Goal: Information Seeking & Learning: Learn about a topic

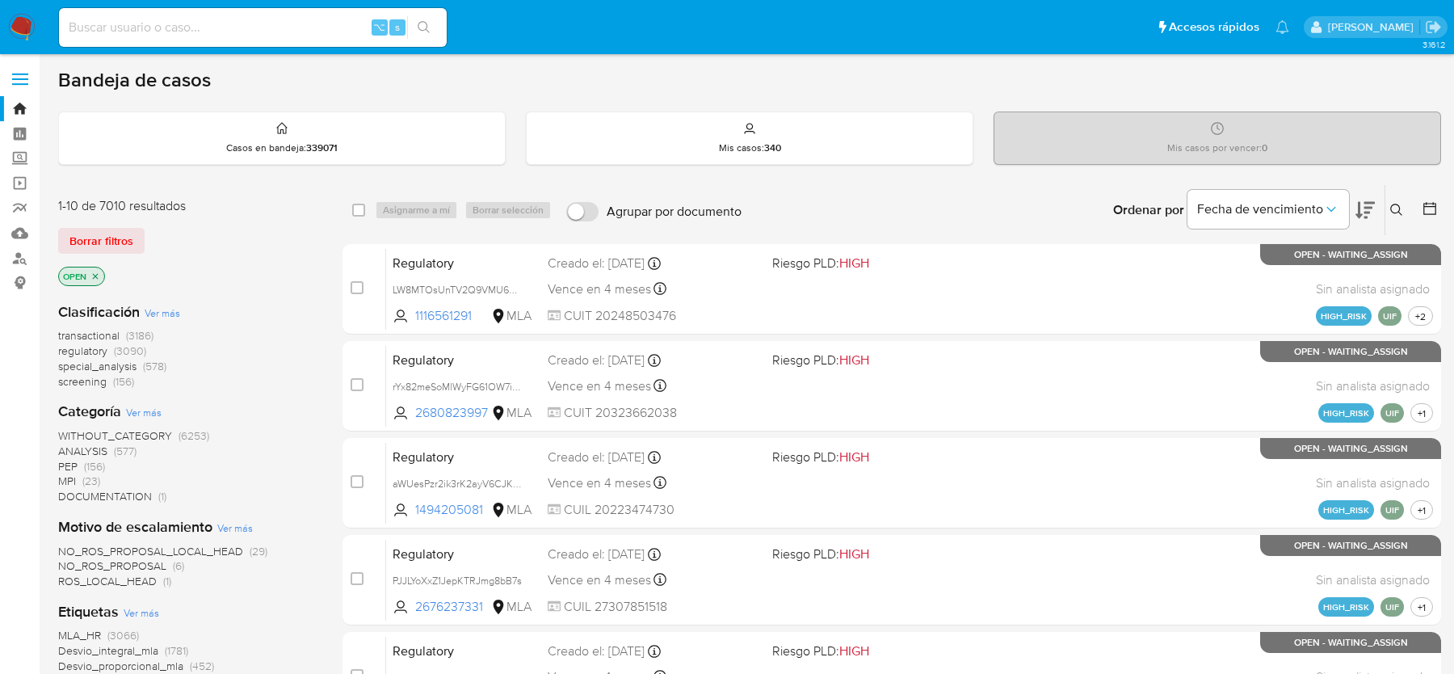
click at [19, 36] on img at bounding box center [21, 27] width 27 height 27
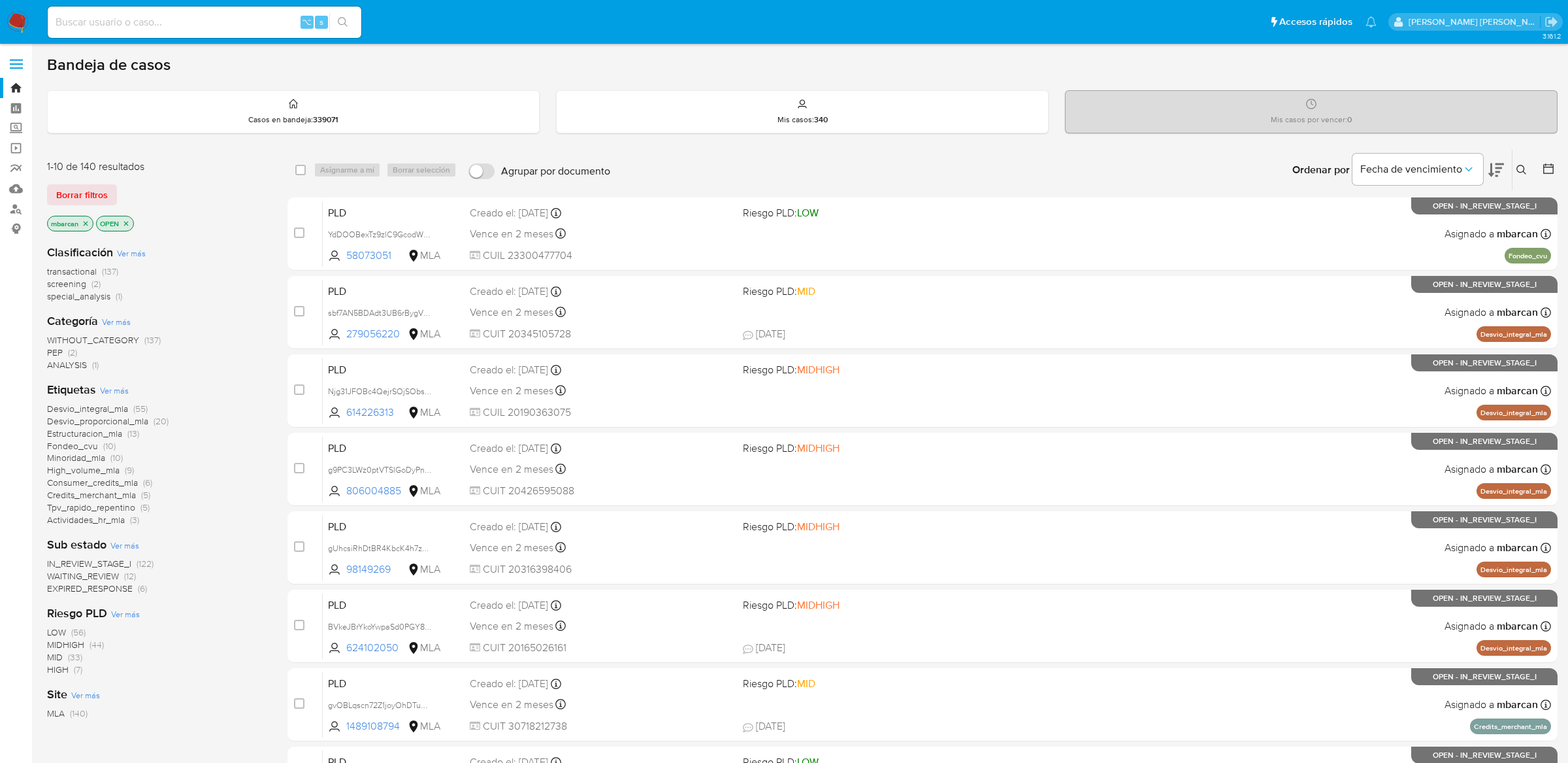
click at [219, 25] on input at bounding box center [205, 22] width 314 height 17
paste input "Ul7wfagvIjrIeST2cEkw4iEU"
type input "Ul7wfagvIjrIeST2cEkw4iEU"
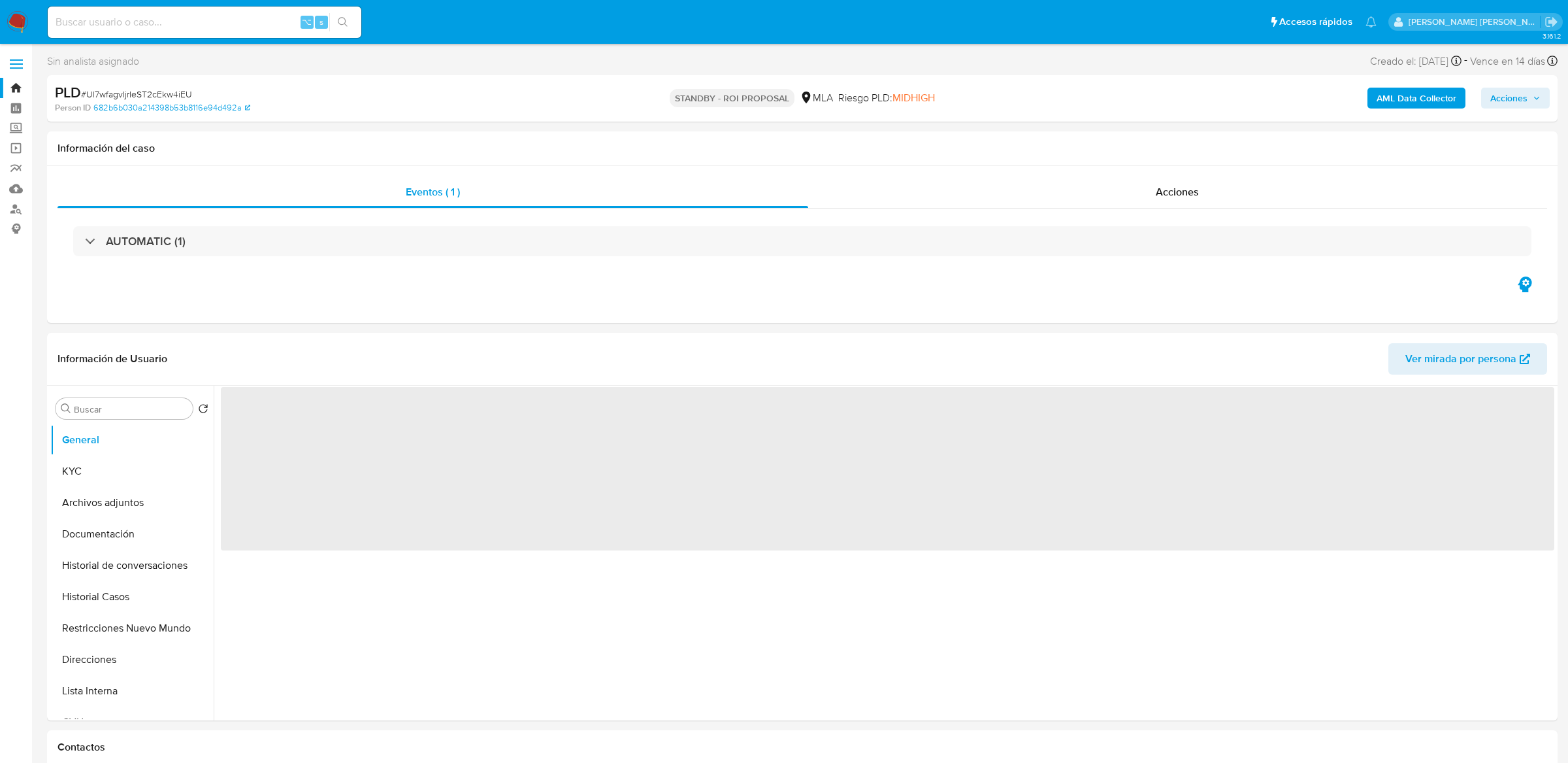
select select "10"
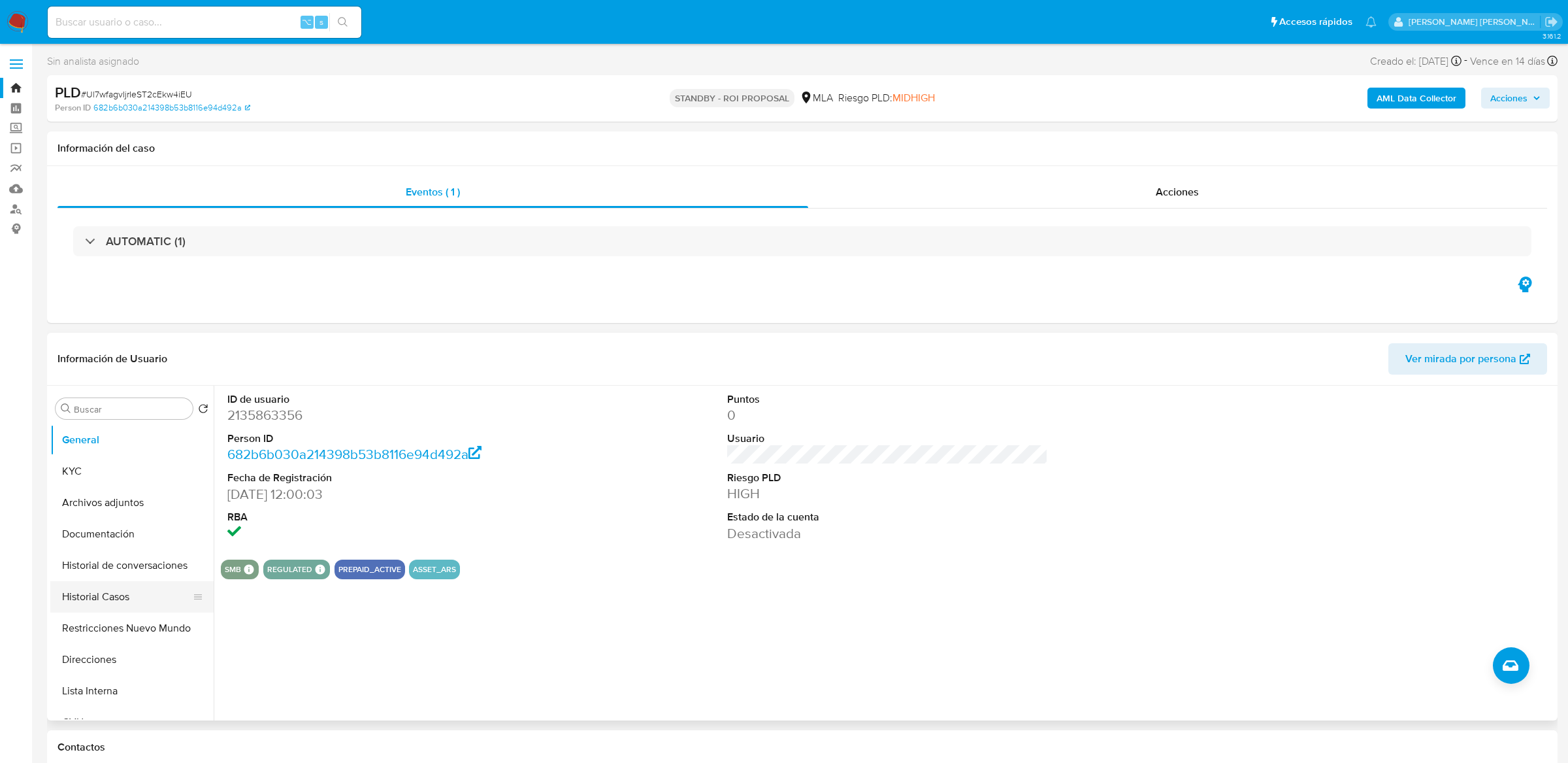
click at [117, 599] on button "Historial Casos" at bounding box center [126, 596] width 153 height 32
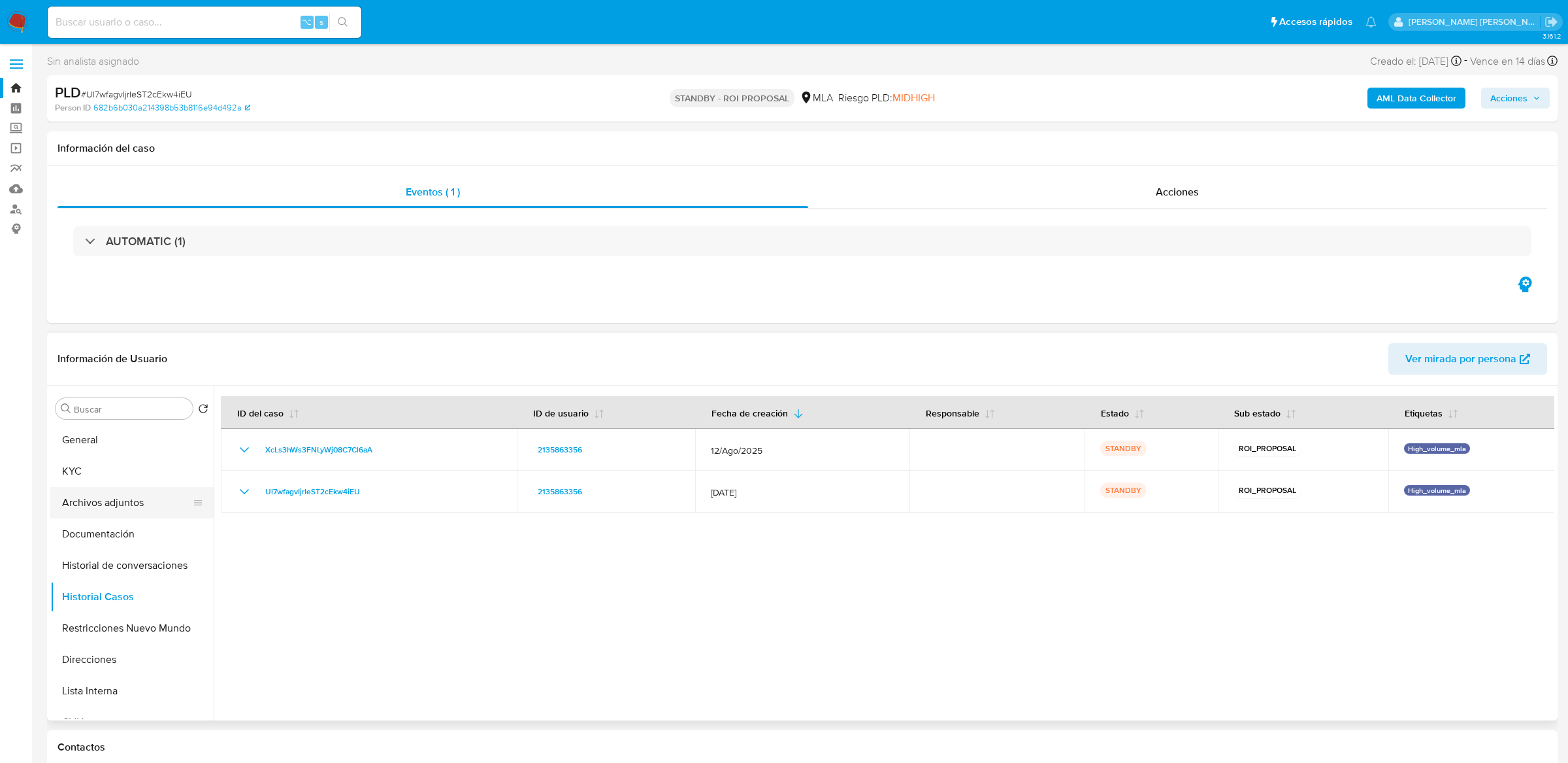
click at [100, 499] on button "Archivos adjuntos" at bounding box center [126, 502] width 153 height 32
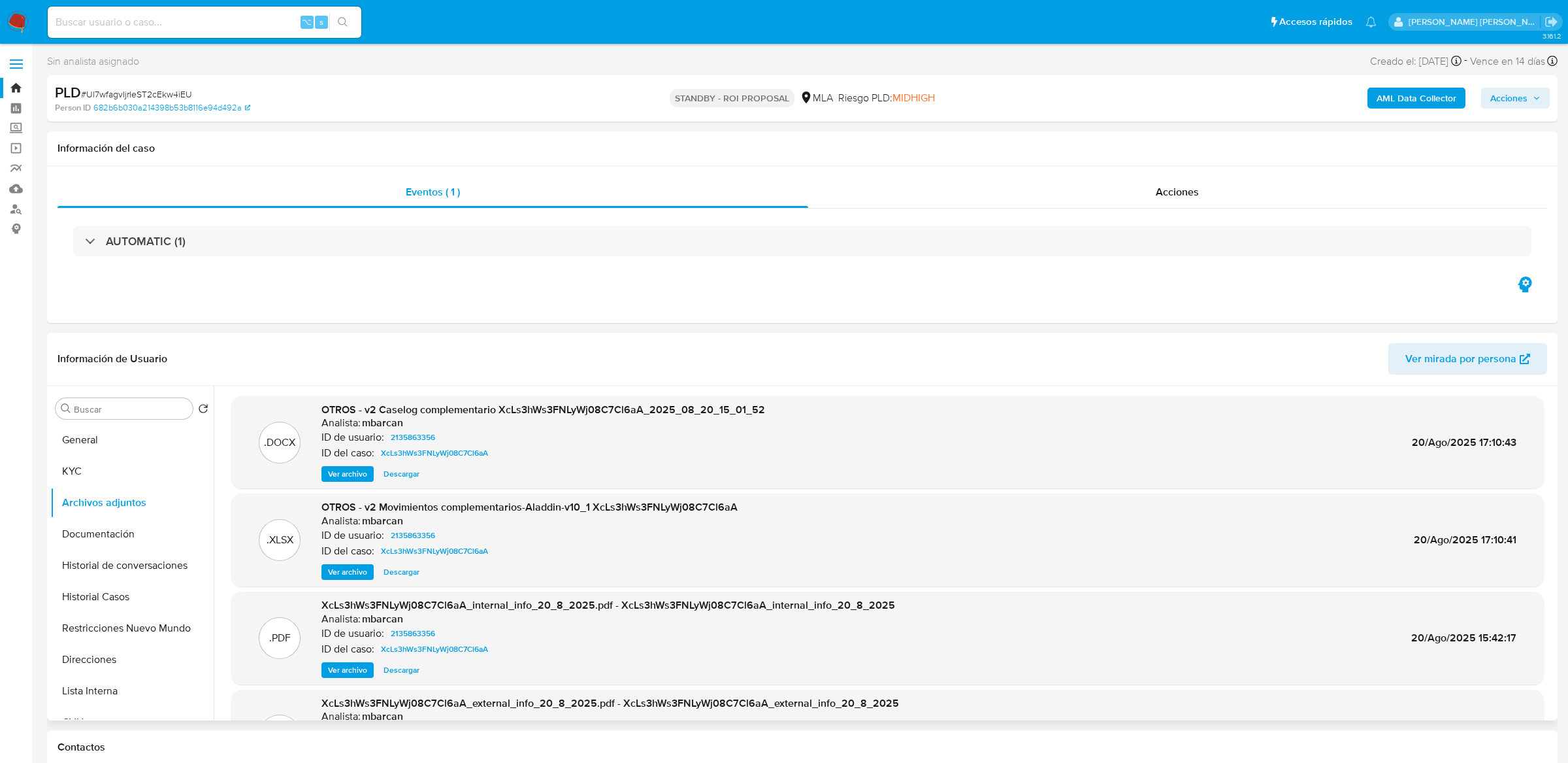
click at [393, 411] on span "OTROS - v2 Caselog complementario XcLs3hWs3FNLyWj08C7Cl6aA_2025_08_20_15_01_52" at bounding box center [543, 409] width 443 height 15
click at [440, 410] on span "OTROS - v2 Caselog complementario XcLs3hWs3FNLyWj08C7Cl6aA_2025_08_20_15_01_52" at bounding box center [543, 409] width 443 height 15
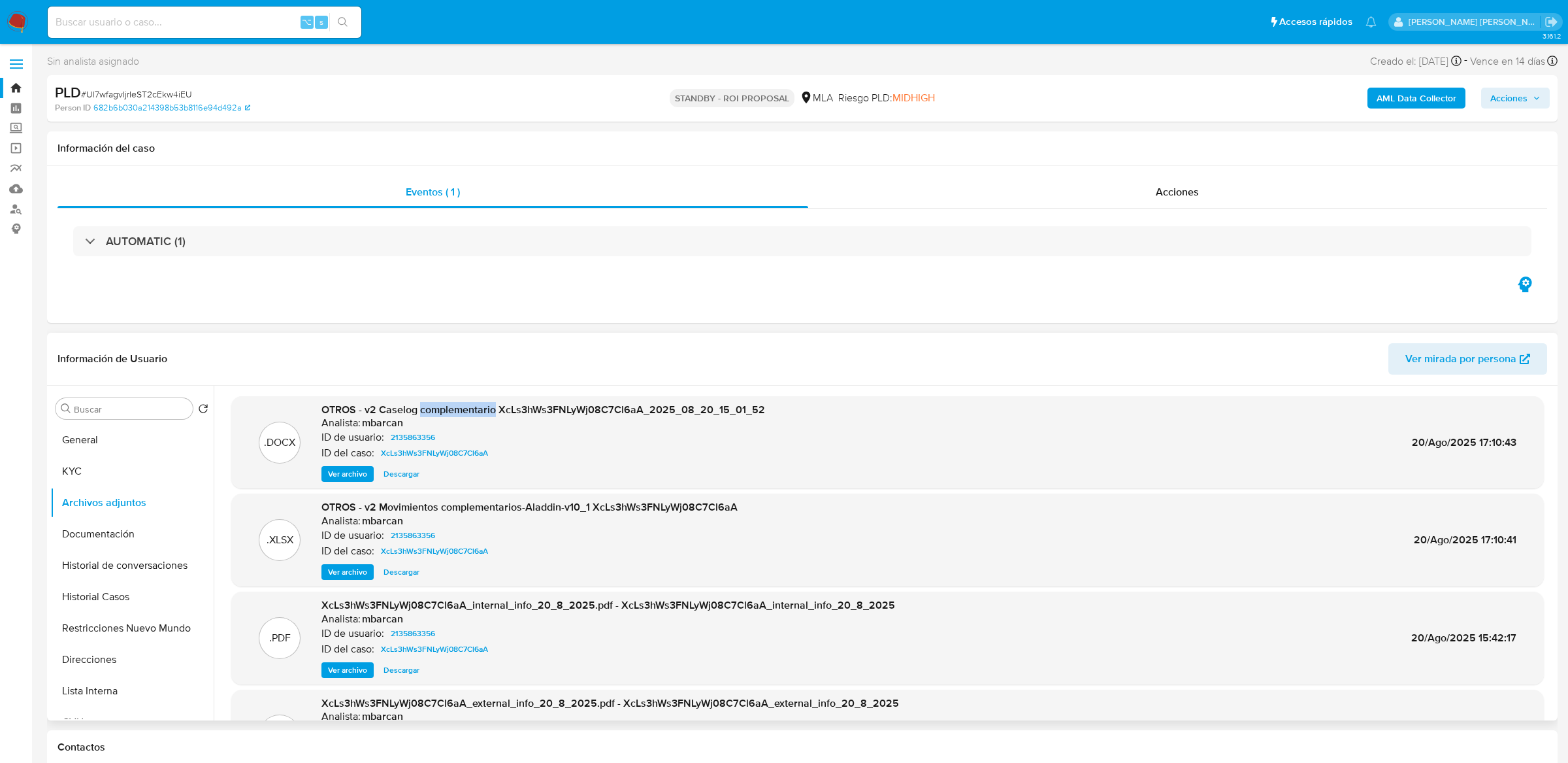
click at [440, 410] on span "OTROS - v2 Caselog complementario XcLs3hWs3FNLyWj08C7Cl6aA_2025_08_20_15_01_52" at bounding box center [543, 409] width 443 height 15
click at [356, 474] on span "Ver archivo" at bounding box center [347, 473] width 39 height 13
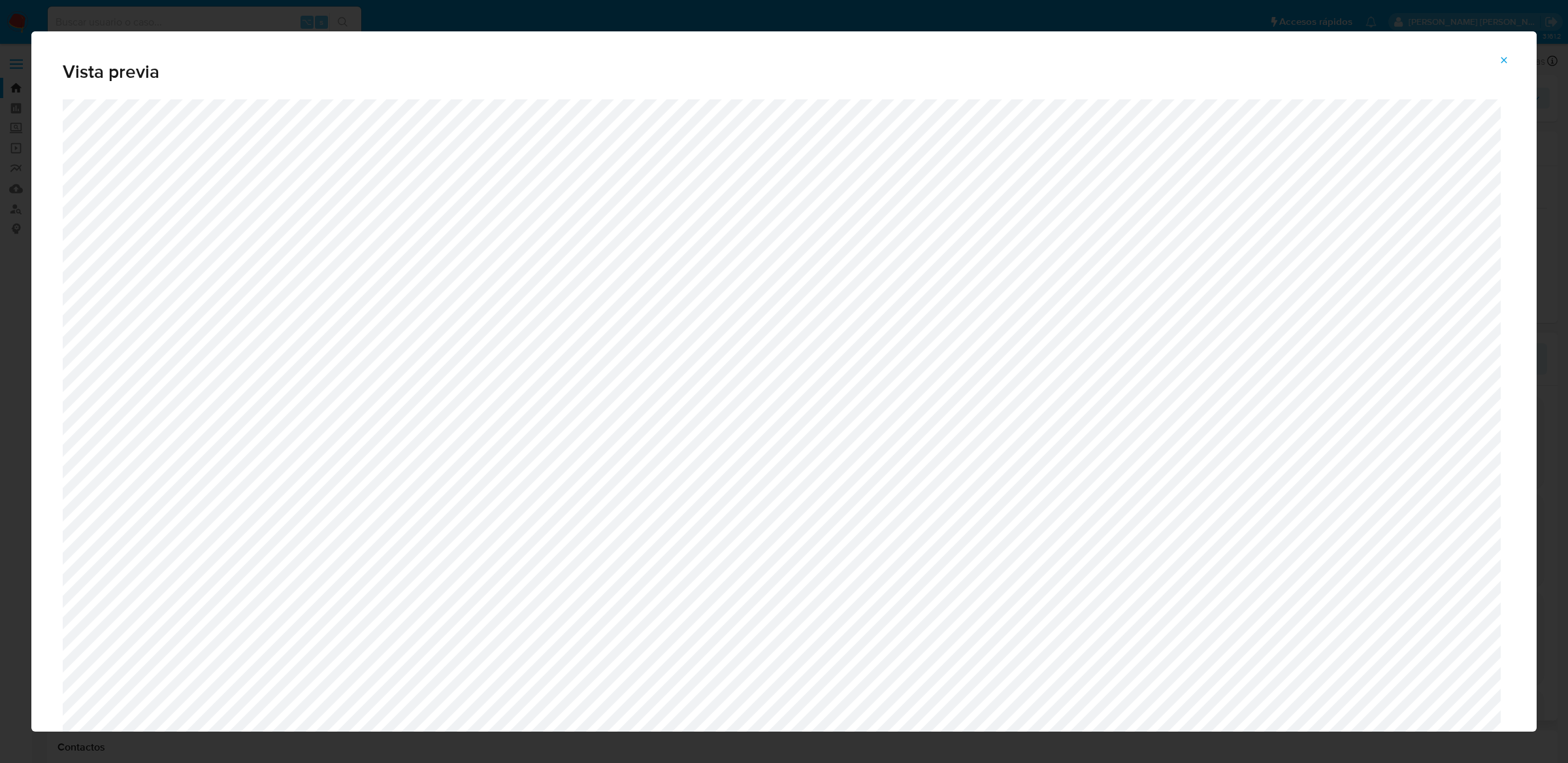
click at [1514, 60] on button "Attachment preview" at bounding box center [1504, 60] width 29 height 21
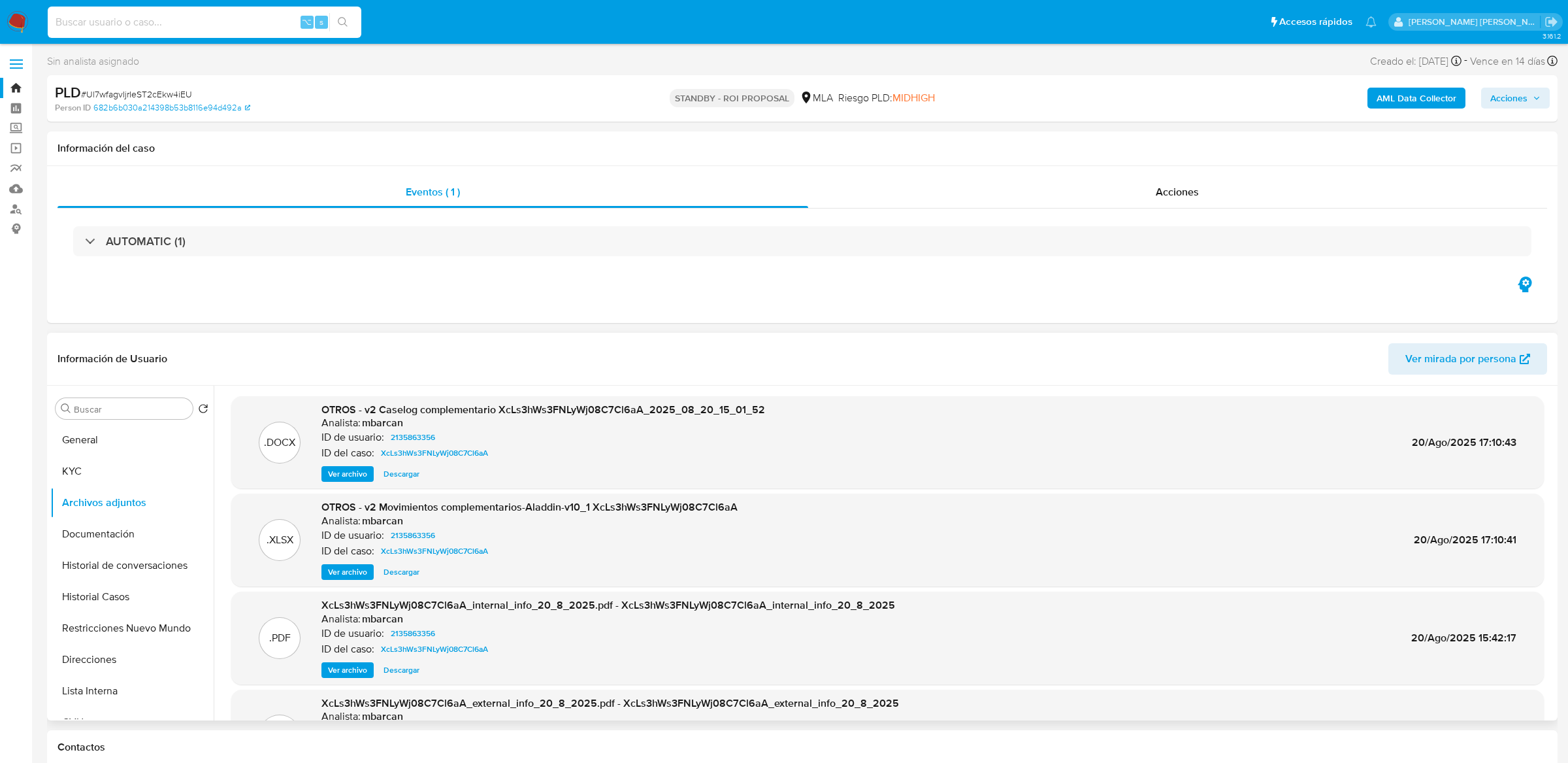
click at [256, 24] on input at bounding box center [205, 22] width 314 height 17
paste input "81l5zfwXjej2kXHVw4h3zQRO"
type input "81l5zfwXjej2kXHVw4h3zQRO"
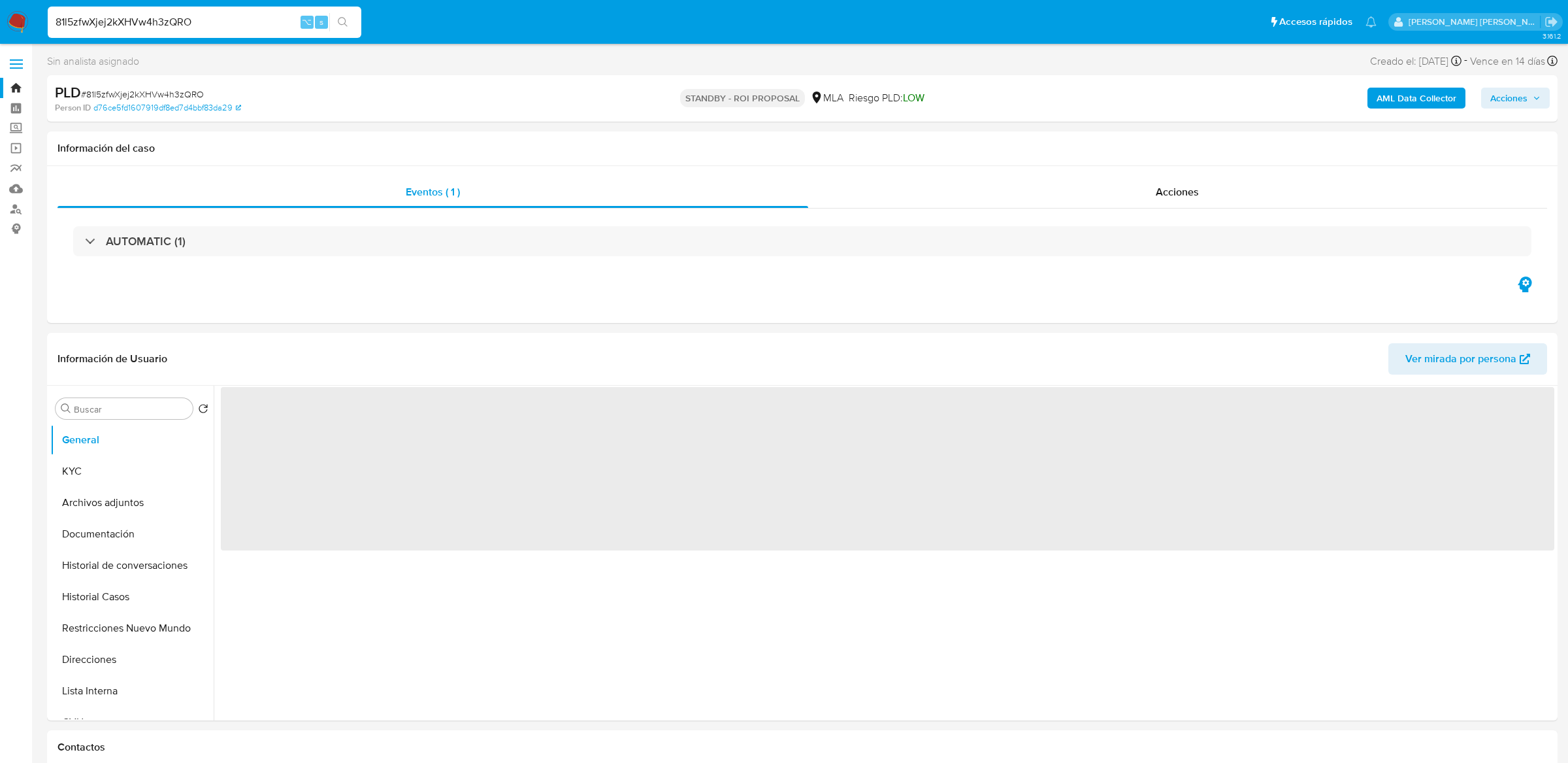
select select "10"
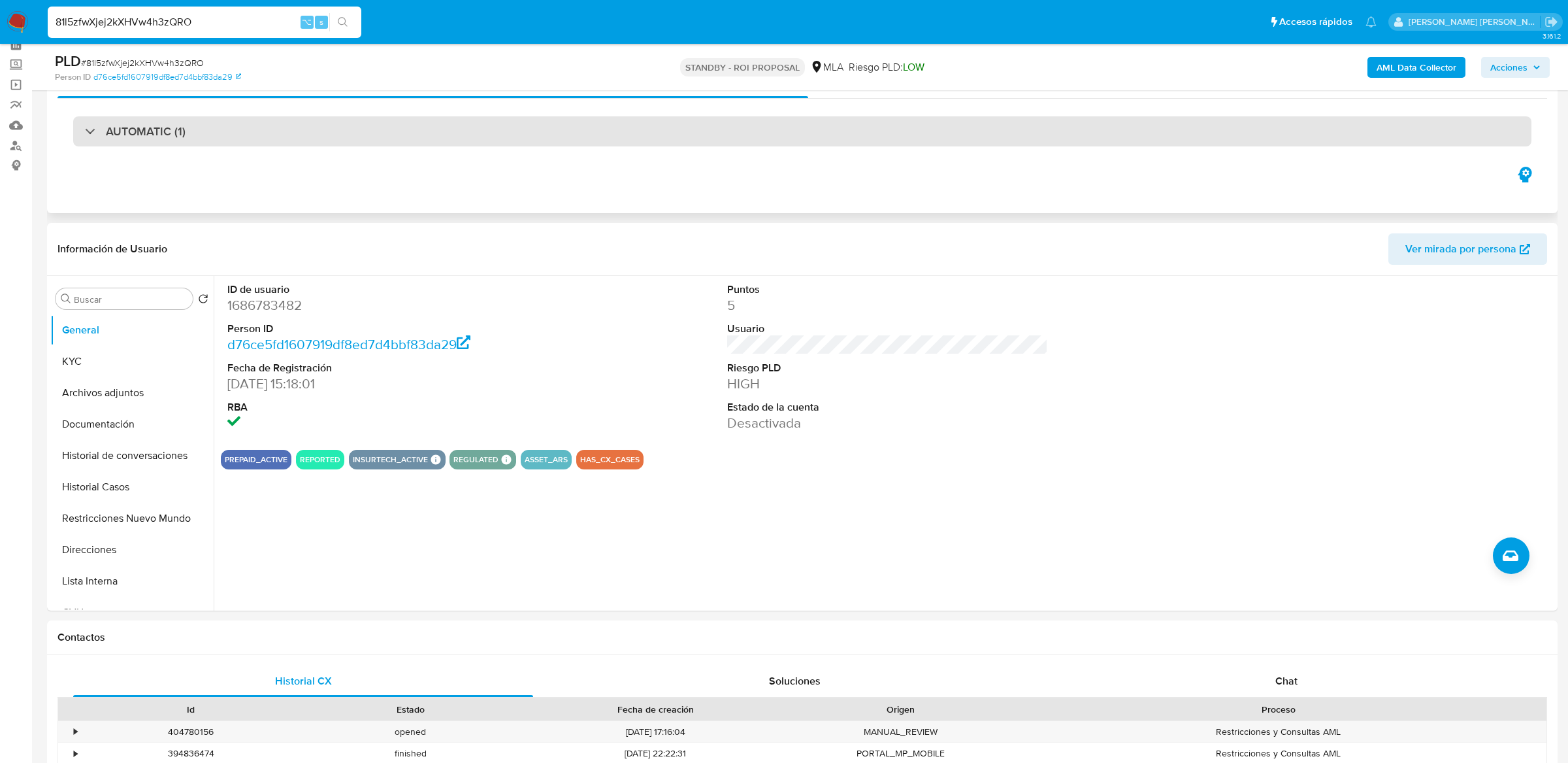
scroll to position [83, 0]
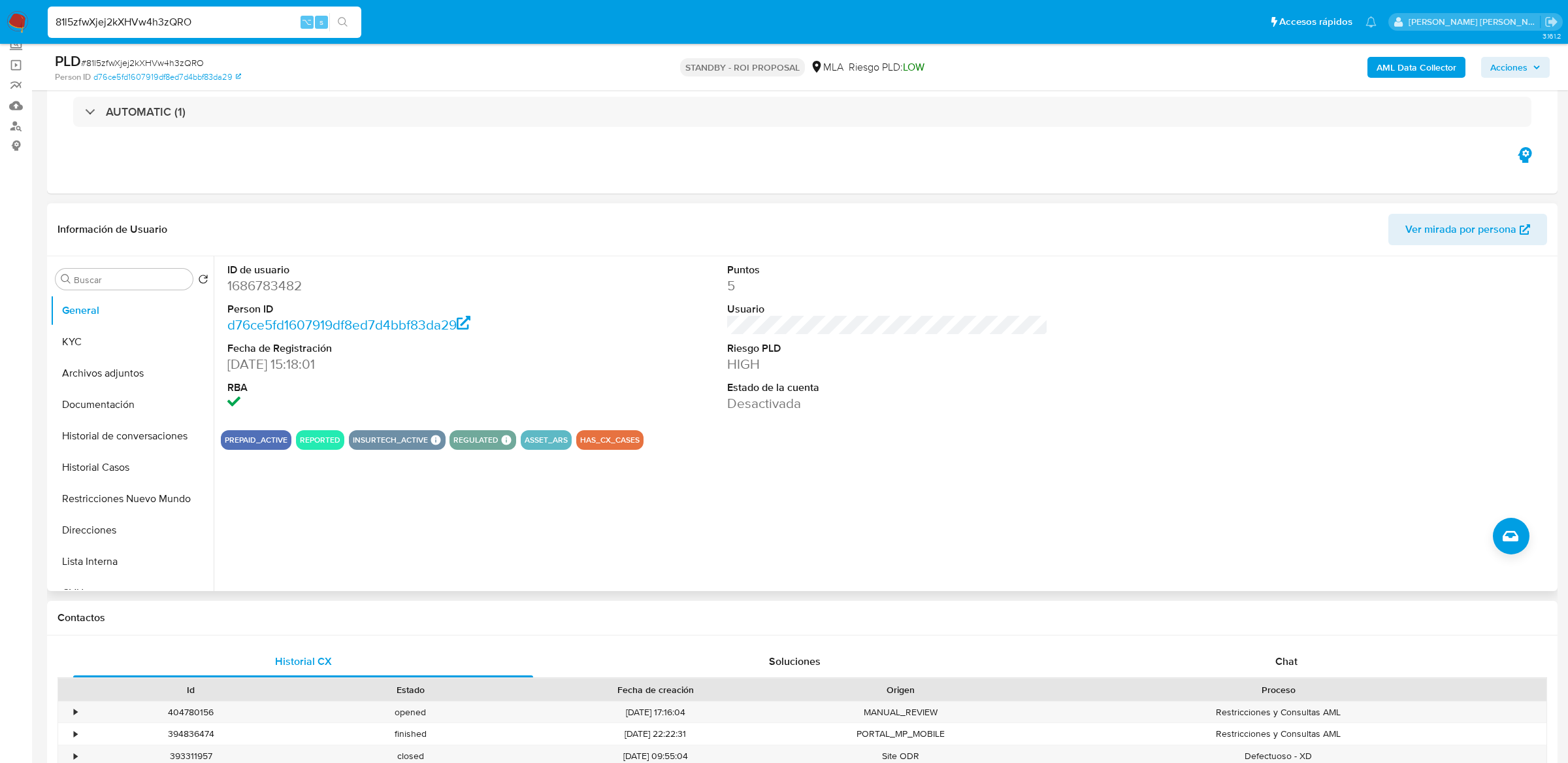
drag, startPoint x: 435, startPoint y: 335, endPoint x: 459, endPoint y: 464, distance: 131.2
click at [459, 464] on div "ID de usuario 1686783482 Person ID d76ce5fd1607919df8ed7d4bbf83da29 Fecha de Re…" at bounding box center [884, 424] width 1341 height 335
click at [96, 477] on button "Historial Casos" at bounding box center [126, 467] width 153 height 32
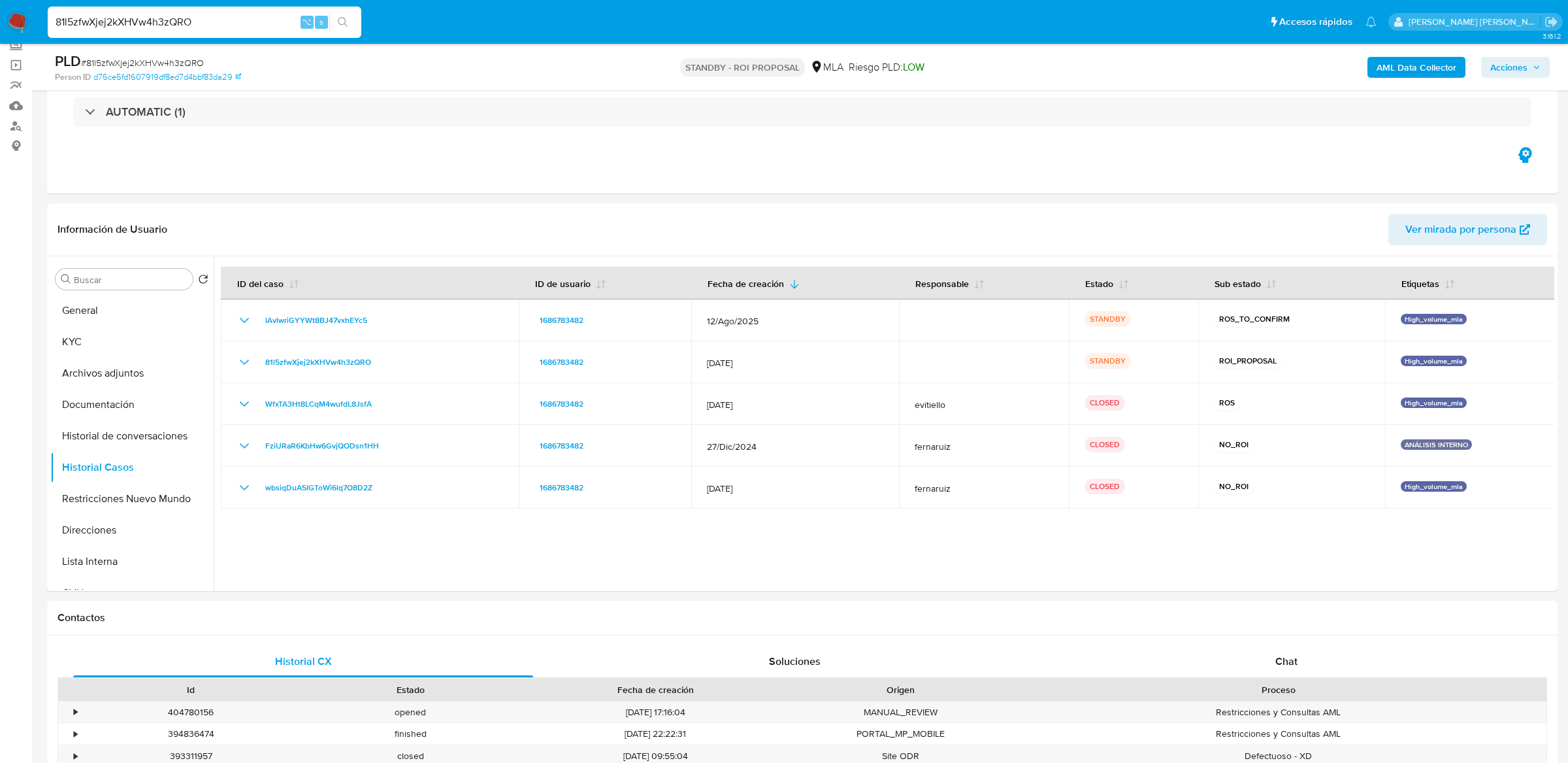
click at [278, 20] on input "81l5zfwXjej2kXHVw4h3zQRO" at bounding box center [205, 22] width 314 height 17
paste input "Ul7wfagvIjrIeST2cEkw4iEU"
type input "Ul7wfagvIjrIeST2cEkw4iEU"
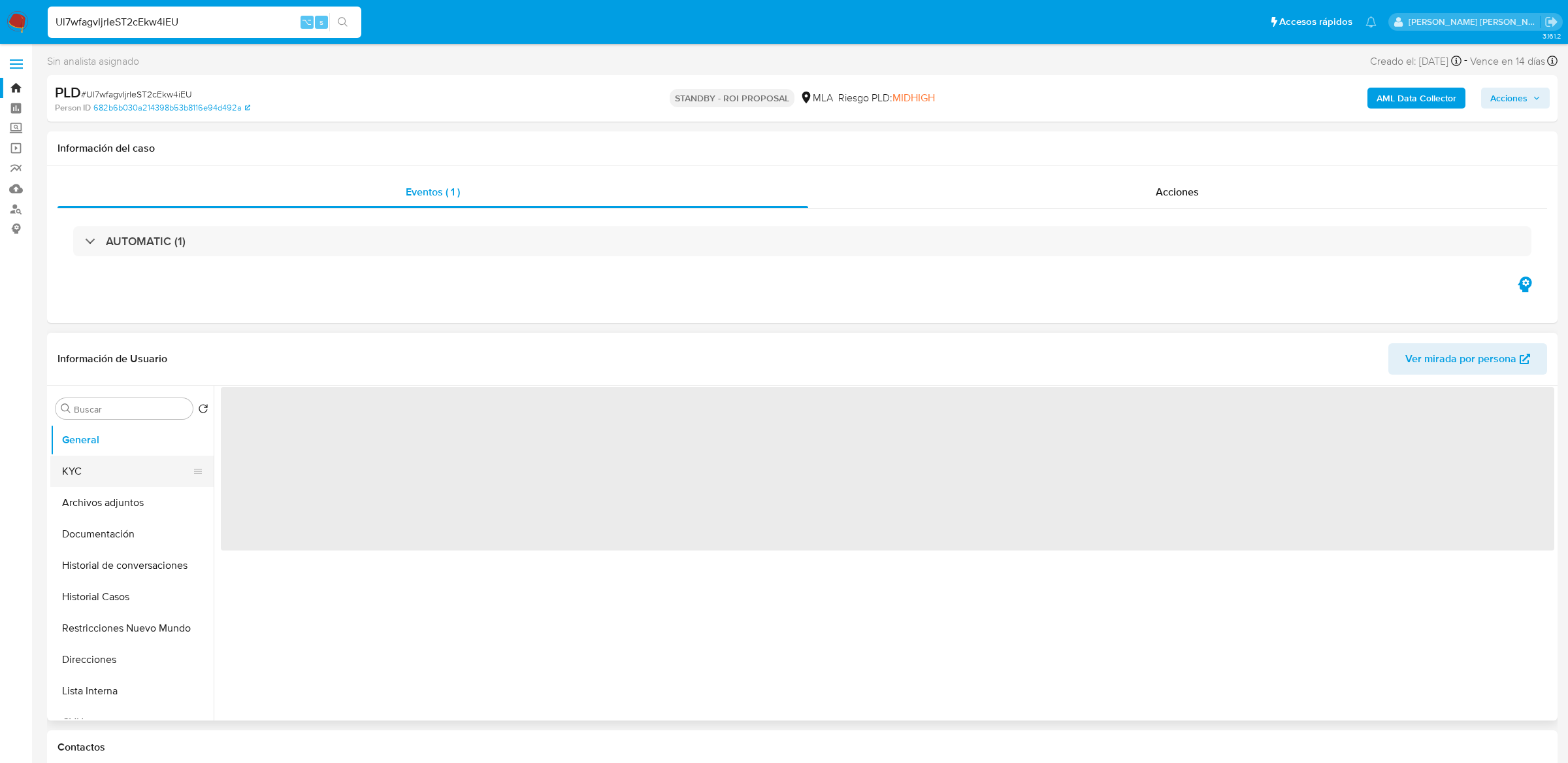
select select "10"
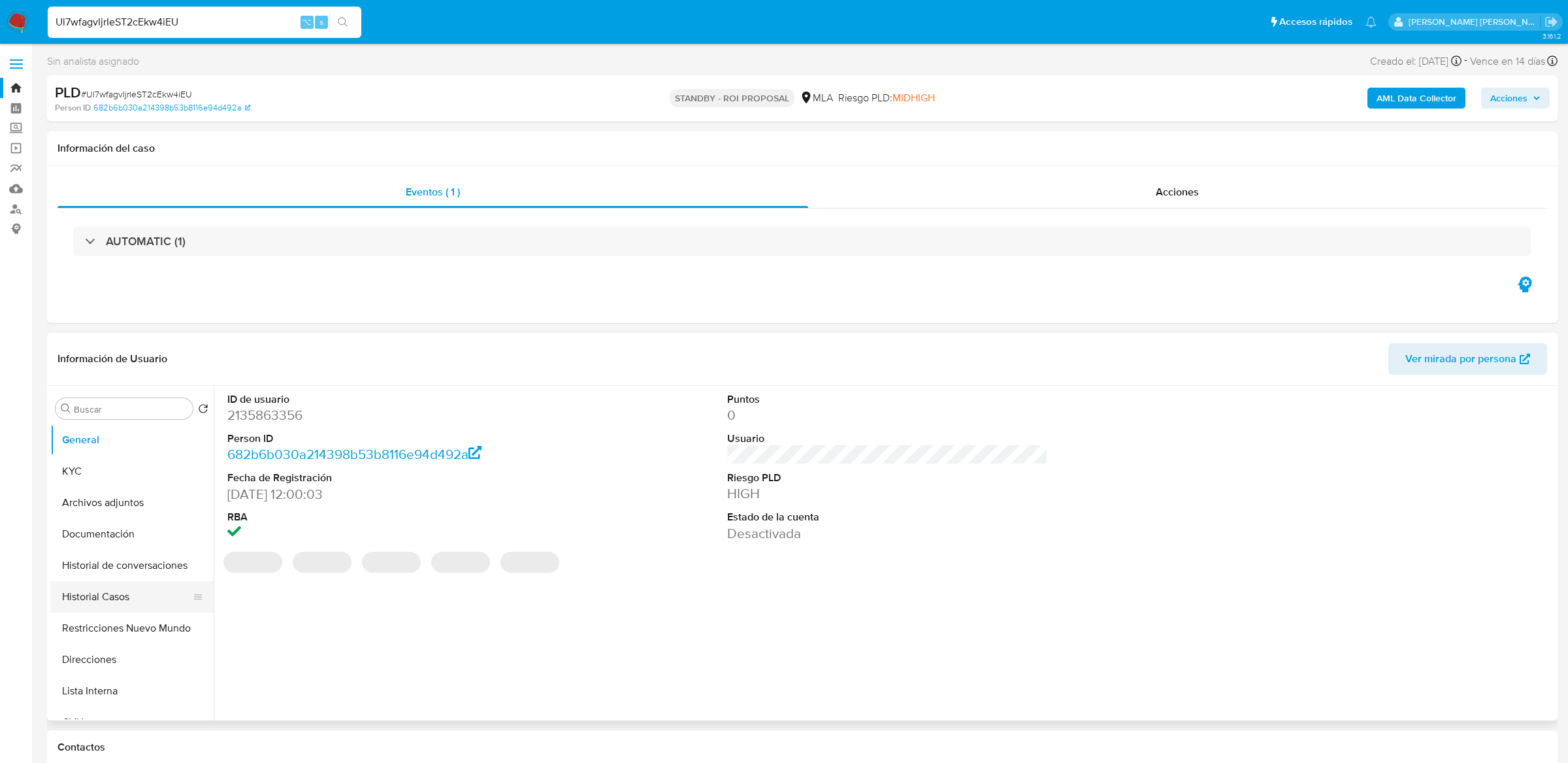
click at [100, 600] on button "Historial Casos" at bounding box center [126, 596] width 153 height 32
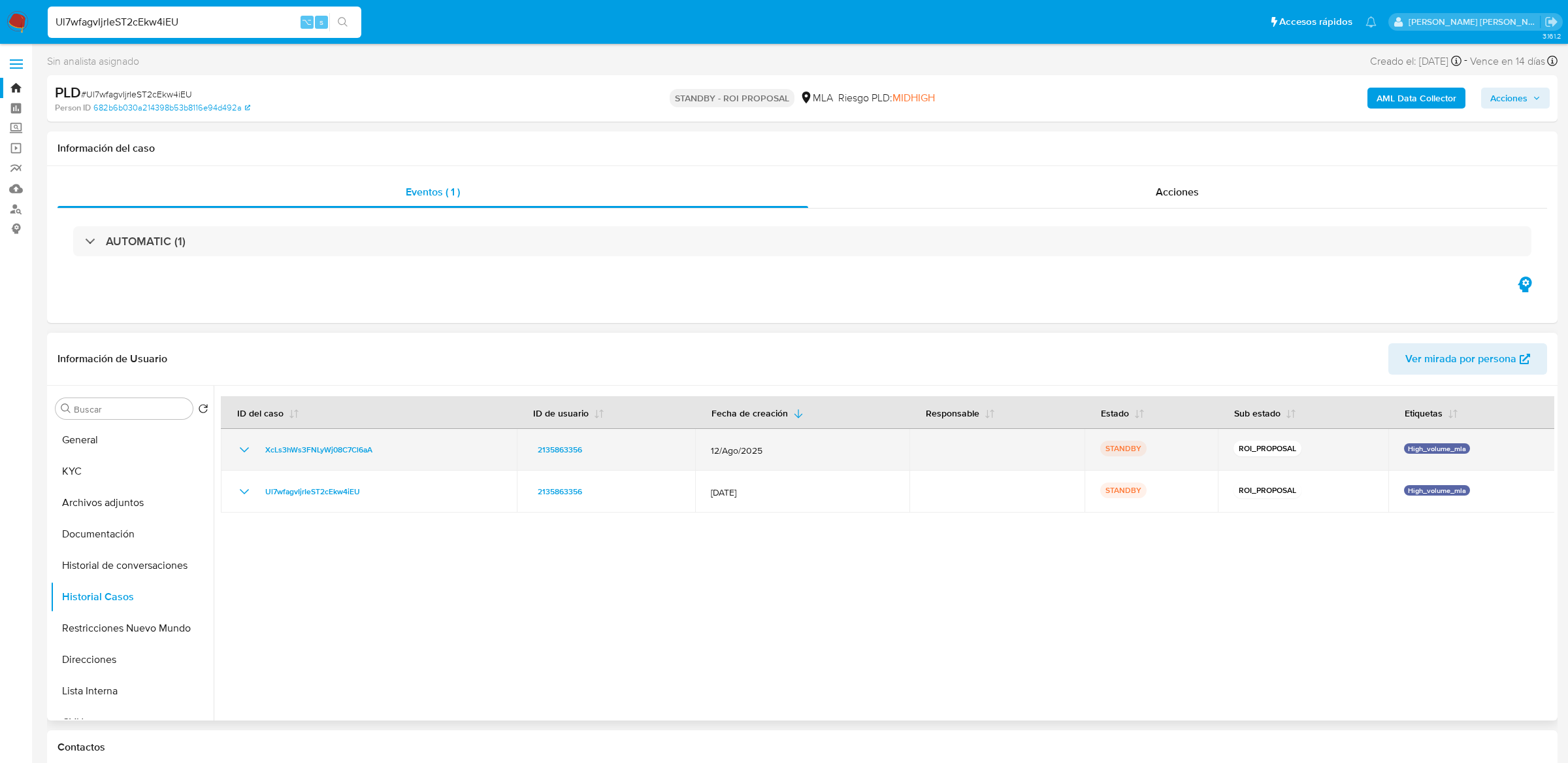
click at [409, 454] on div "XcLs3hWs3FNLyWj08C7Cl6aA" at bounding box center [368, 449] width 265 height 15
click at [399, 444] on div "XcLs3hWs3FNLyWj08C7Cl6aA" at bounding box center [368, 449] width 265 height 15
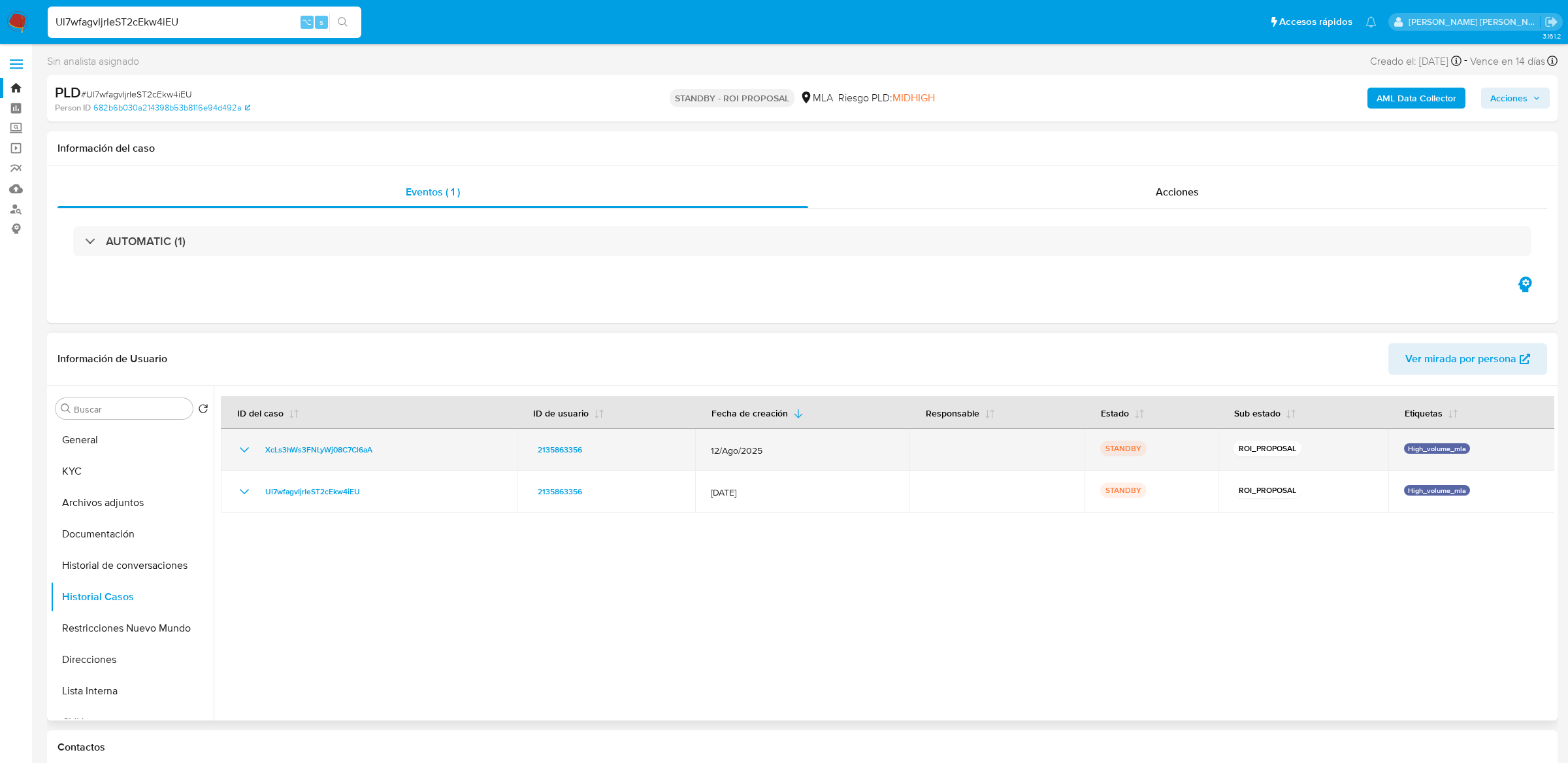
click at [399, 444] on div "XcLs3hWs3FNLyWj08C7Cl6aA" at bounding box center [368, 449] width 265 height 15
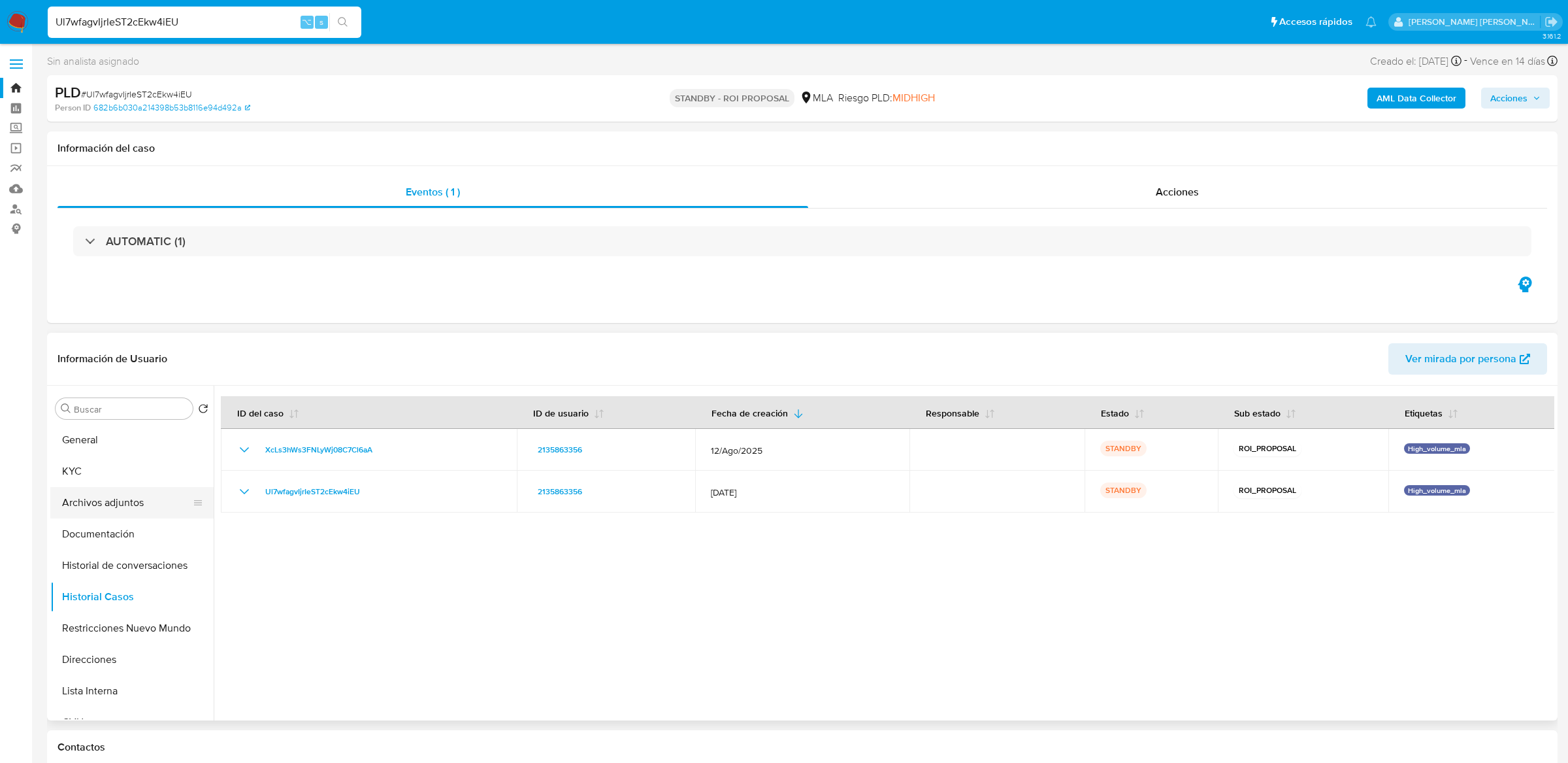
click at [129, 512] on button "Archivos adjuntos" at bounding box center [126, 502] width 153 height 32
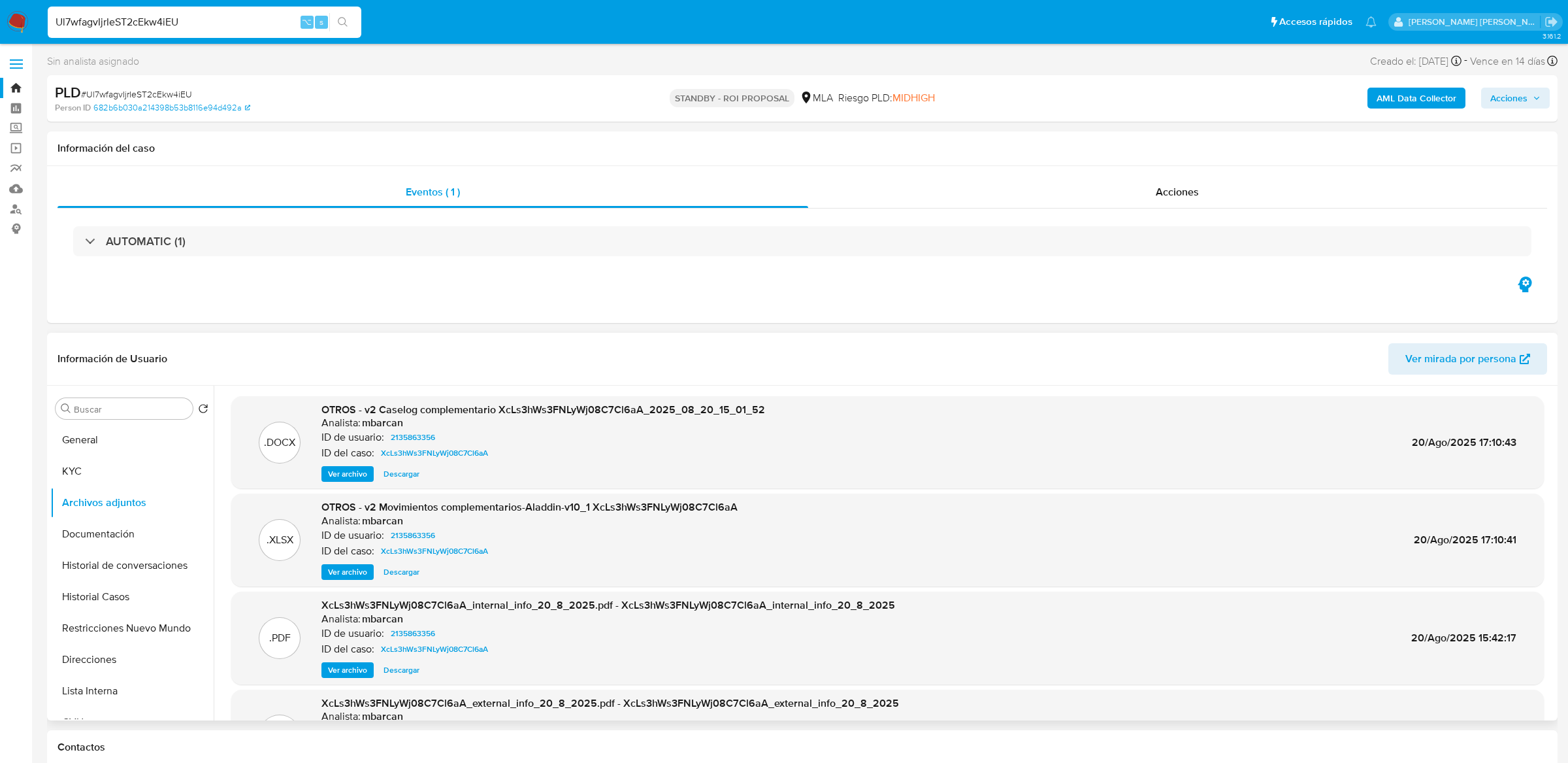
click at [352, 475] on span "Ver archivo" at bounding box center [347, 473] width 39 height 13
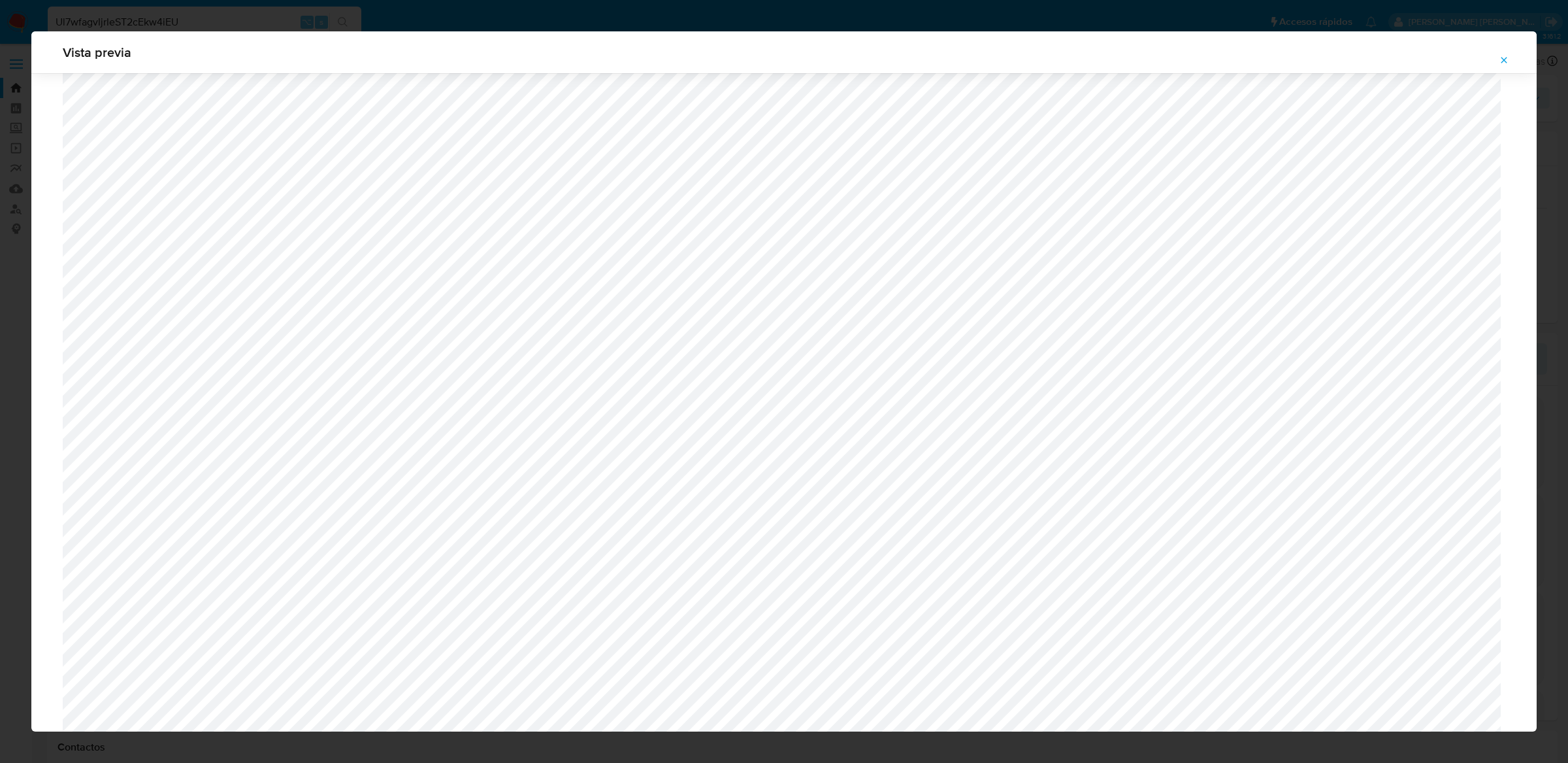
scroll to position [1148, 0]
click at [1507, 65] on icon "Attachment preview" at bounding box center [1504, 60] width 11 height 11
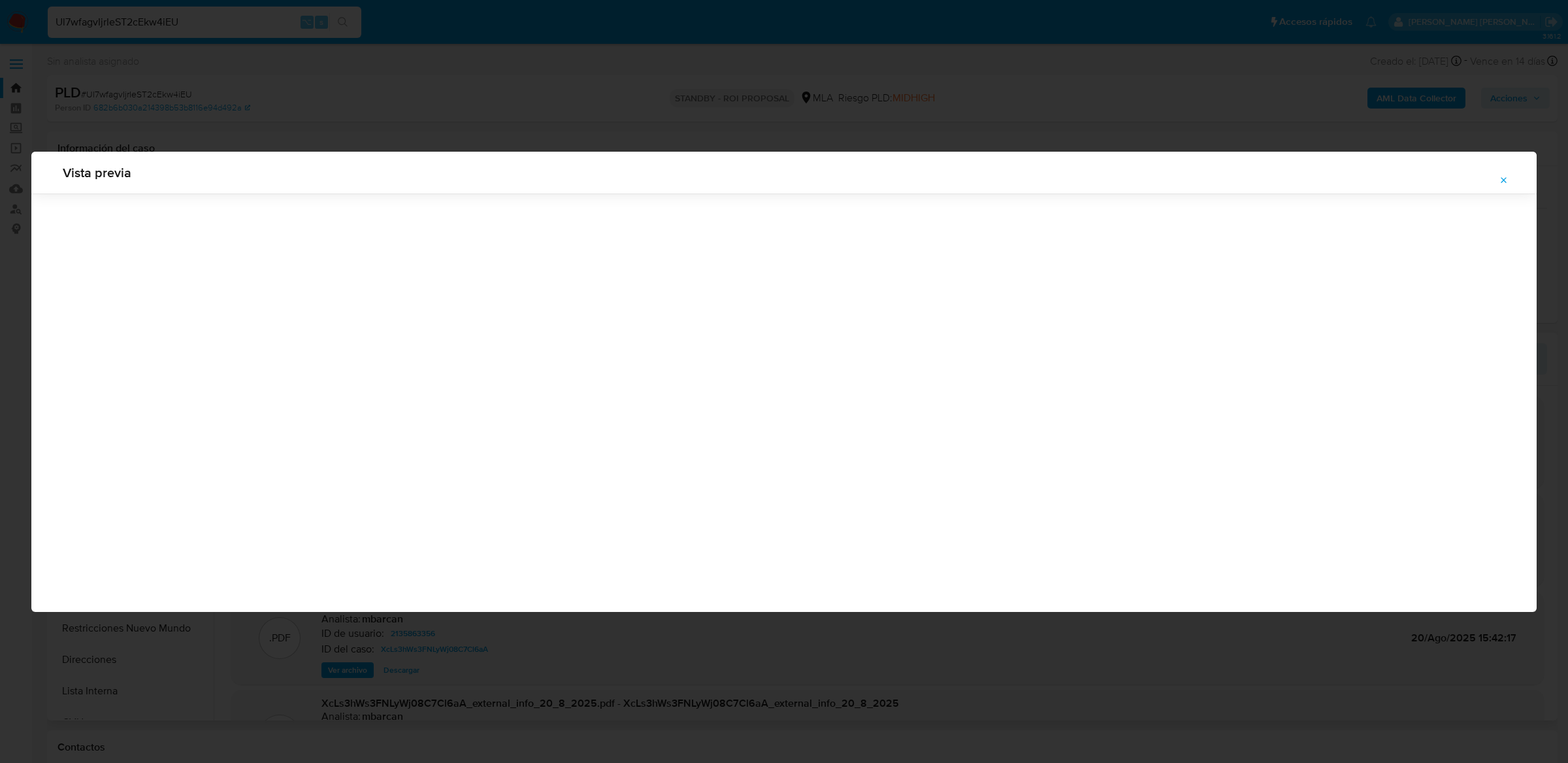
scroll to position [0, 0]
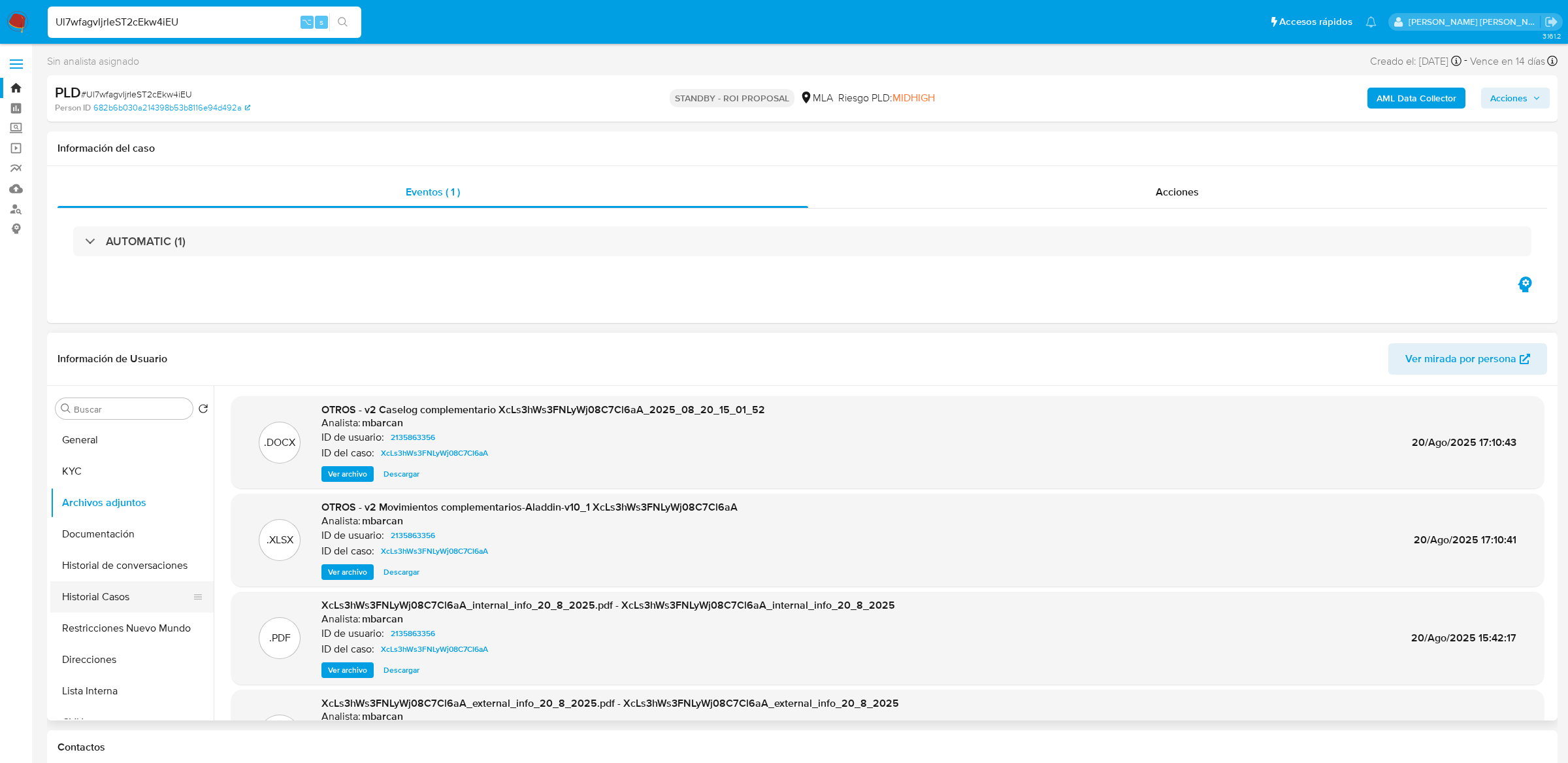
click at [121, 606] on button "Historial Casos" at bounding box center [126, 596] width 153 height 32
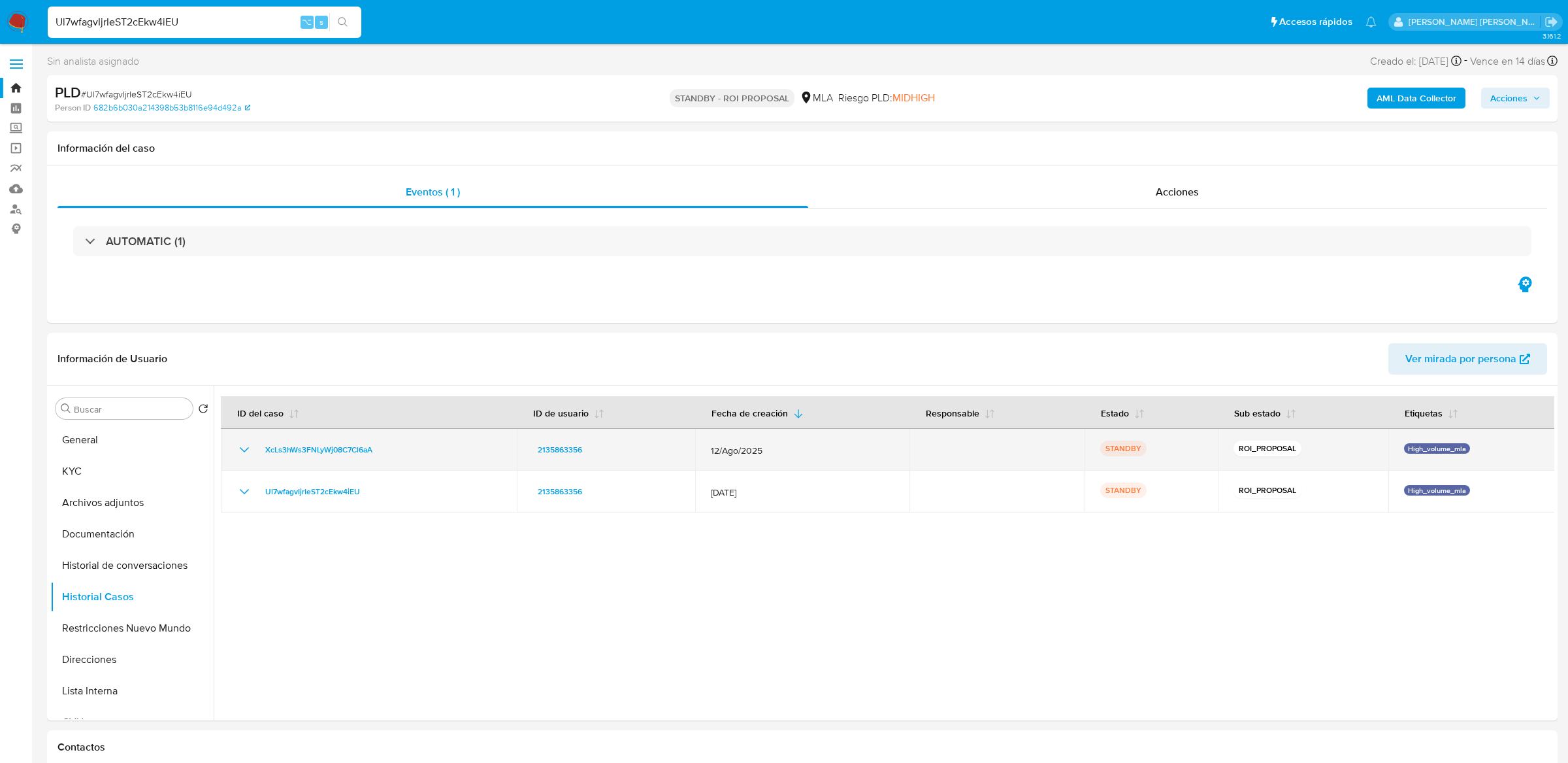
click at [402, 442] on div "XcLs3hWs3FNLyWj08C7Cl6aA" at bounding box center [368, 449] width 265 height 15
click at [392, 449] on div "XcLs3hWs3FNLyWj08C7Cl6aA" at bounding box center [368, 449] width 265 height 15
drag, startPoint x: 382, startPoint y: 448, endPoint x: 264, endPoint y: 455, distance: 118.2
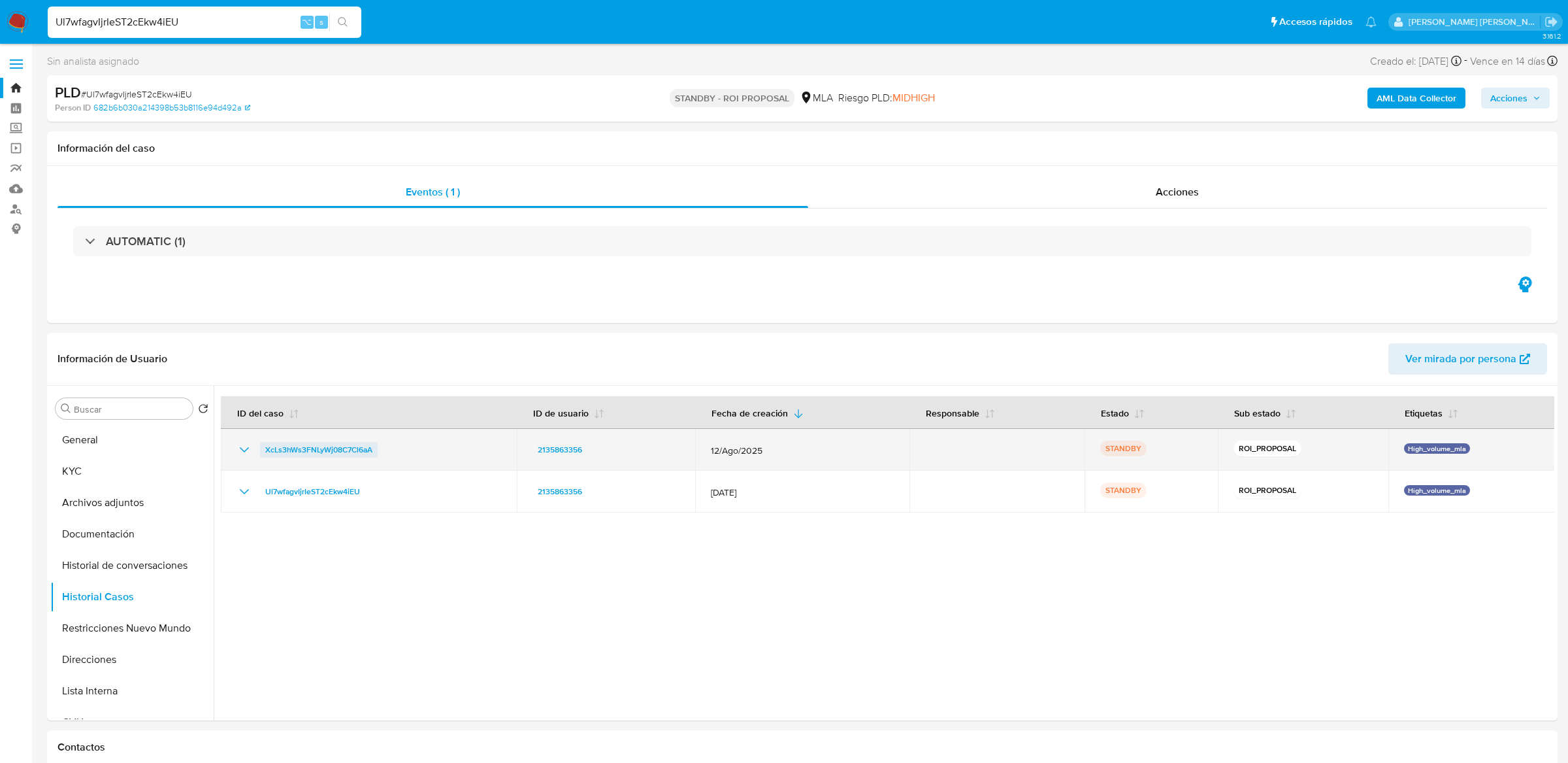
click at [264, 455] on div "XcLs3hWs3FNLyWj08C7Cl6aA" at bounding box center [368, 449] width 265 height 15
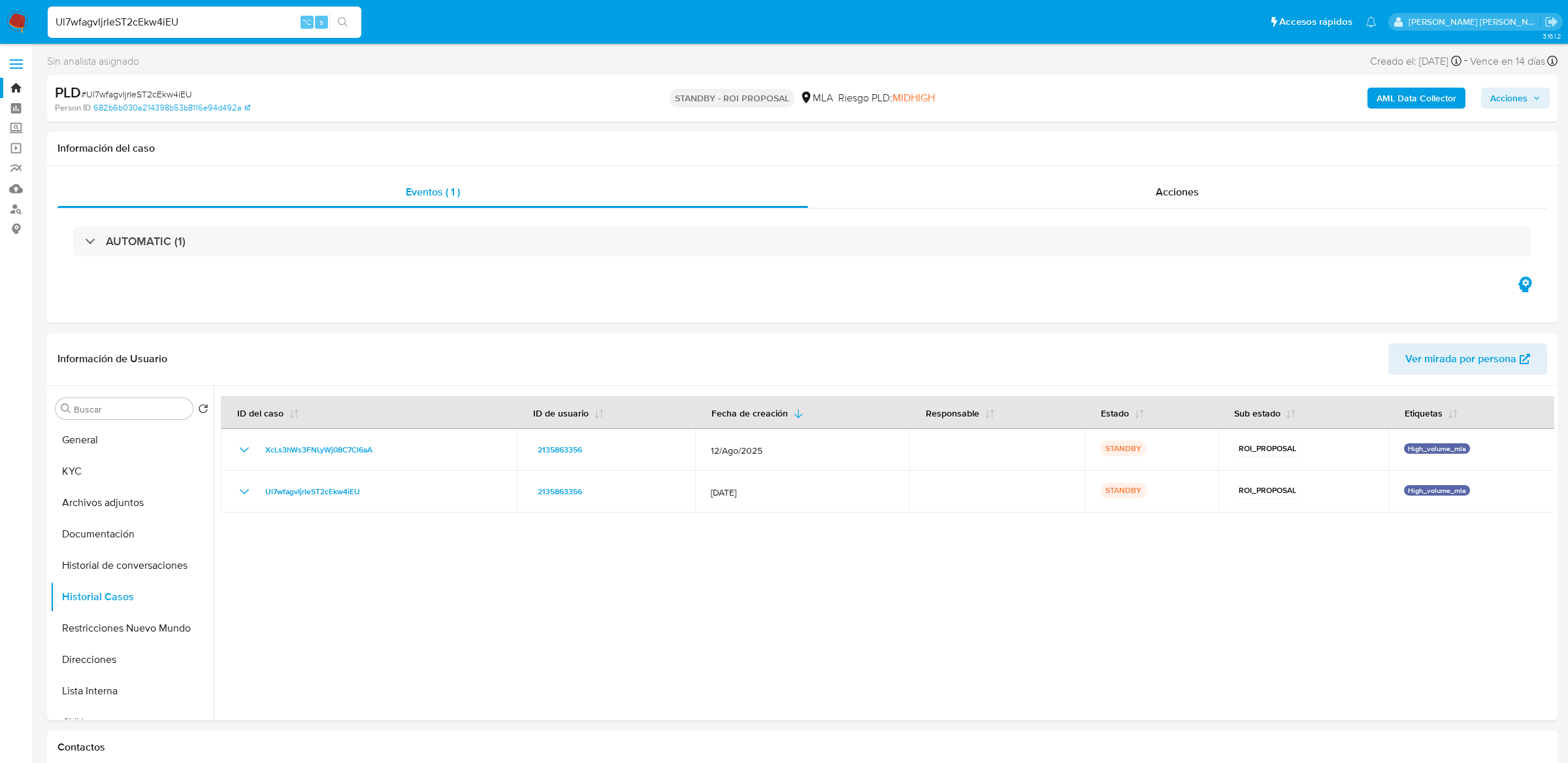
click at [273, 15] on input "Ul7wfagvIjrIeST2cEkw4iEU" at bounding box center [205, 22] width 314 height 17
paste input "81l5zfwXjej2kXHVw4h3zQRO"
type input "81l5zfwXjej2kXHVw4h3zQRO"
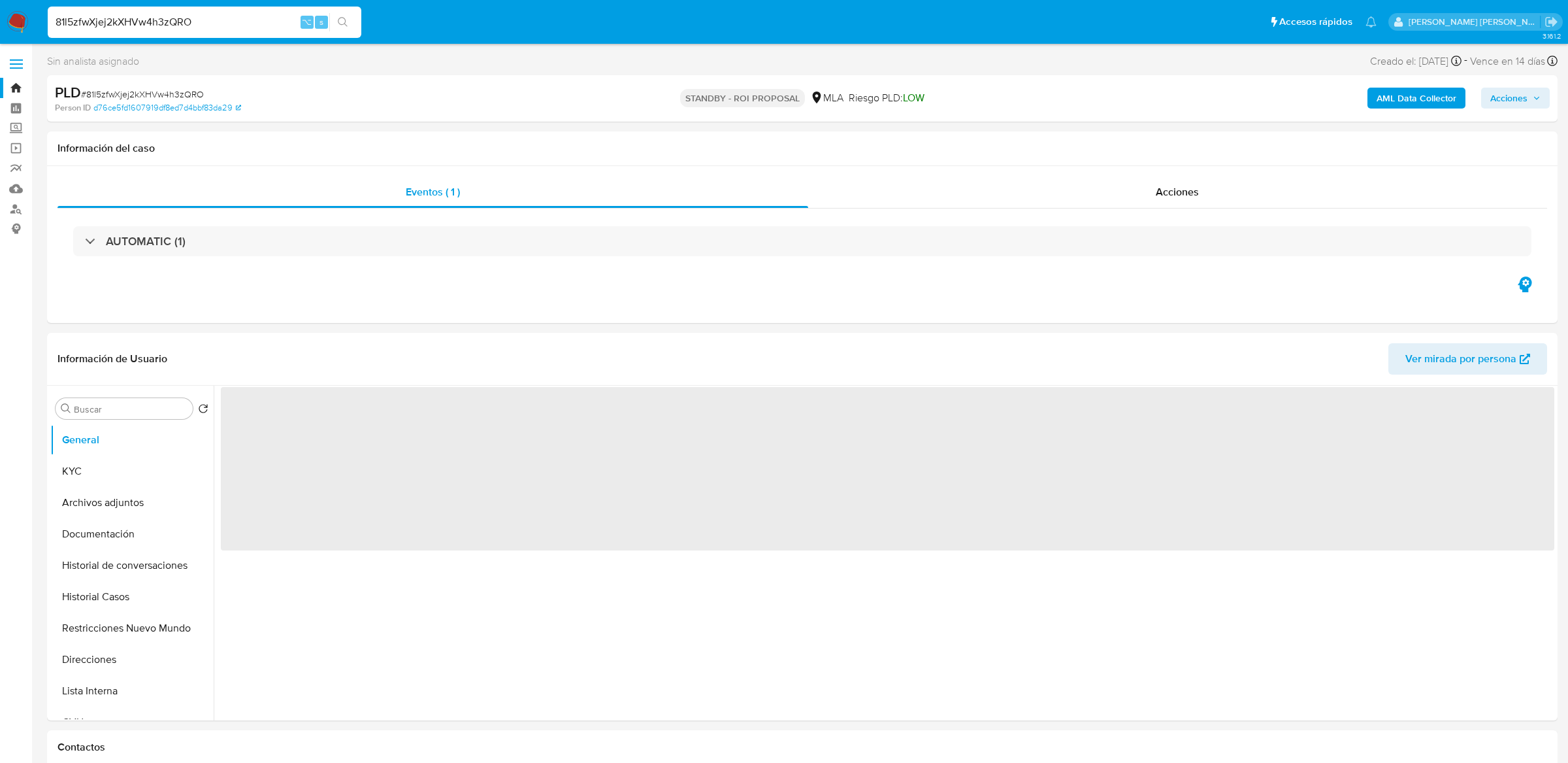
select select "10"
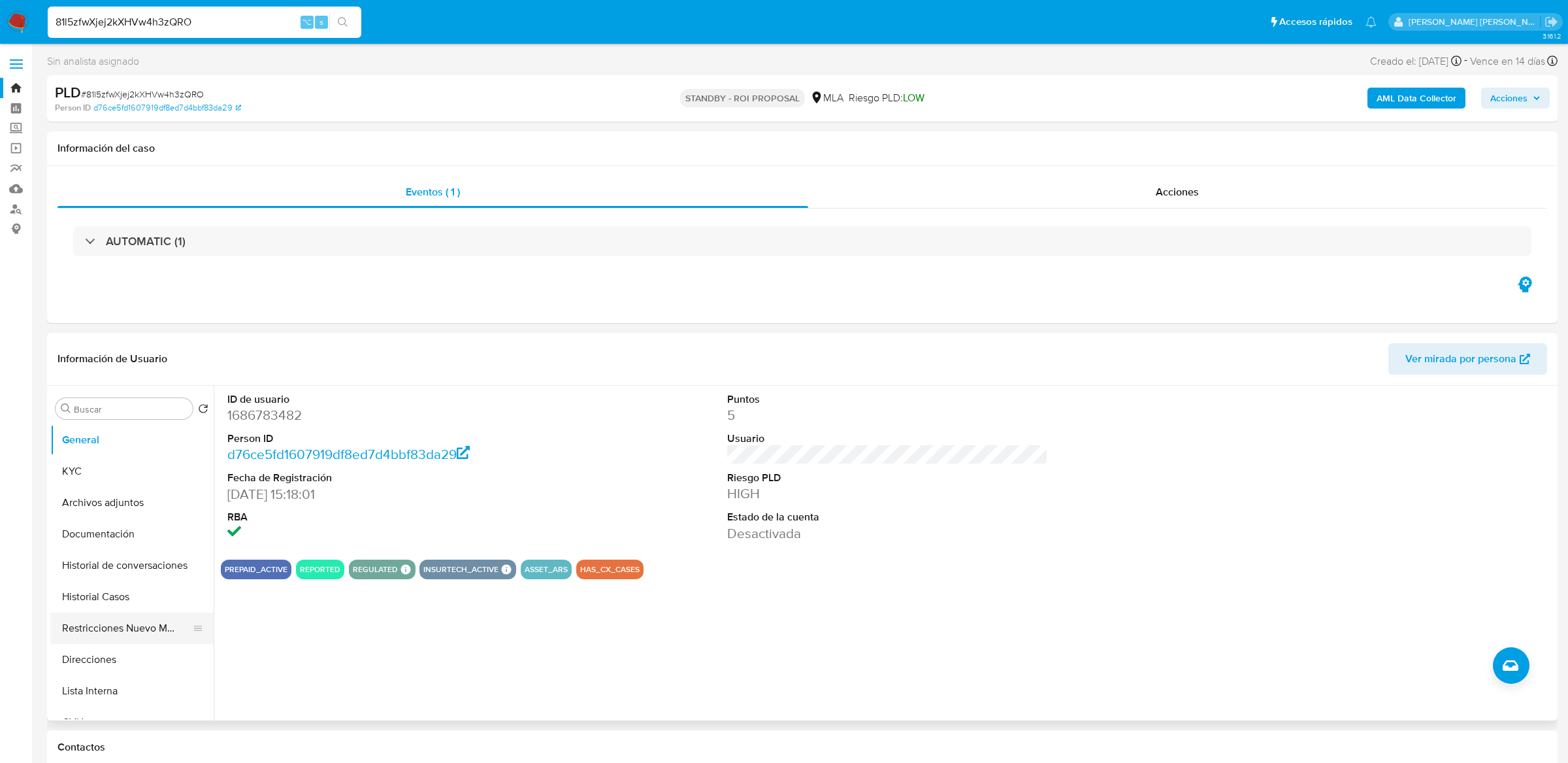
click at [117, 621] on button "Restricciones Nuevo Mundo" at bounding box center [126, 628] width 153 height 32
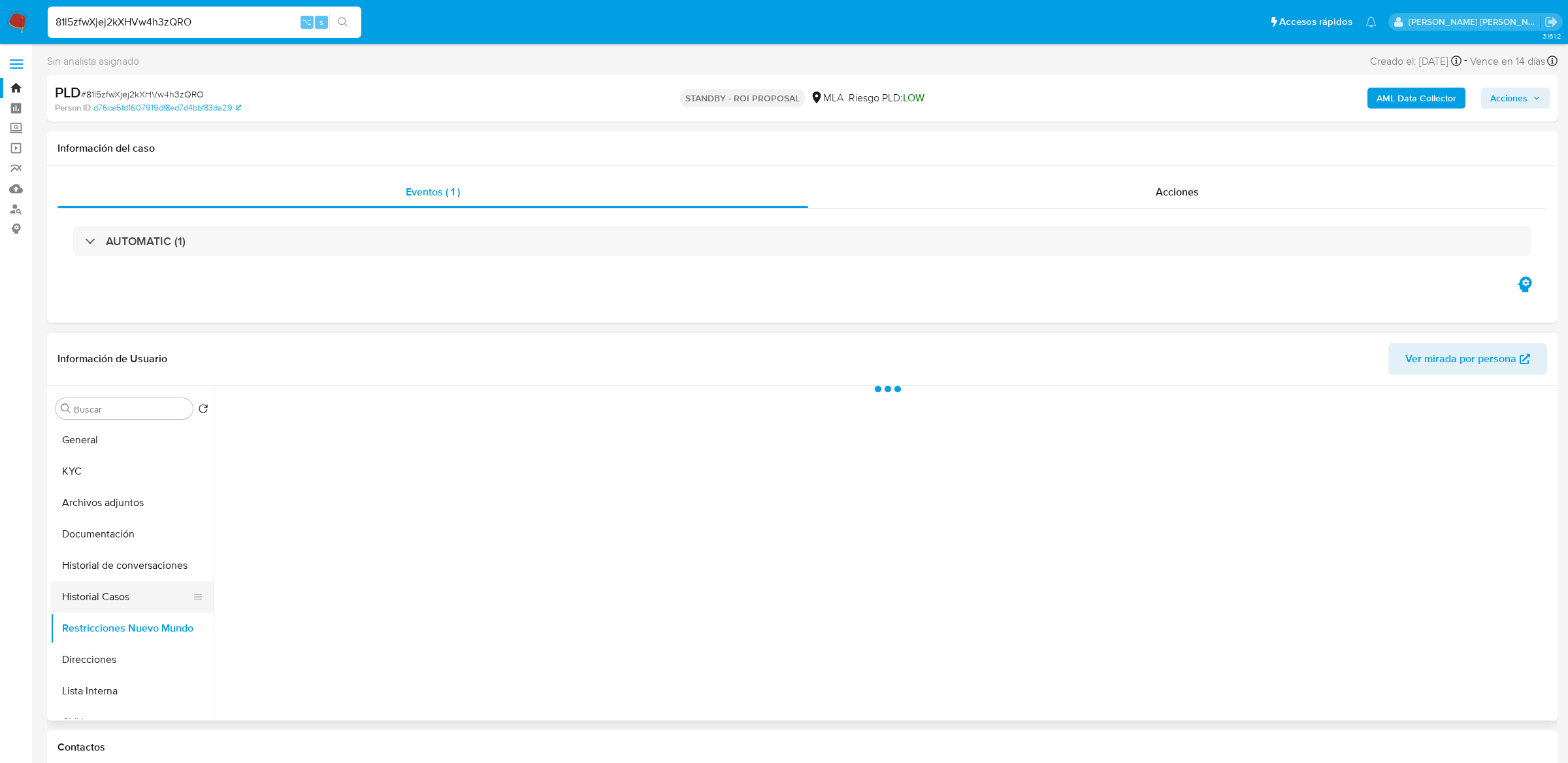
click at [117, 610] on button "Historial Casos" at bounding box center [126, 596] width 153 height 32
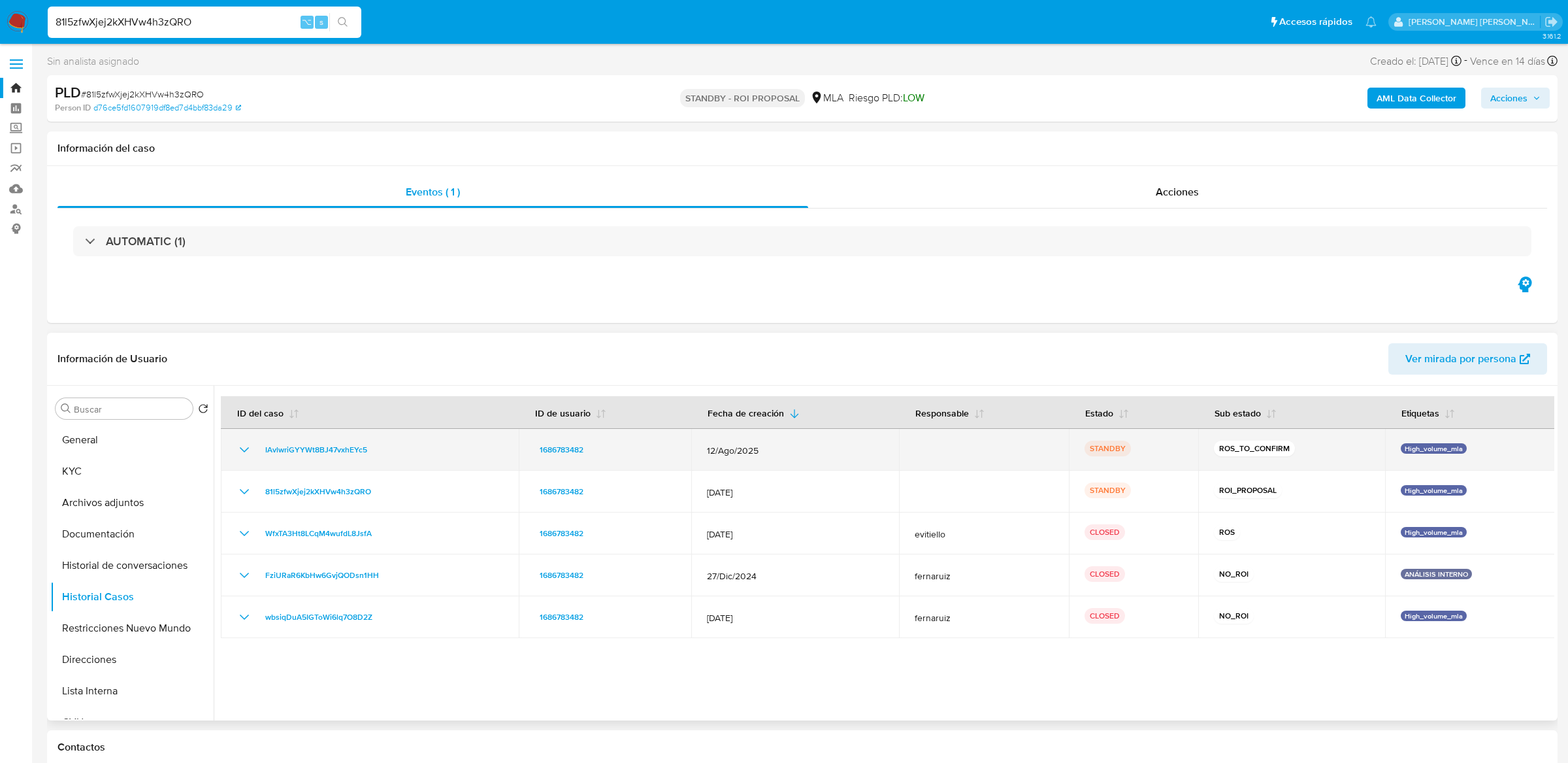
click at [408, 448] on div "IAvlwriGYYWt8BJ47vxhEYc5" at bounding box center [370, 449] width 267 height 15
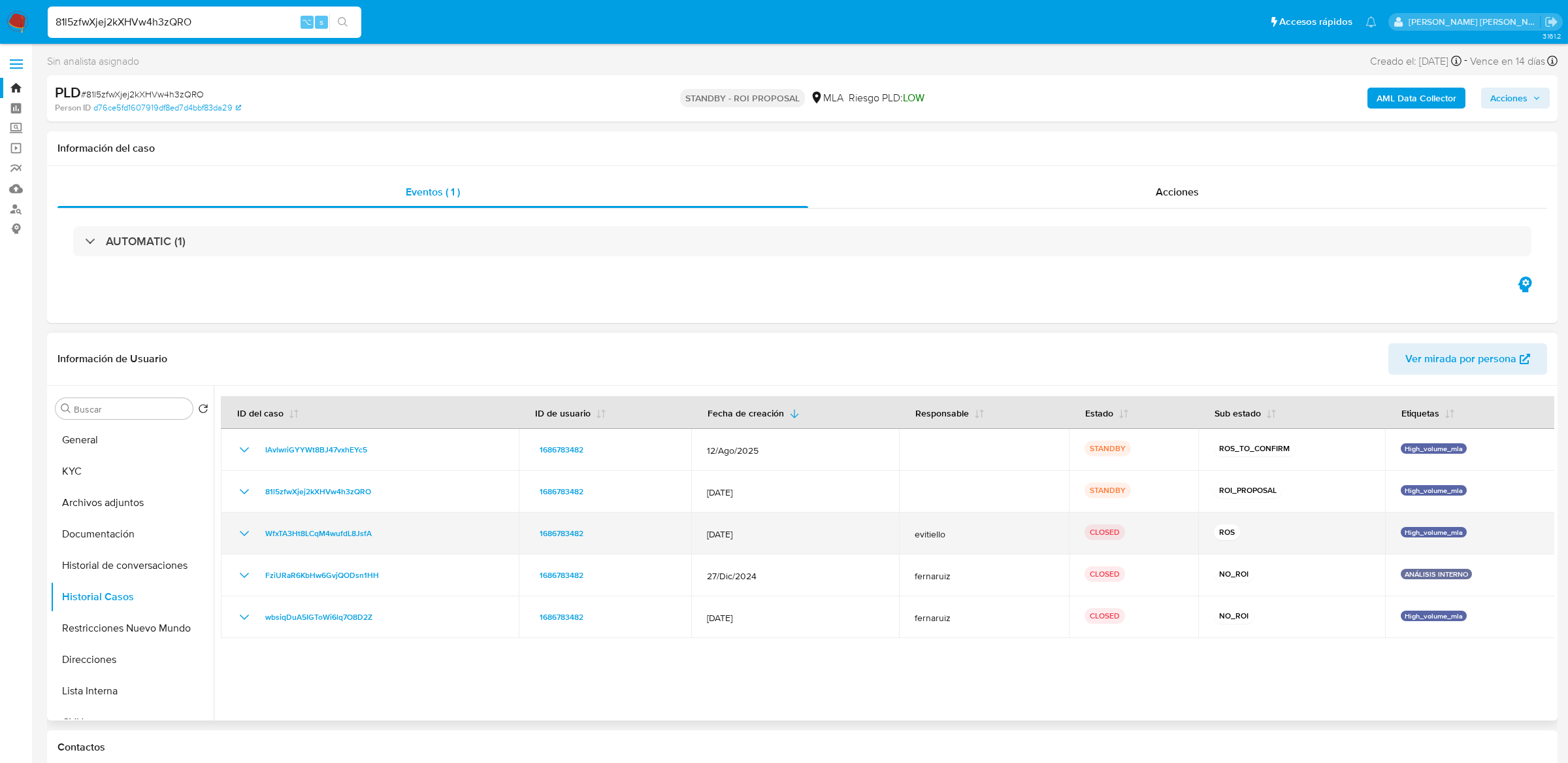
click at [246, 532] on icon "Mostrar/Ocultar" at bounding box center [244, 532] width 15 height 15
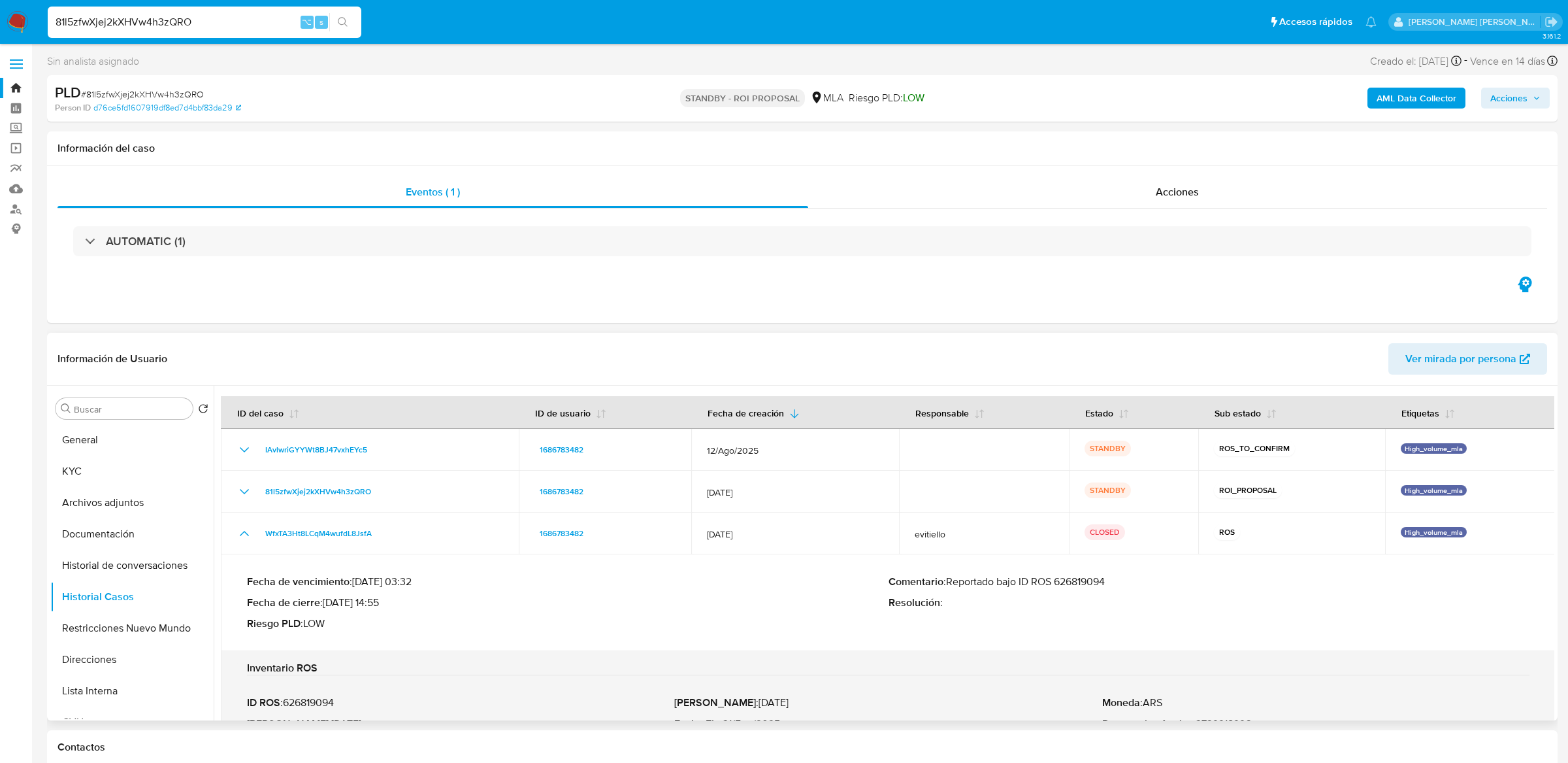
click at [1073, 576] on p "Comentario : Reportado bajo ID ROS 626819094" at bounding box center [1209, 582] width 642 height 13
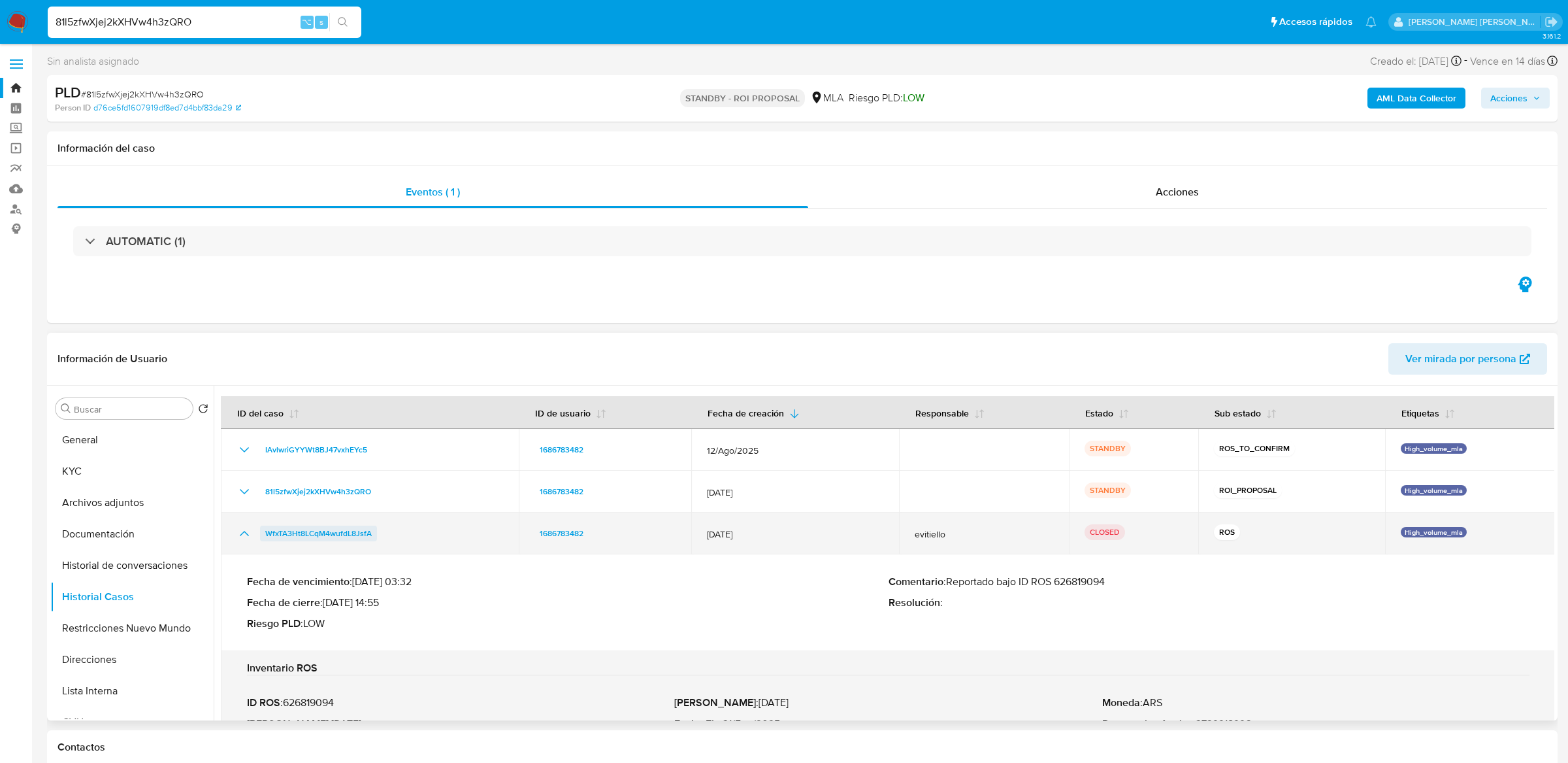
click at [279, 532] on span "WfxTA3Ht8LCqM4wufdL8JsfA" at bounding box center [319, 532] width 107 height 15
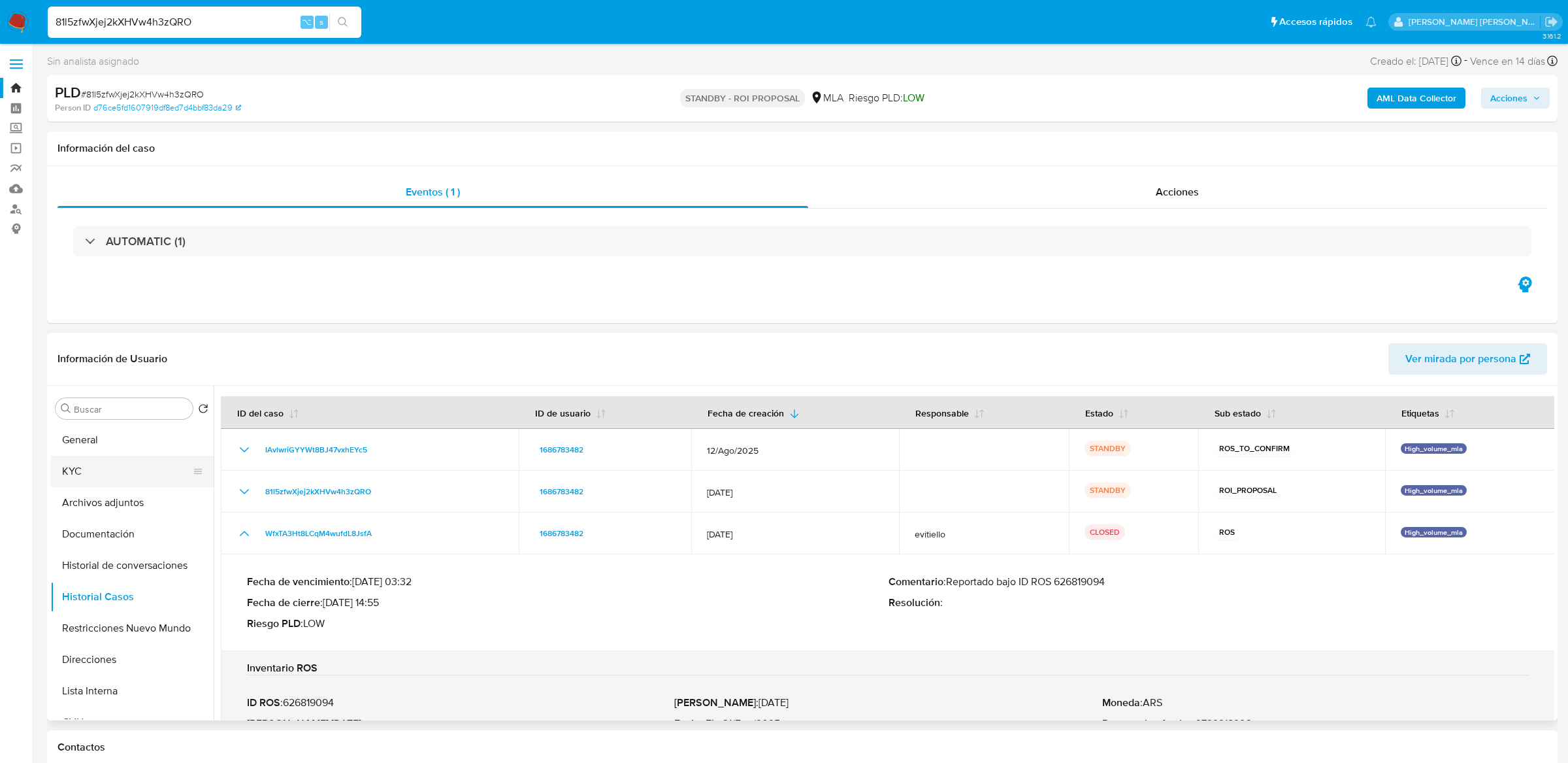
click at [129, 482] on button "KYC" at bounding box center [126, 471] width 153 height 32
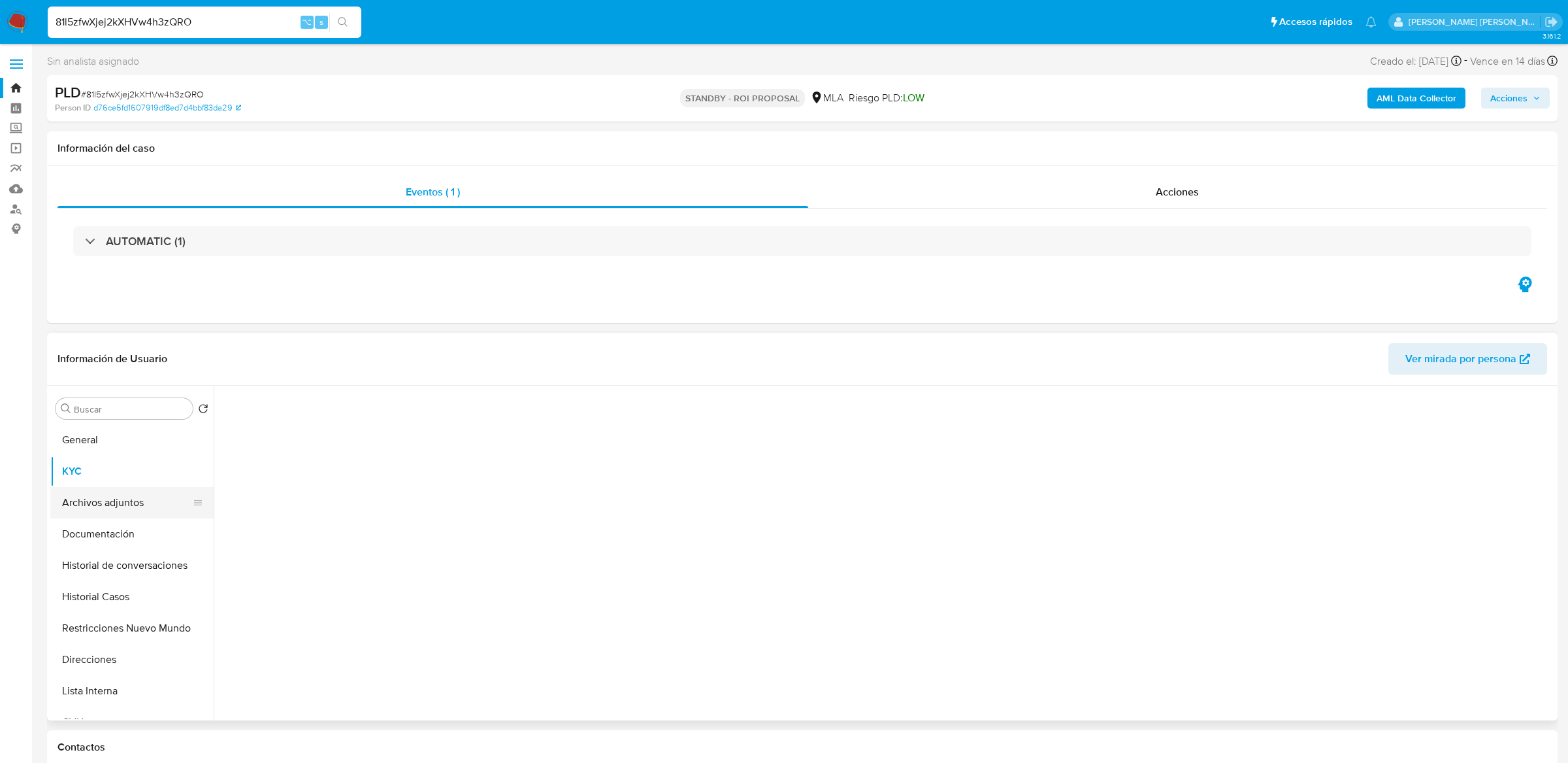
click at [129, 498] on button "Archivos adjuntos" at bounding box center [126, 502] width 153 height 32
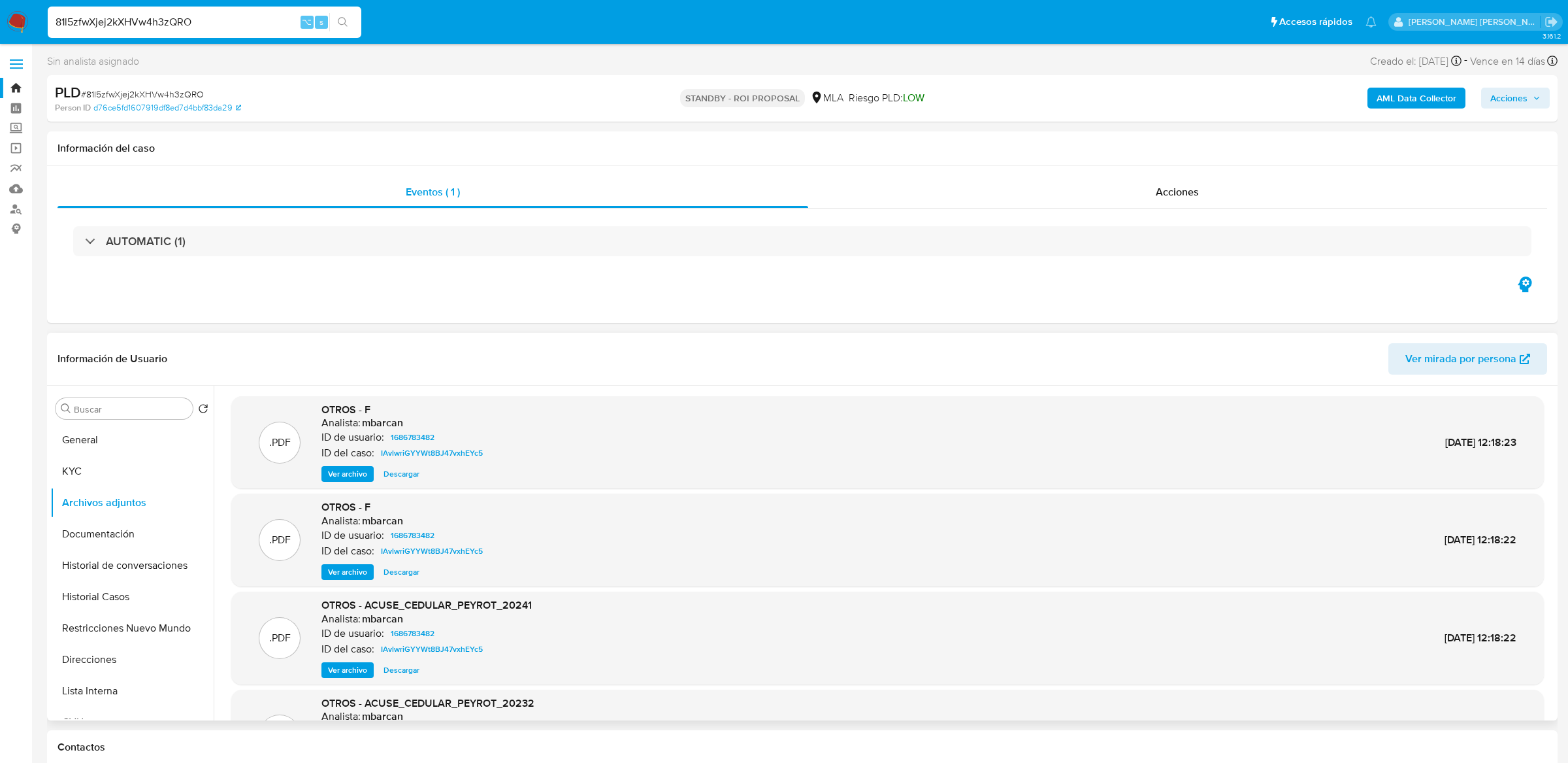
scroll to position [109, 0]
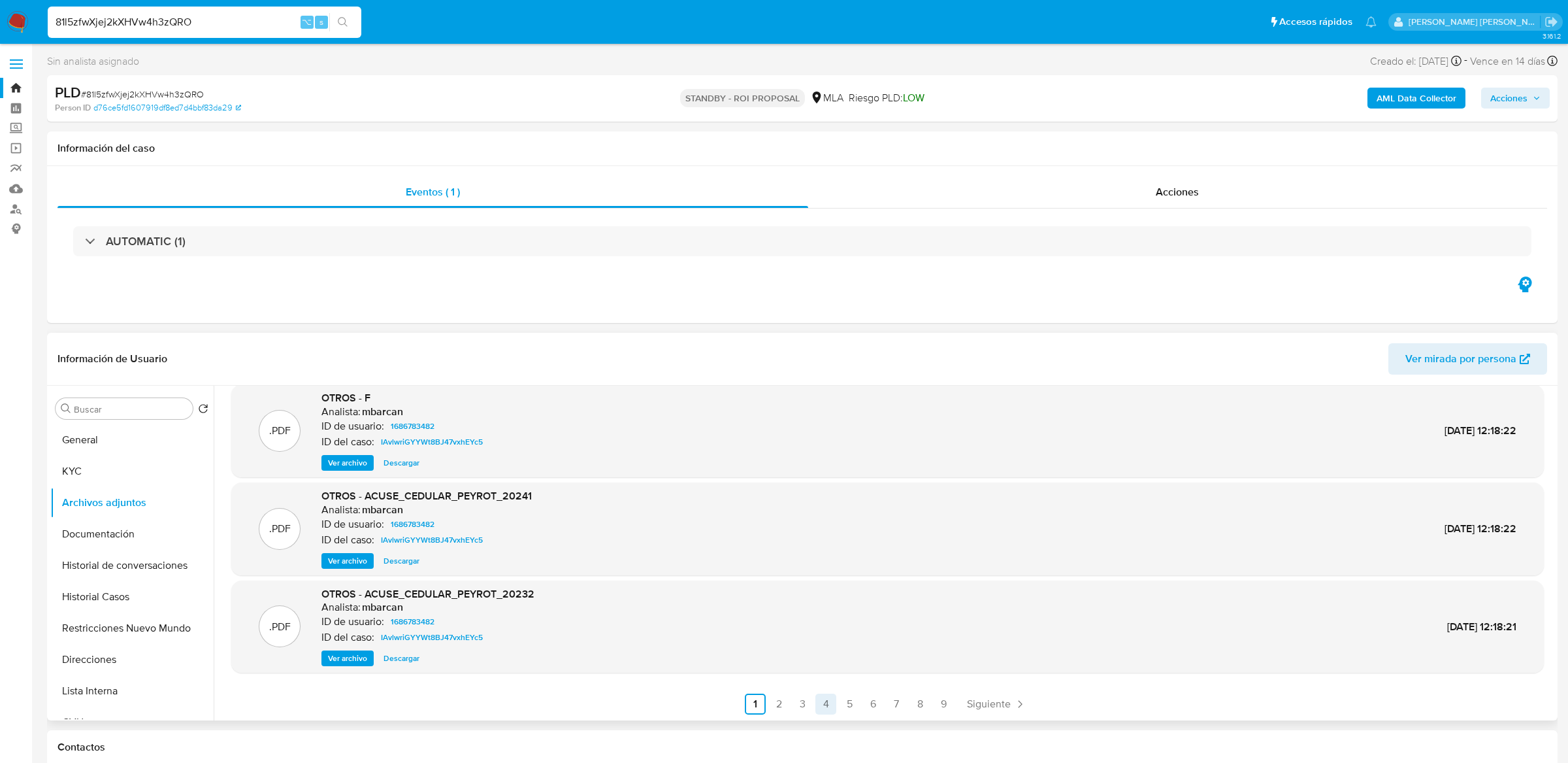
click at [824, 705] on link "4" at bounding box center [826, 704] width 21 height 21
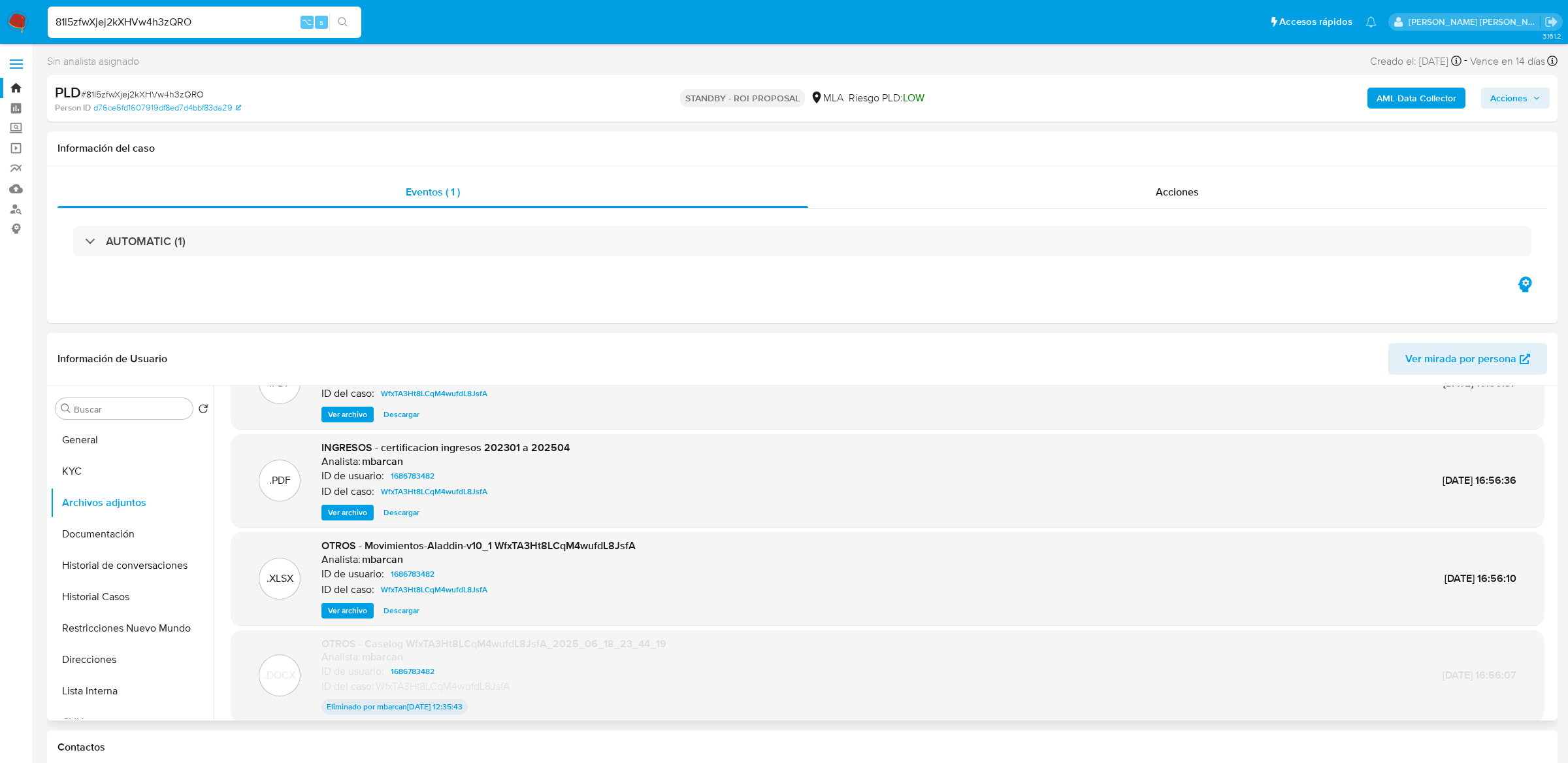
scroll to position [108, 0]
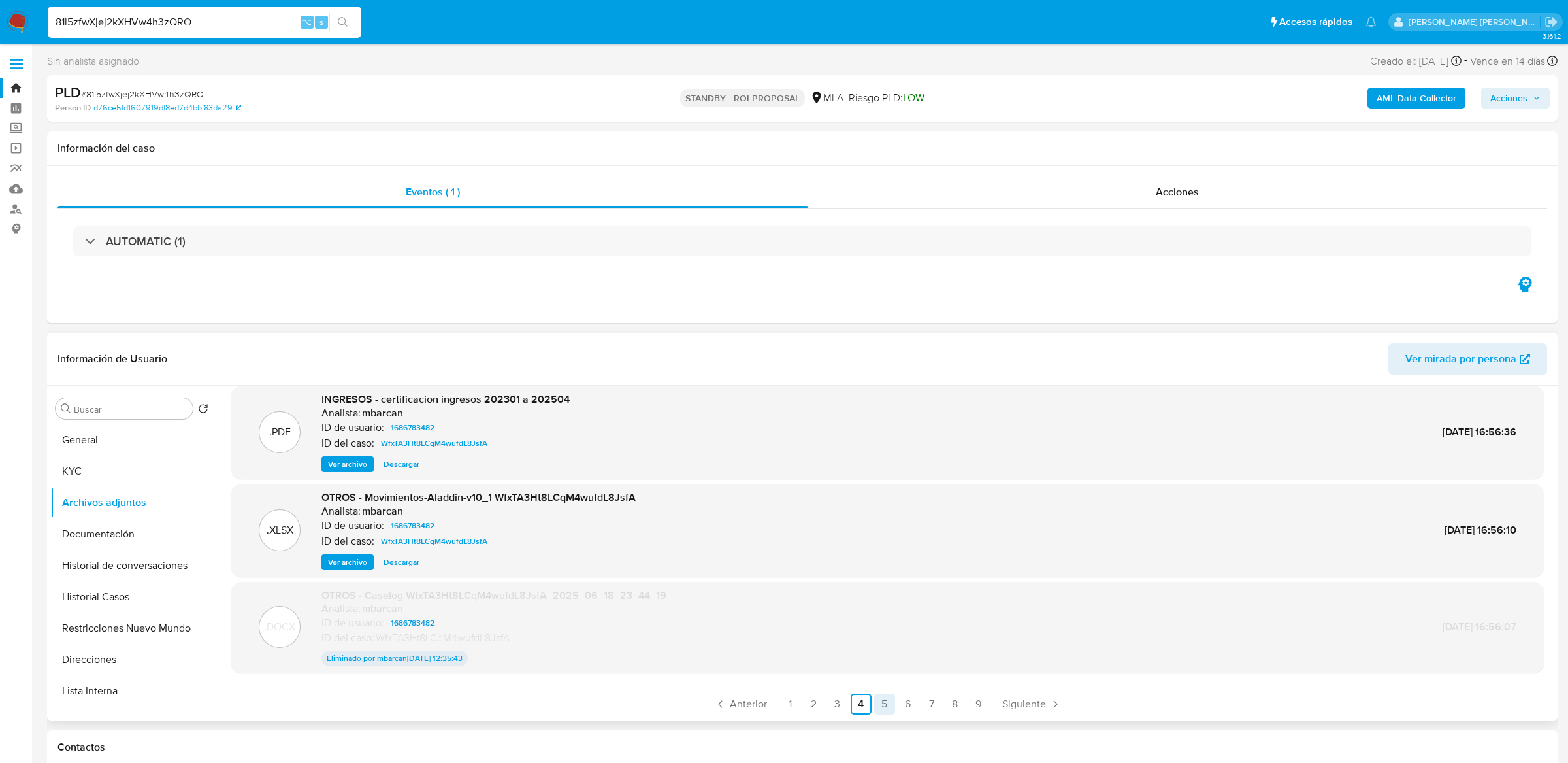
click at [876, 703] on link "5" at bounding box center [885, 704] width 21 height 21
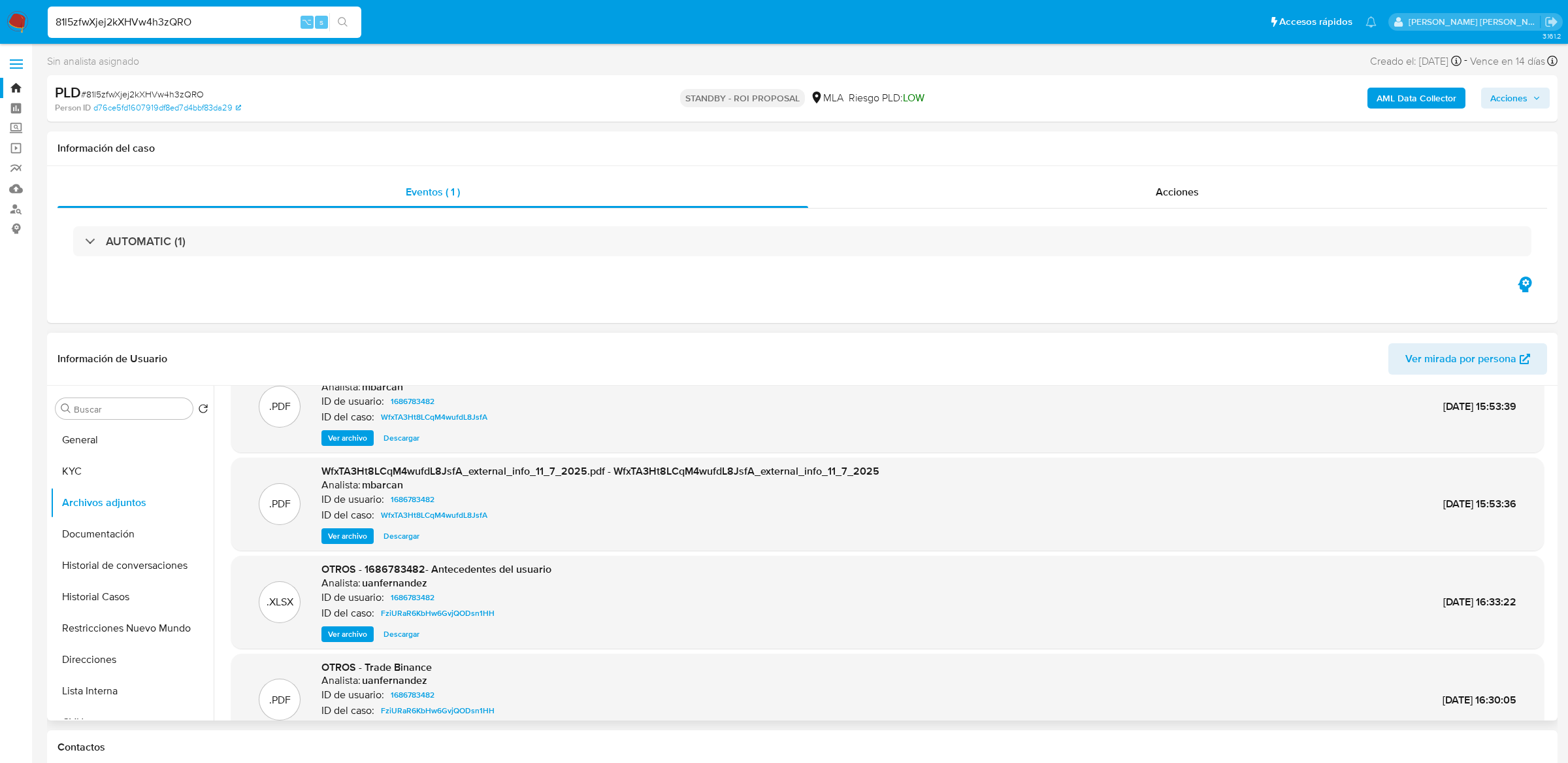
scroll to position [109, 0]
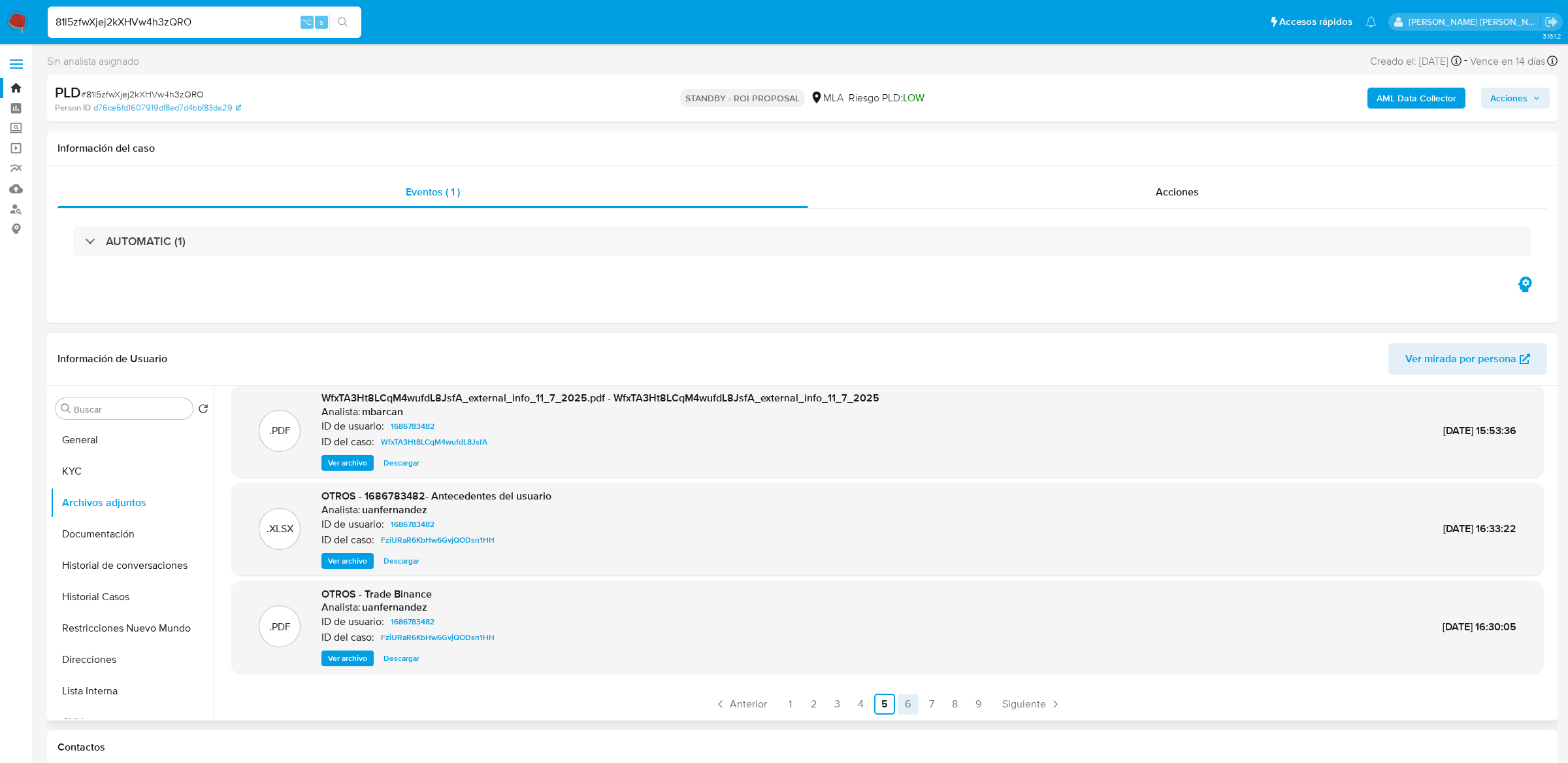
click at [913, 705] on link "6" at bounding box center [909, 704] width 21 height 21
click at [932, 704] on link "7" at bounding box center [932, 704] width 21 height 21
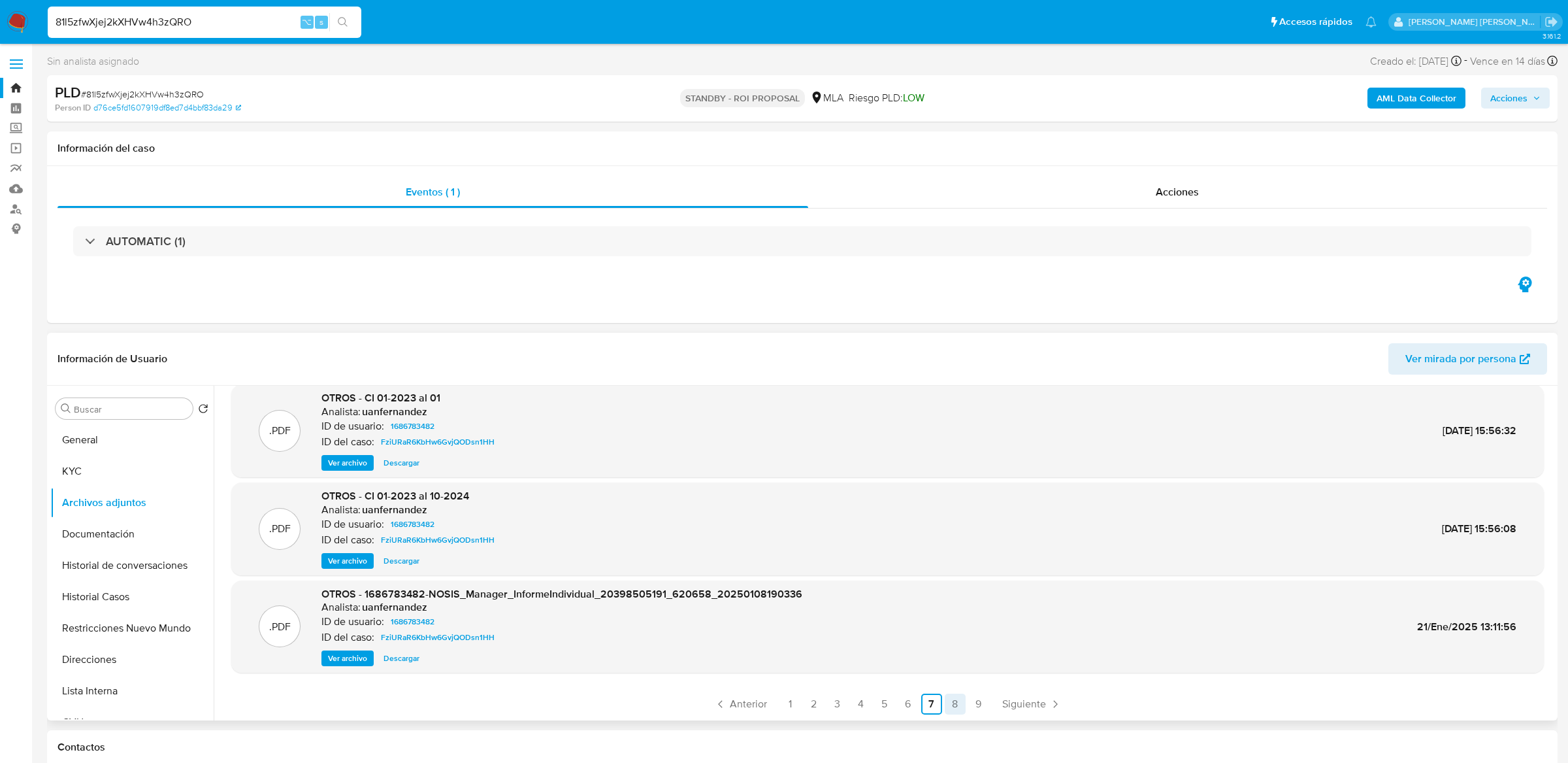
click at [950, 707] on link "8" at bounding box center [956, 704] width 21 height 21
click at [970, 706] on link "9" at bounding box center [979, 704] width 21 height 21
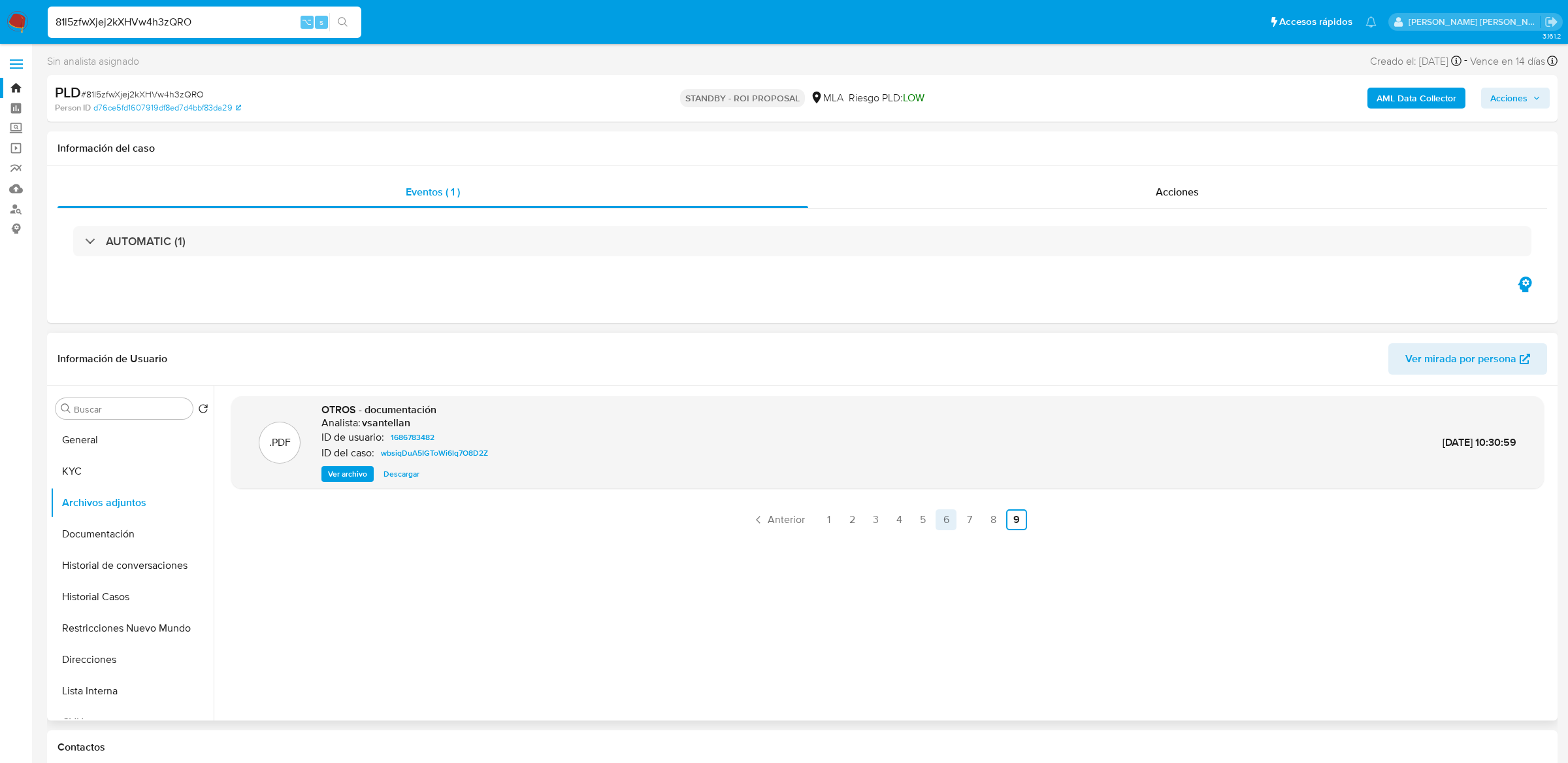
click at [947, 526] on link "6" at bounding box center [947, 519] width 21 height 21
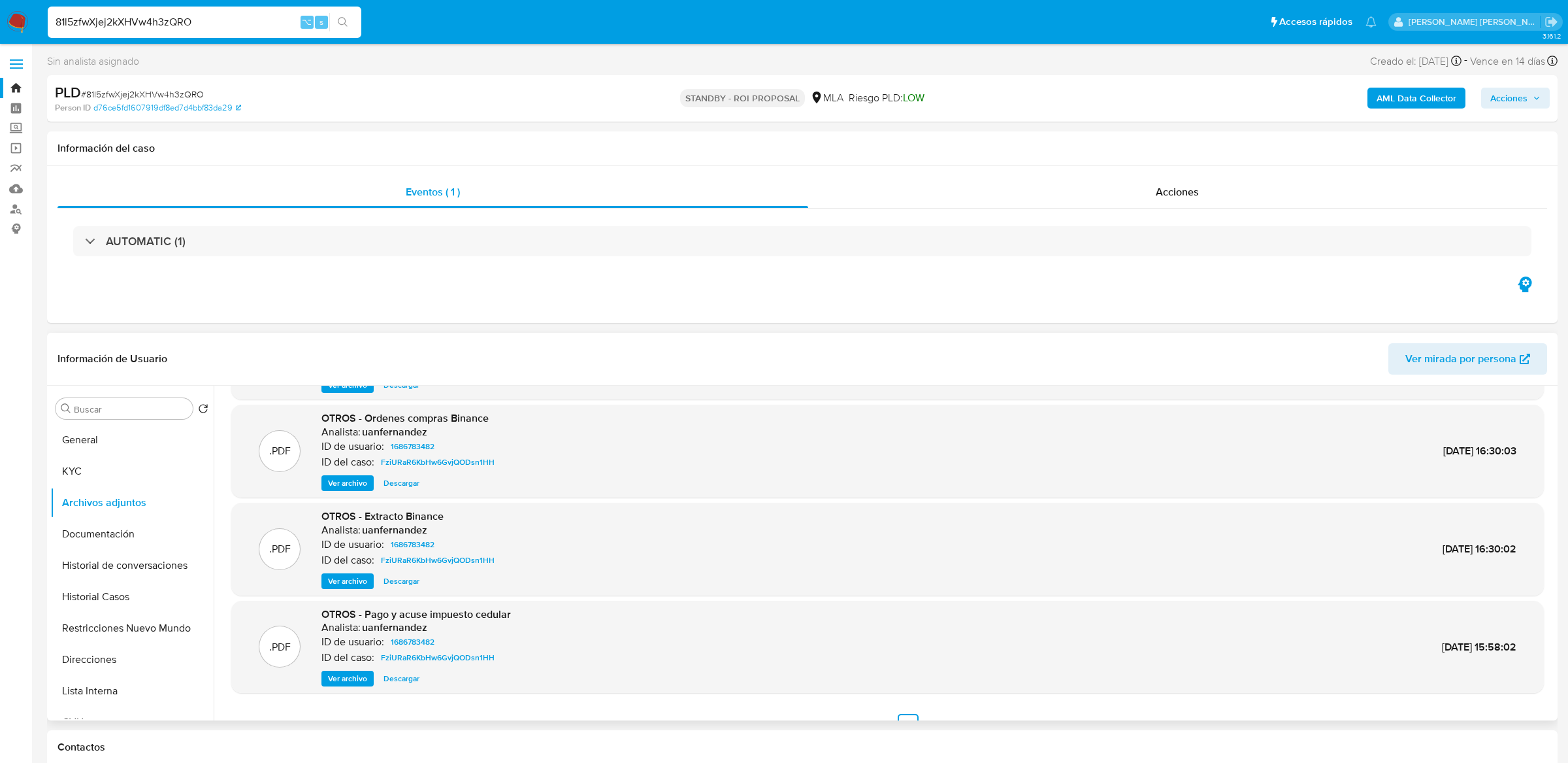
scroll to position [109, 0]
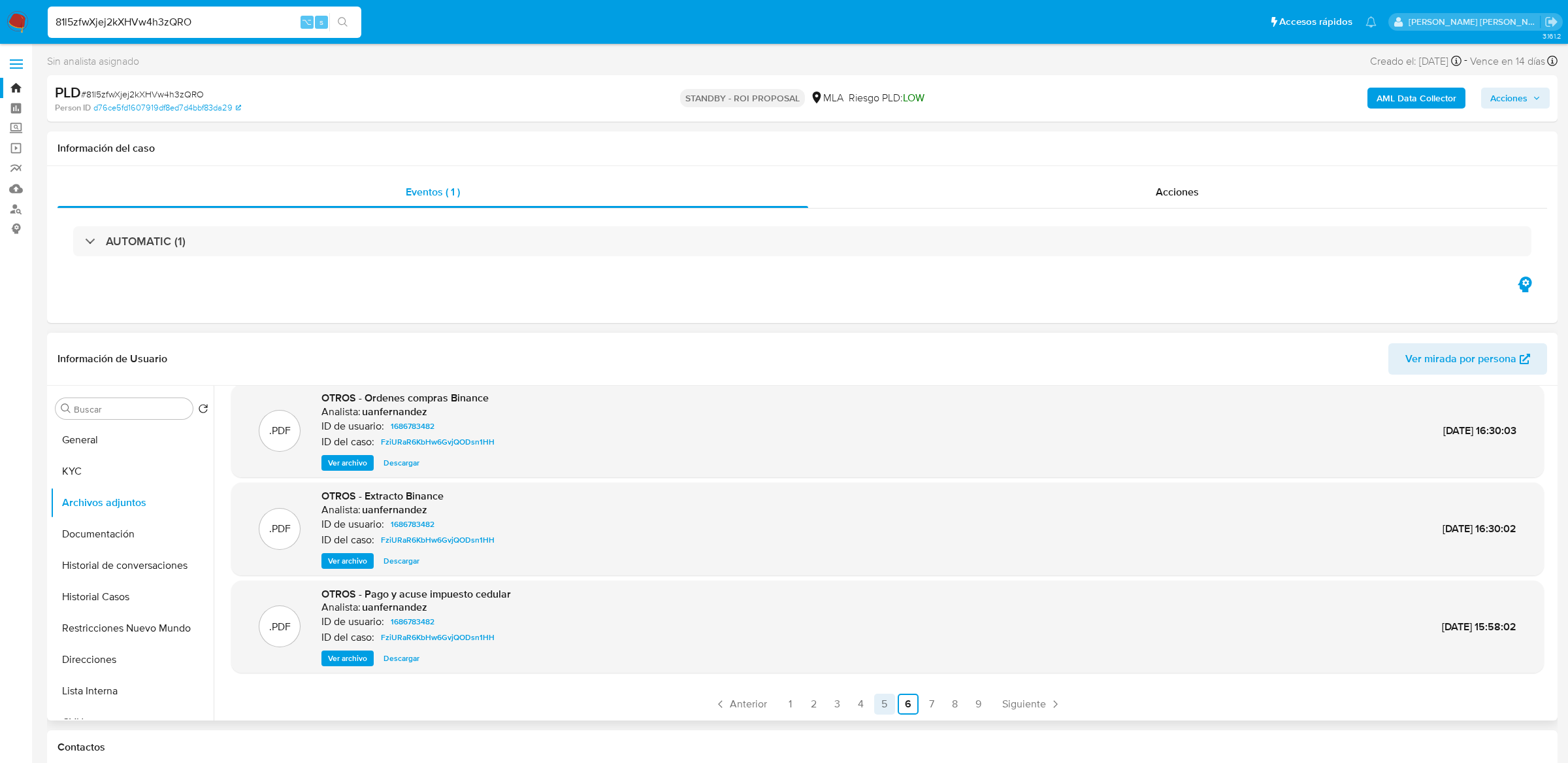
click at [882, 706] on link "5" at bounding box center [885, 704] width 21 height 21
click at [856, 713] on link "4" at bounding box center [862, 704] width 21 height 21
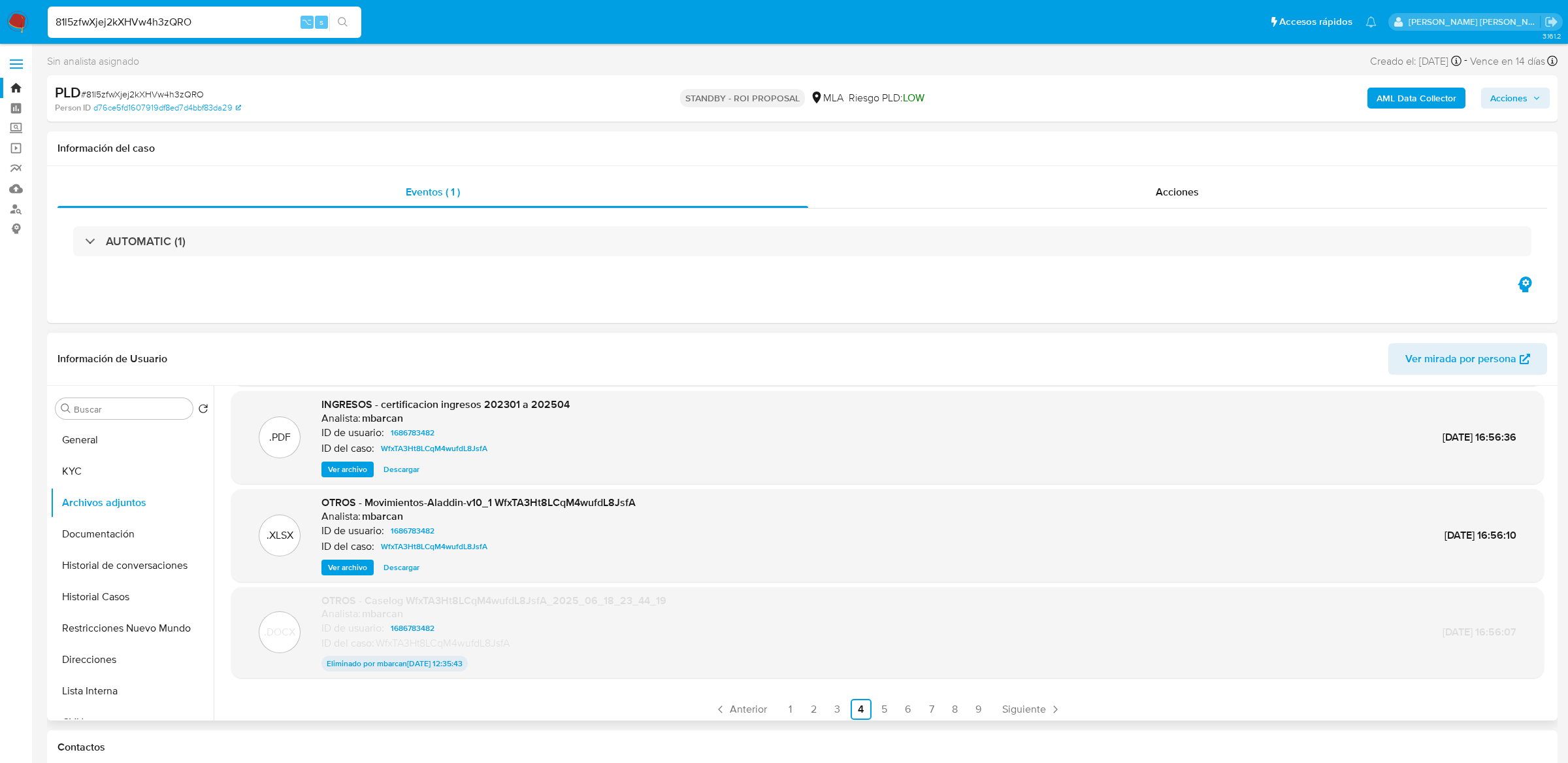
scroll to position [108, 0]
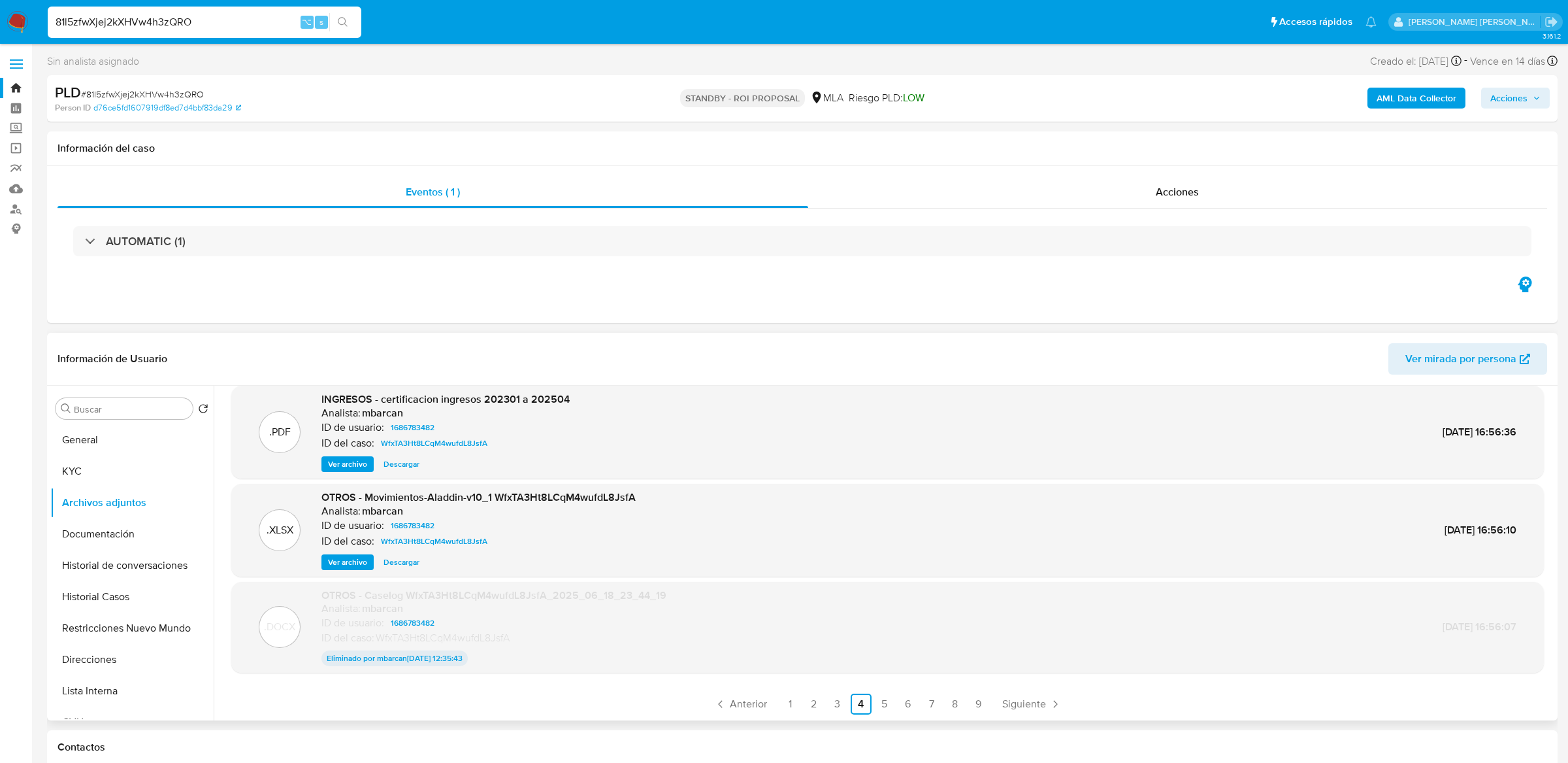
click at [841, 714] on div ".PDF INGRESOS - constancia inscripcion arca Analista: mbarcan ID de usuario: 16…" at bounding box center [884, 553] width 1341 height 335
click at [841, 710] on link "3" at bounding box center [837, 704] width 21 height 21
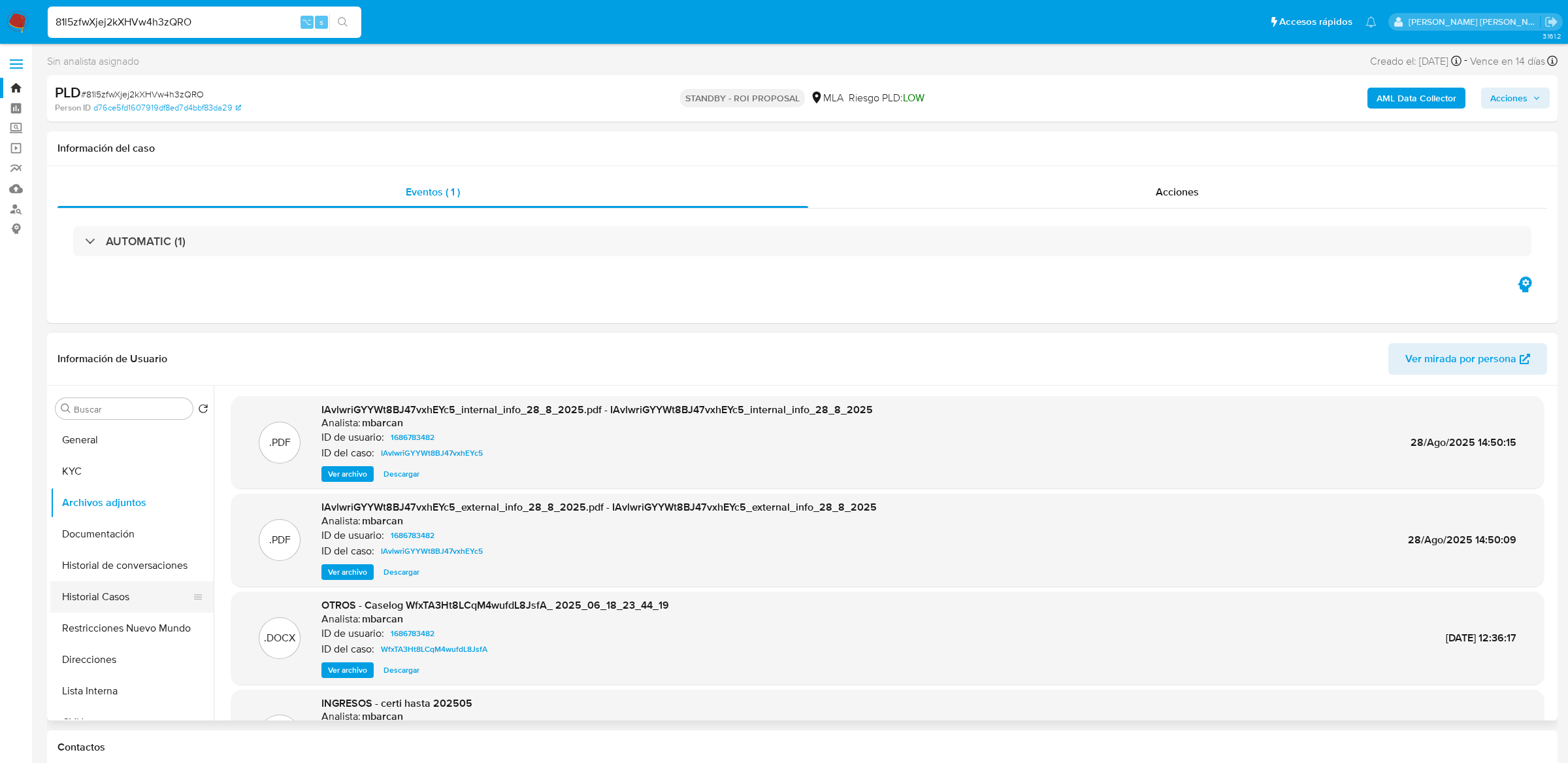
click at [130, 600] on button "Historial Casos" at bounding box center [126, 596] width 153 height 32
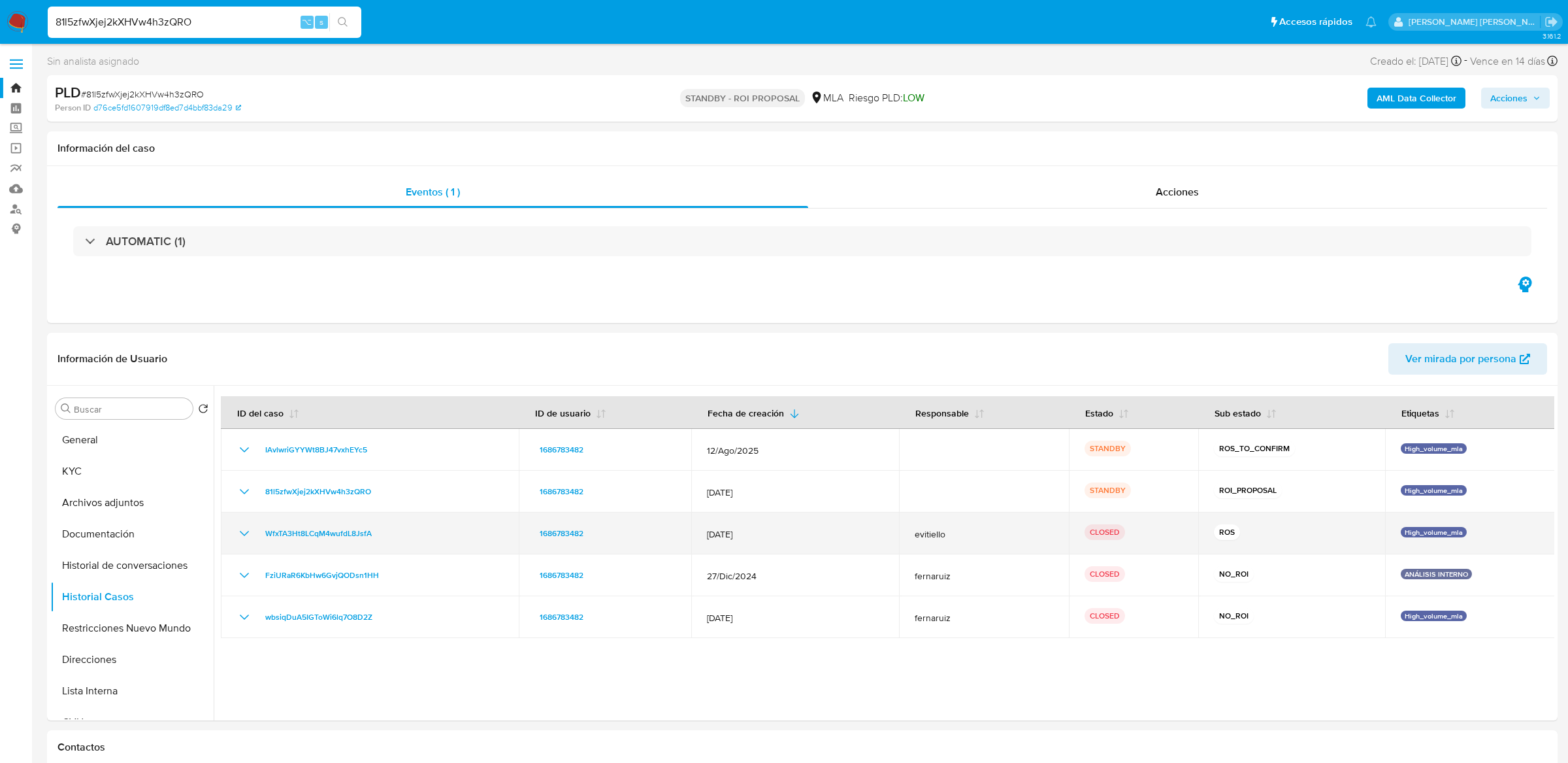
click at [242, 535] on icon "Mostrar/Ocultar" at bounding box center [244, 532] width 15 height 15
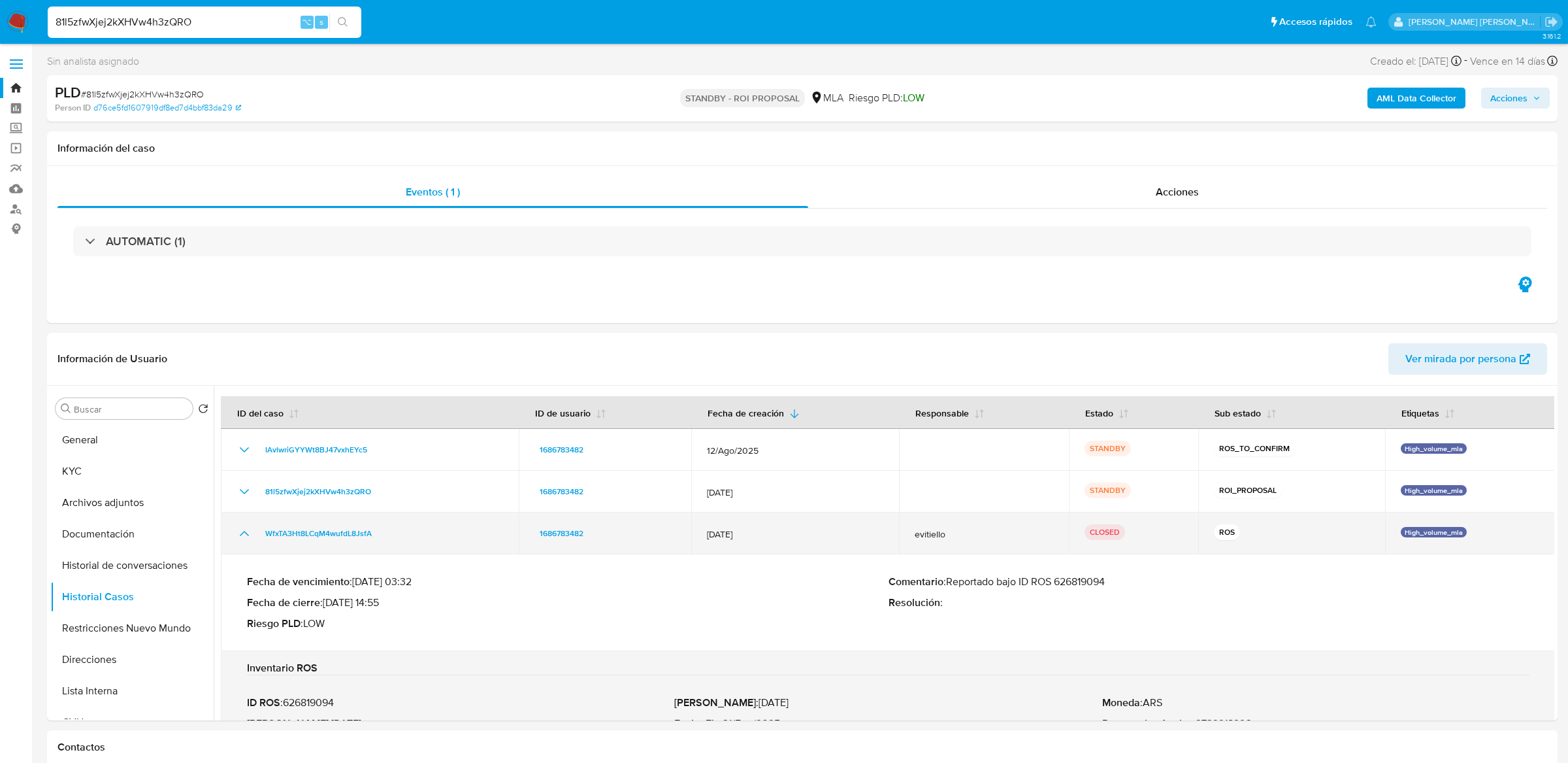
click at [242, 535] on icon "Mostrar/Ocultar" at bounding box center [244, 533] width 9 height 5
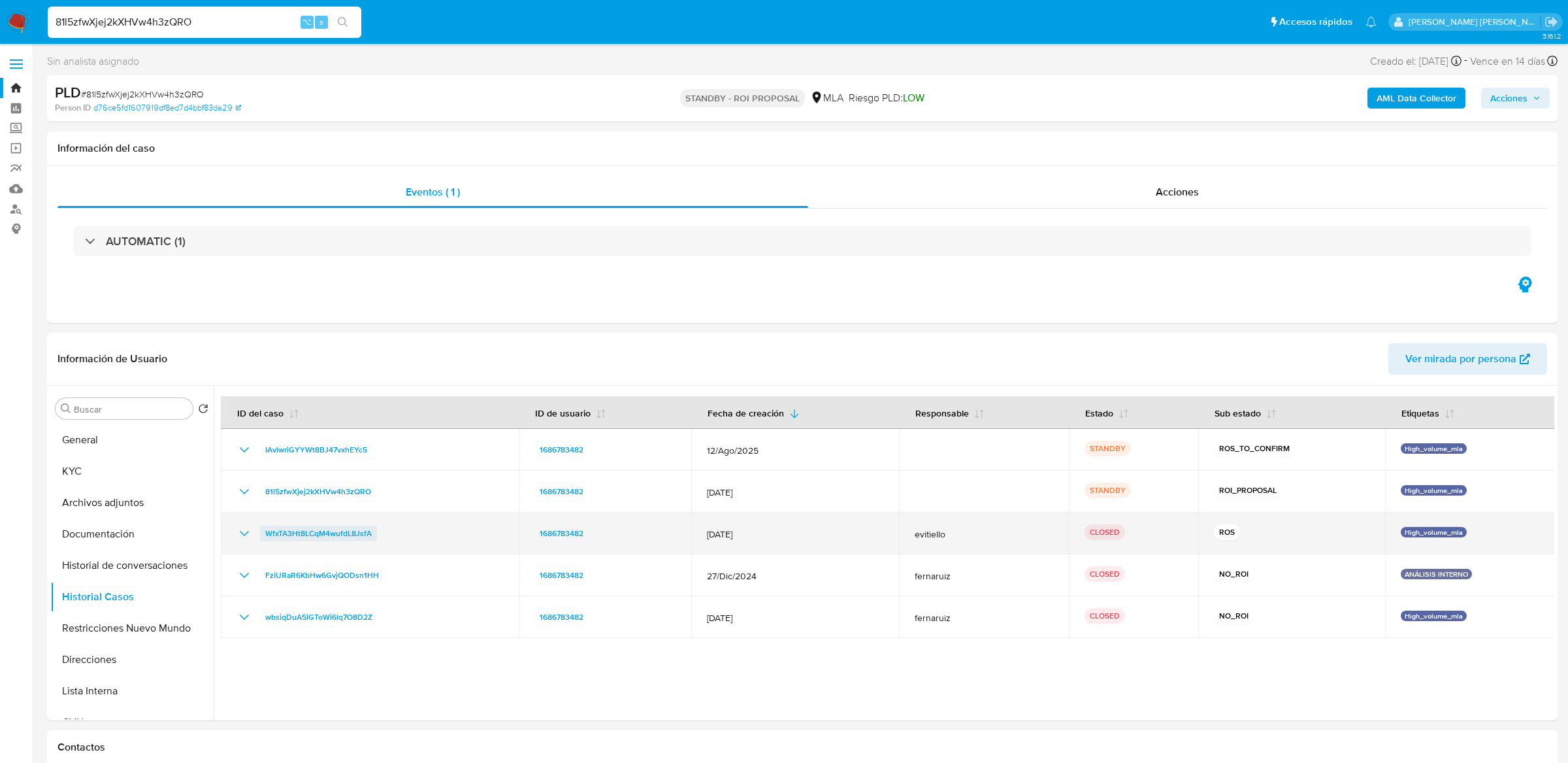
click at [285, 534] on span "WfxTA3Ht8LCqM4wufdL8JsfA" at bounding box center [319, 532] width 107 height 15
click at [244, 532] on icon "Mostrar/Ocultar" at bounding box center [244, 532] width 15 height 15
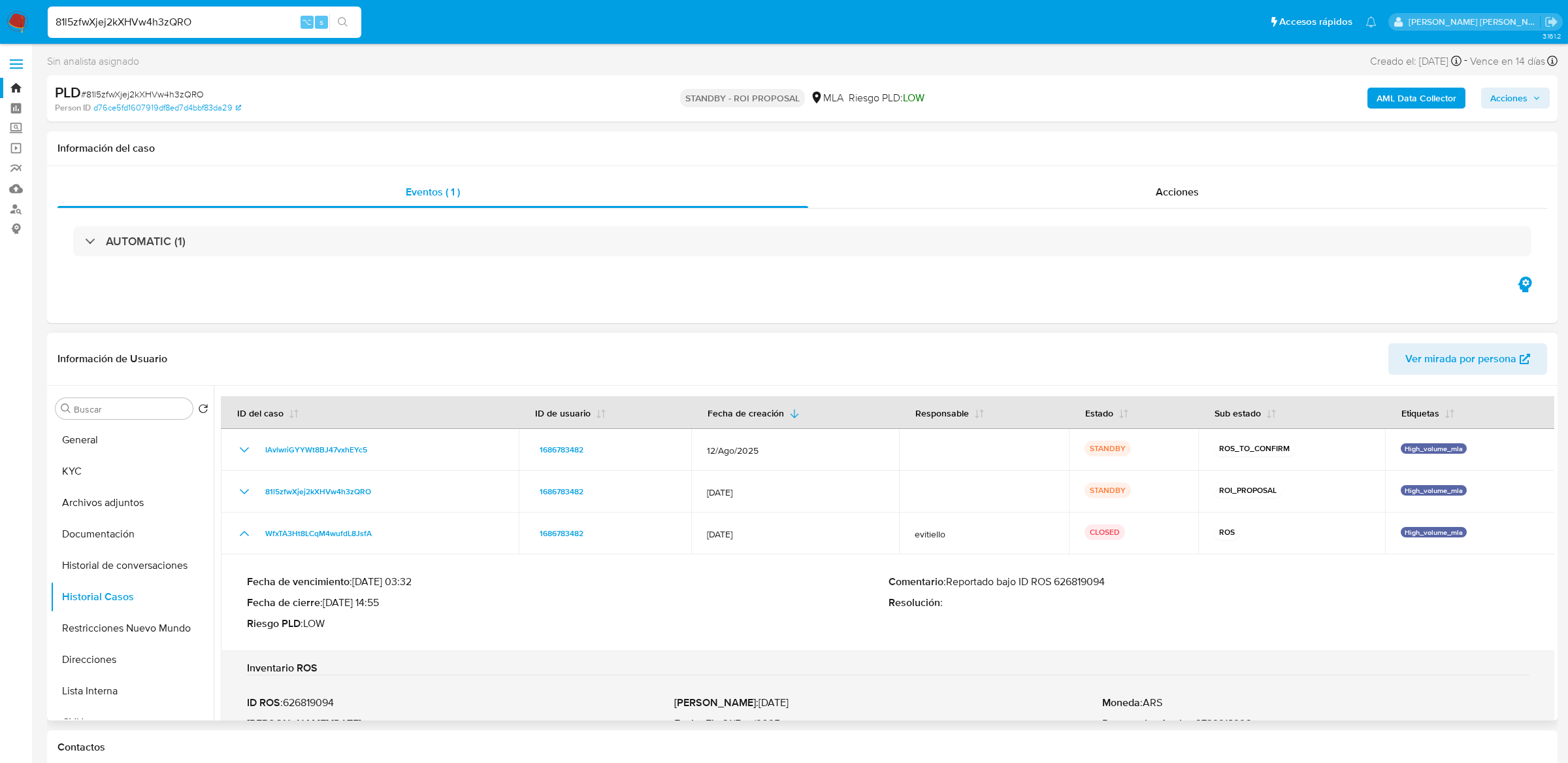
click at [1093, 576] on p "Comentario : Reportado bajo ID ROS 626819094" at bounding box center [1209, 582] width 642 height 13
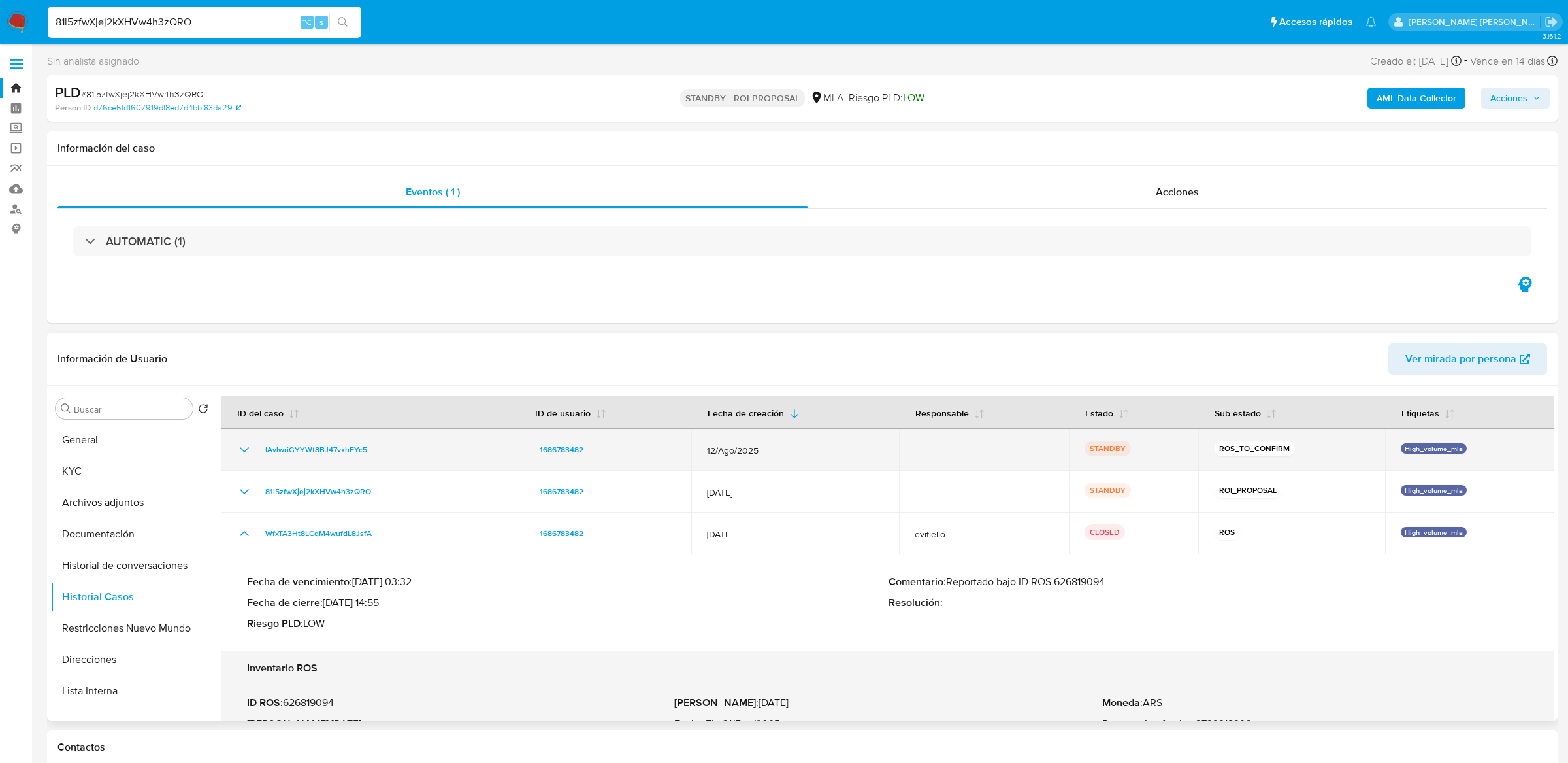
click at [393, 449] on div "IAvlwriGYYWt8BJ47vxhEYc5" at bounding box center [370, 449] width 267 height 15
click at [411, 447] on div "IAvlwriGYYWt8BJ47vxhEYc5" at bounding box center [370, 449] width 267 height 15
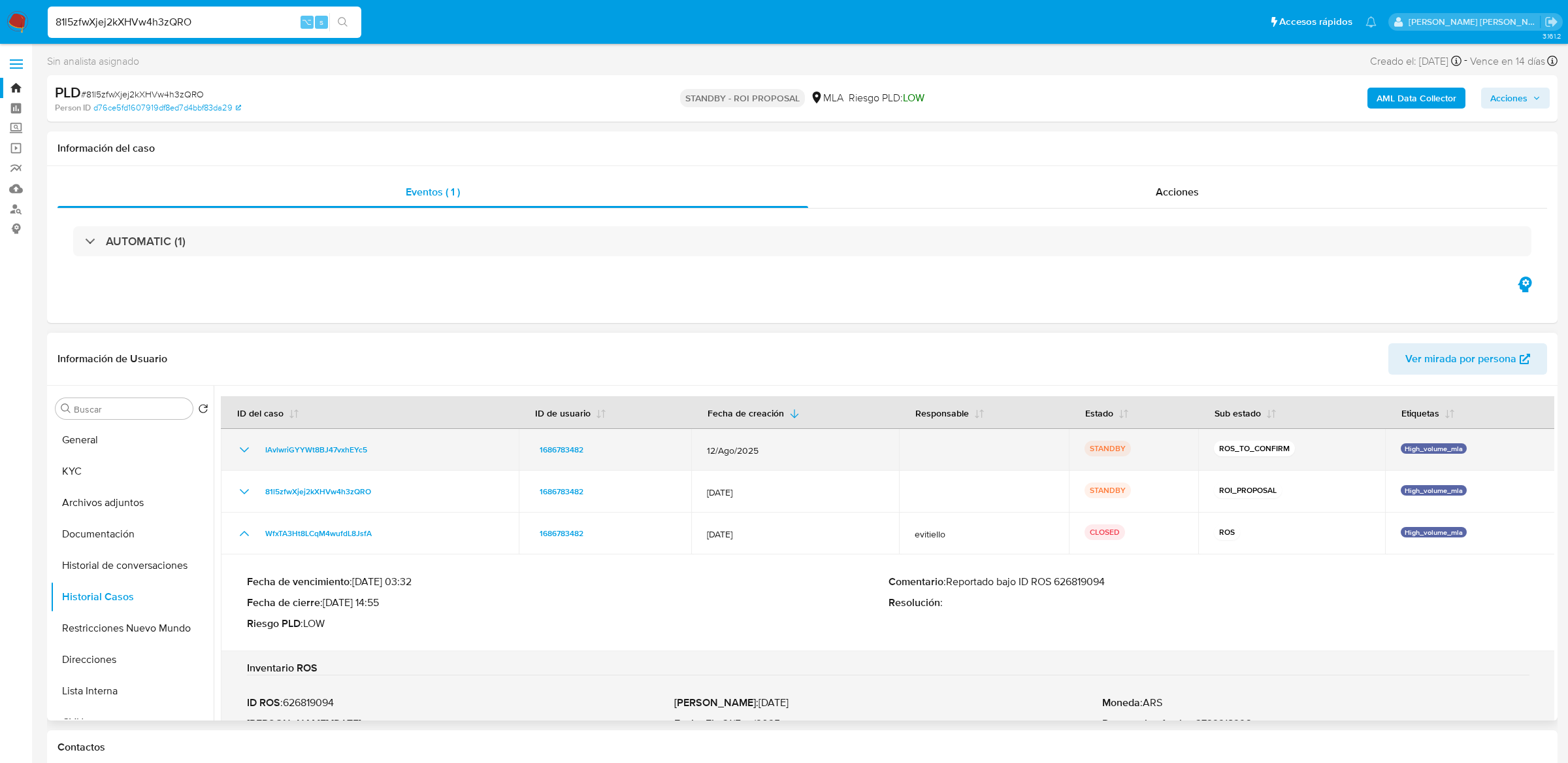
click at [411, 447] on div "IAvlwriGYYWt8BJ47vxhEYc5" at bounding box center [370, 449] width 267 height 15
click at [379, 447] on div "IAvlwriGYYWt8BJ47vxhEYc5" at bounding box center [370, 449] width 267 height 15
drag, startPoint x: 374, startPoint y: 449, endPoint x: 263, endPoint y: 456, distance: 111.2
click at [263, 456] on div "IAvlwriGYYWt8BJ47vxhEYc5" at bounding box center [370, 449] width 267 height 15
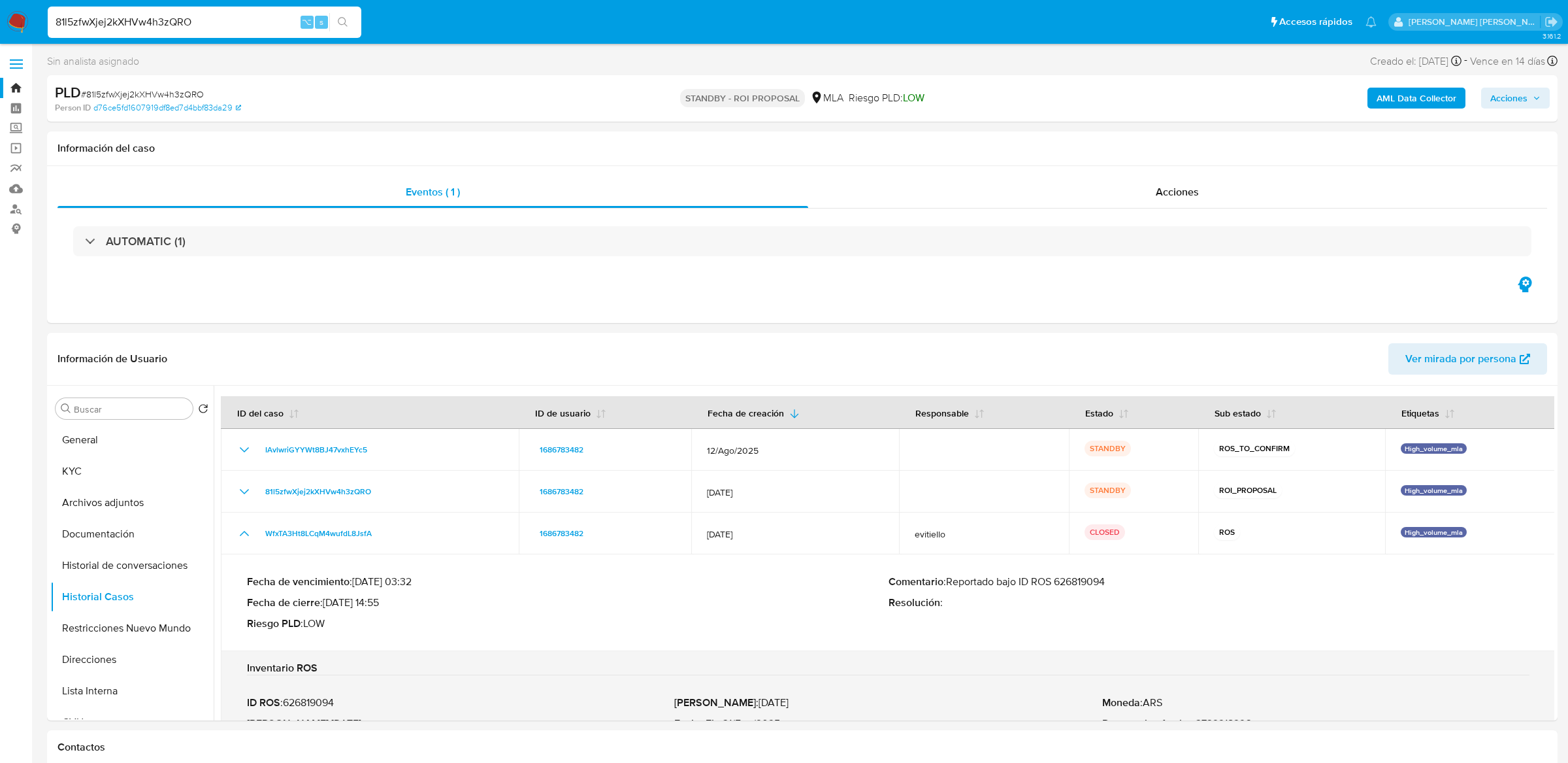
click at [231, 23] on input "81l5zfwXjej2kXHVw4h3zQRO" at bounding box center [205, 22] width 314 height 17
paste input "iycC7h91xYptrCfvqb3TjC4i"
type input "iycC7h91xYptrCfvqb3TjC4i"
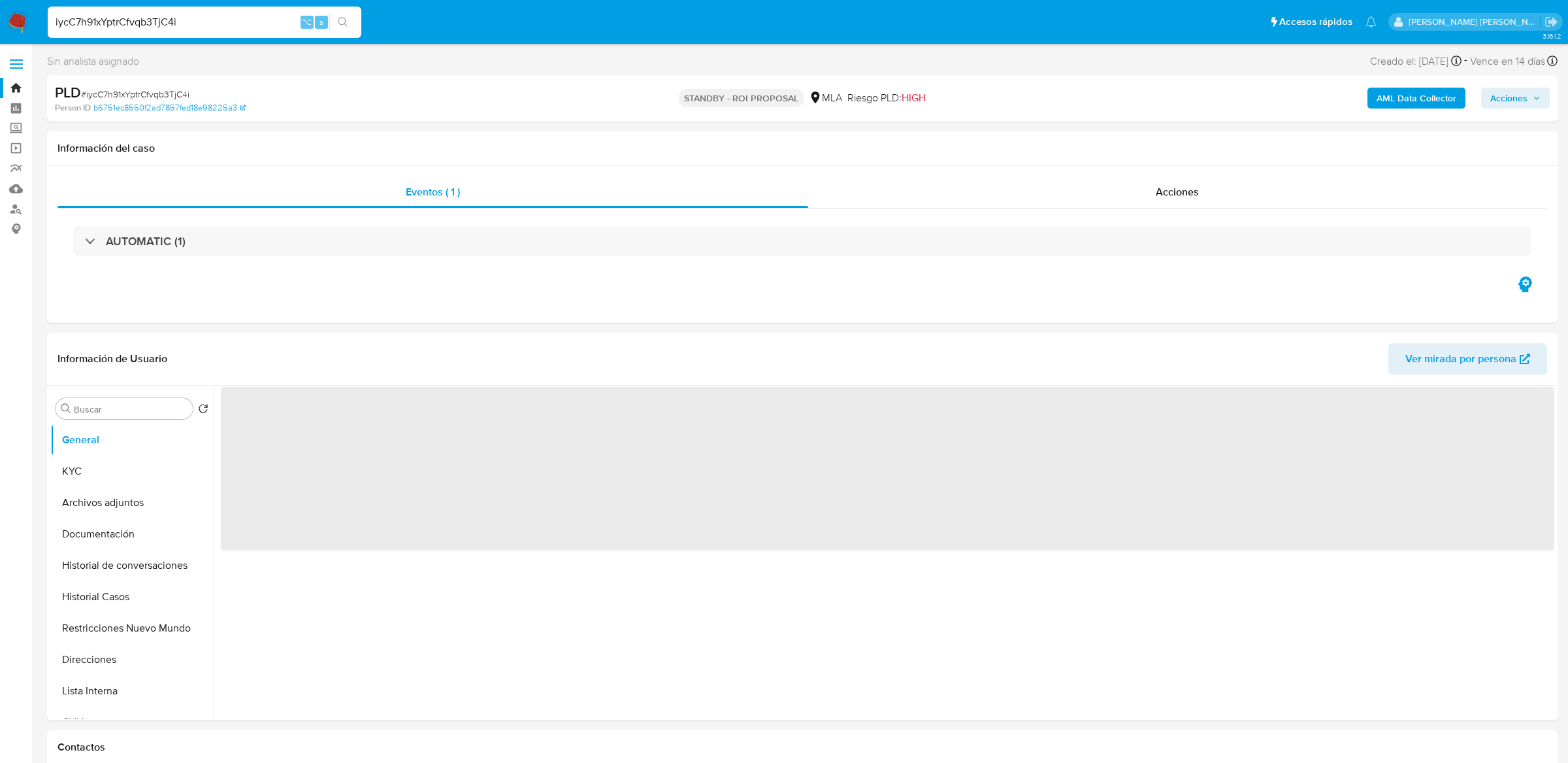
select select "10"
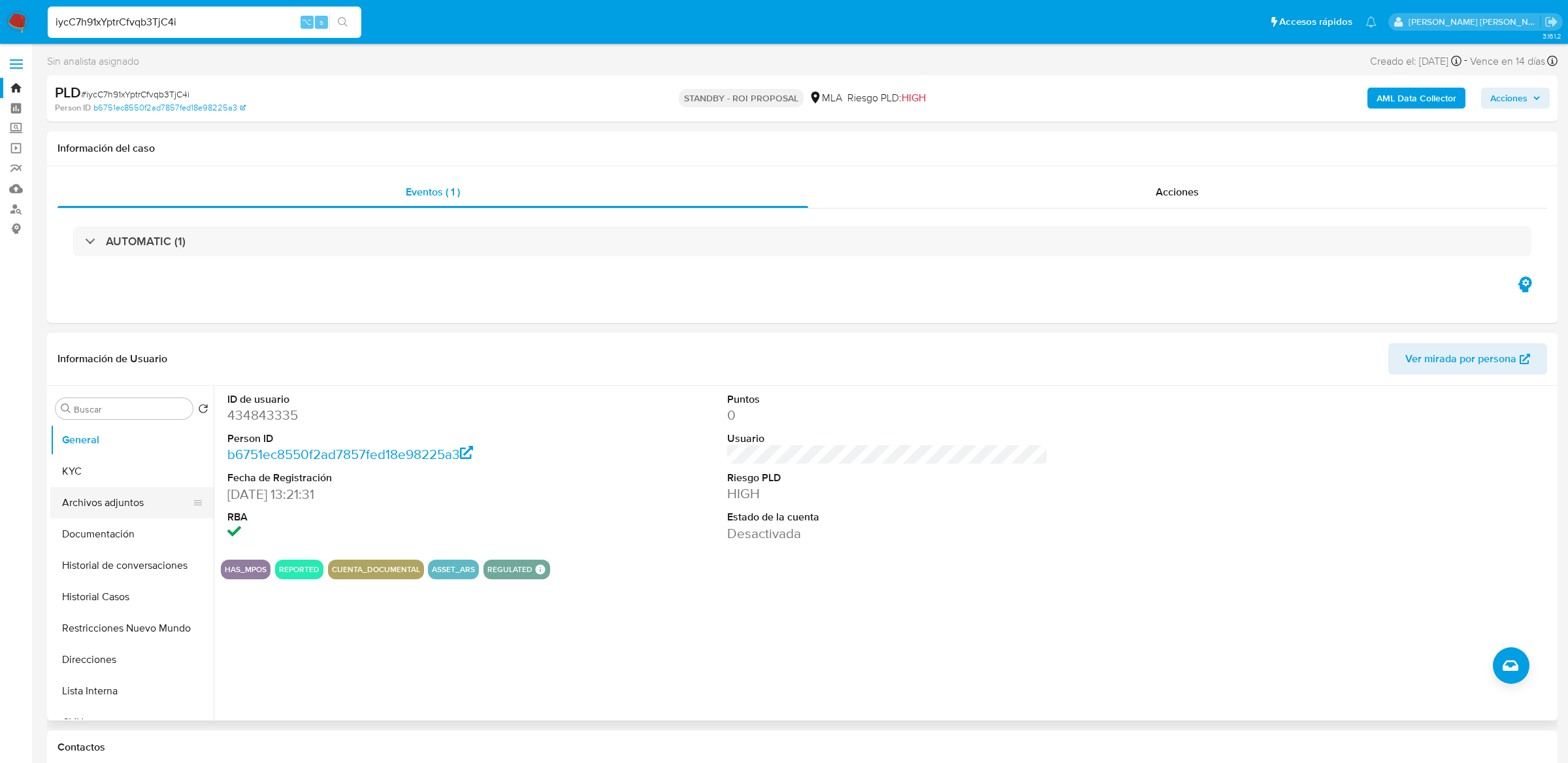
click at [80, 495] on button "Archivos adjuntos" at bounding box center [126, 502] width 153 height 32
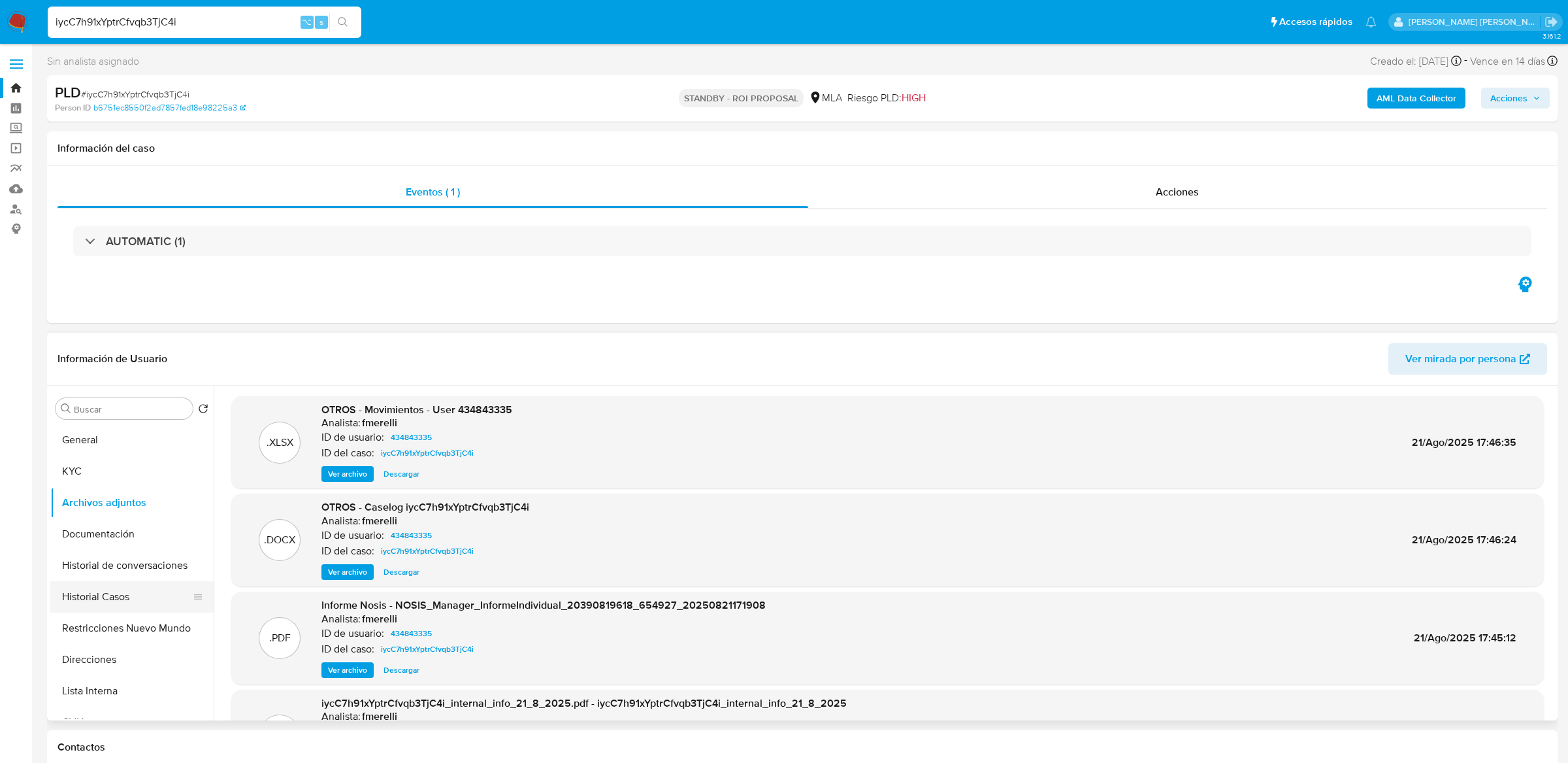
click at [102, 589] on button "Historial Casos" at bounding box center [126, 596] width 153 height 32
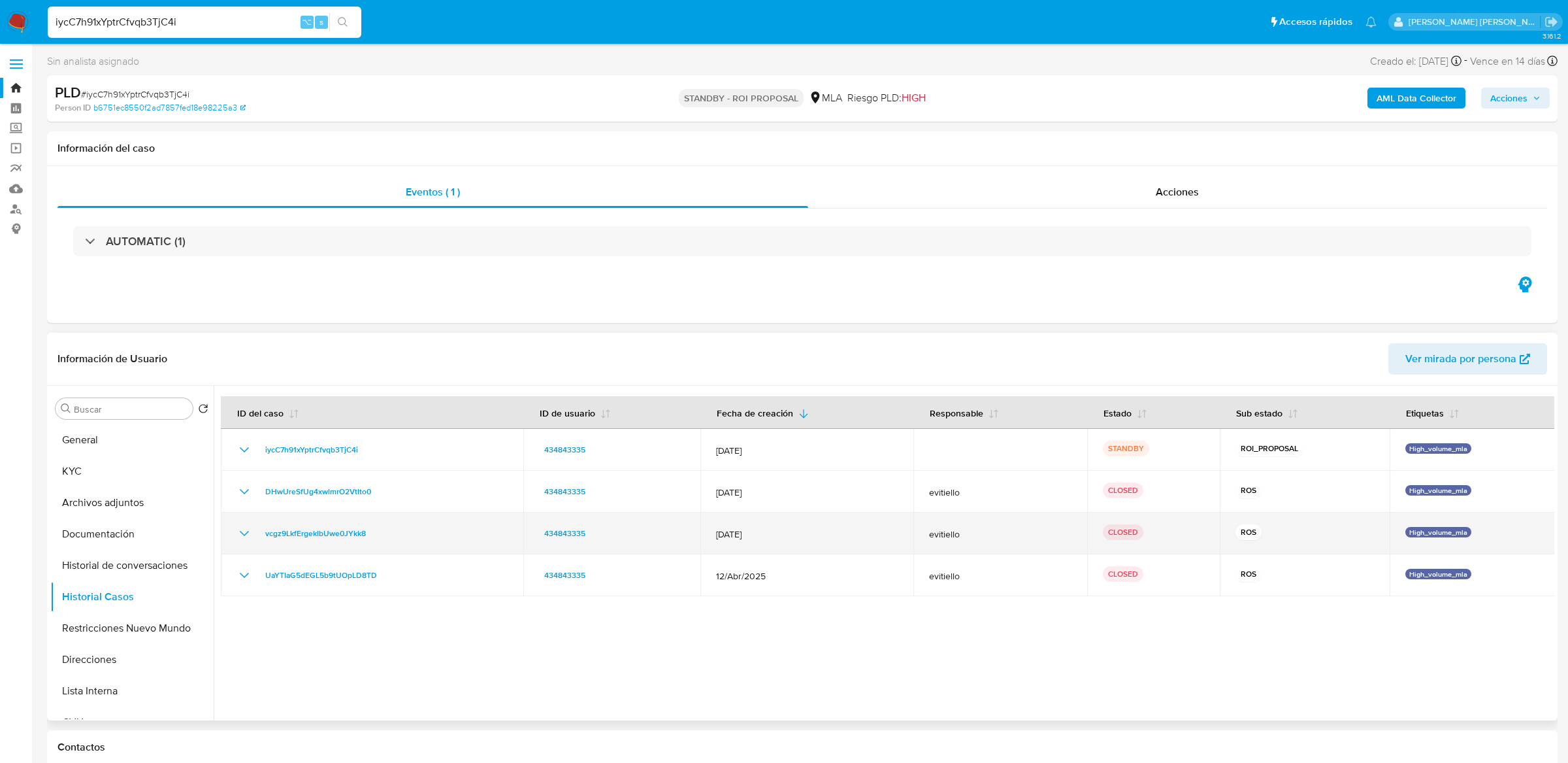
click at [247, 532] on icon "Mostrar/Ocultar" at bounding box center [244, 532] width 15 height 15
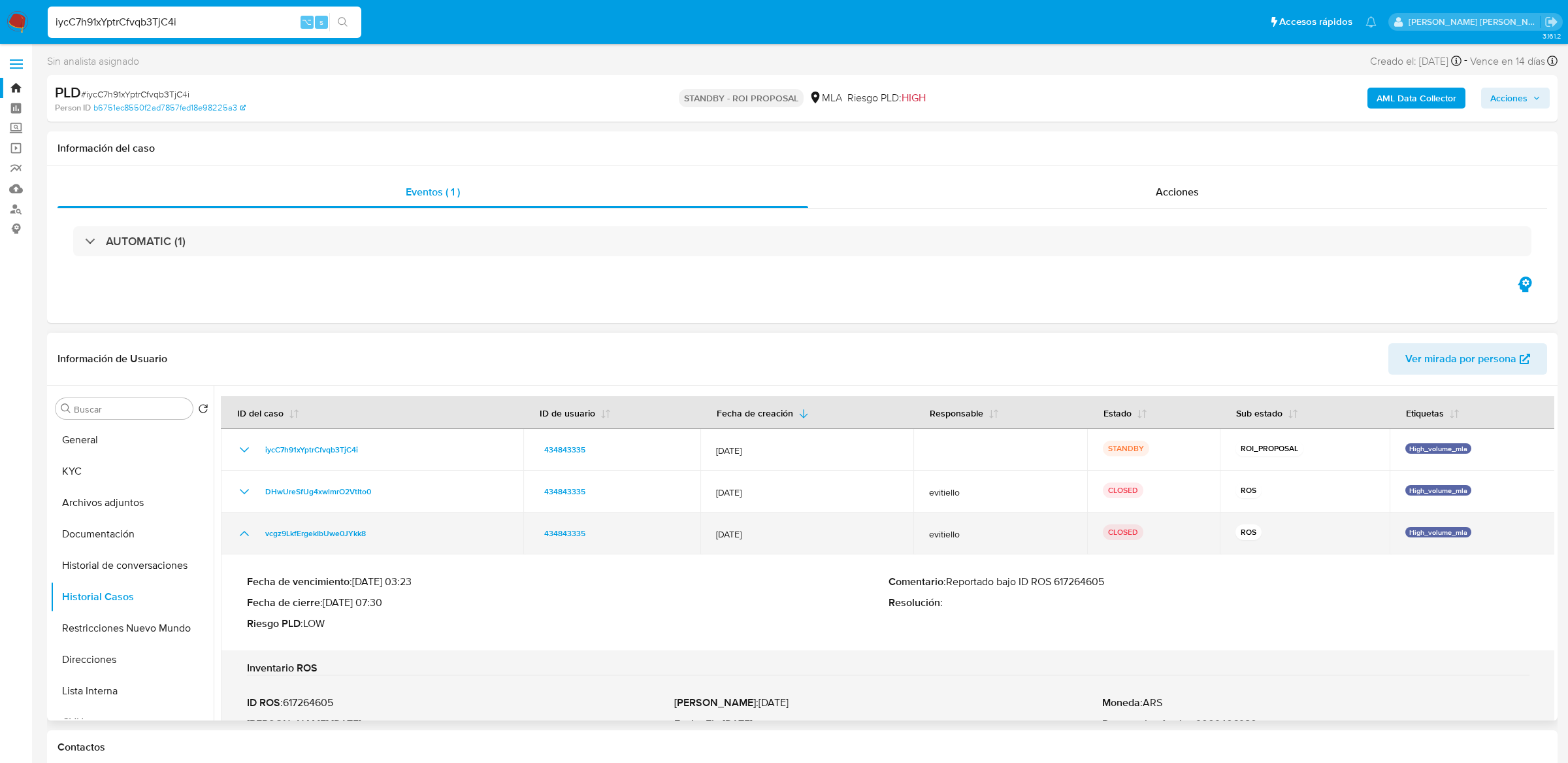
click at [247, 532] on icon "Mostrar/Ocultar" at bounding box center [244, 532] width 15 height 15
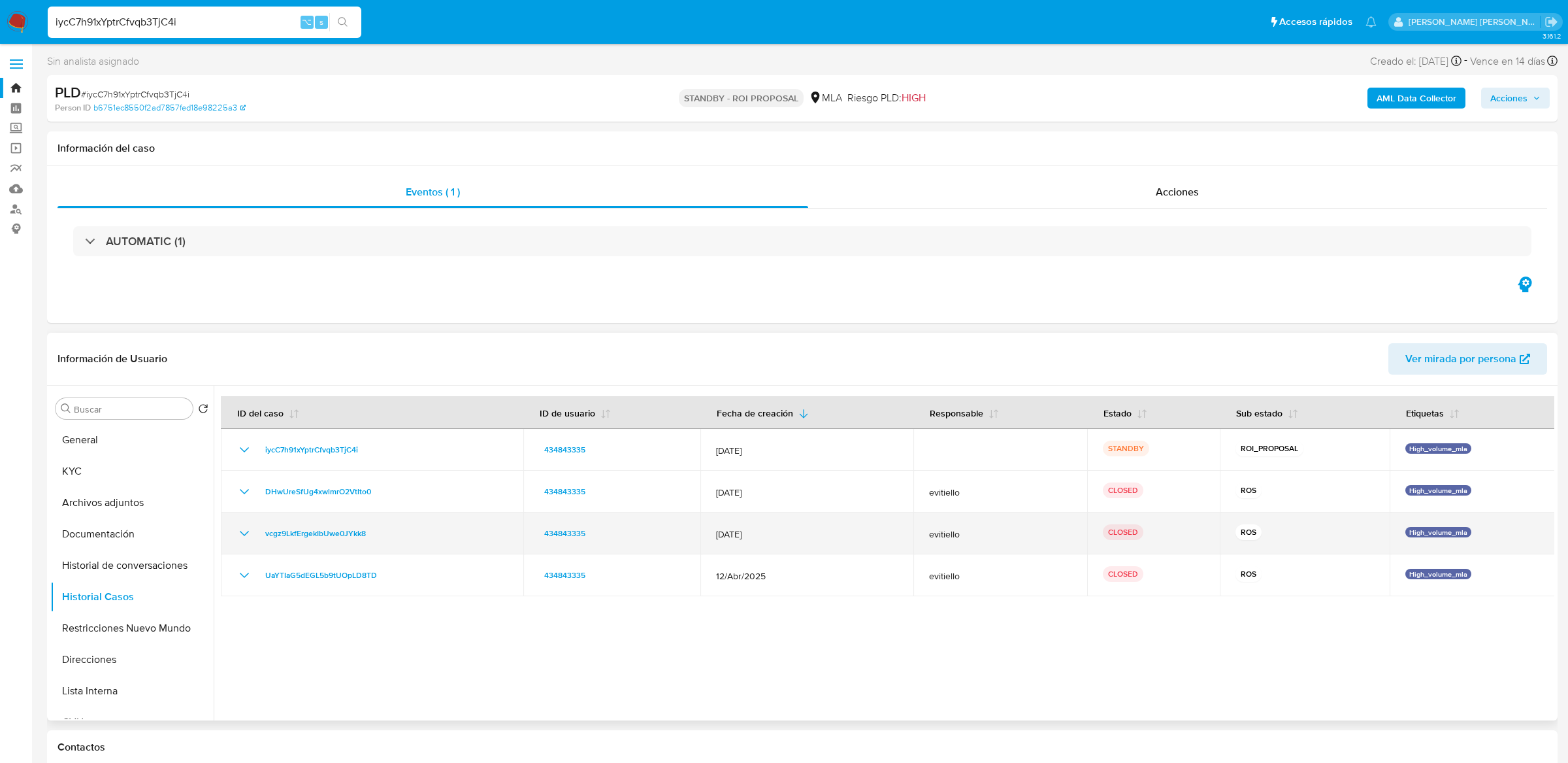
click at [243, 536] on icon "Mostrar/Ocultar" at bounding box center [244, 532] width 15 height 15
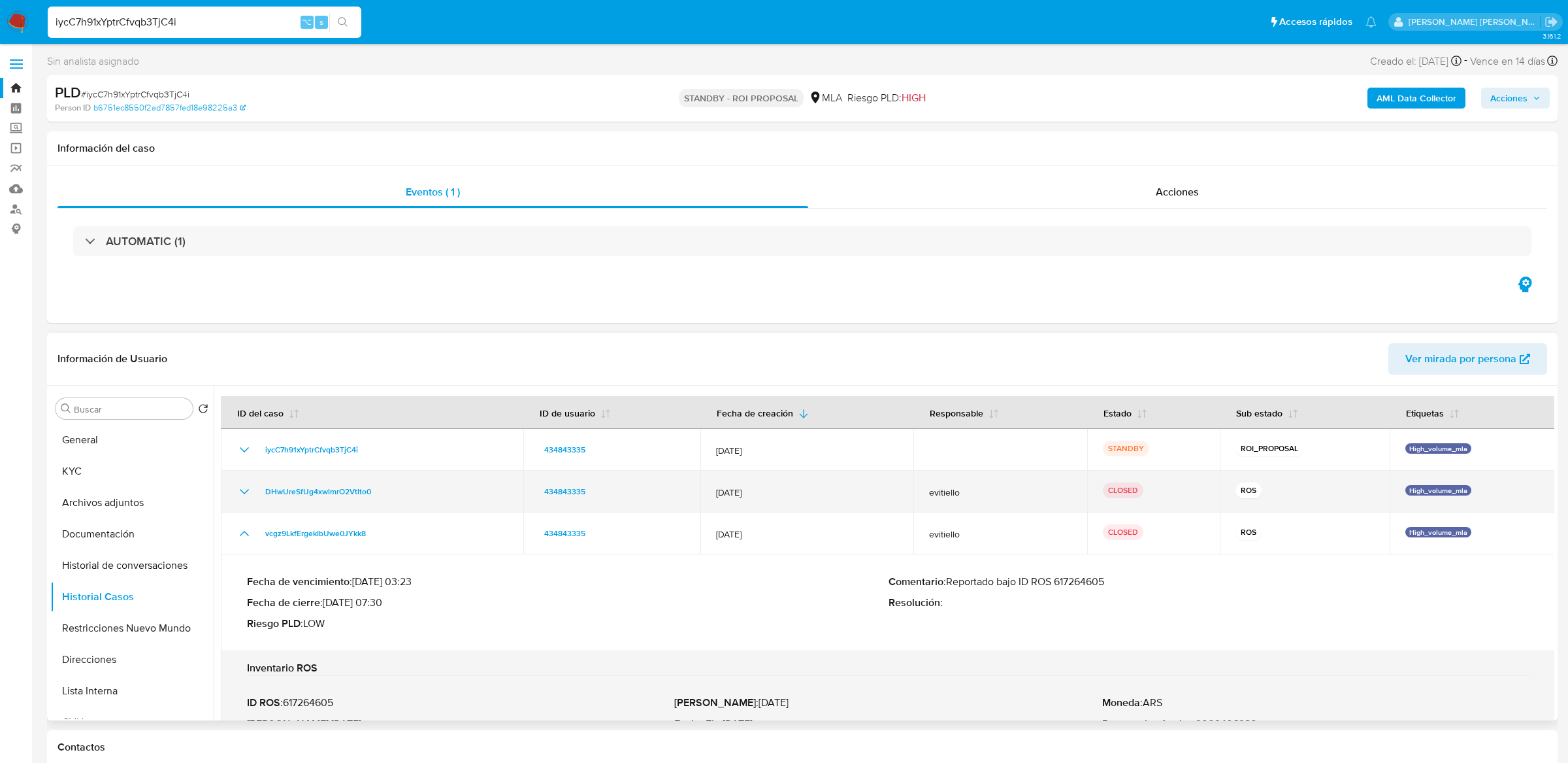
click at [243, 490] on icon "Mostrar/Ocultar" at bounding box center [244, 491] width 15 height 15
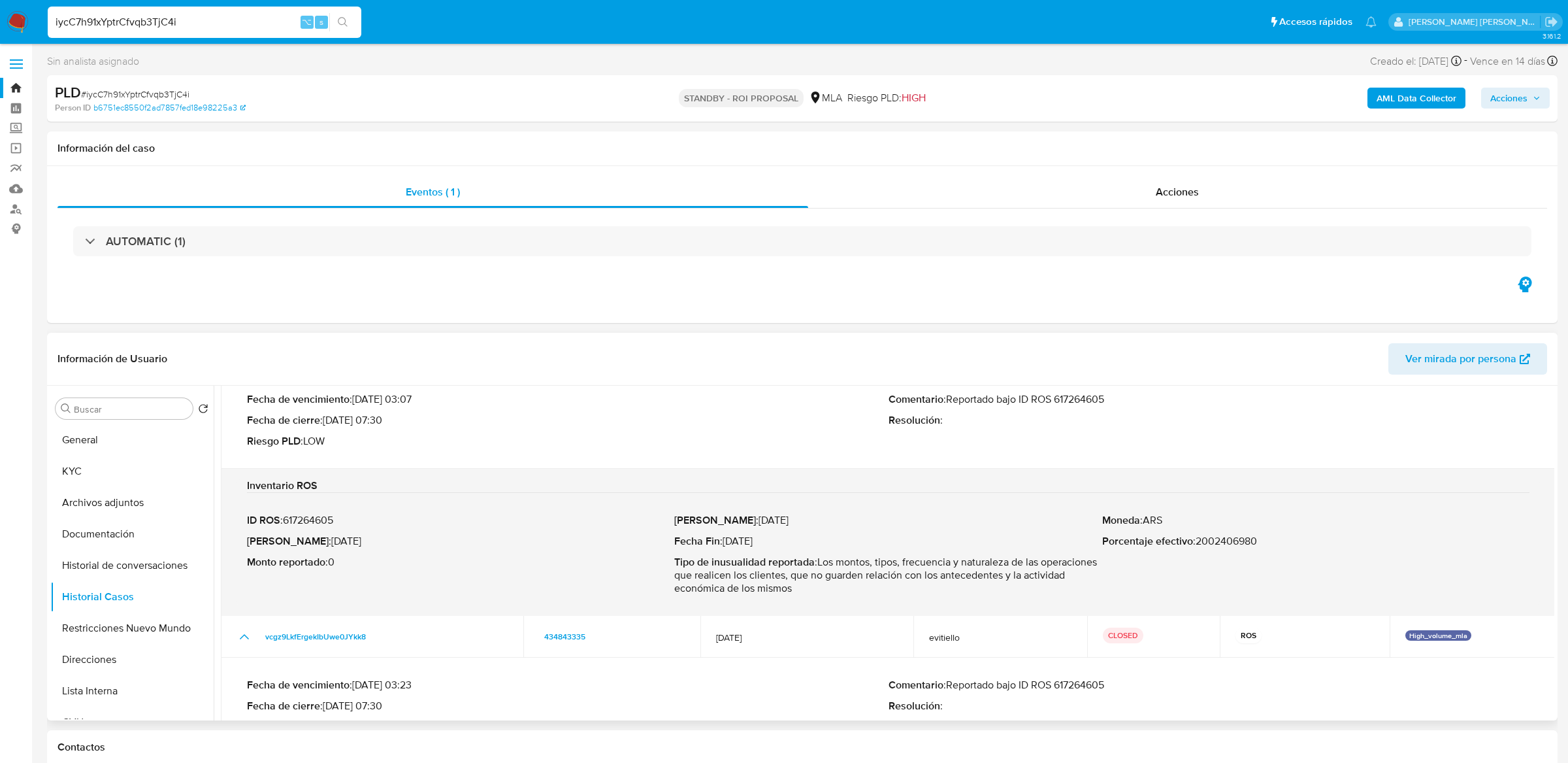
scroll to position [144, 0]
click at [1055, 400] on p "Comentario : Reportado bajo ID ROS 617264605" at bounding box center [1209, 396] width 642 height 13
click at [1062, 400] on p "Comentario : Reportado bajo ID ROS 617264605" at bounding box center [1209, 396] width 642 height 13
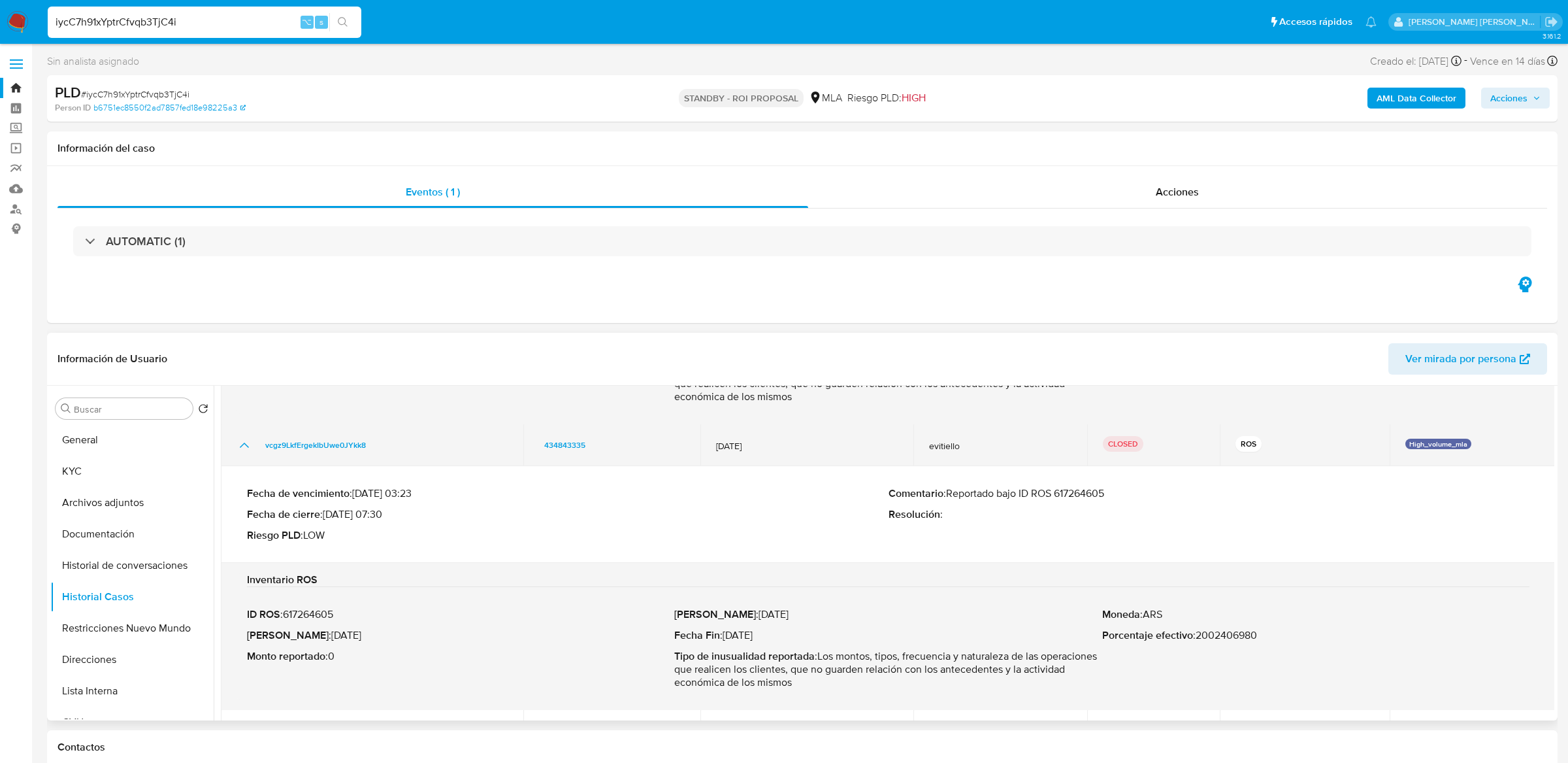
click at [245, 443] on icon "Mostrar/Ocultar" at bounding box center [244, 444] width 15 height 15
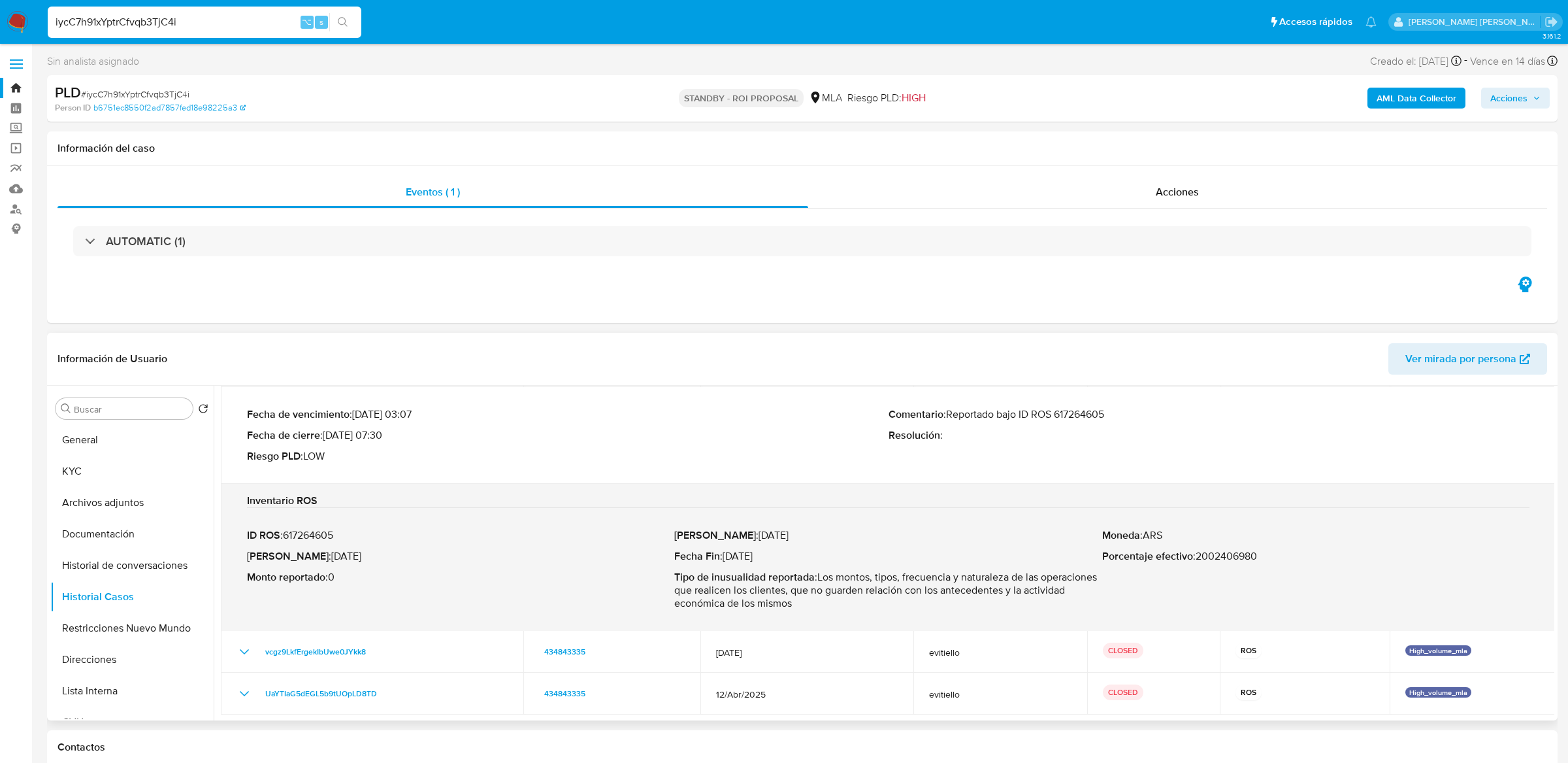
scroll to position [112, 0]
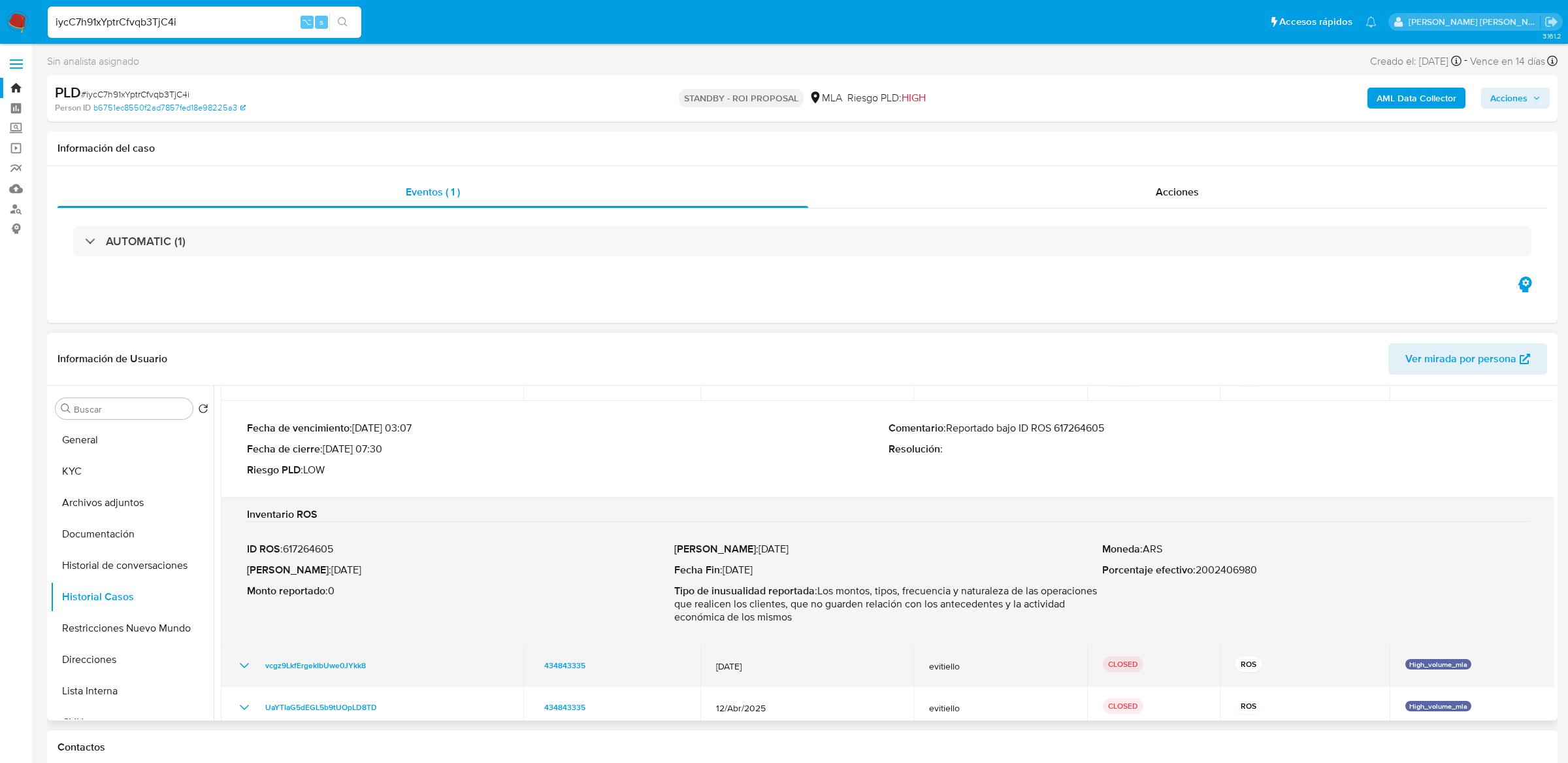
click at [243, 661] on icon "Mostrar/Ocultar" at bounding box center [244, 664] width 15 height 15
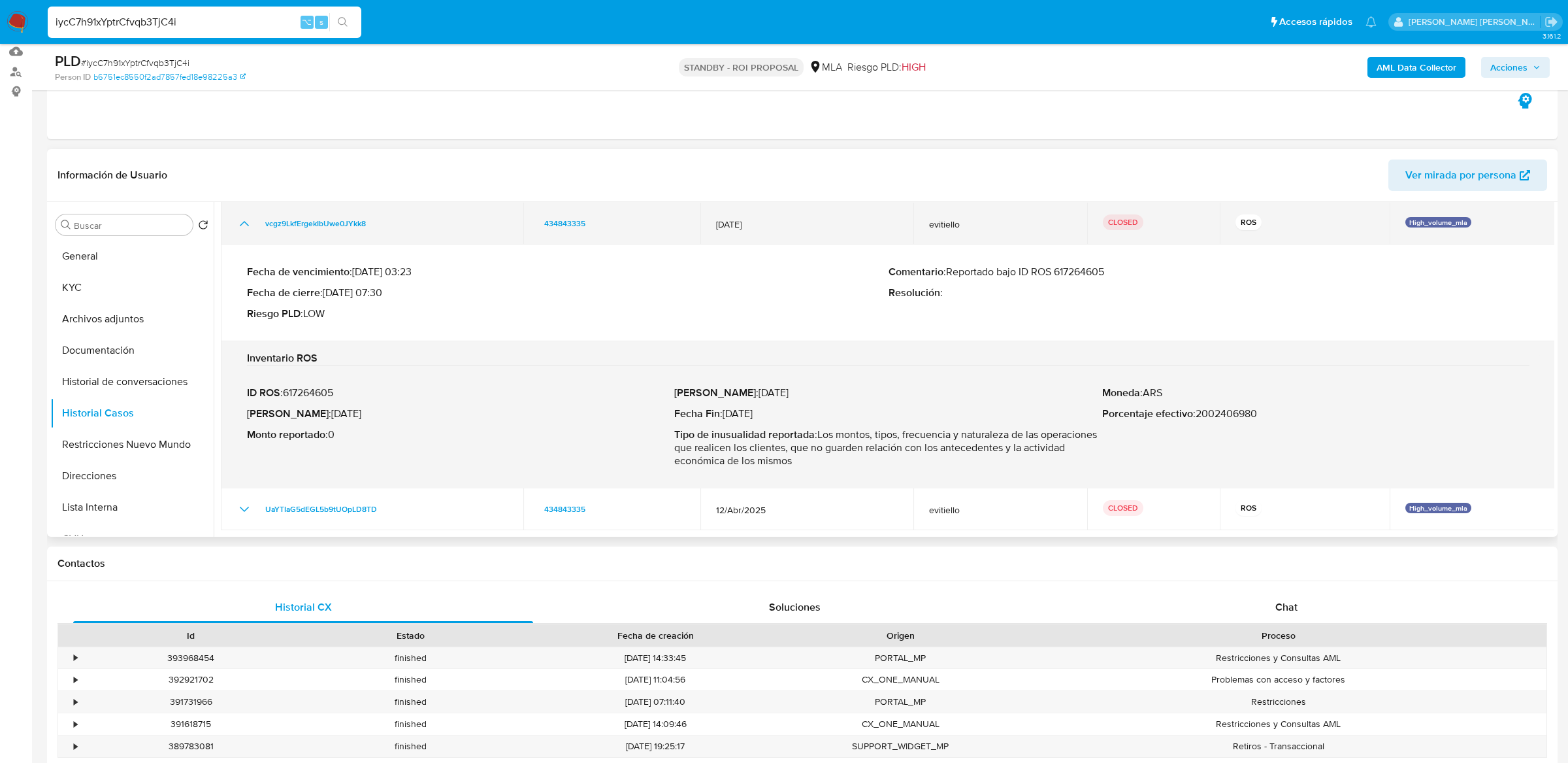
scroll to position [148, 0]
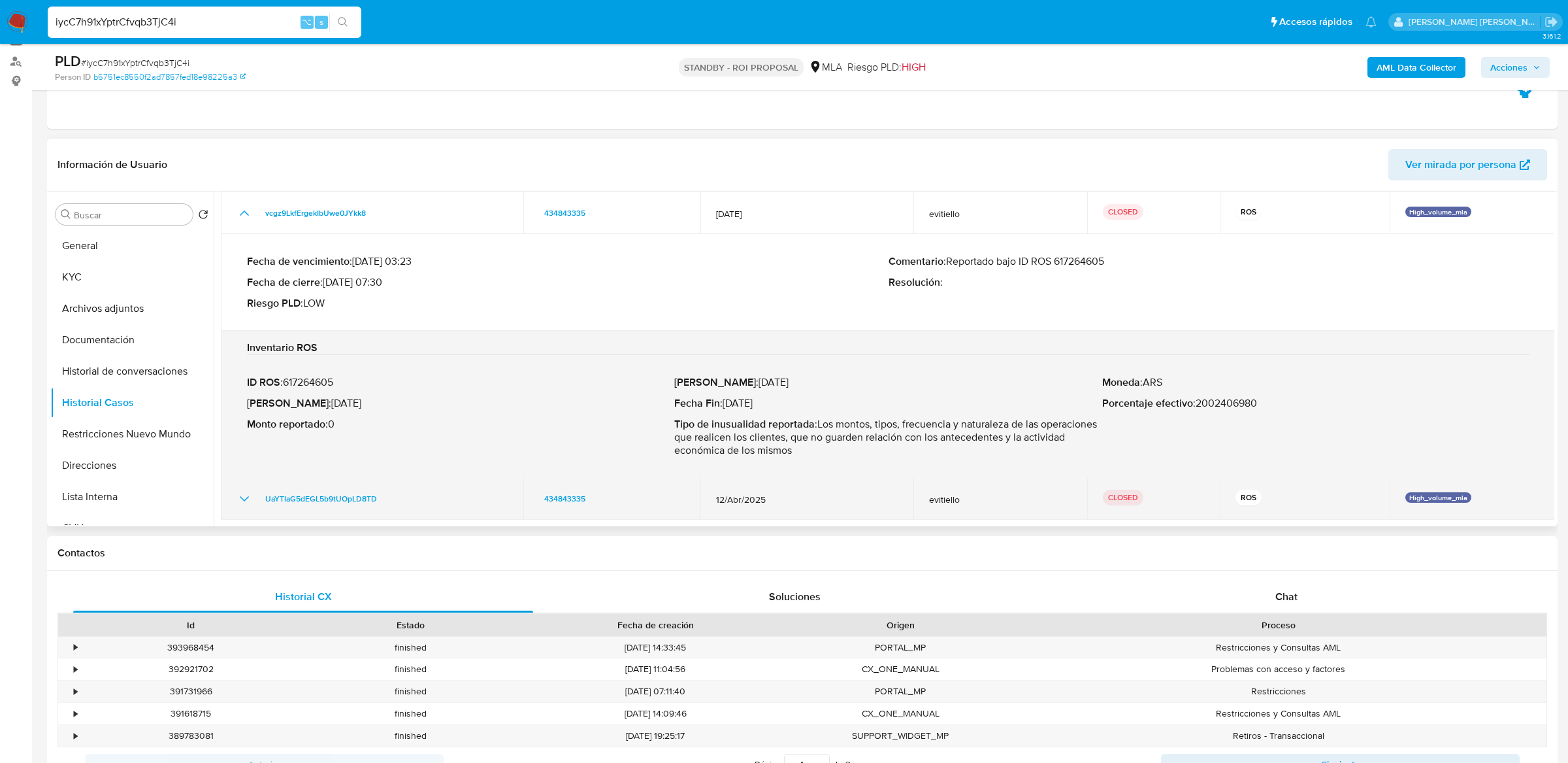
click at [247, 503] on icon "Mostrar/Ocultar" at bounding box center [244, 498] width 15 height 15
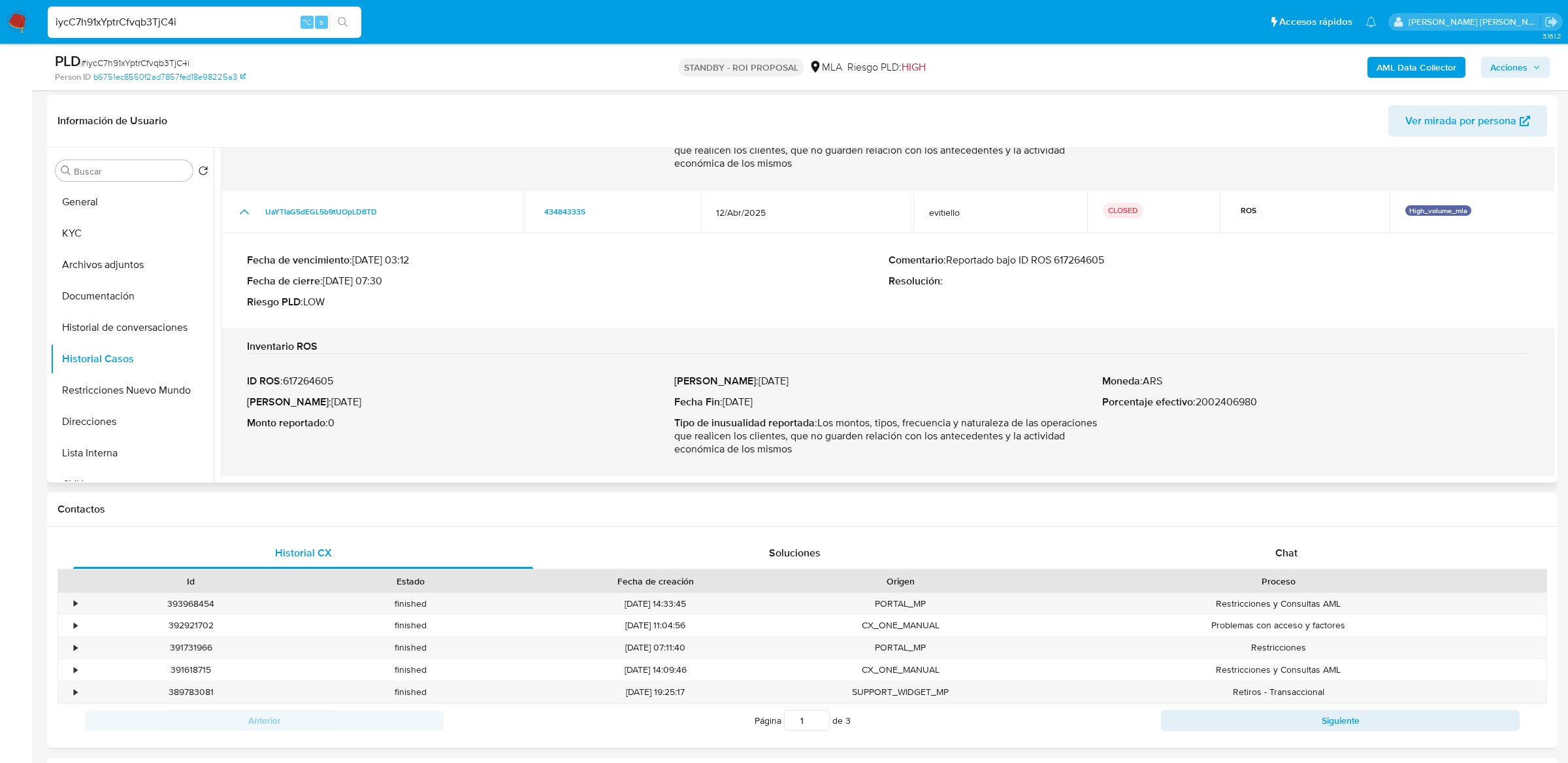
scroll to position [202, 0]
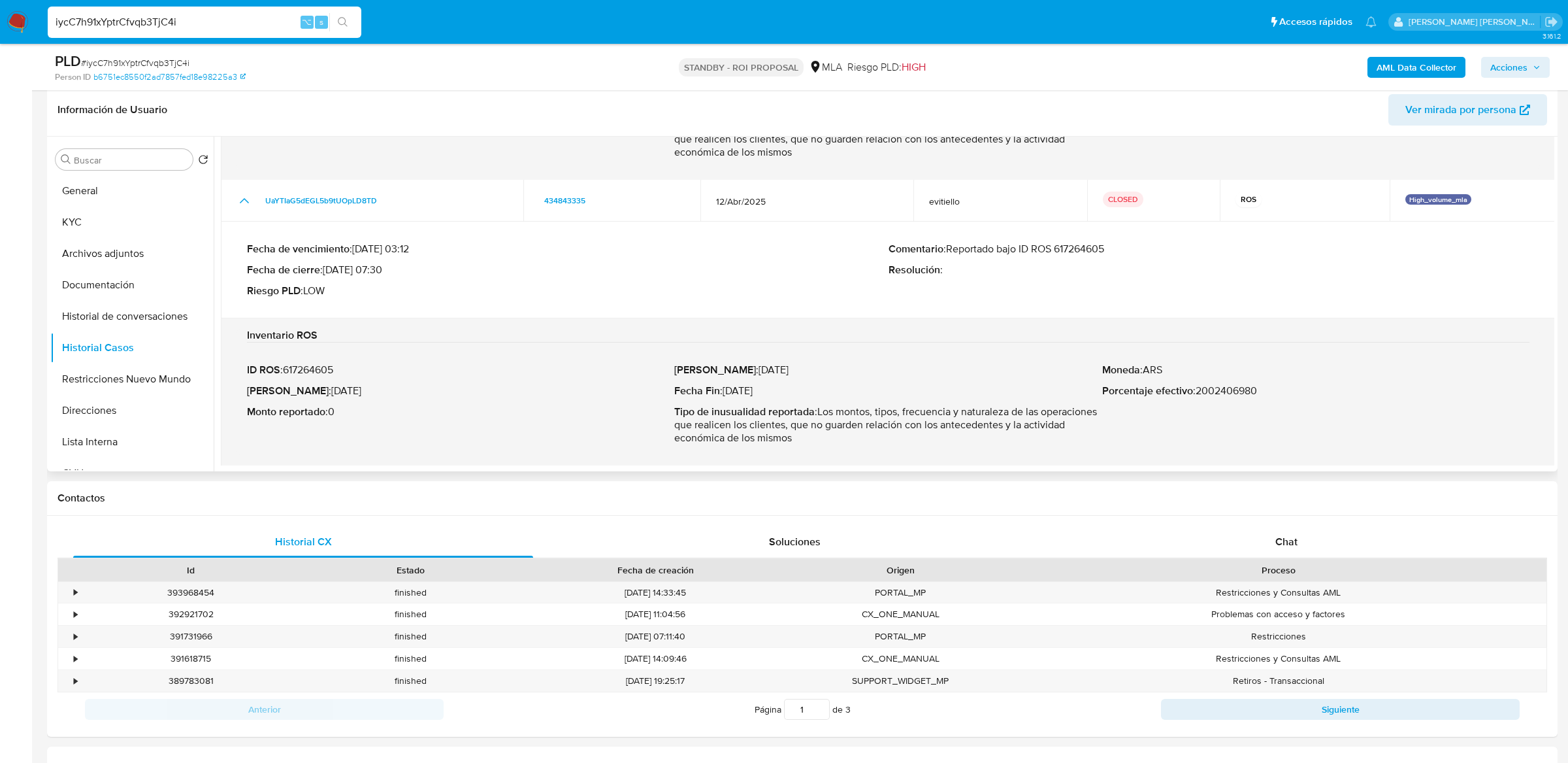
drag, startPoint x: 1024, startPoint y: 247, endPoint x: 1142, endPoint y: 246, distance: 118.0
click at [1142, 246] on p "Comentario : Reportado bajo ID ROS 617264605" at bounding box center [1209, 249] width 642 height 13
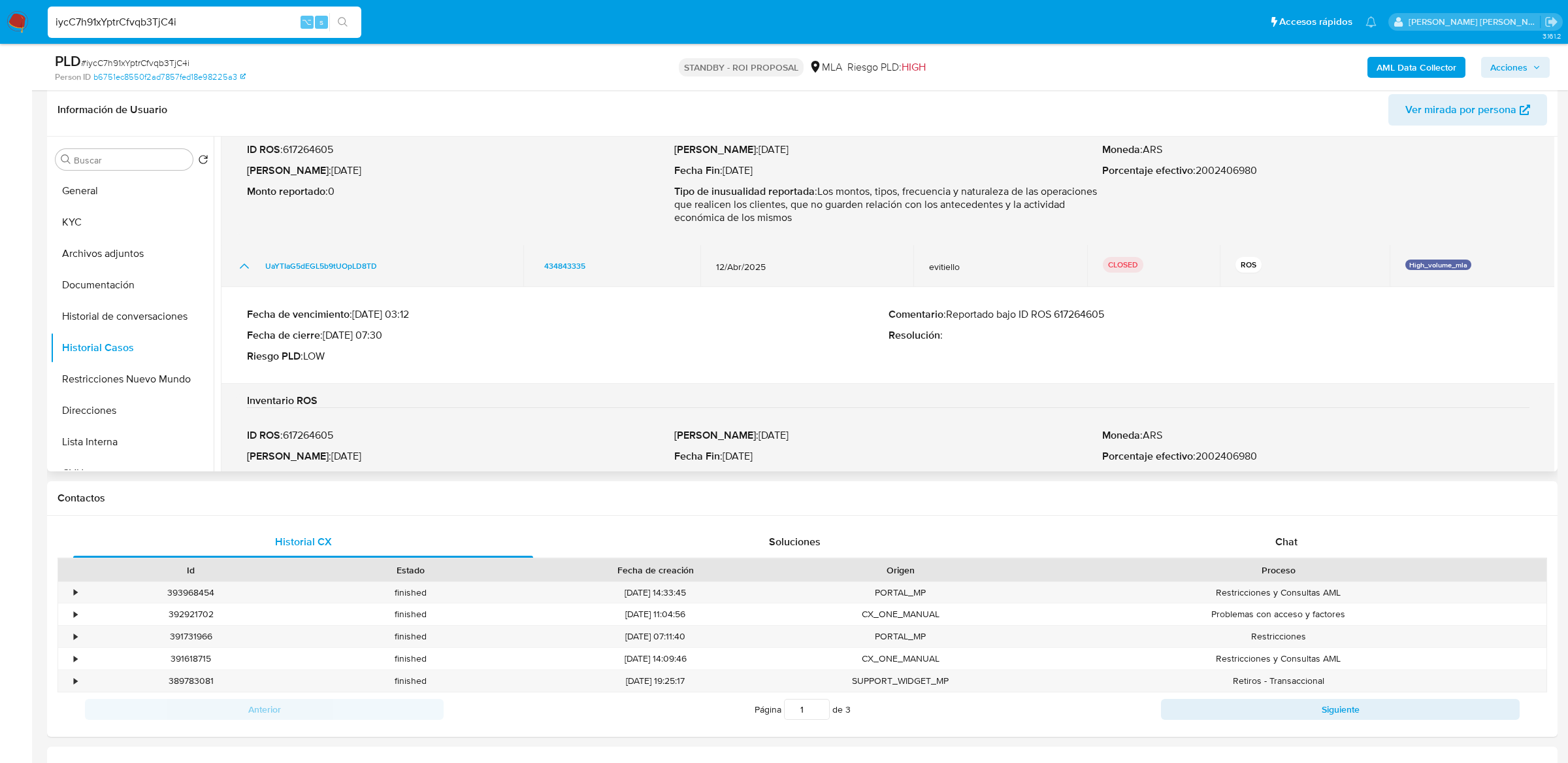
click at [244, 258] on icon "Mostrar/Ocultar" at bounding box center [244, 265] width 15 height 15
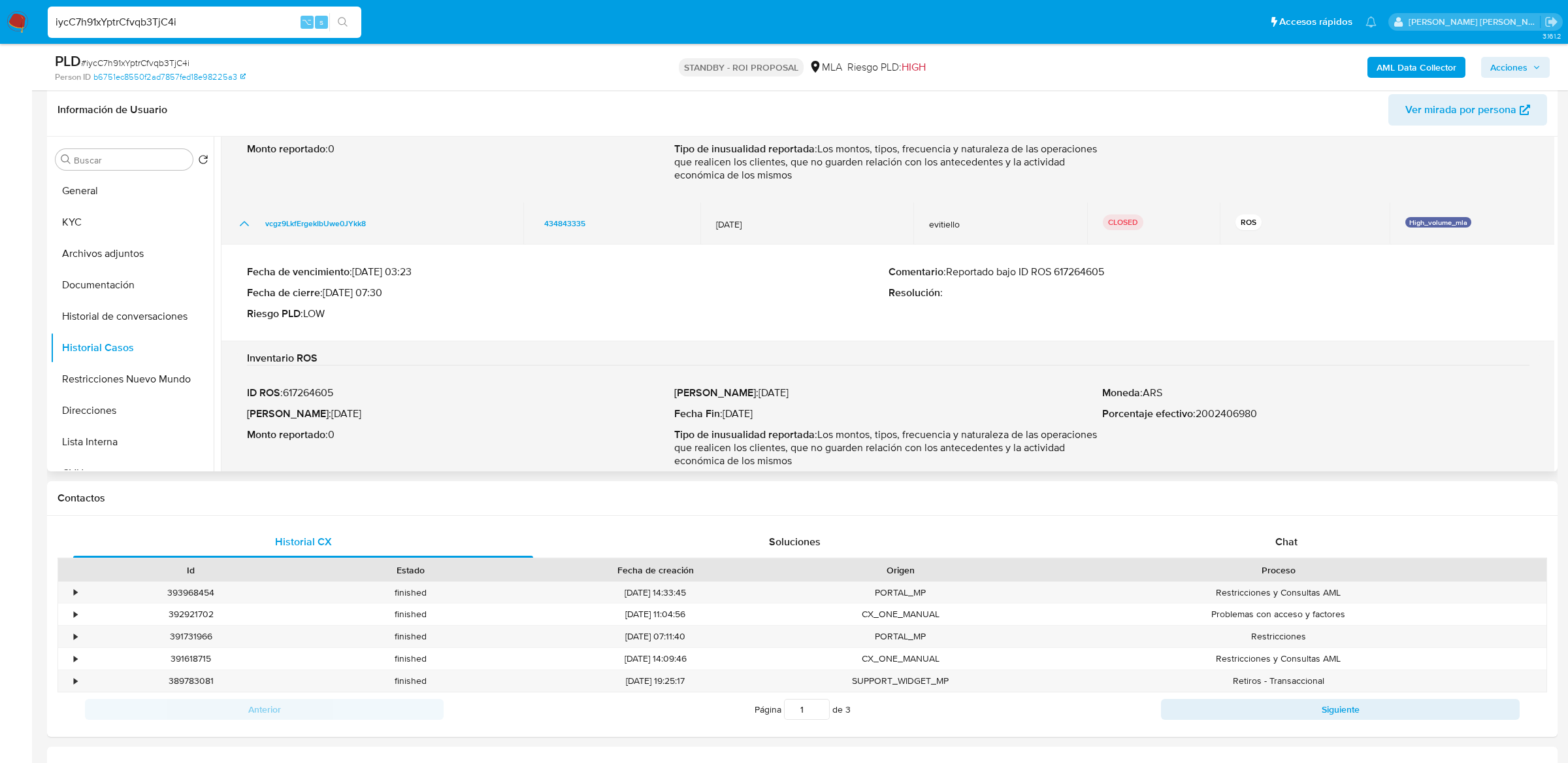
click at [247, 227] on icon "Mostrar/Ocultar" at bounding box center [244, 223] width 15 height 15
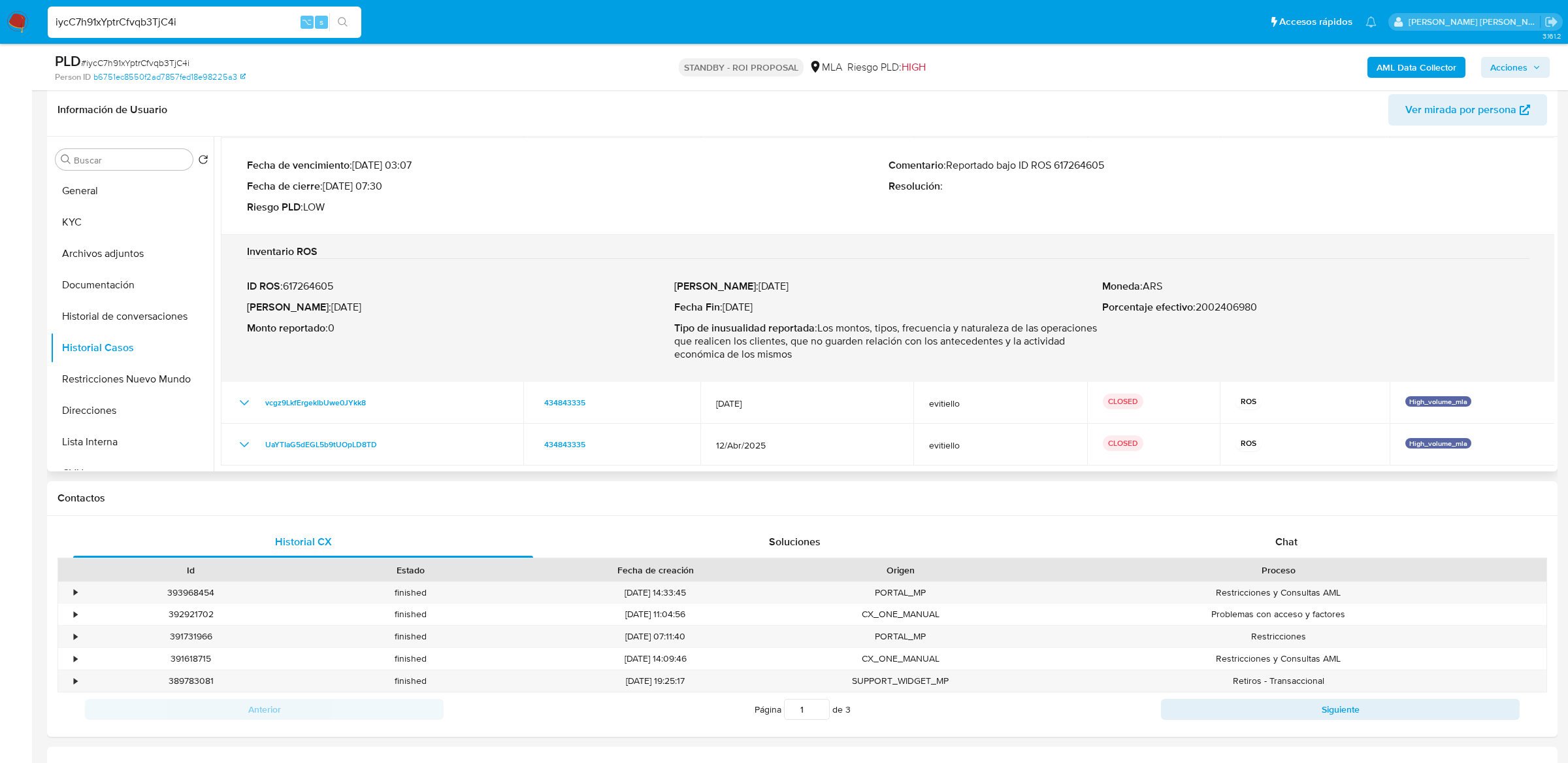
scroll to position [0, 0]
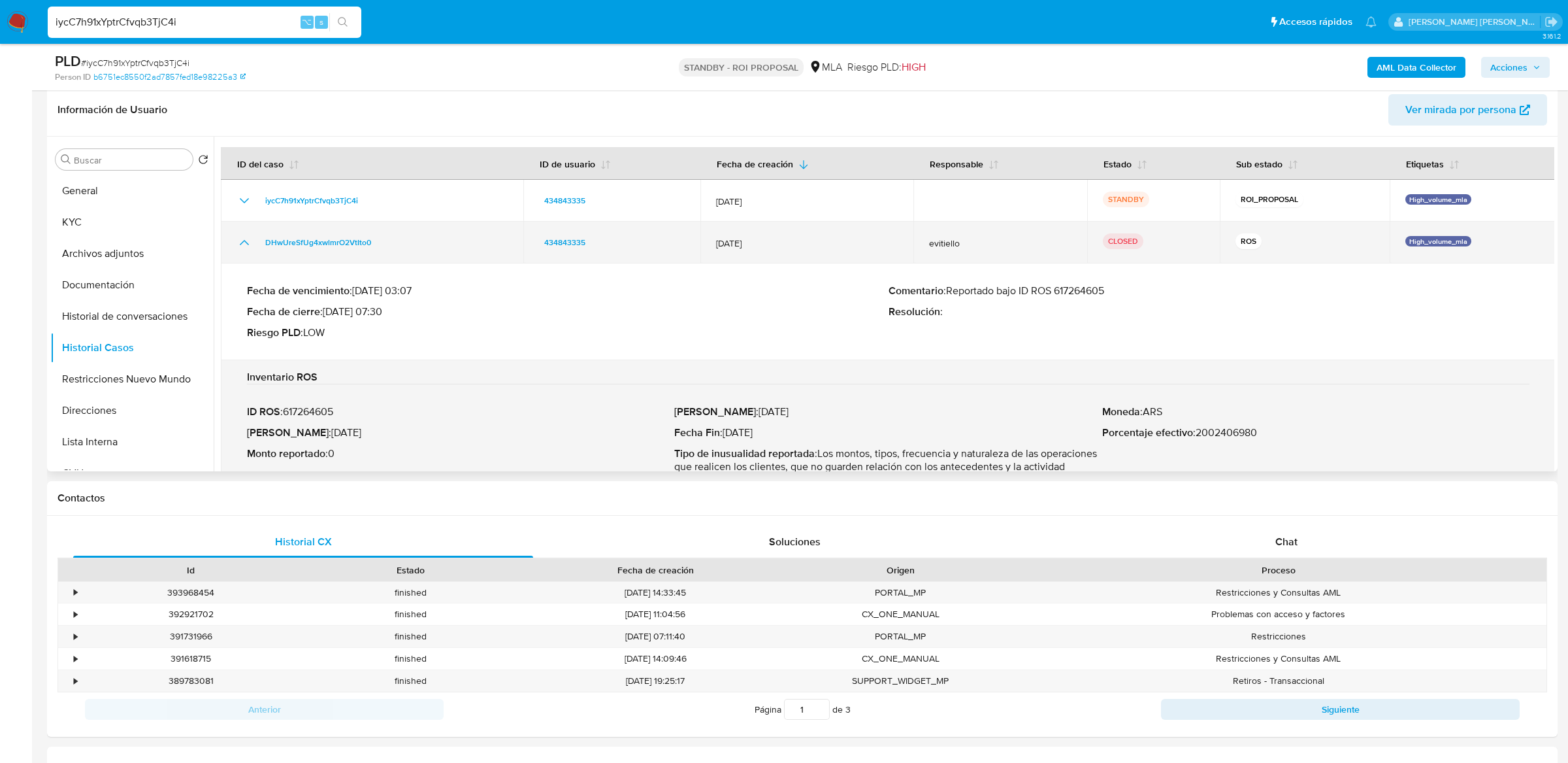
click at [248, 243] on icon "Mostrar/Ocultar" at bounding box center [244, 242] width 15 height 15
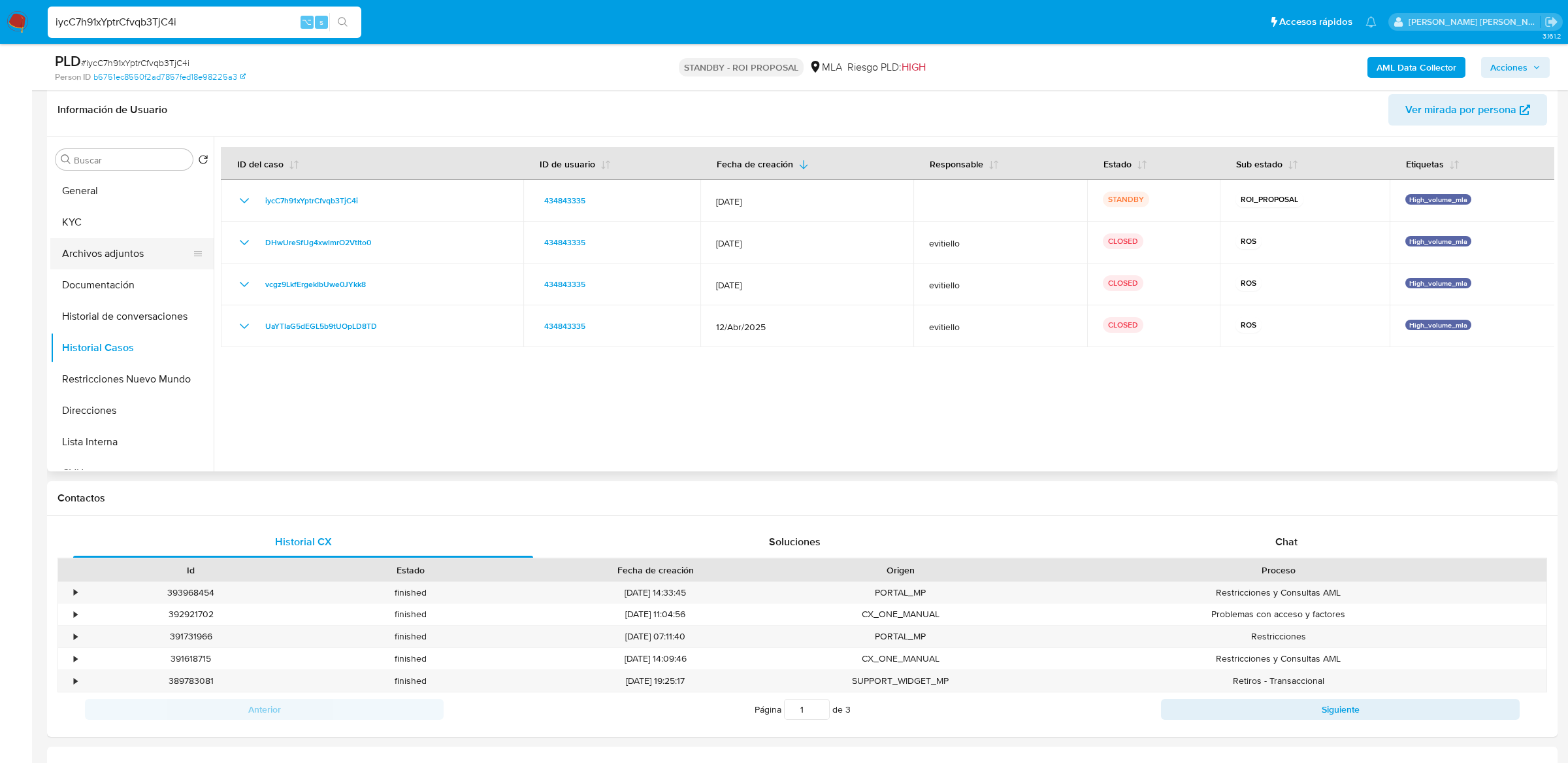
click at [121, 248] on button "Archivos adjuntos" at bounding box center [126, 253] width 153 height 32
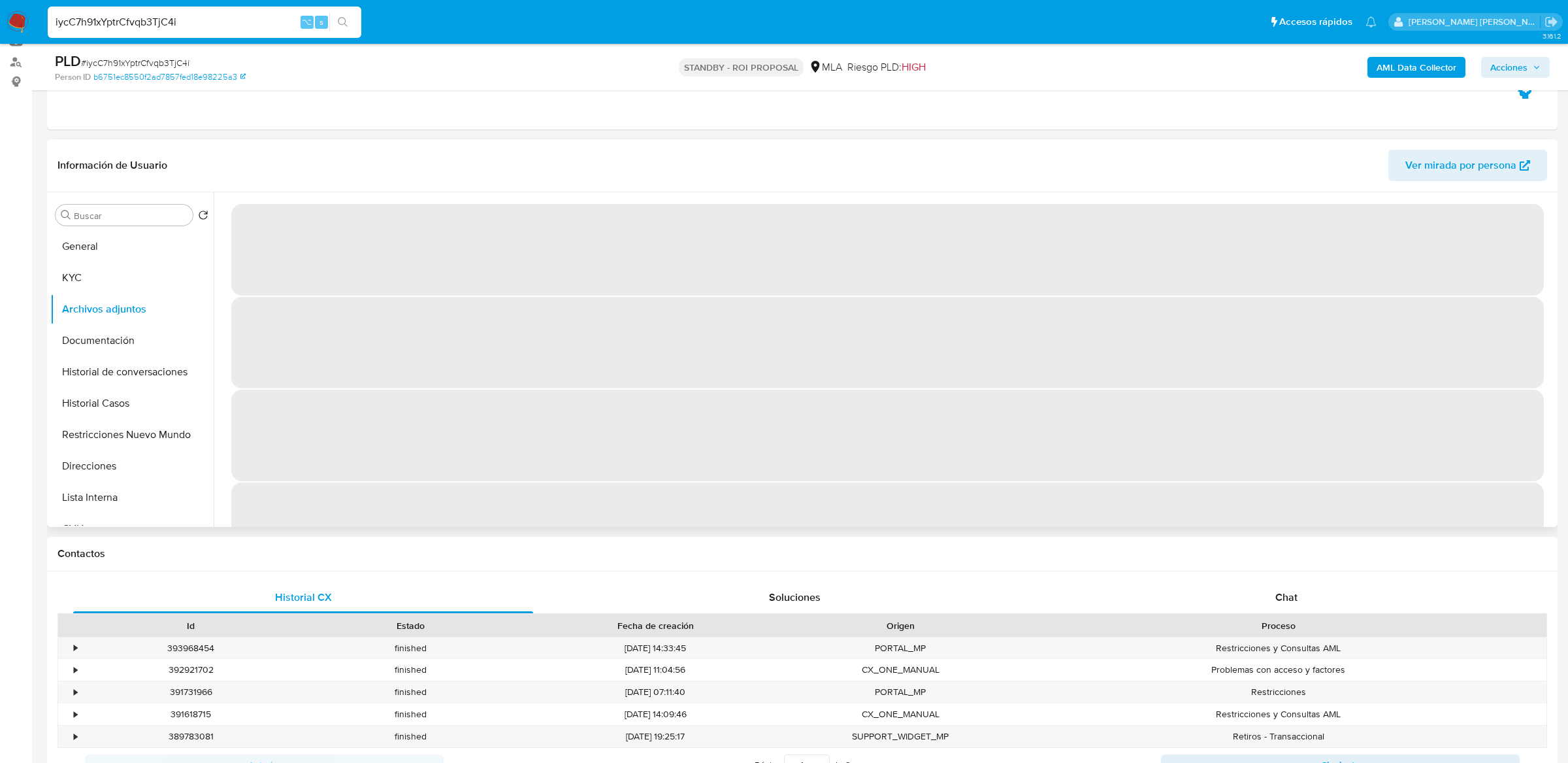
scroll to position [146, 0]
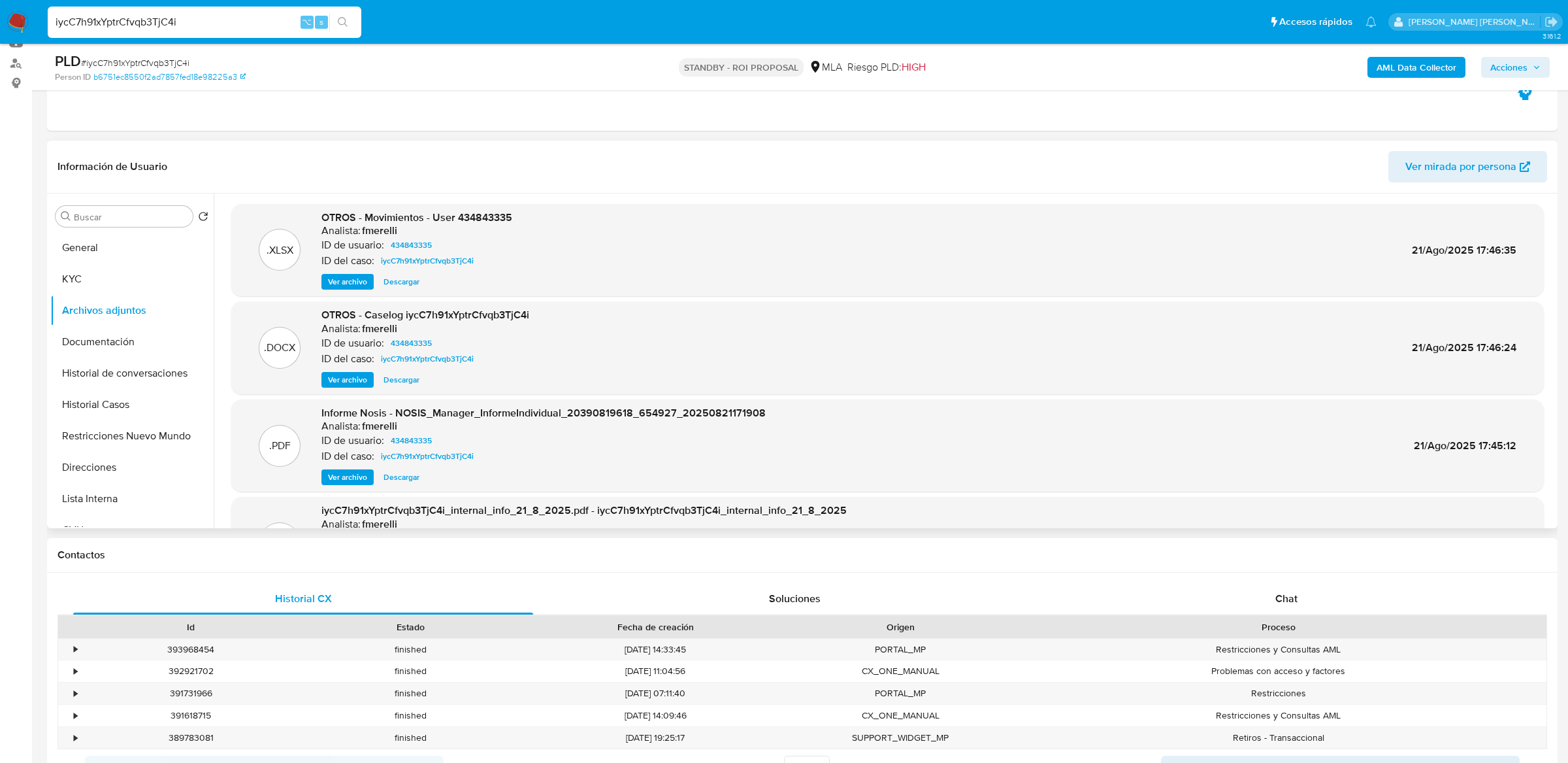
click at [352, 379] on span "Ver archivo" at bounding box center [347, 379] width 39 height 13
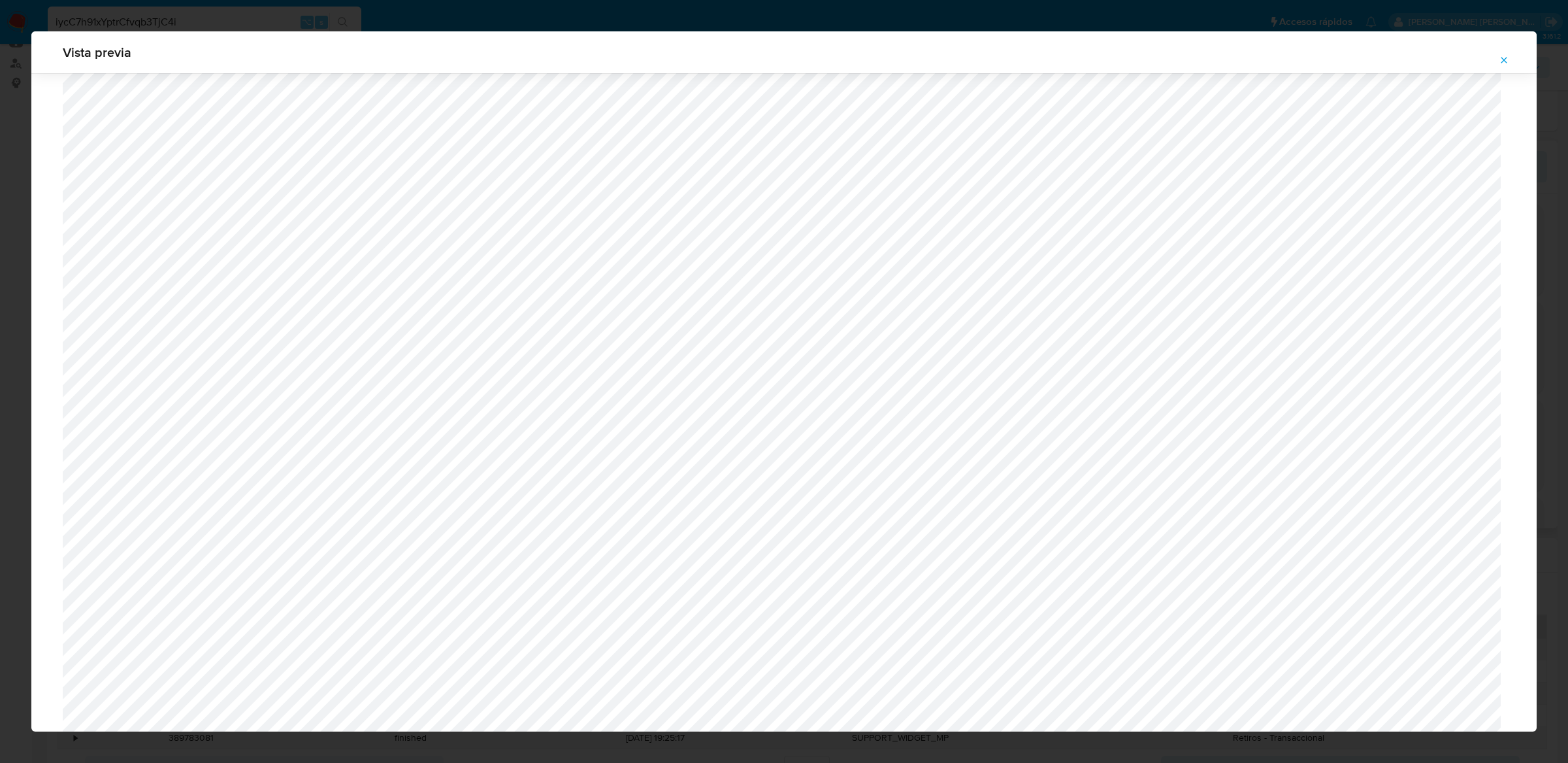
scroll to position [1004, 0]
click at [1502, 55] on icon "Attachment preview" at bounding box center [1504, 60] width 11 height 11
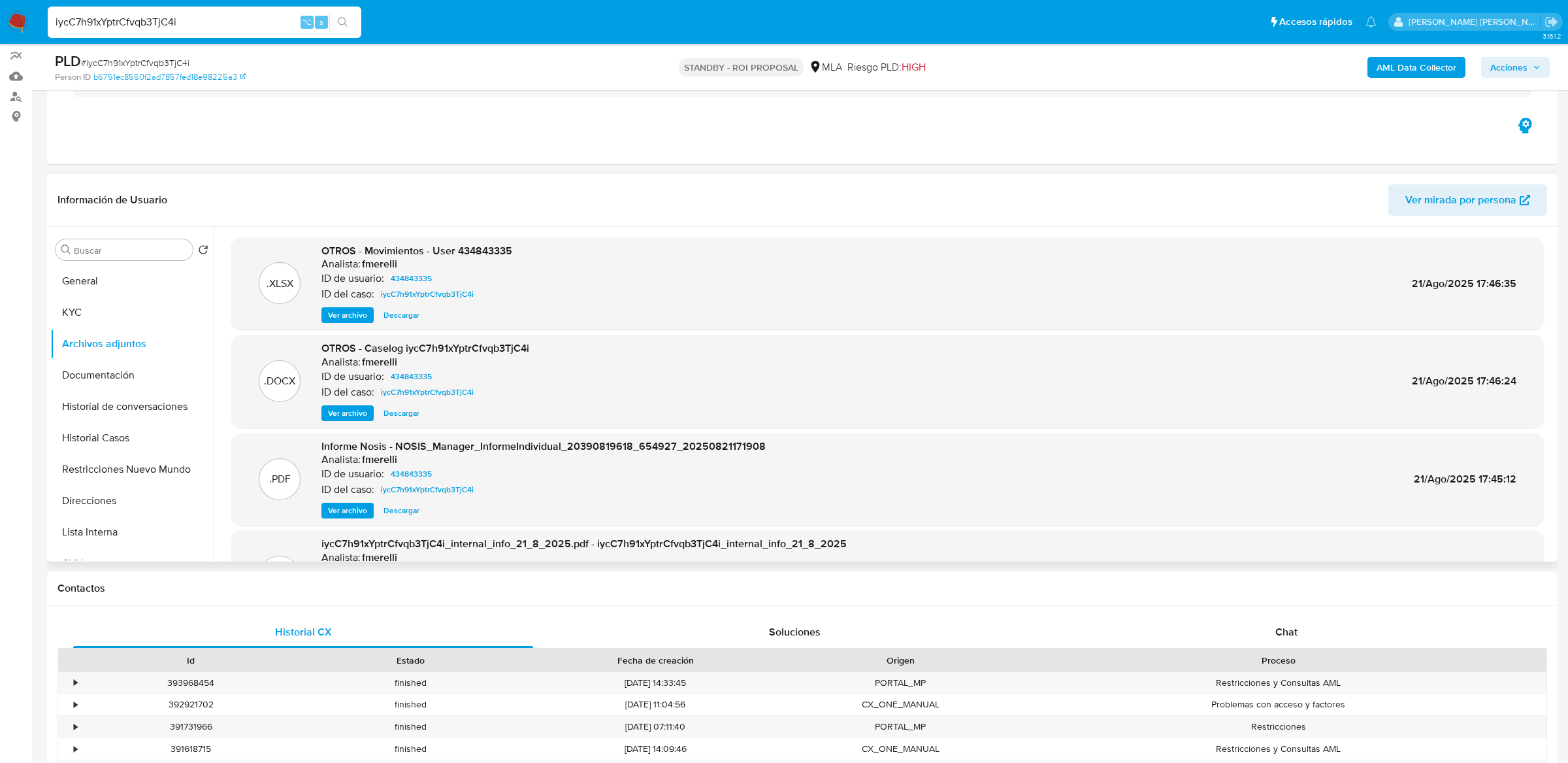
scroll to position [101, 0]
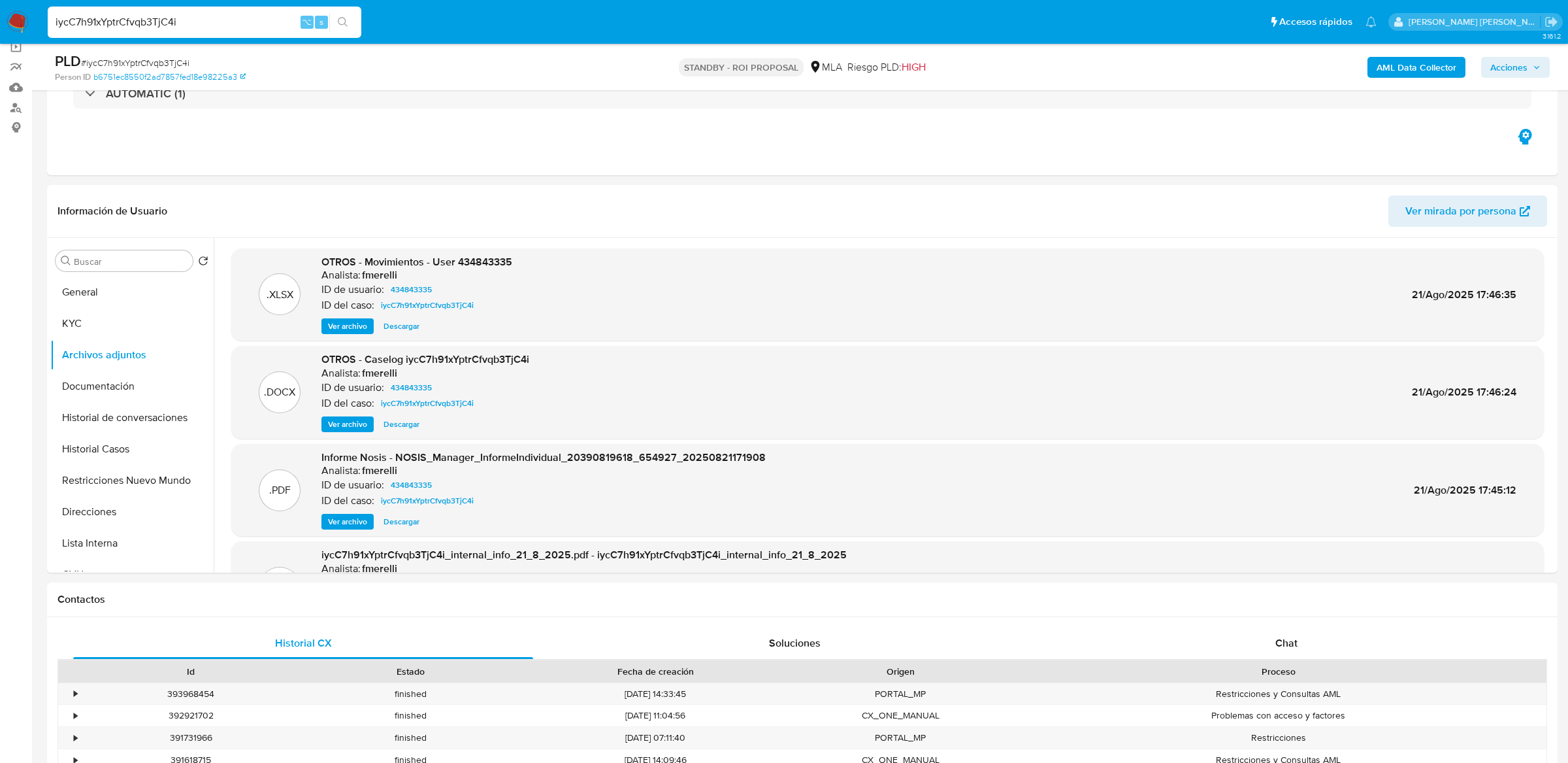
click at [259, 16] on input "iycC7h91xYptrCfvqb3TjC4i" at bounding box center [205, 22] width 314 height 17
paste input "qdjtK27JCpktuRMgIQSU1BnK"
type input "qdjtK27JCpktuRMgIQSU1BnK"
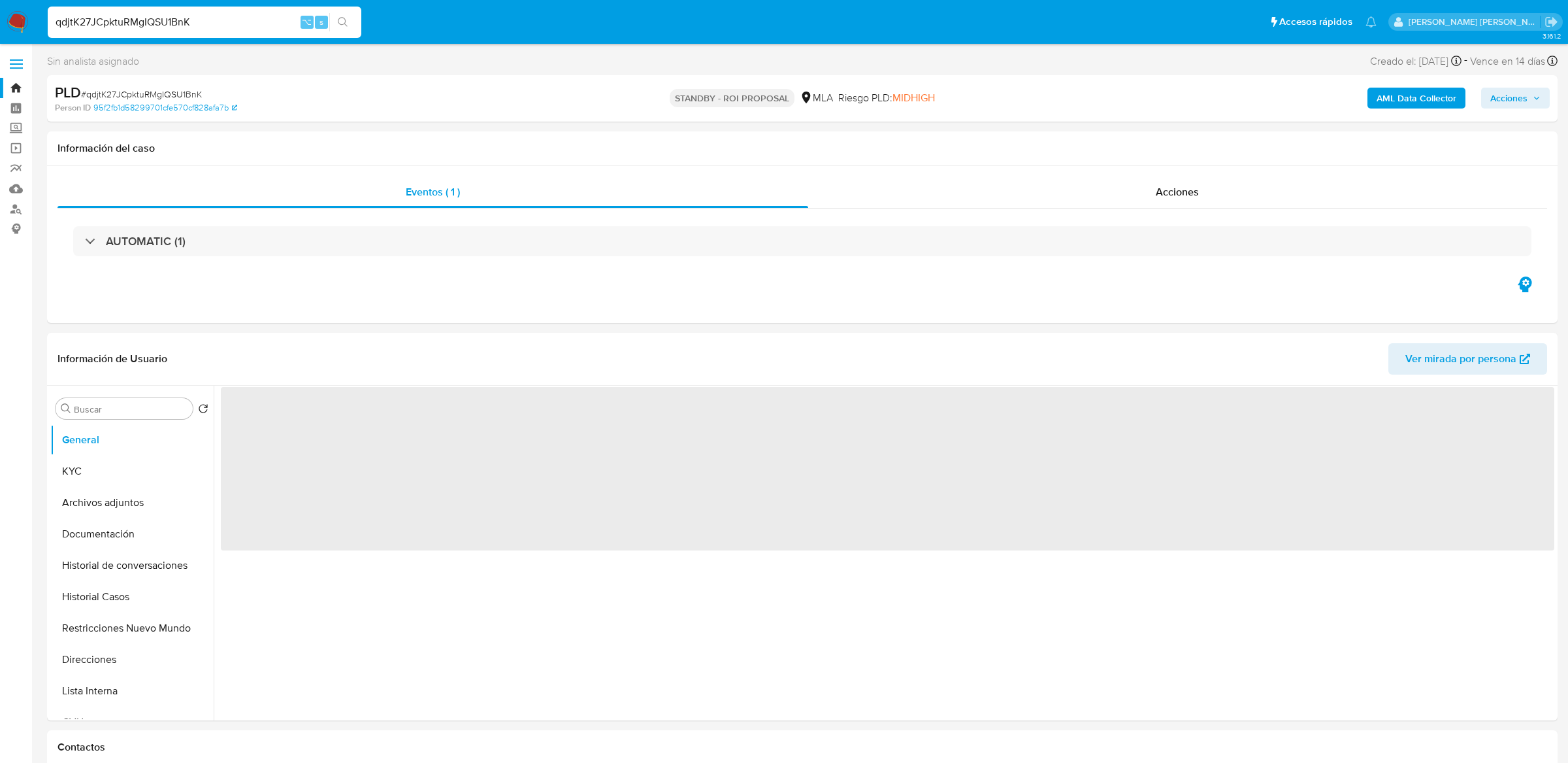
select select "10"
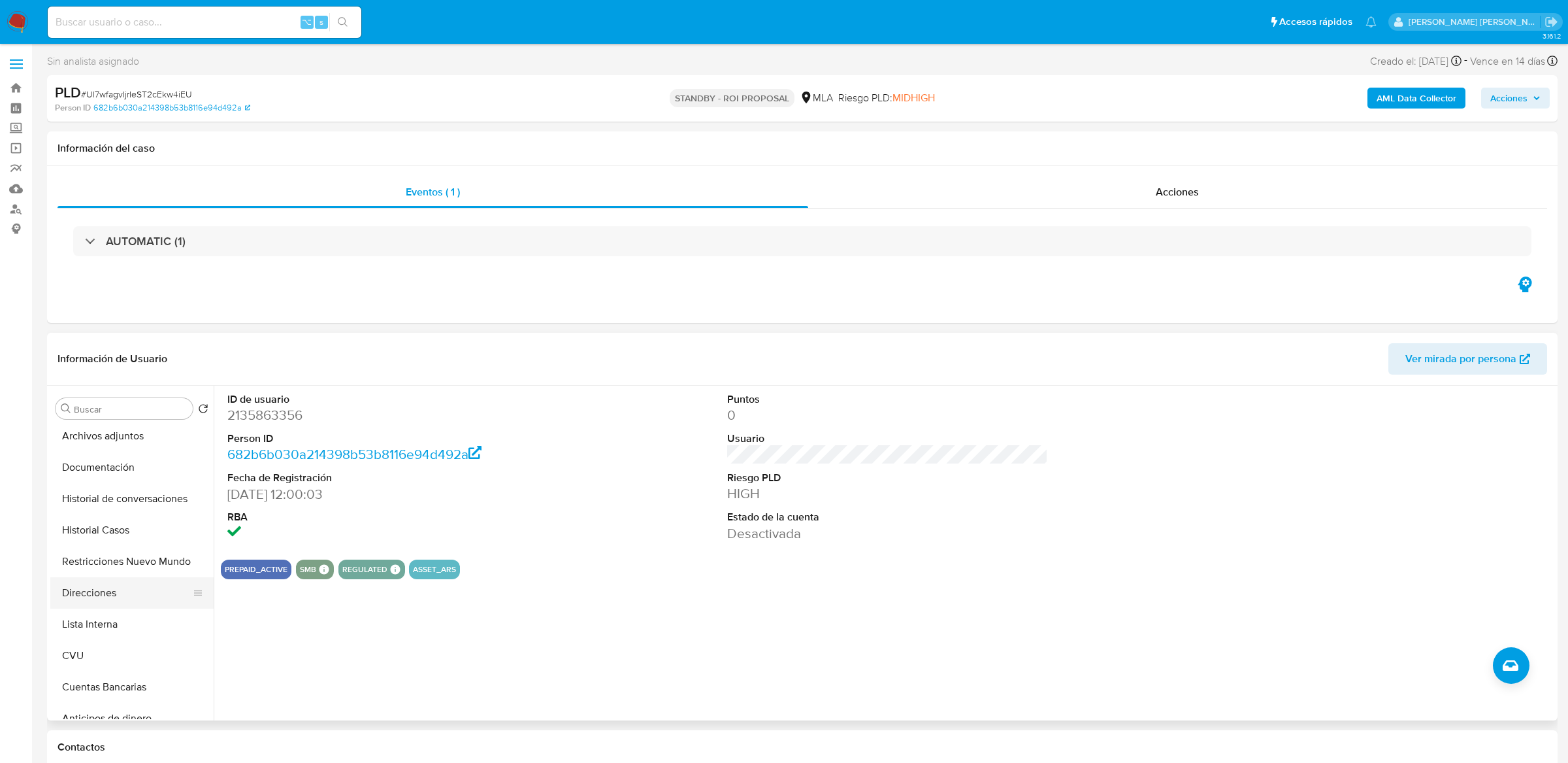
scroll to position [70, 0]
click at [1422, 354] on span "Ver mirada por persona" at bounding box center [1460, 358] width 111 height 32
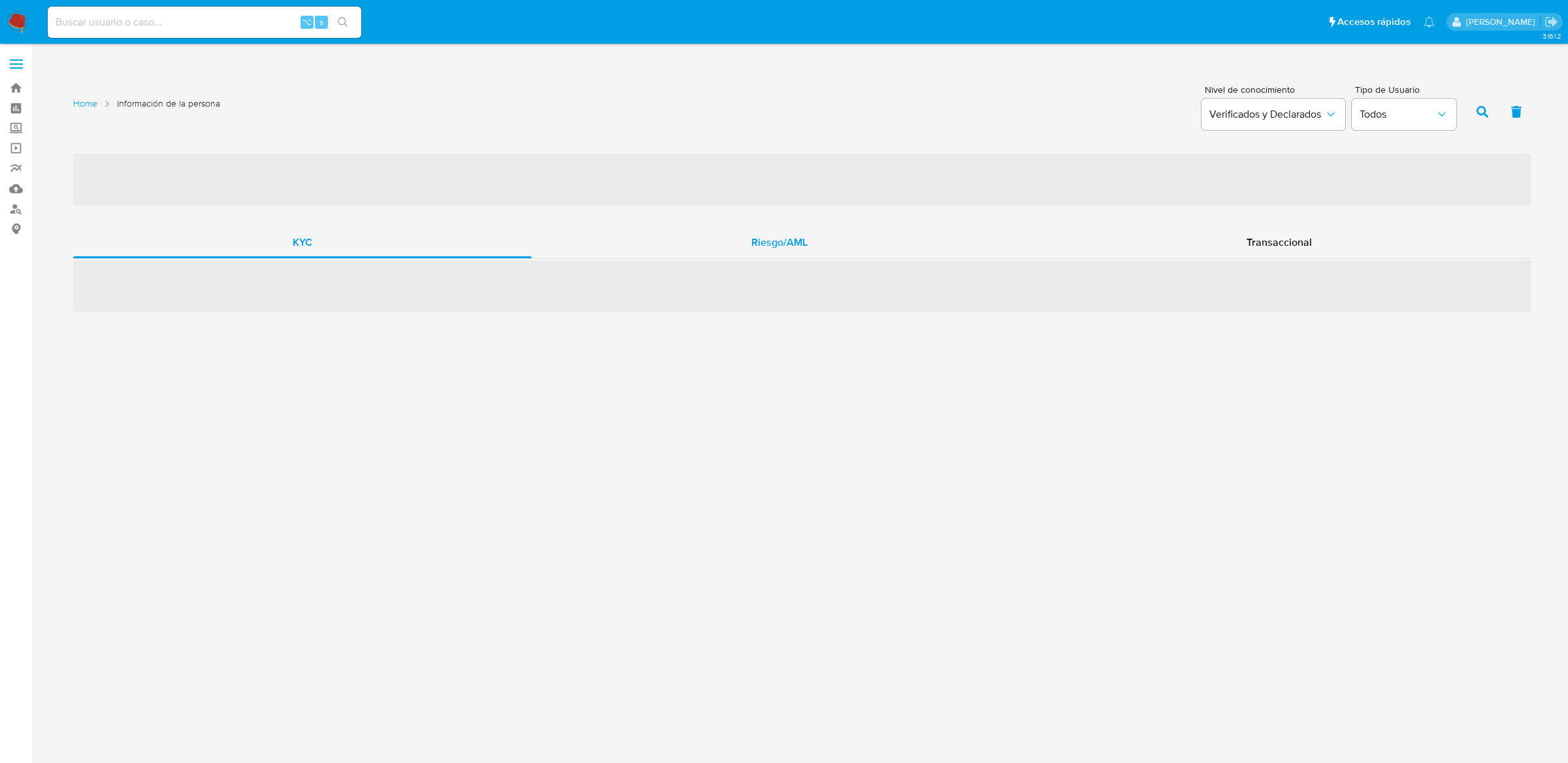
click at [864, 238] on div "Riesgo/AML" at bounding box center [779, 242] width 495 height 32
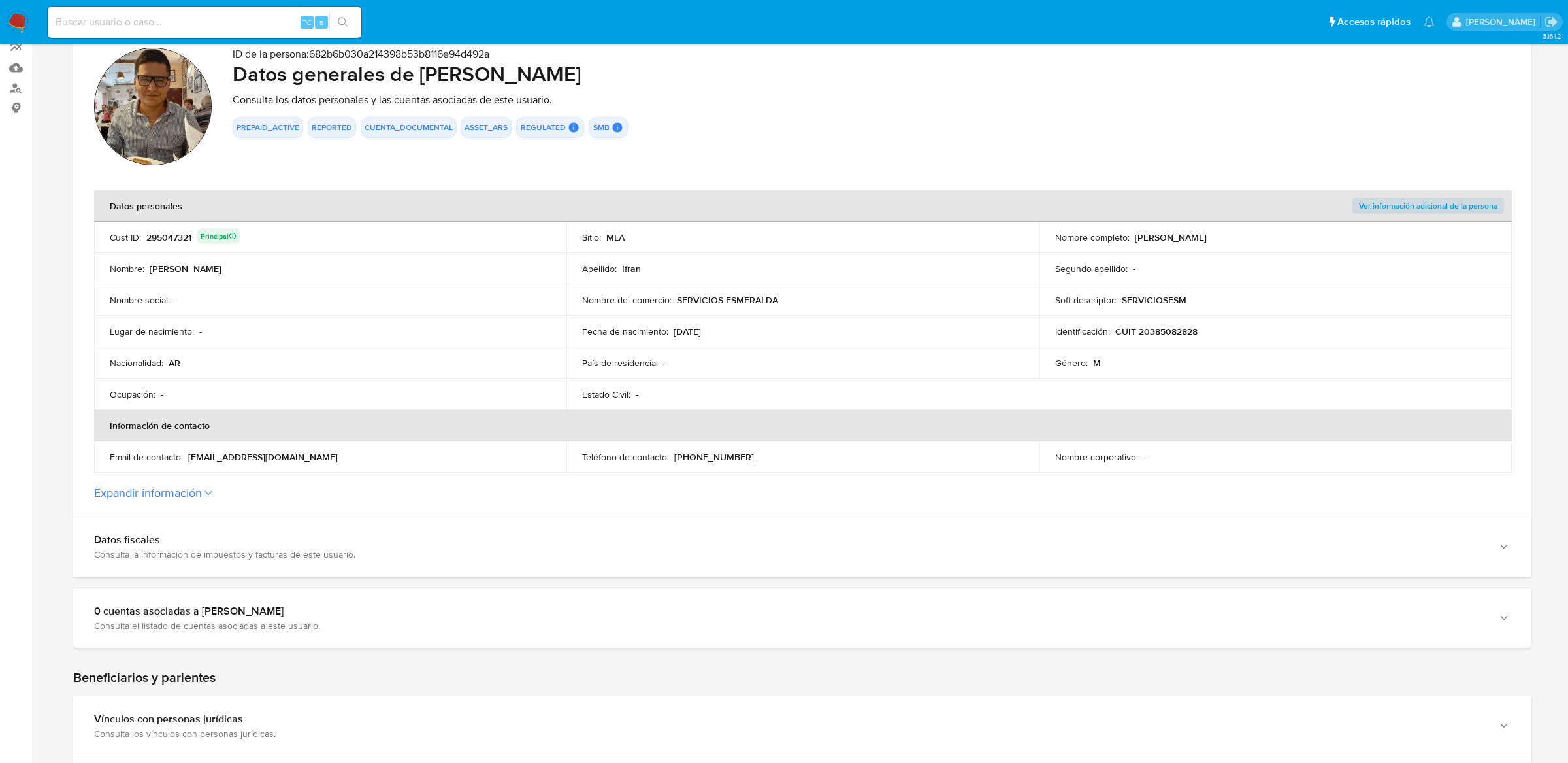
scroll to position [127, 0]
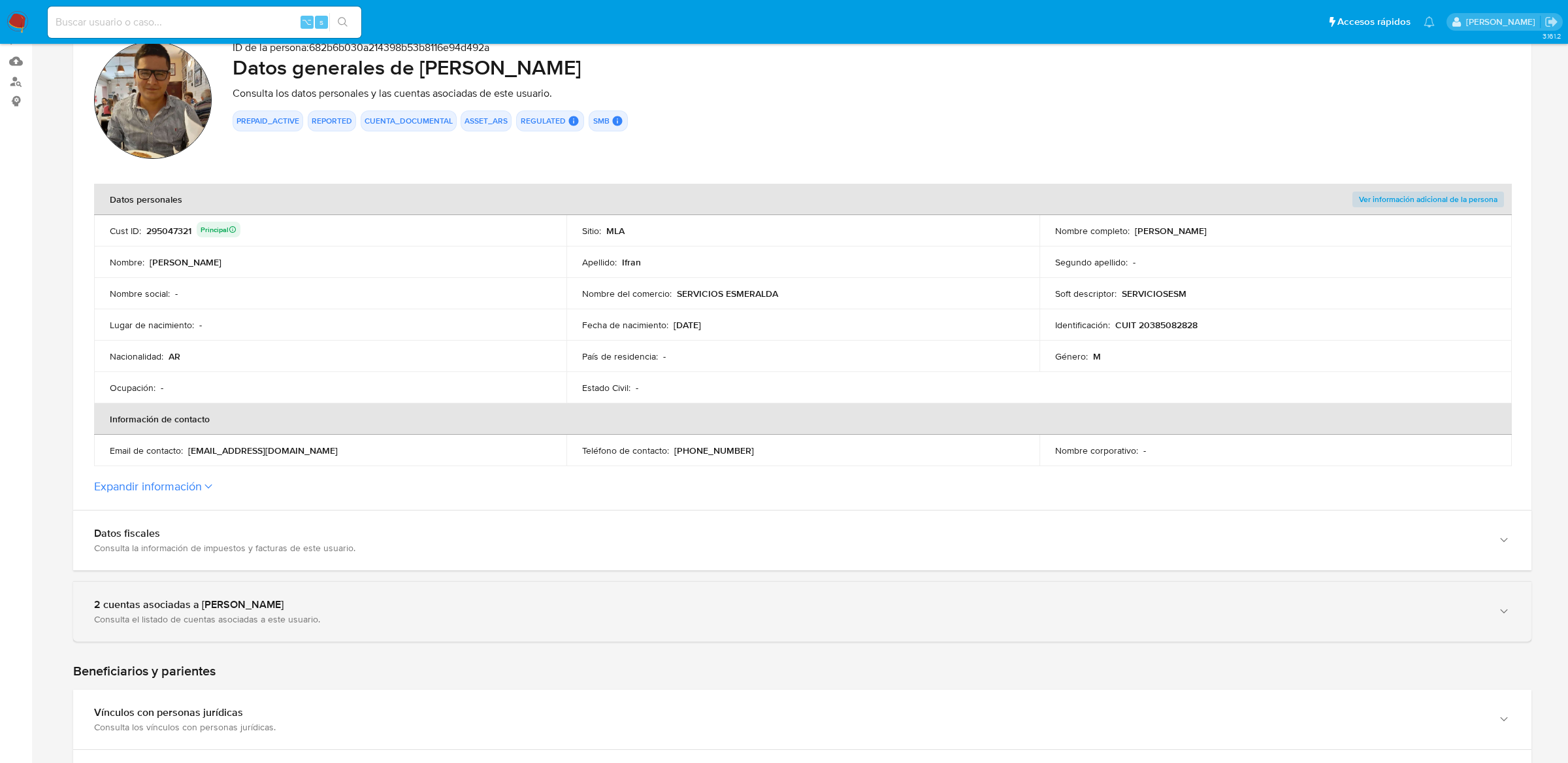
click at [459, 616] on div "Consulta el listado de cuentas asociadas a este usuario." at bounding box center [789, 619] width 1391 height 12
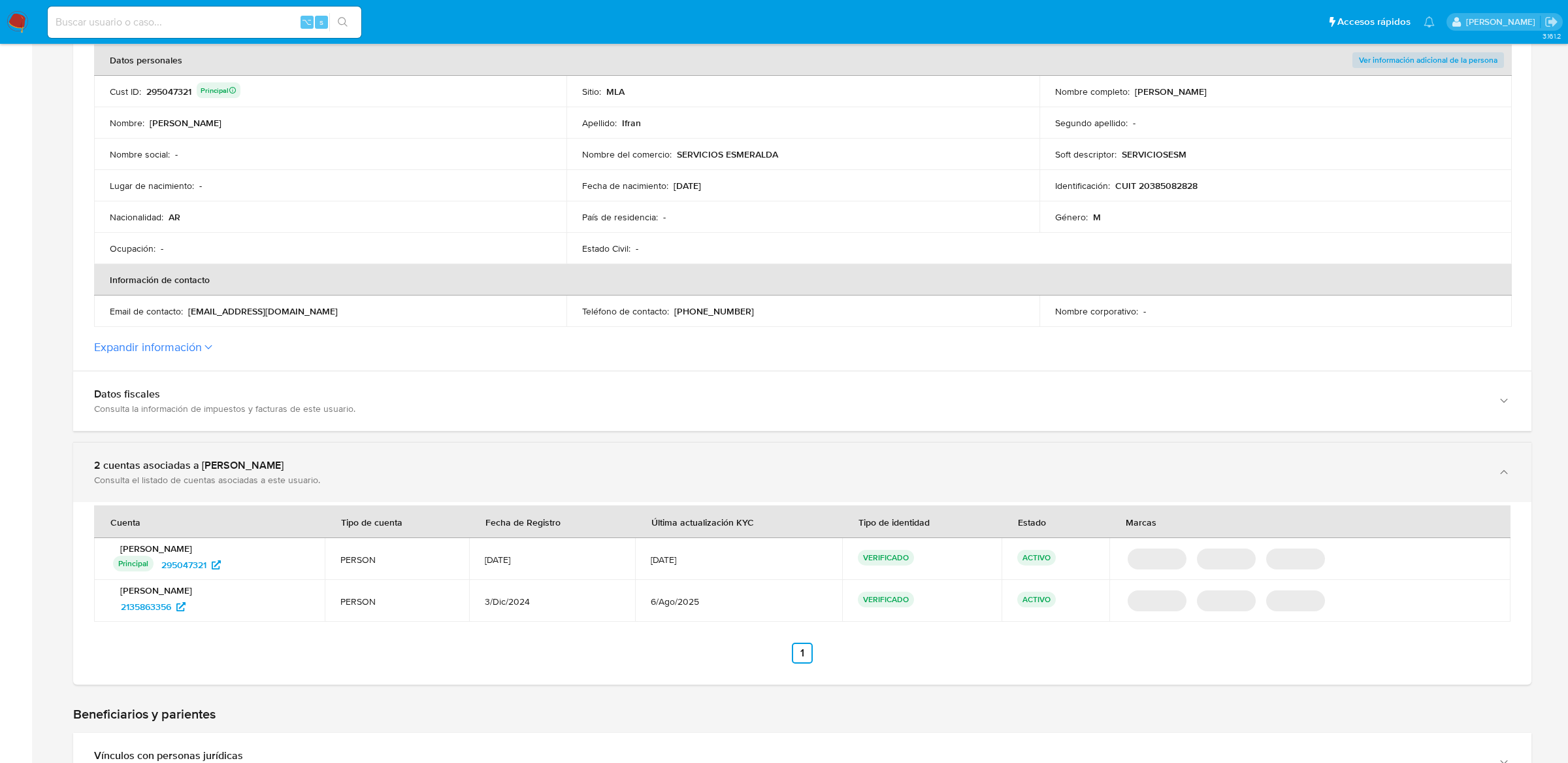
scroll to position [273, 0]
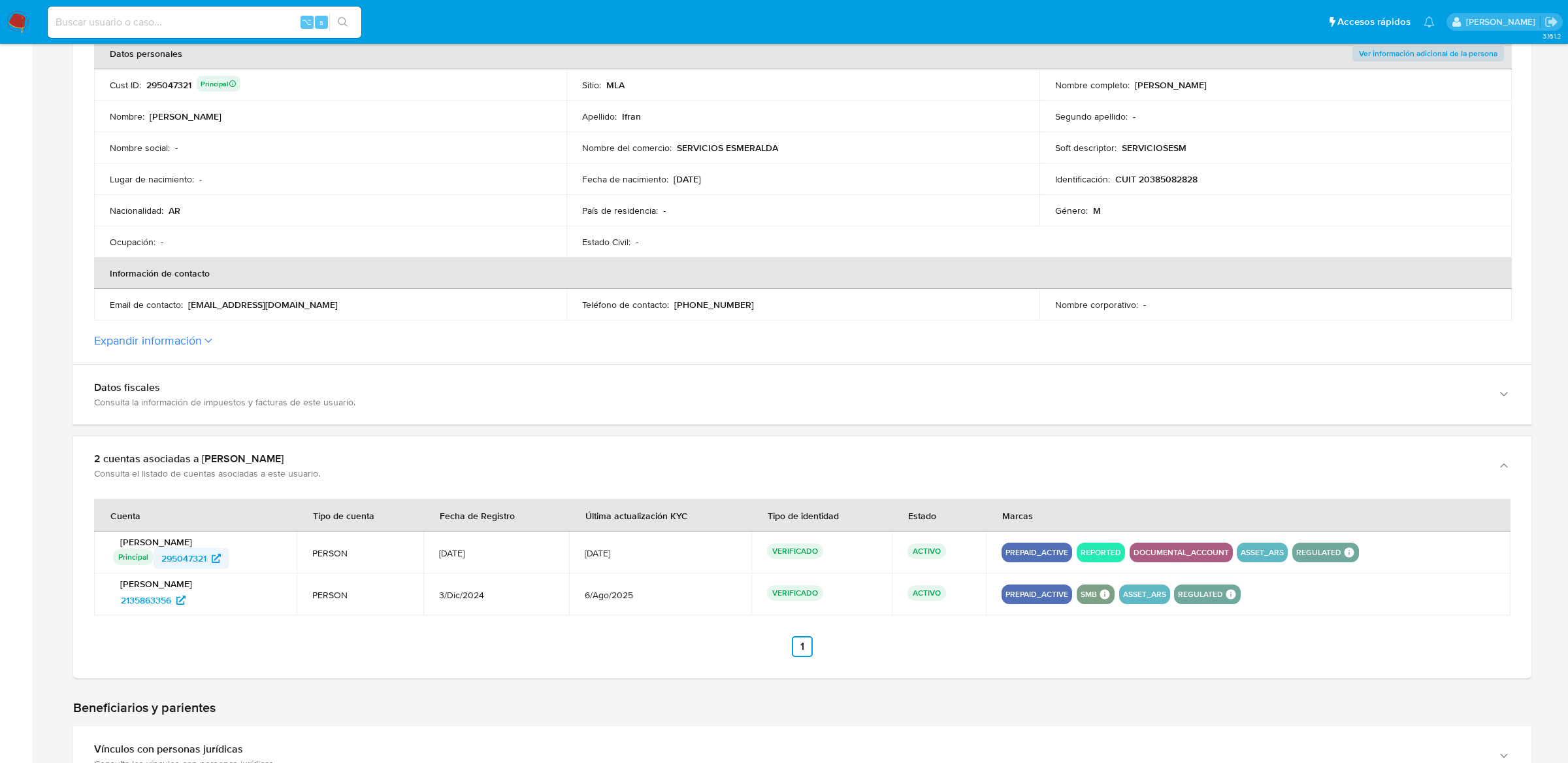
click at [185, 552] on span "295047321" at bounding box center [184, 558] width 45 height 21
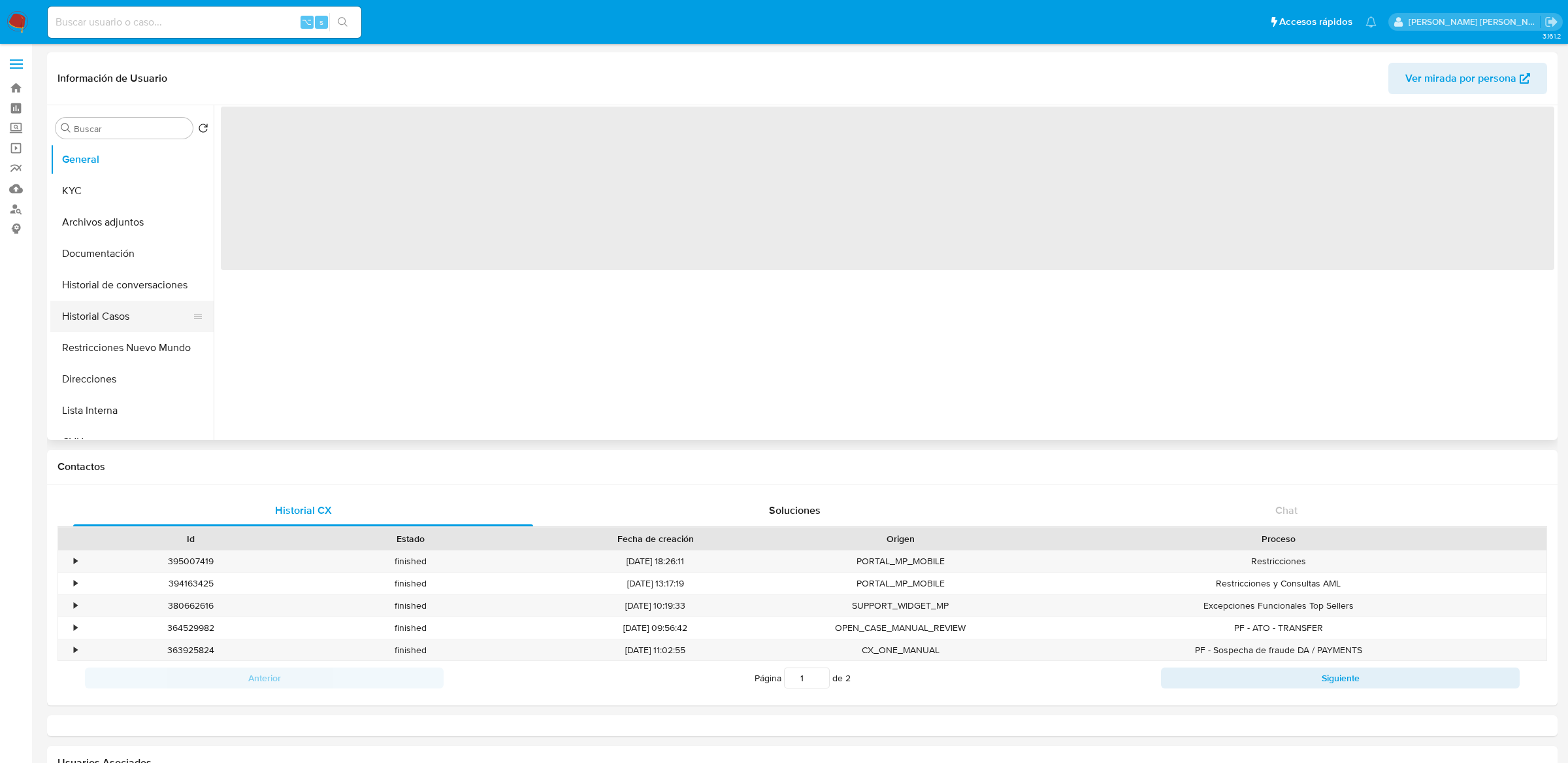
select select "10"
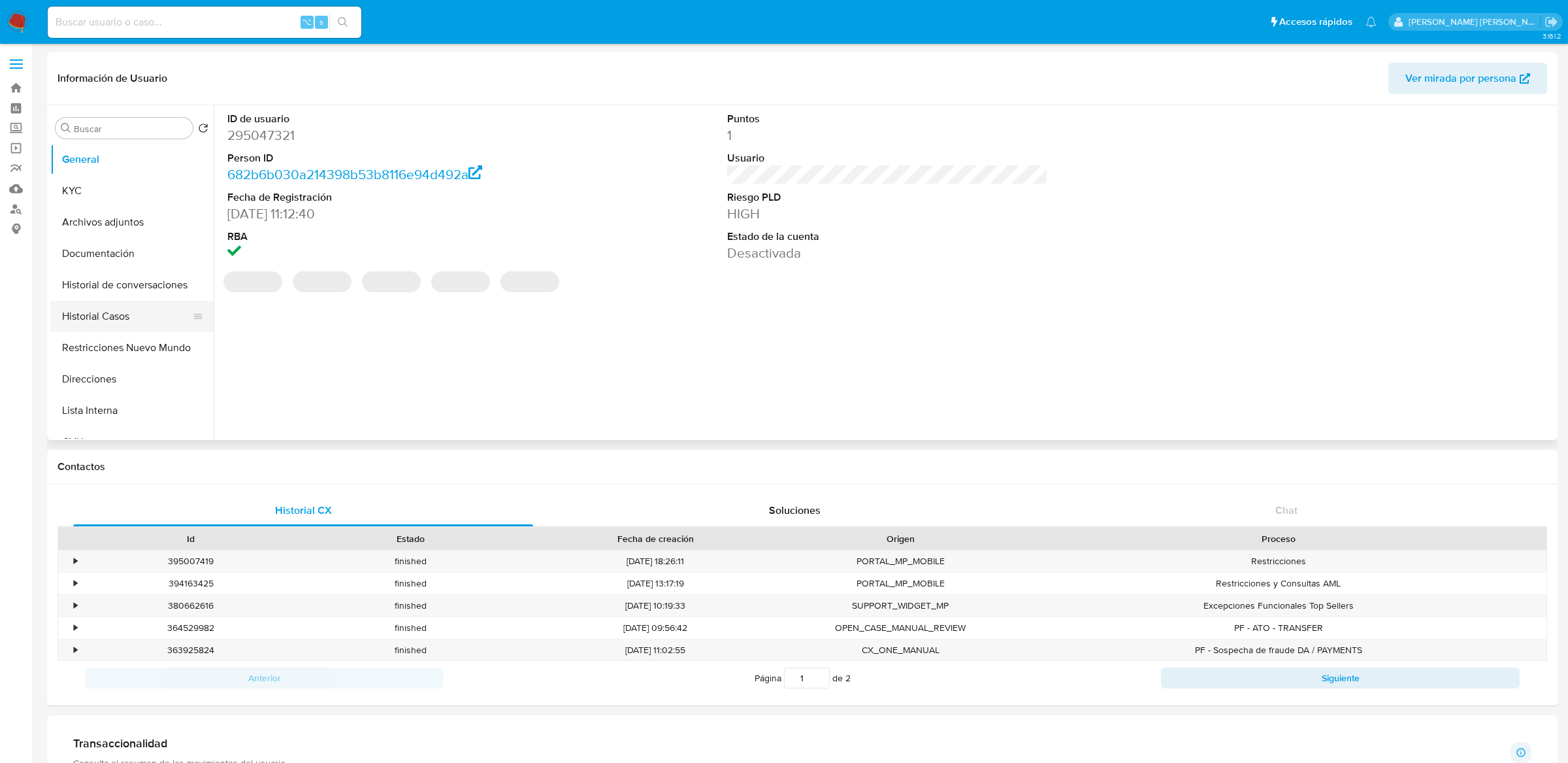
click at [131, 328] on button "Historial Casos" at bounding box center [126, 316] width 153 height 32
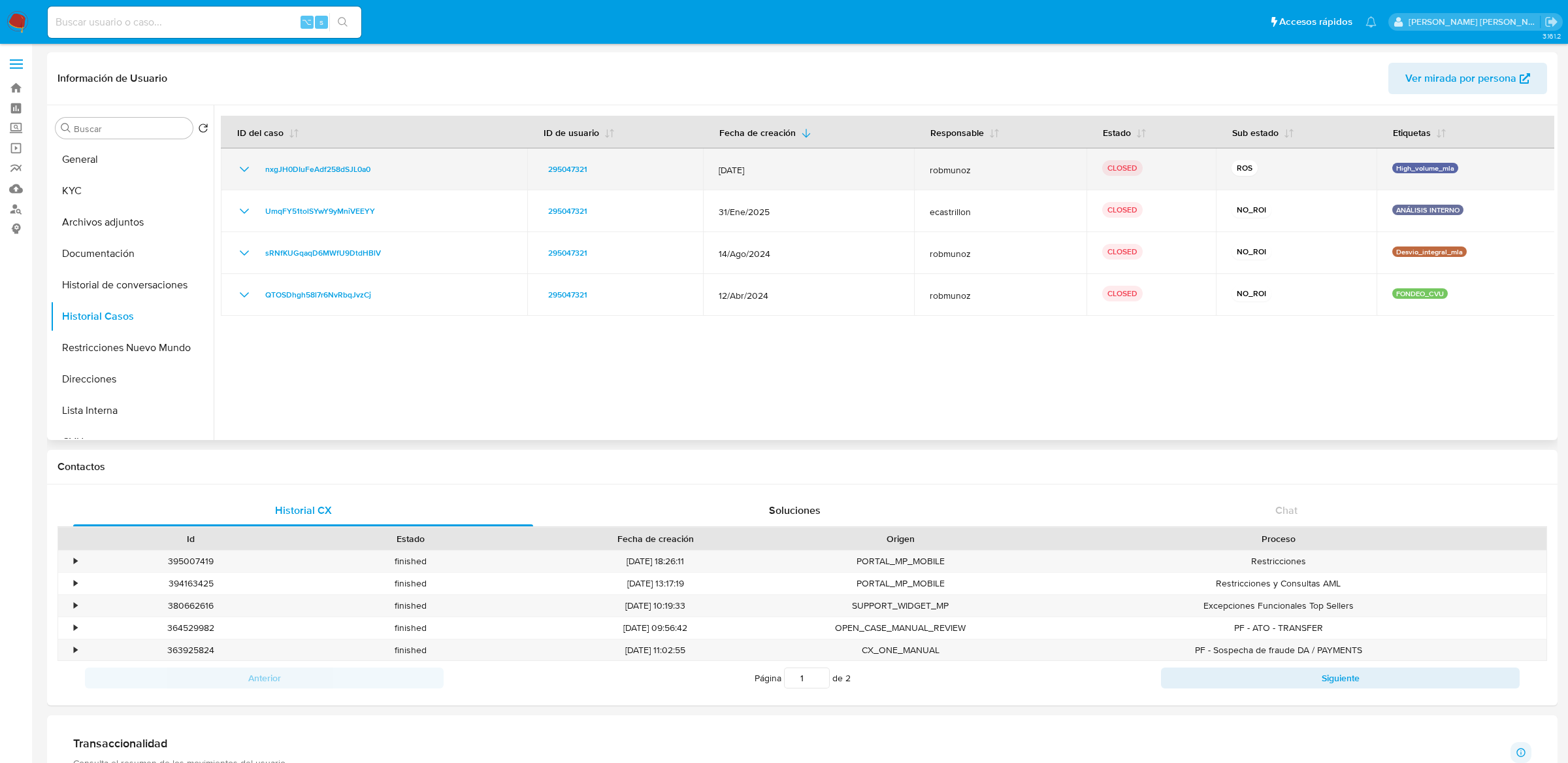
click at [246, 172] on icon "Mostrar/Ocultar" at bounding box center [244, 168] width 15 height 15
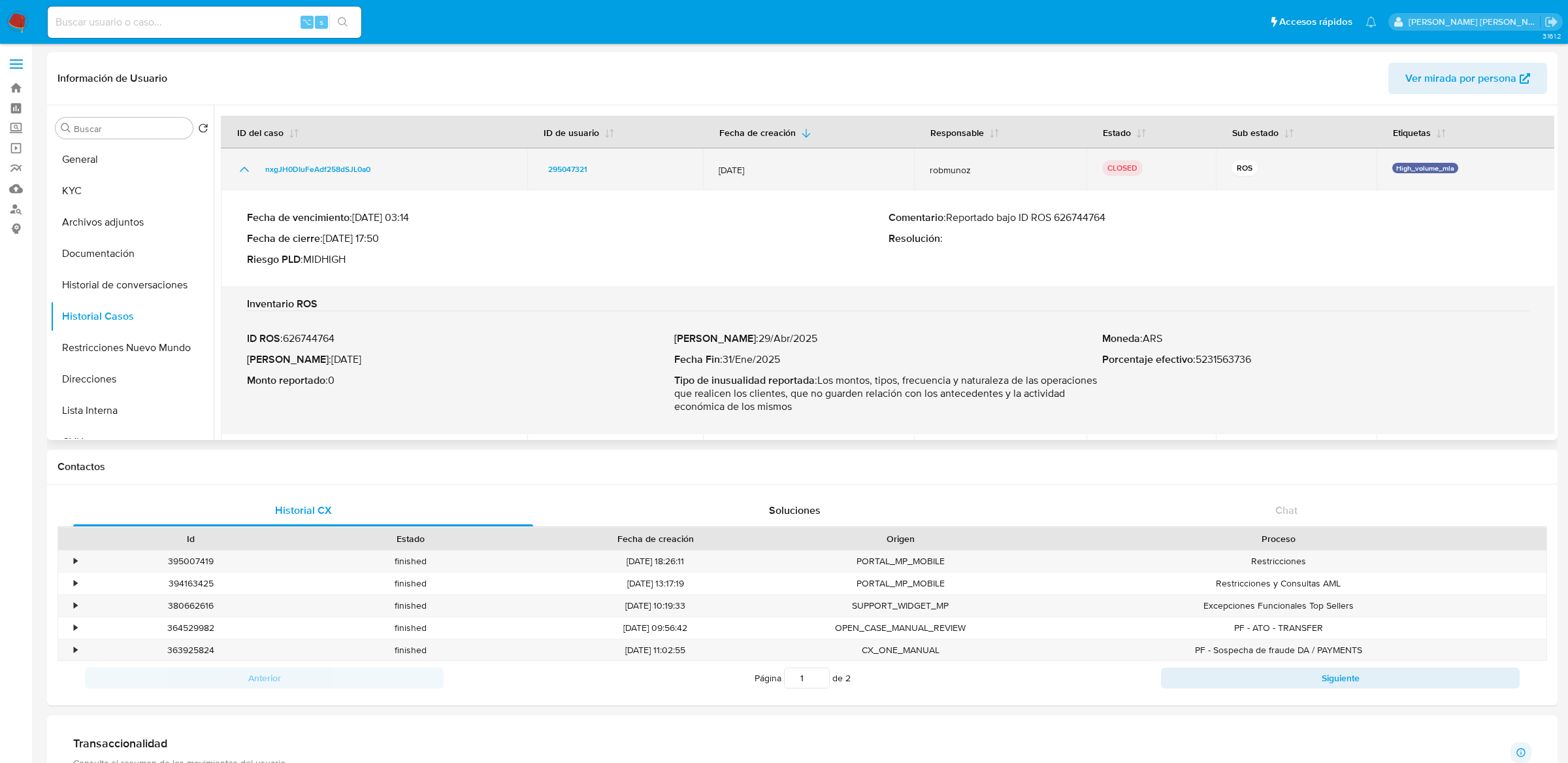
click at [242, 165] on icon "Mostrar/Ocultar" at bounding box center [244, 168] width 15 height 15
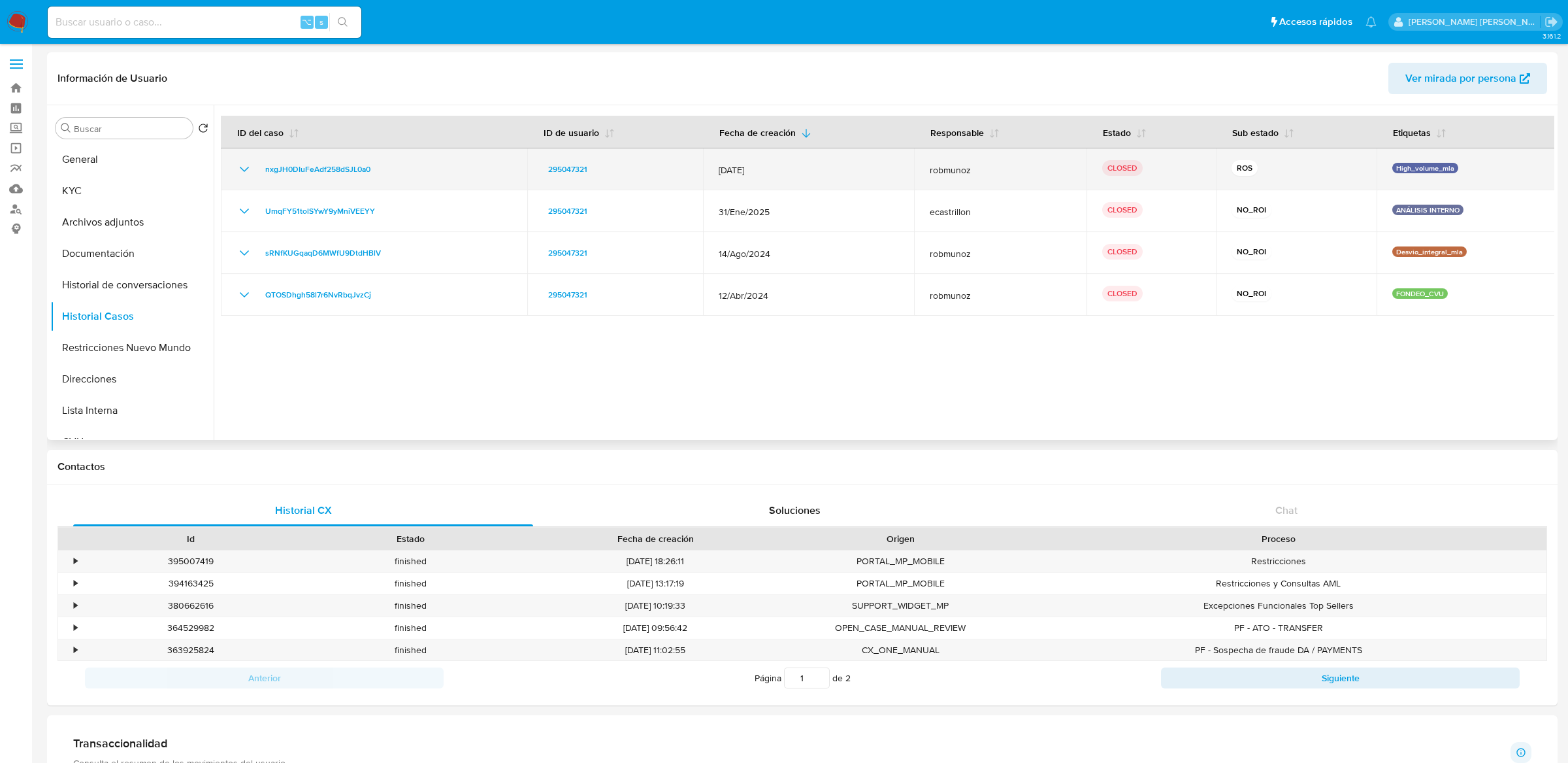
click at [399, 163] on div "nxgJH0DIuFeAdf258dSJL0a0" at bounding box center [374, 168] width 275 height 15
click at [397, 172] on div "nxgJH0DIuFeAdf258dSJL0a0" at bounding box center [374, 168] width 275 height 15
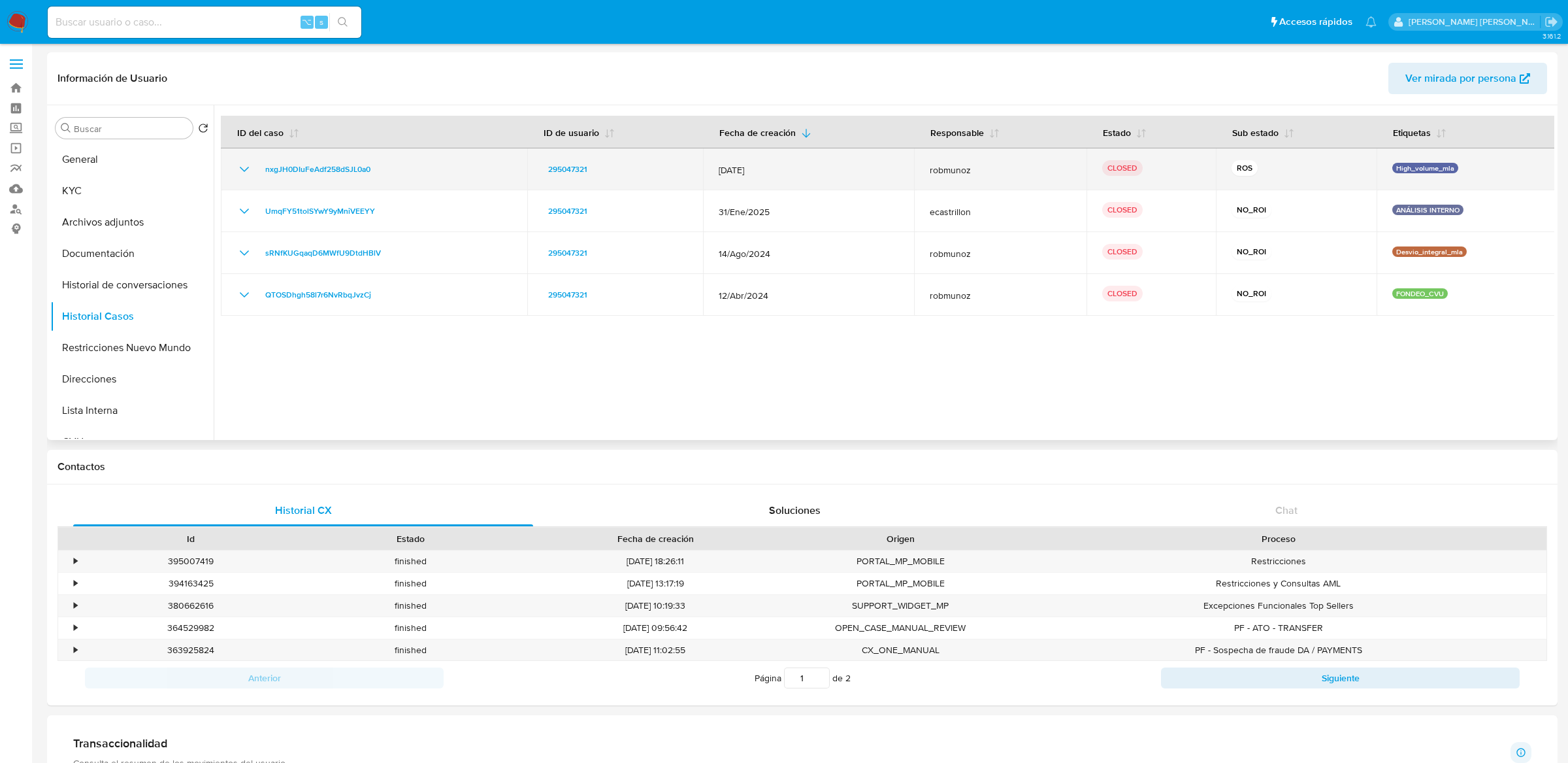
click at [433, 159] on td "nxgJH0DIuFeAdf258dSJL0a0" at bounding box center [374, 169] width 307 height 42
drag, startPoint x: 384, startPoint y: 168, endPoint x: 263, endPoint y: 175, distance: 121.2
click at [263, 175] on div "nxgJH0DIuFeAdf258dSJL0a0" at bounding box center [374, 168] width 275 height 15
click at [244, 171] on icon "Mostrar/Ocultar" at bounding box center [244, 169] width 9 height 5
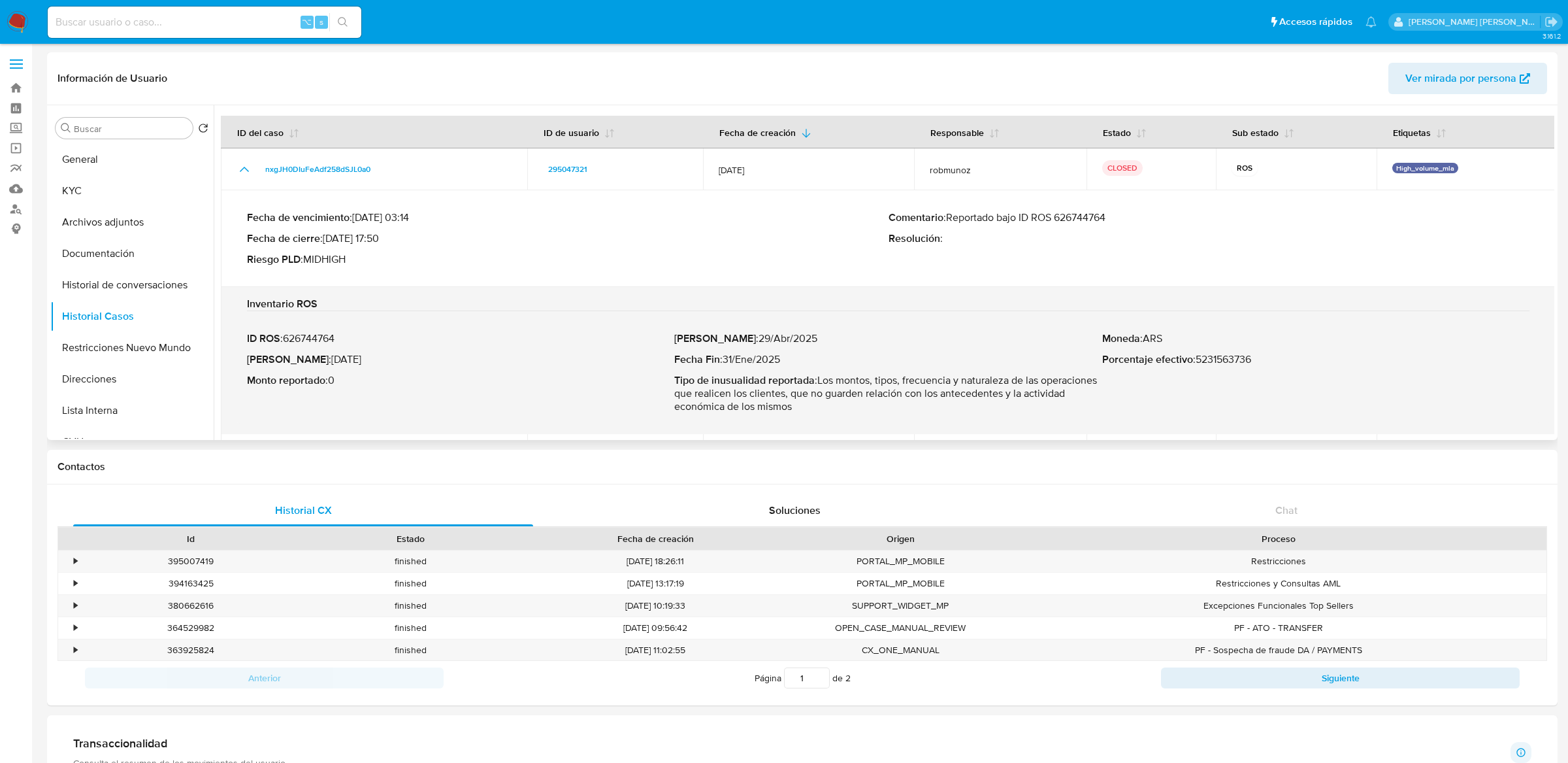
click at [1068, 217] on p "Comentario : Reportado bajo ID ROS 626744764" at bounding box center [1209, 218] width 642 height 13
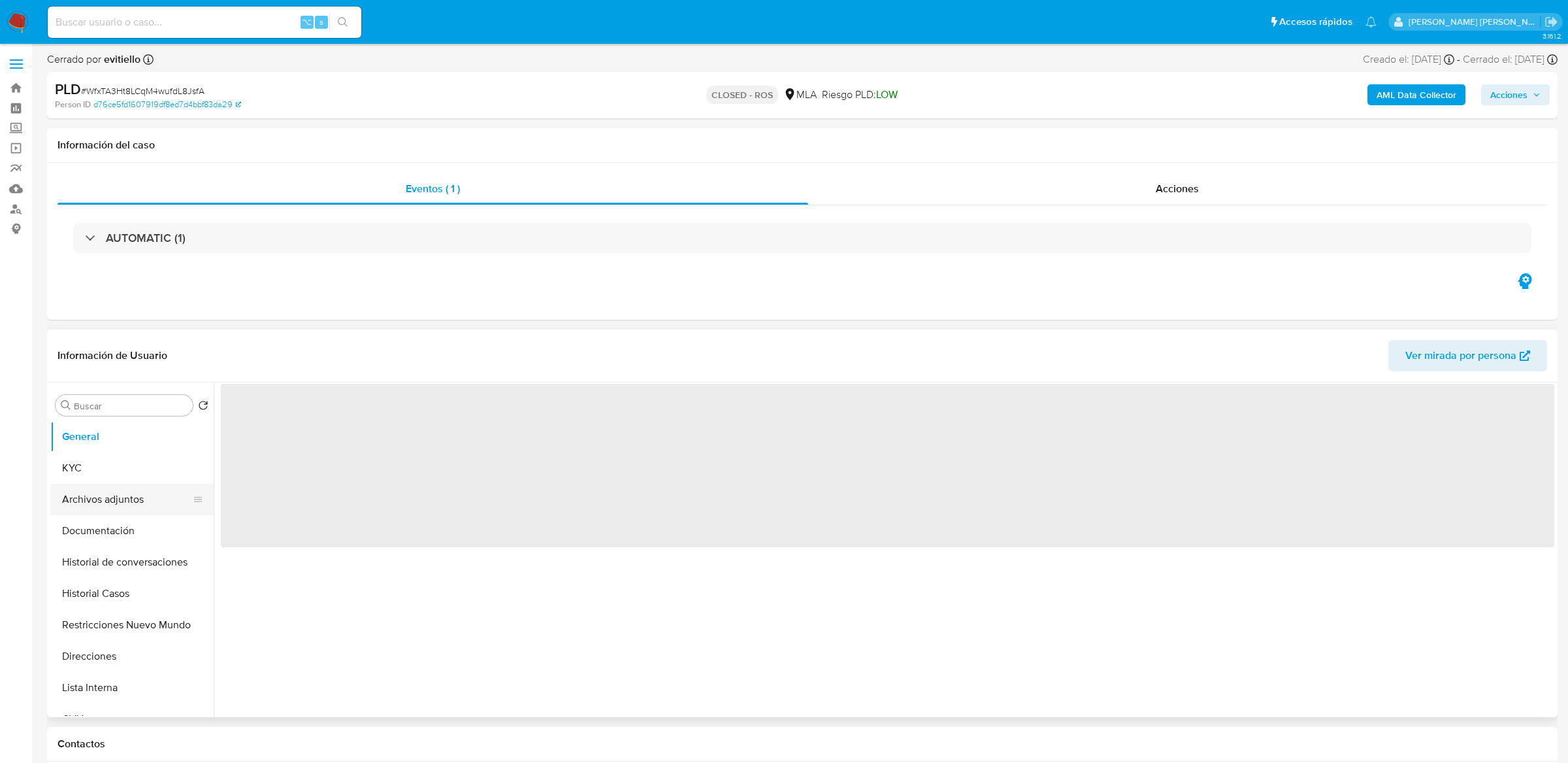
click at [127, 502] on button "Archivos adjuntos" at bounding box center [126, 499] width 153 height 32
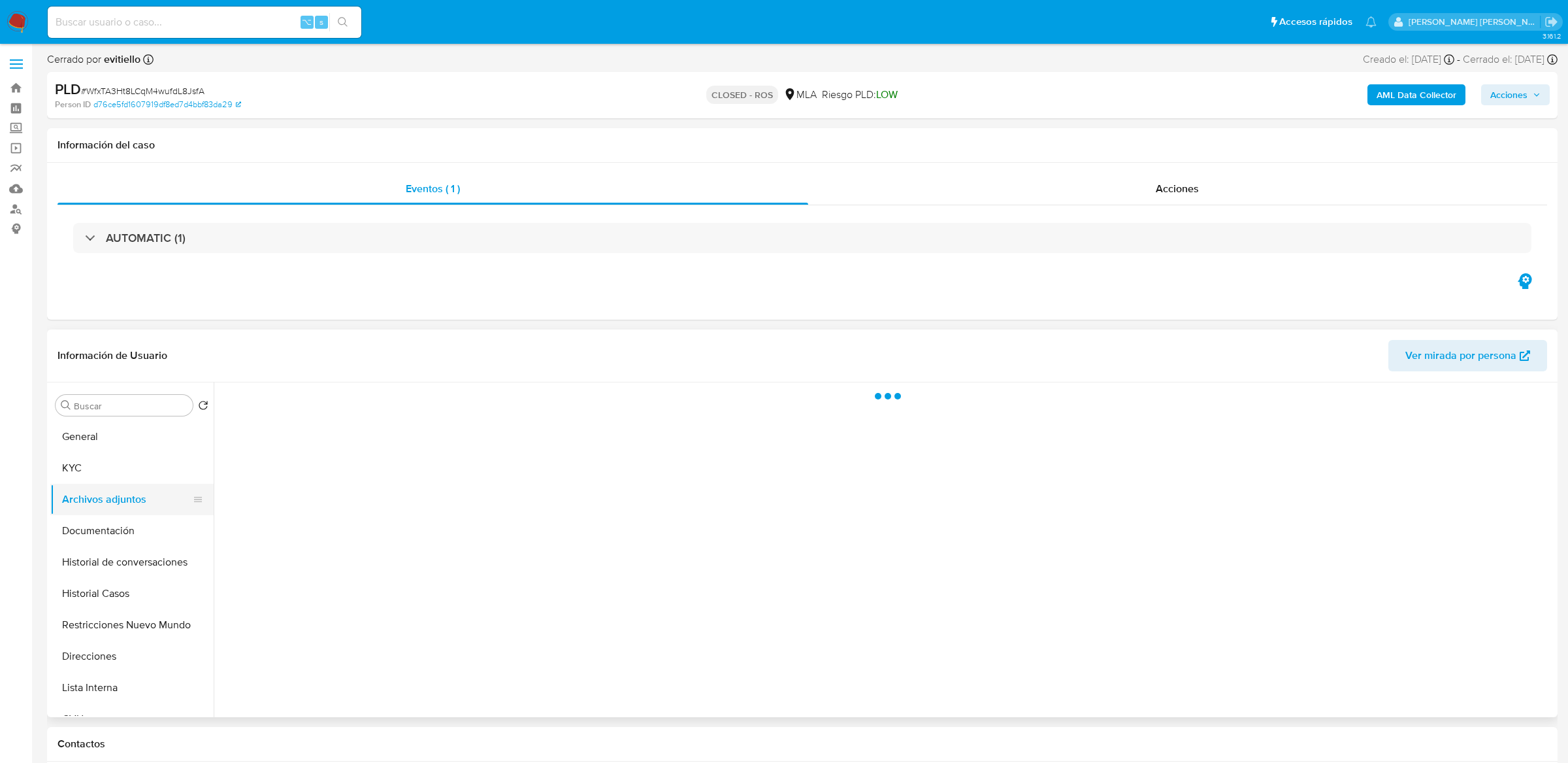
select select "10"
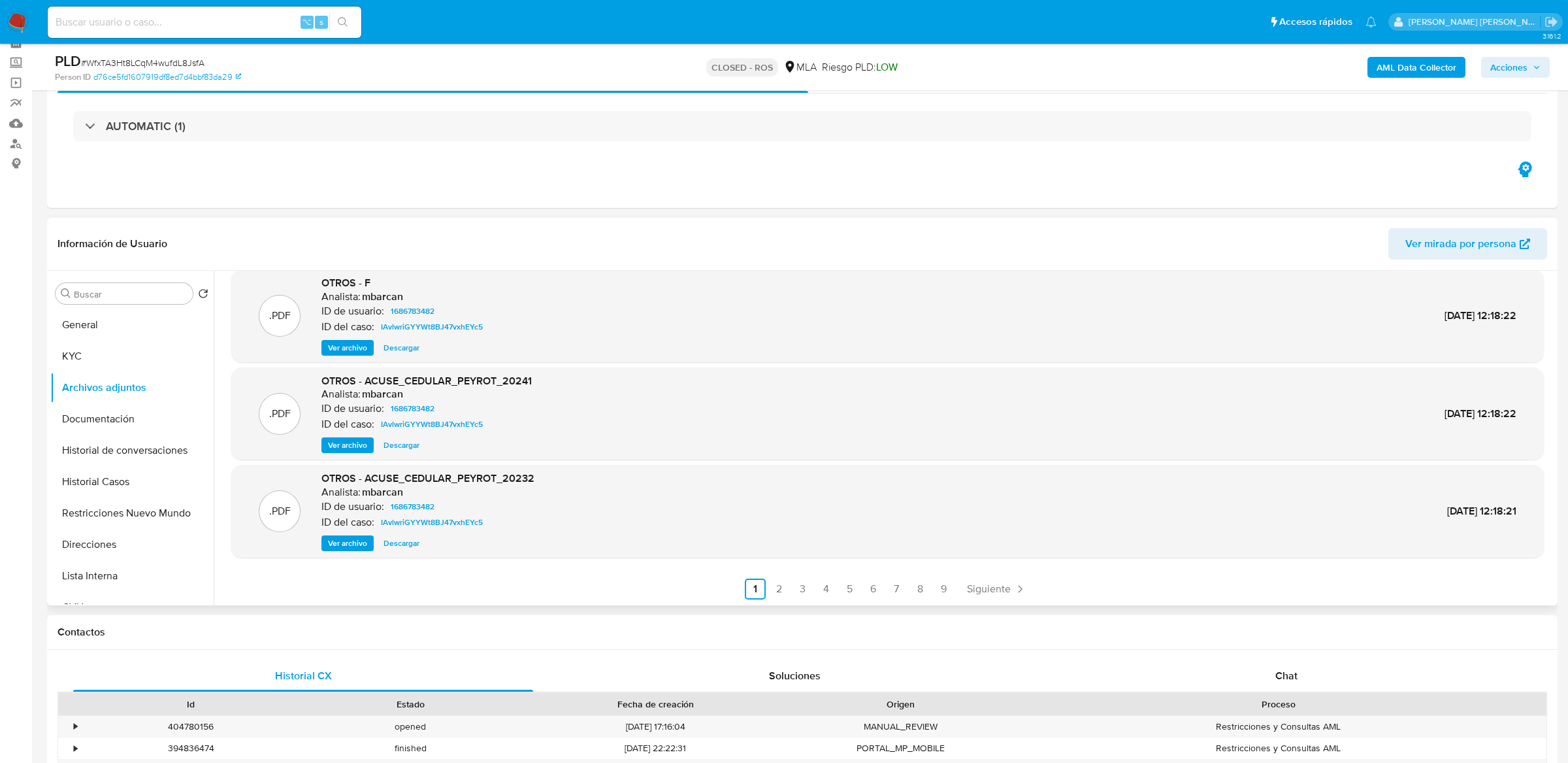
scroll to position [78, 0]
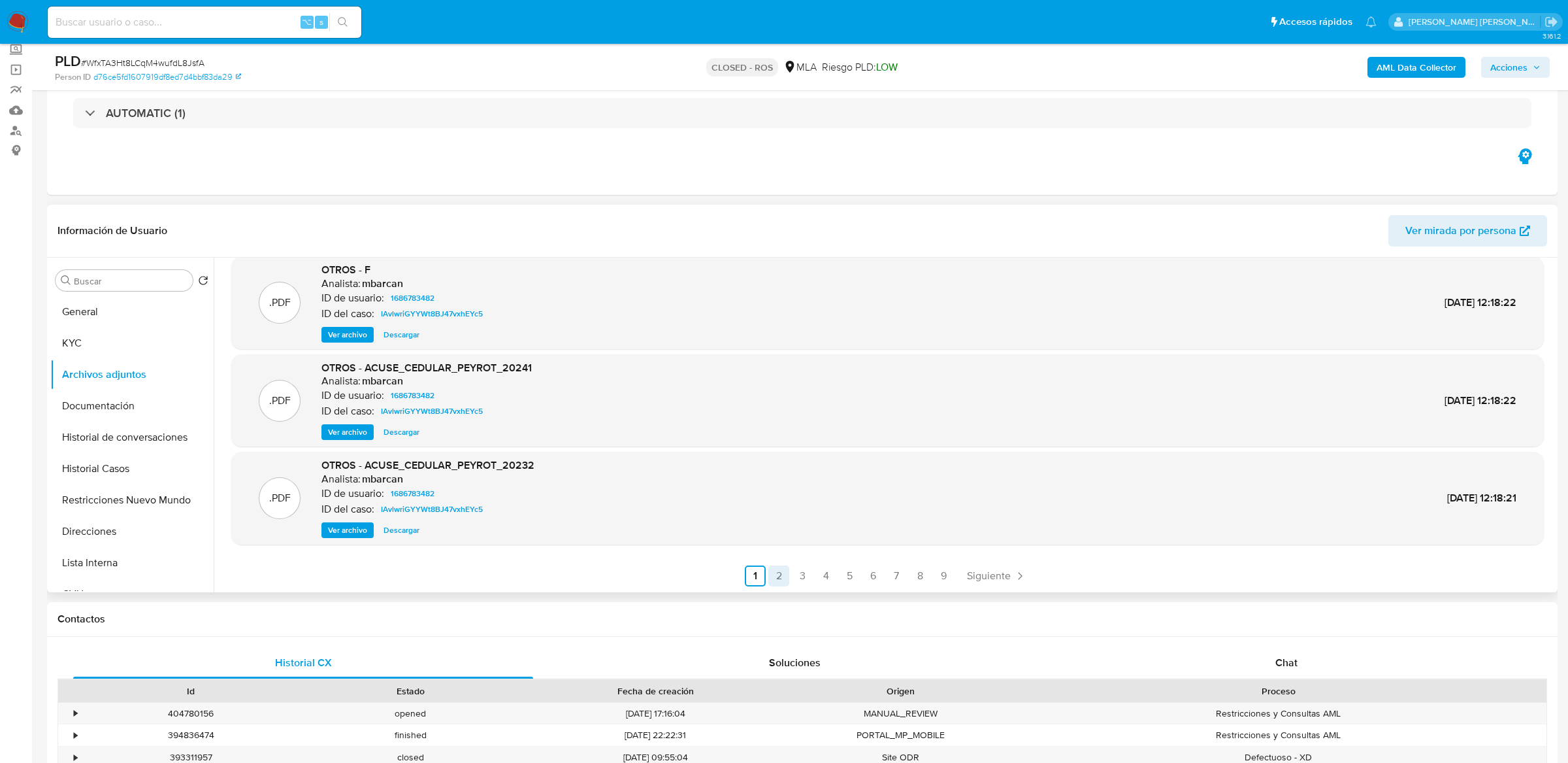
click at [782, 576] on link "2" at bounding box center [779, 576] width 21 height 21
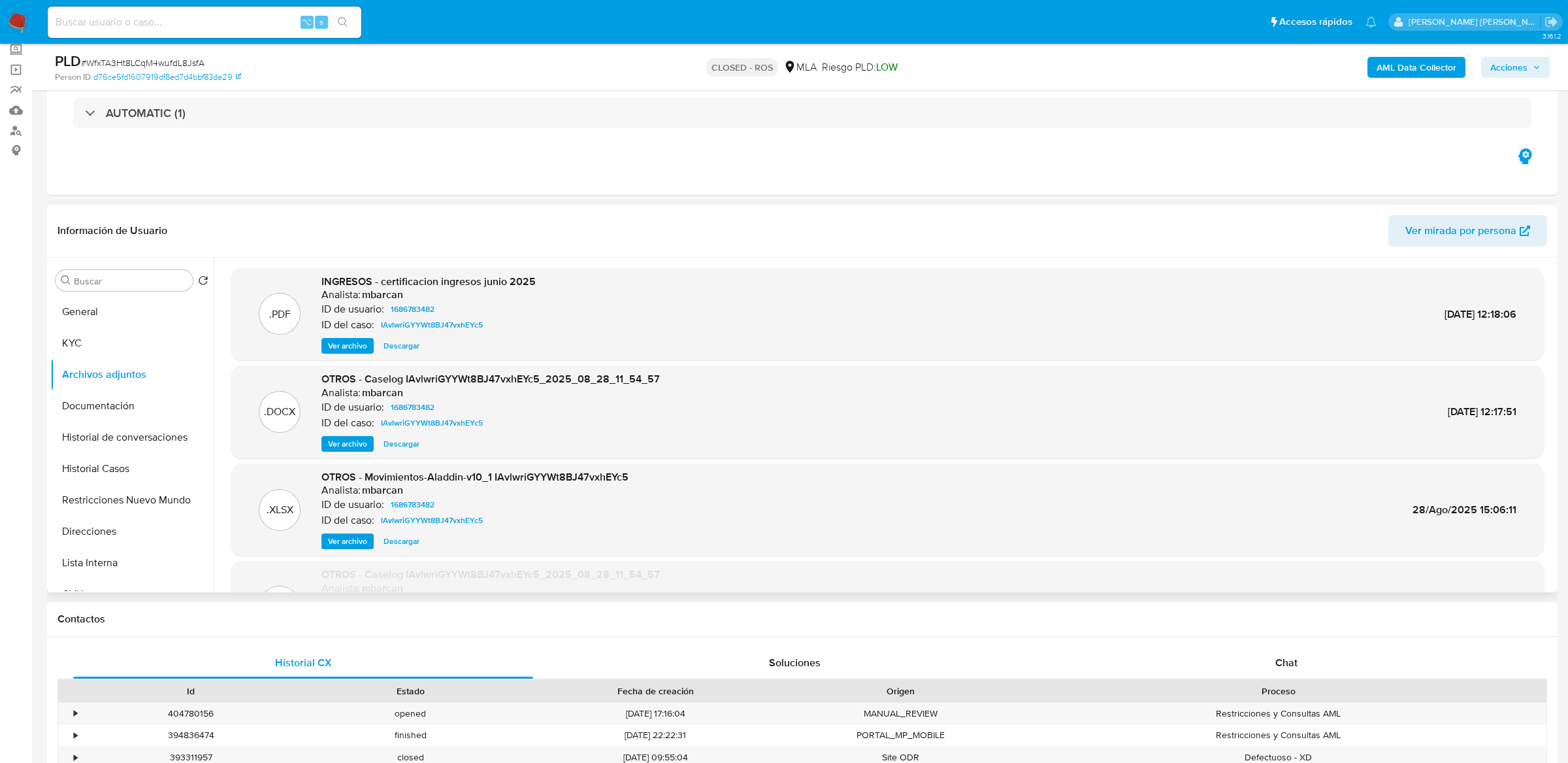
click at [332, 442] on span "Ver archivo" at bounding box center [347, 443] width 39 height 13
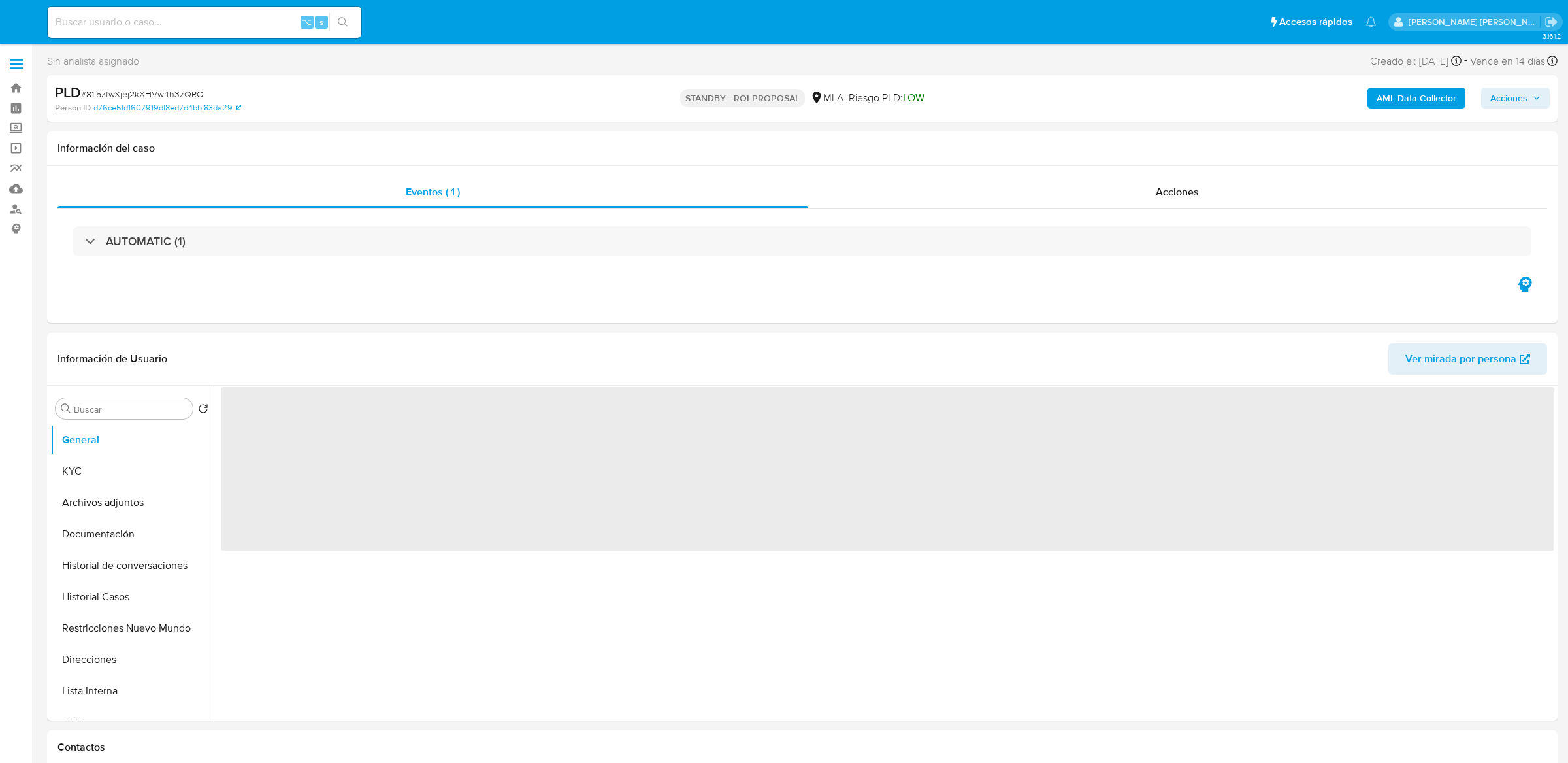
select select "10"
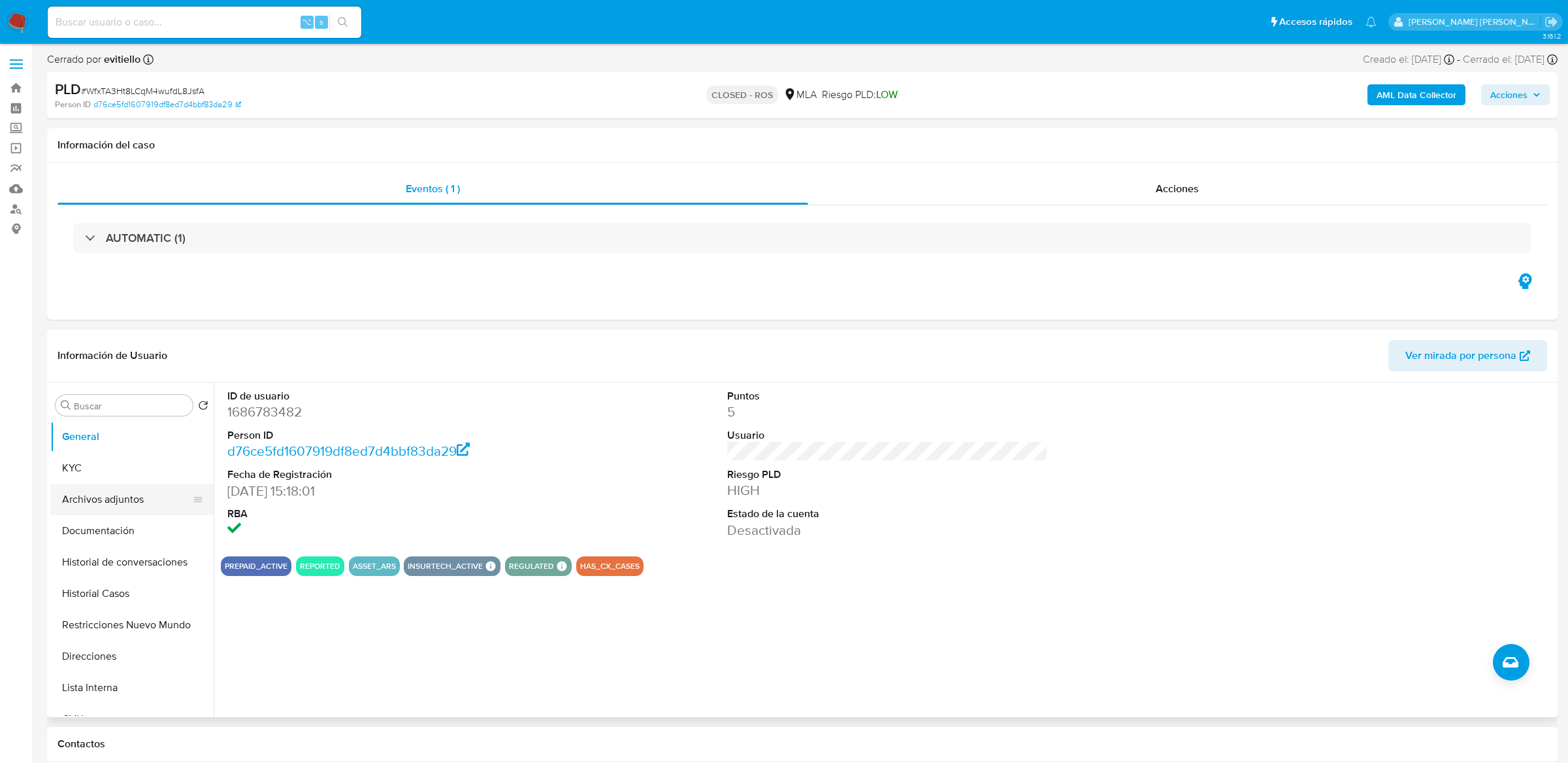
click at [114, 504] on button "Archivos adjuntos" at bounding box center [126, 499] width 153 height 32
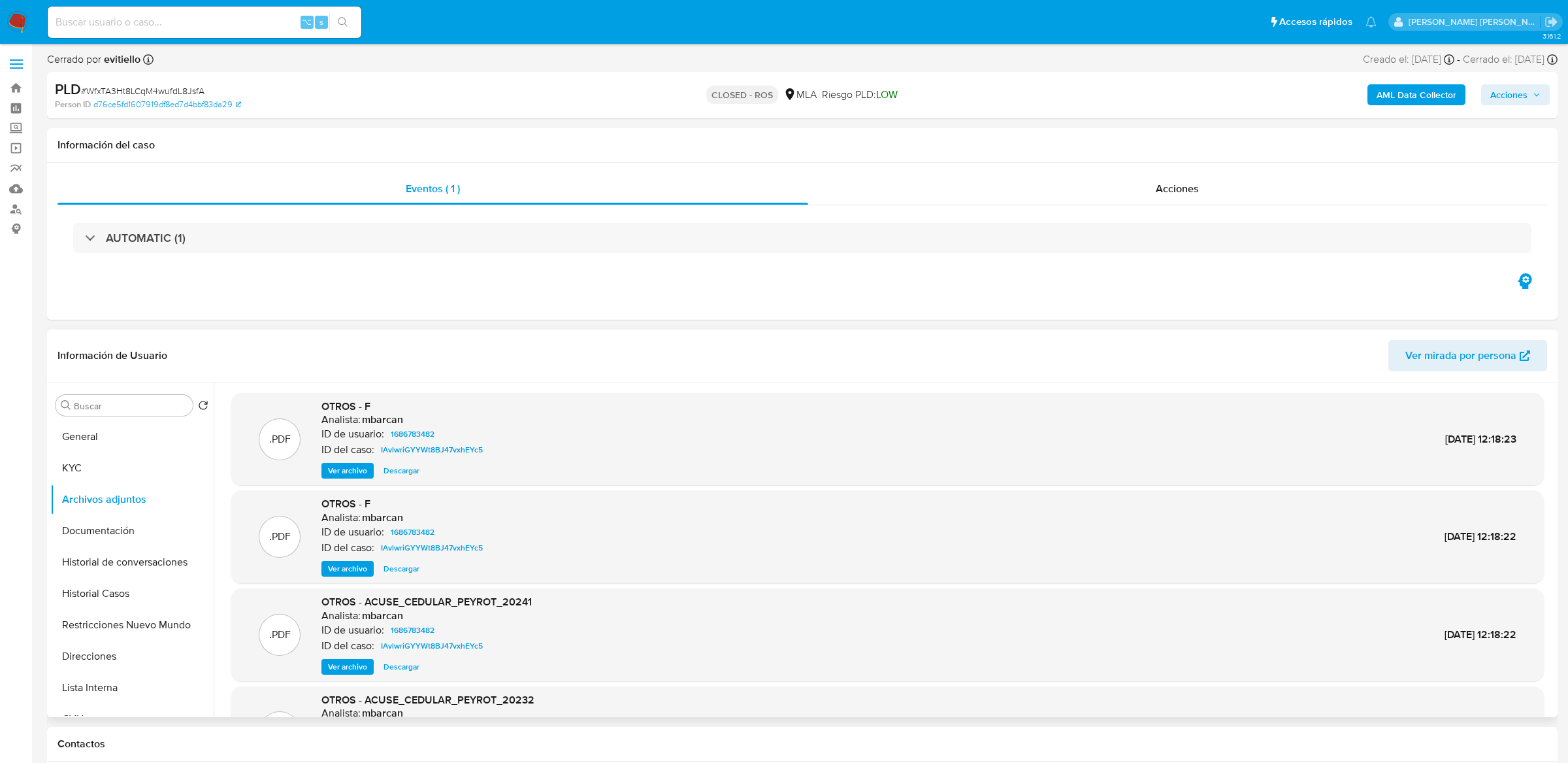
scroll to position [109, 0]
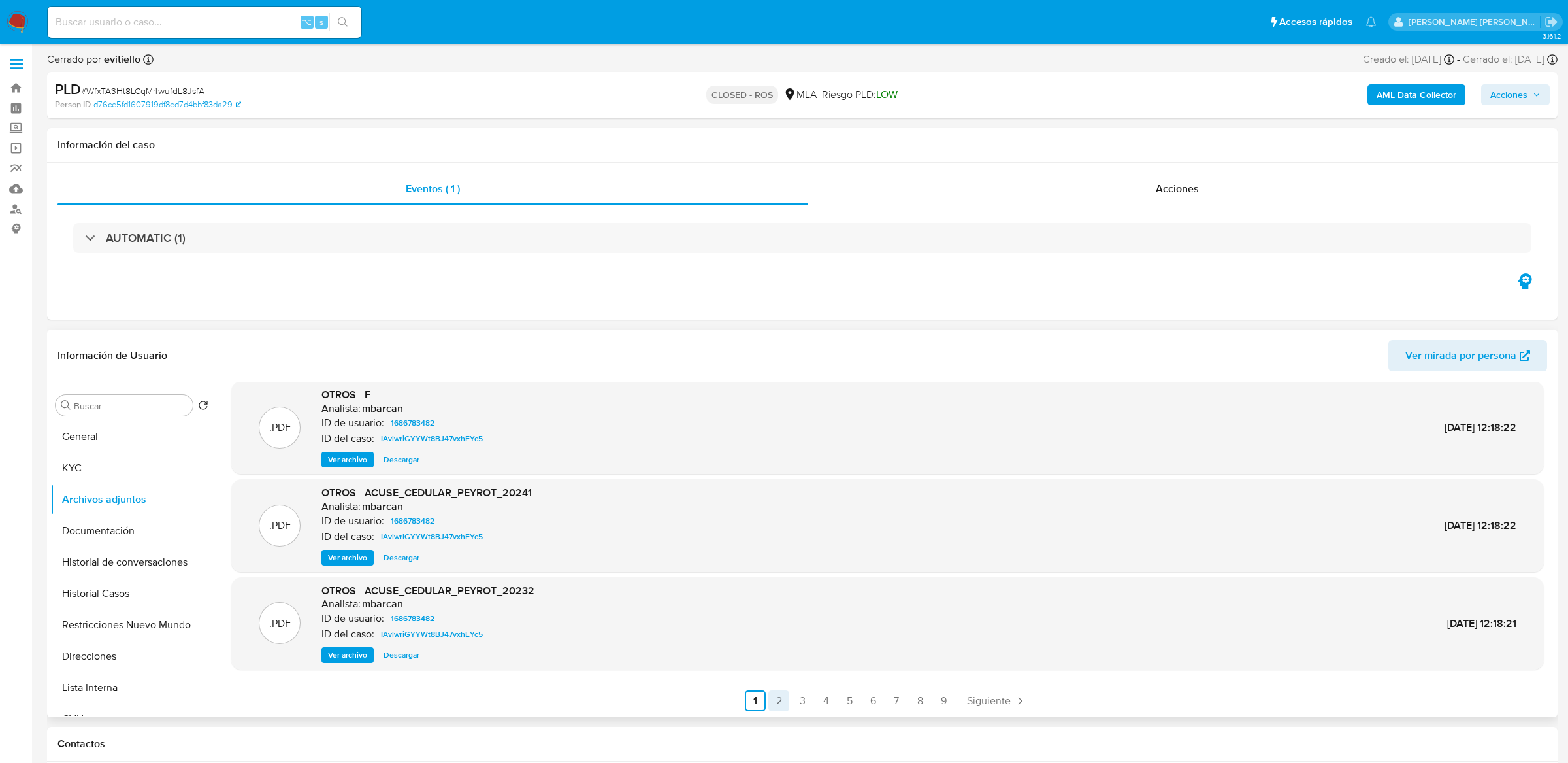
click at [778, 710] on link "2" at bounding box center [779, 701] width 21 height 21
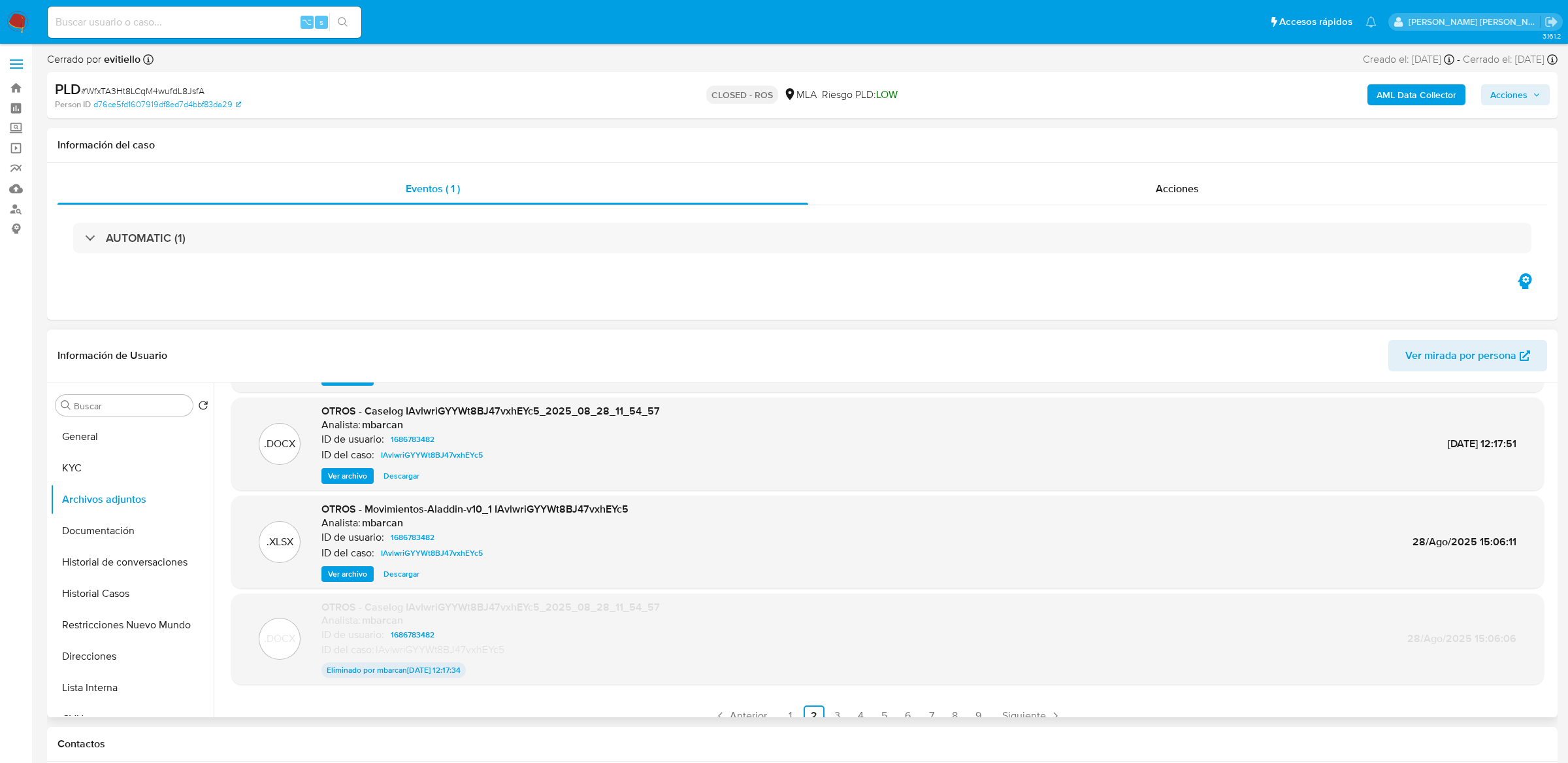
scroll to position [108, 0]
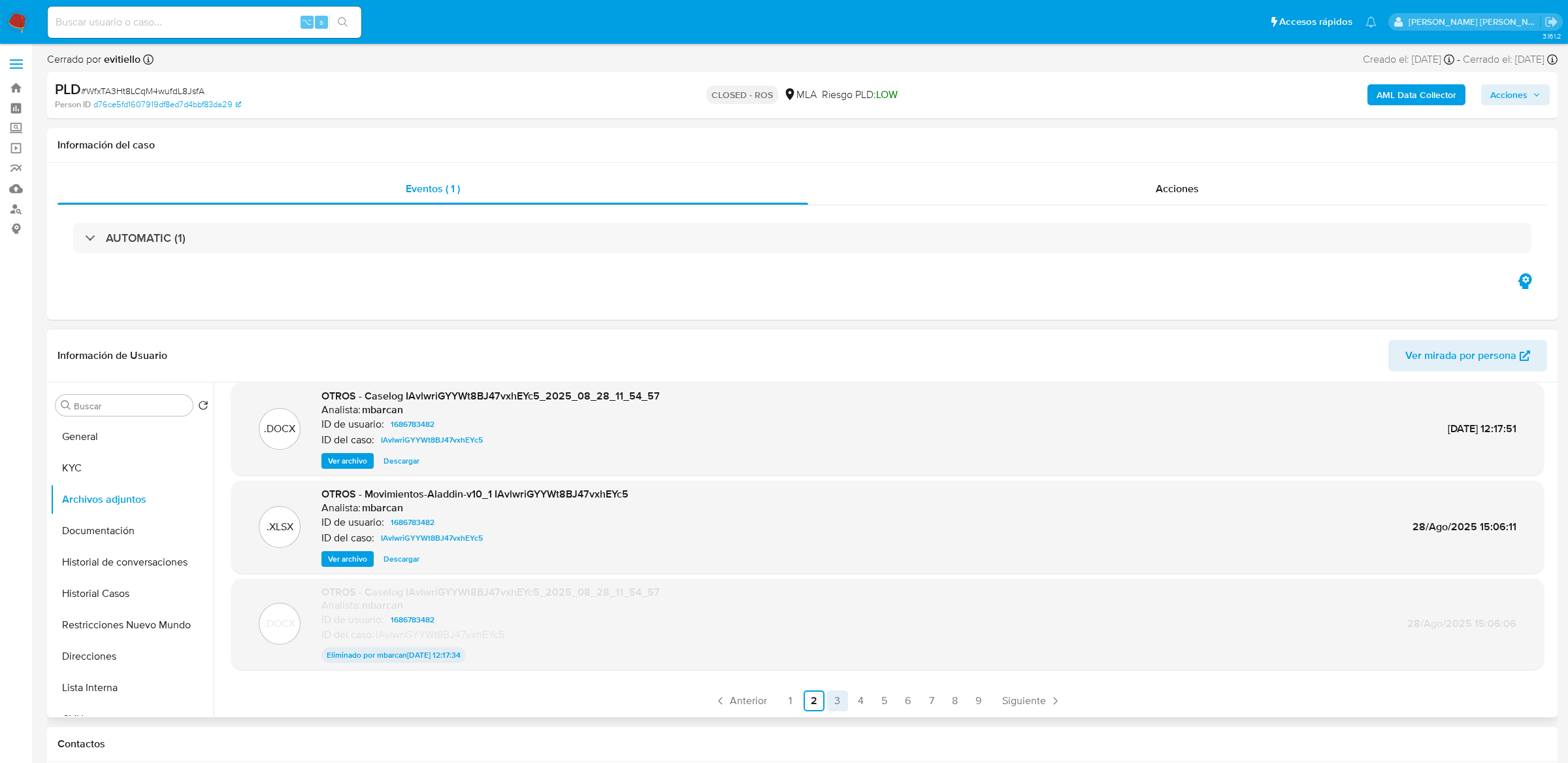
click at [837, 694] on link "3" at bounding box center [837, 701] width 21 height 21
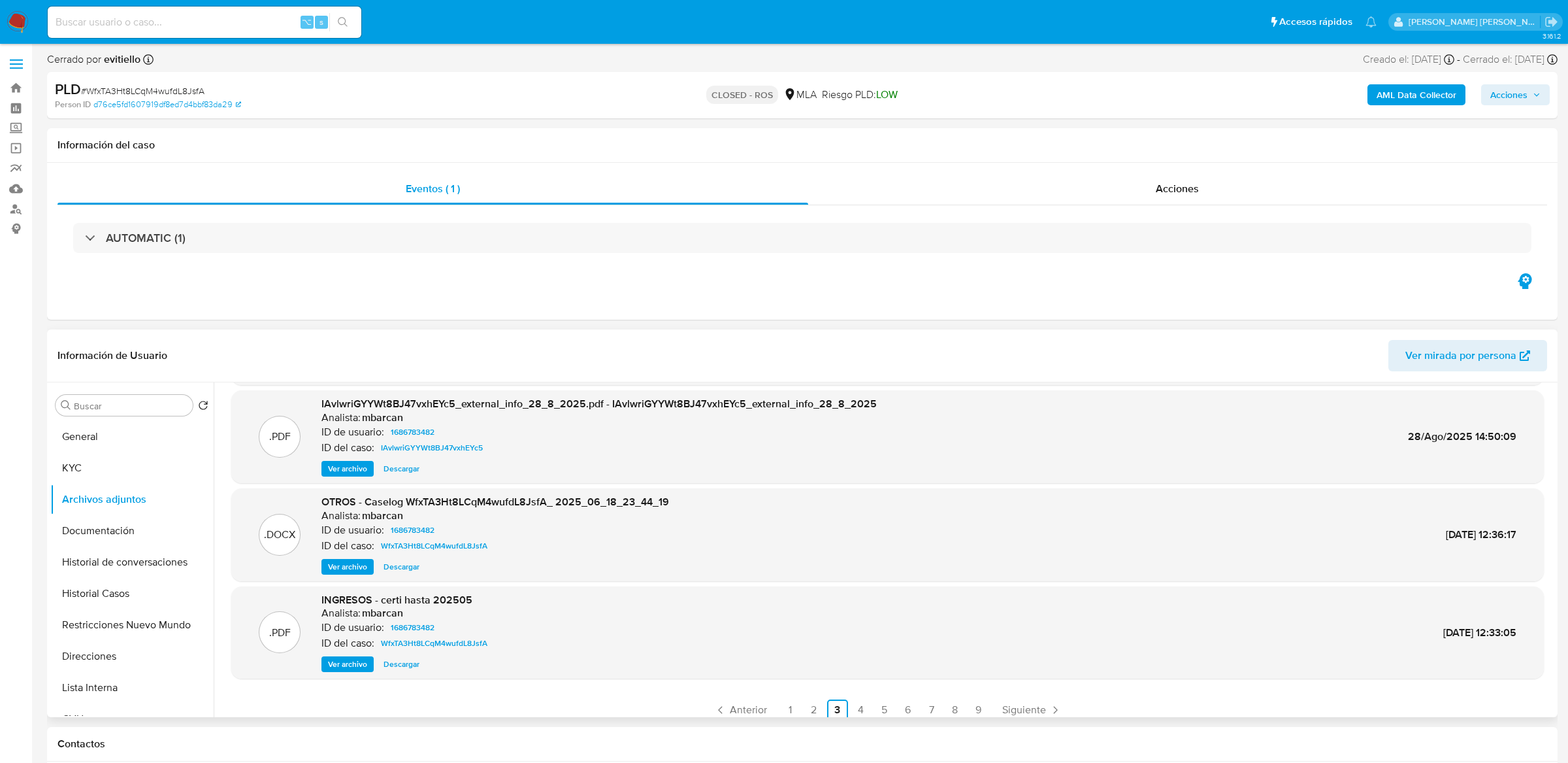
scroll to position [109, 0]
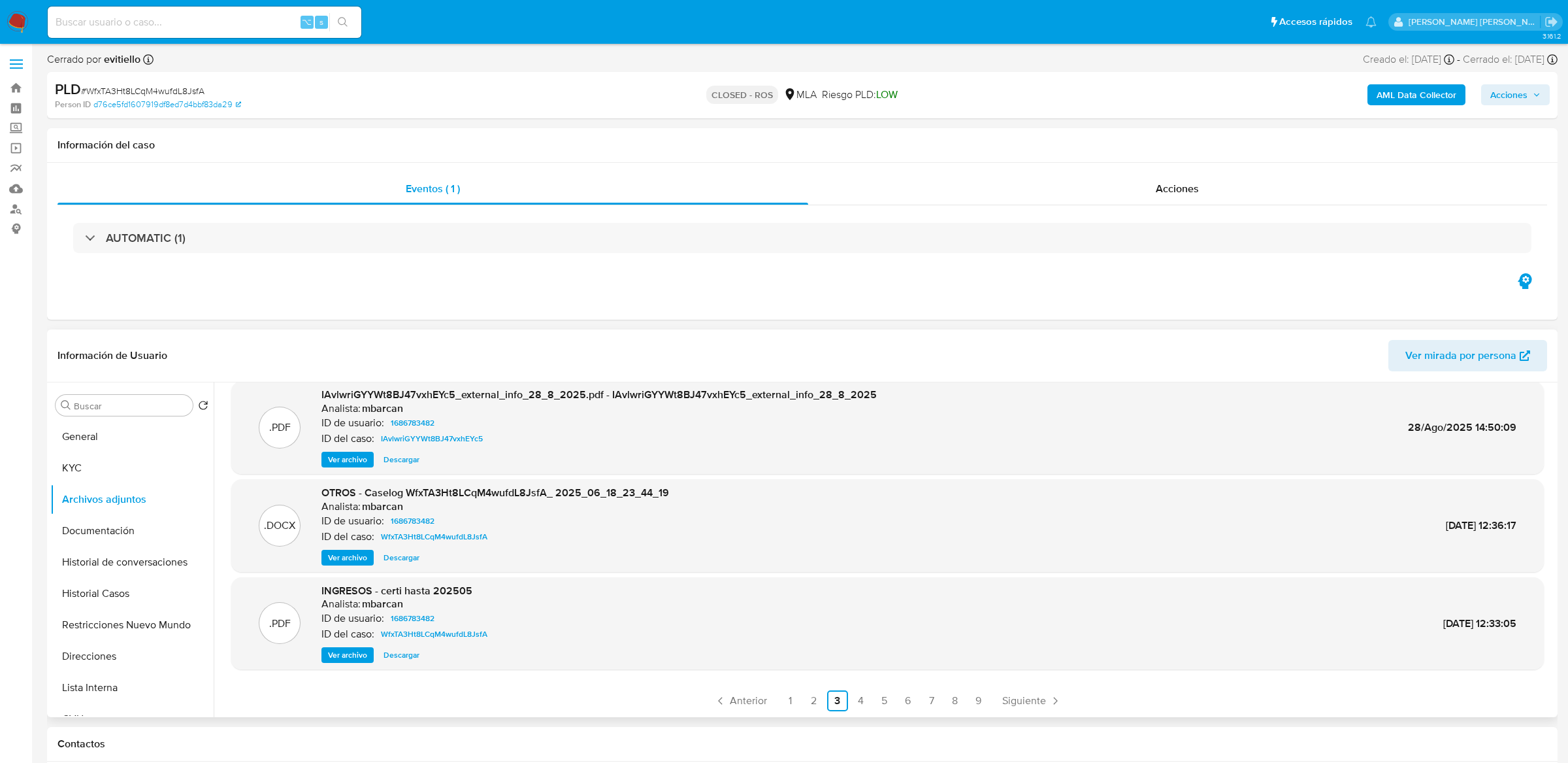
click at [352, 561] on span "Ver archivo" at bounding box center [347, 557] width 39 height 13
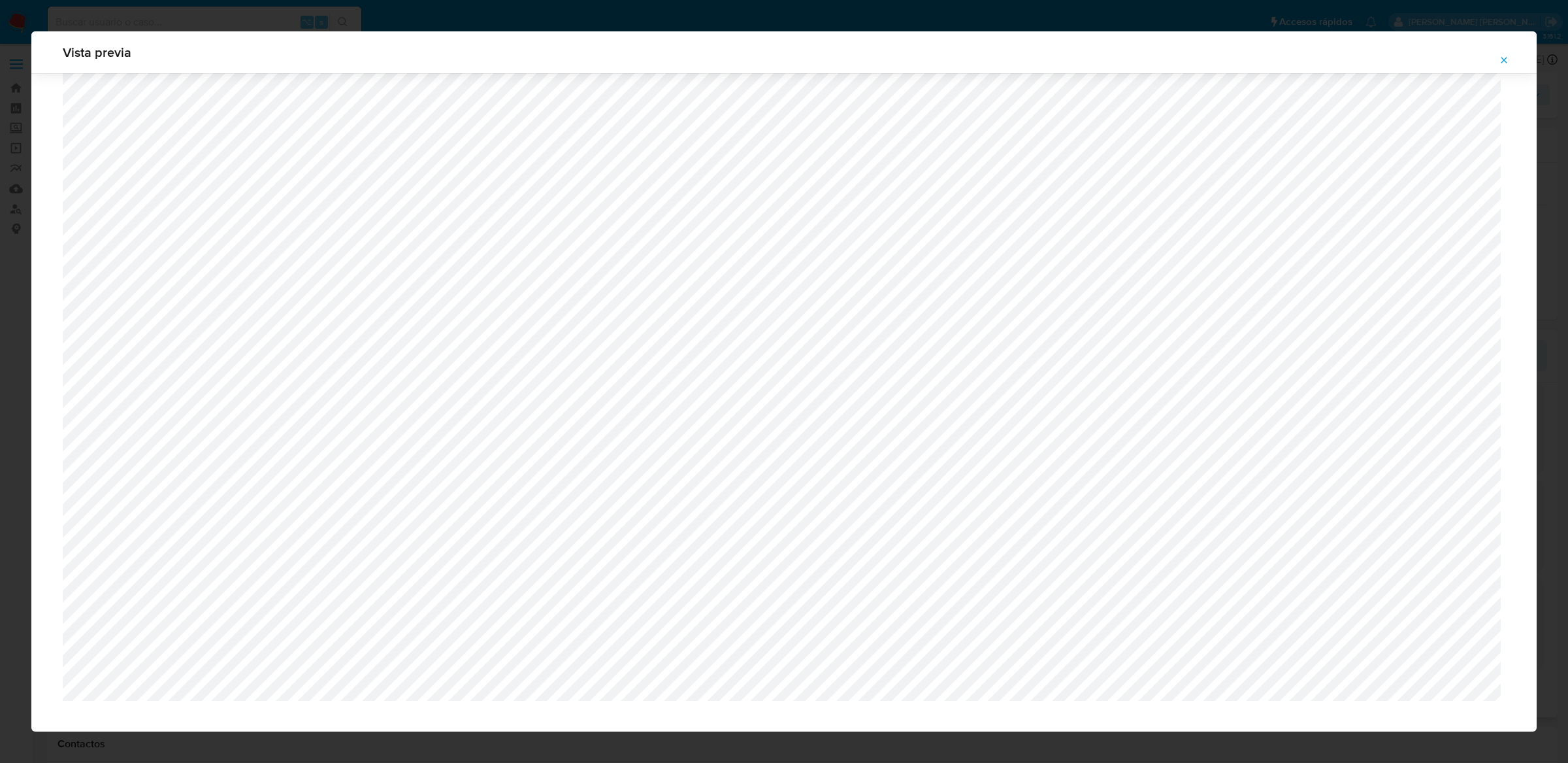
scroll to position [968, 0]
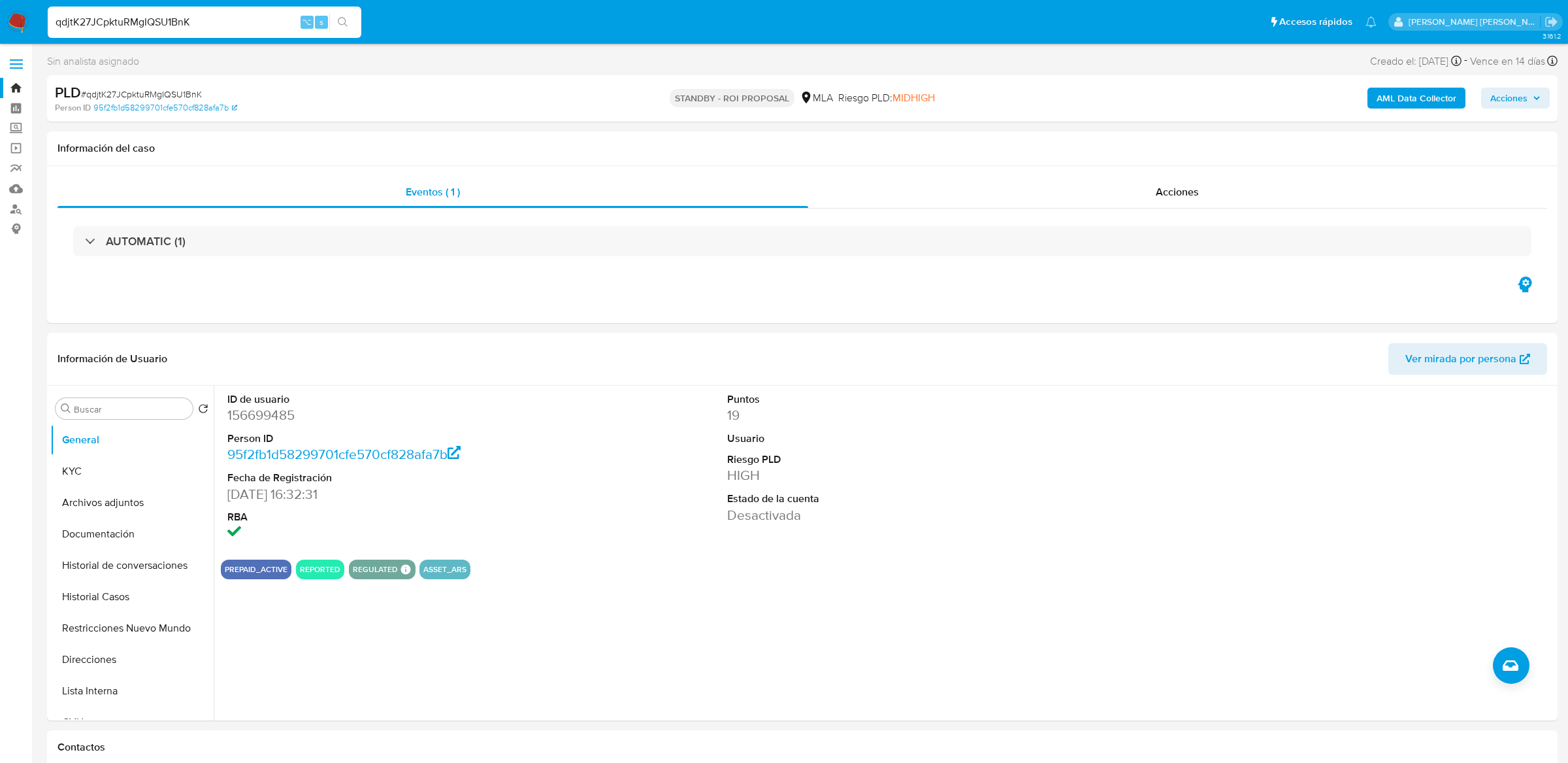
select select "10"
click at [100, 595] on button "Historial Casos" at bounding box center [126, 596] width 153 height 32
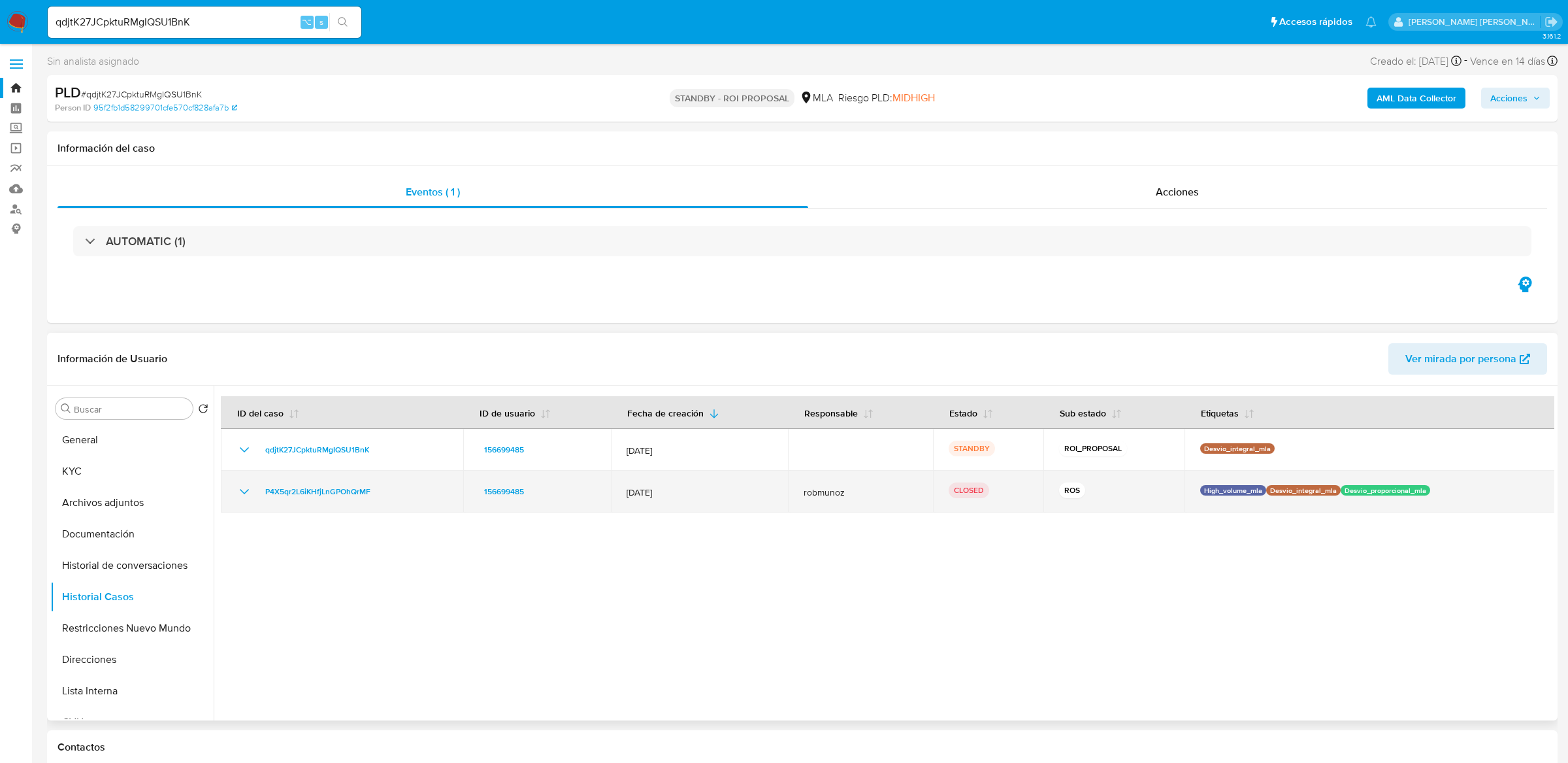
click at [238, 481] on td "P4X5qr2L6iKHfjLnGPOhQrMF" at bounding box center [342, 492] width 243 height 42
click at [239, 486] on icon "Mostrar/Ocultar" at bounding box center [244, 491] width 15 height 15
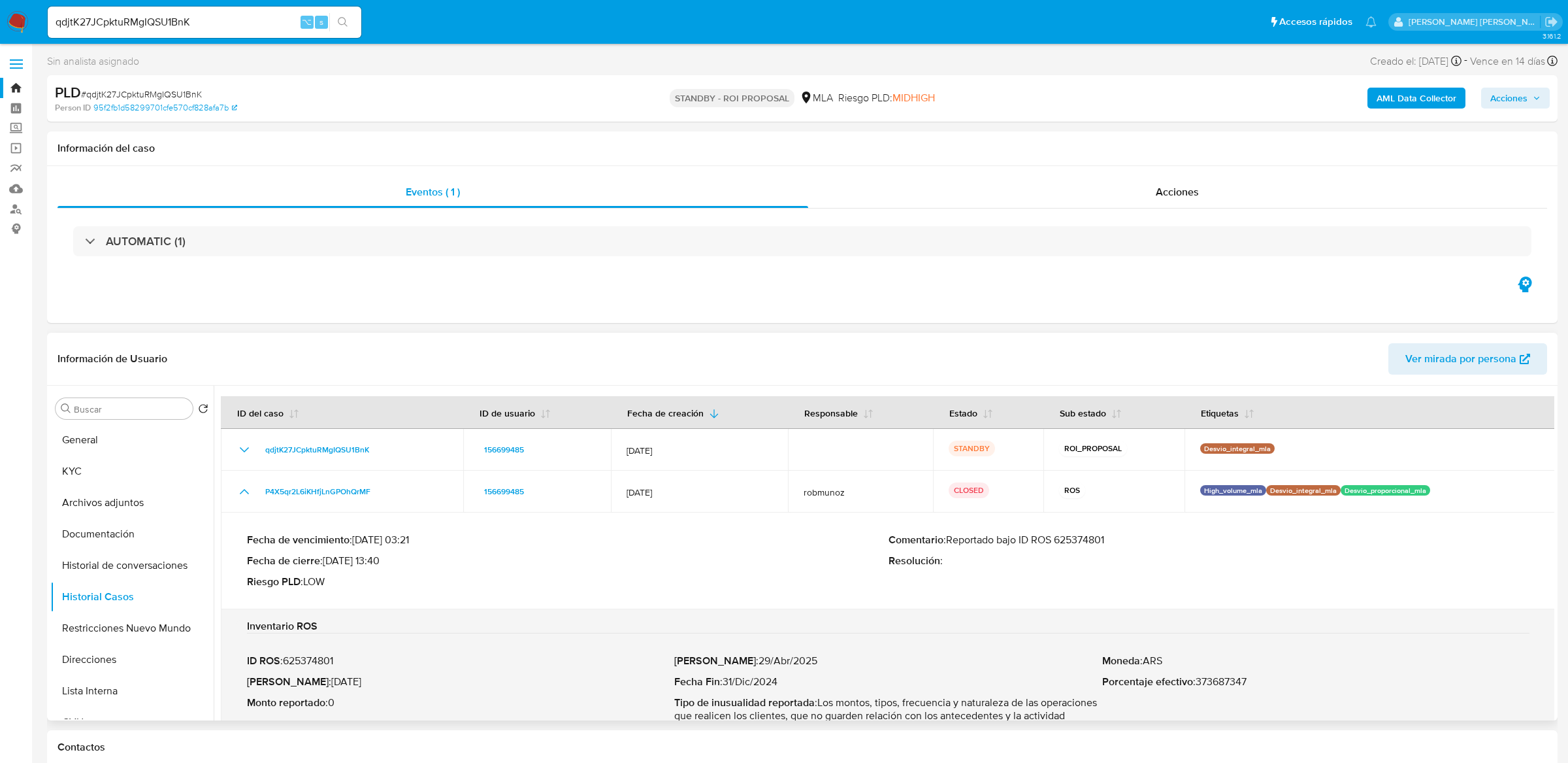
scroll to position [42, 0]
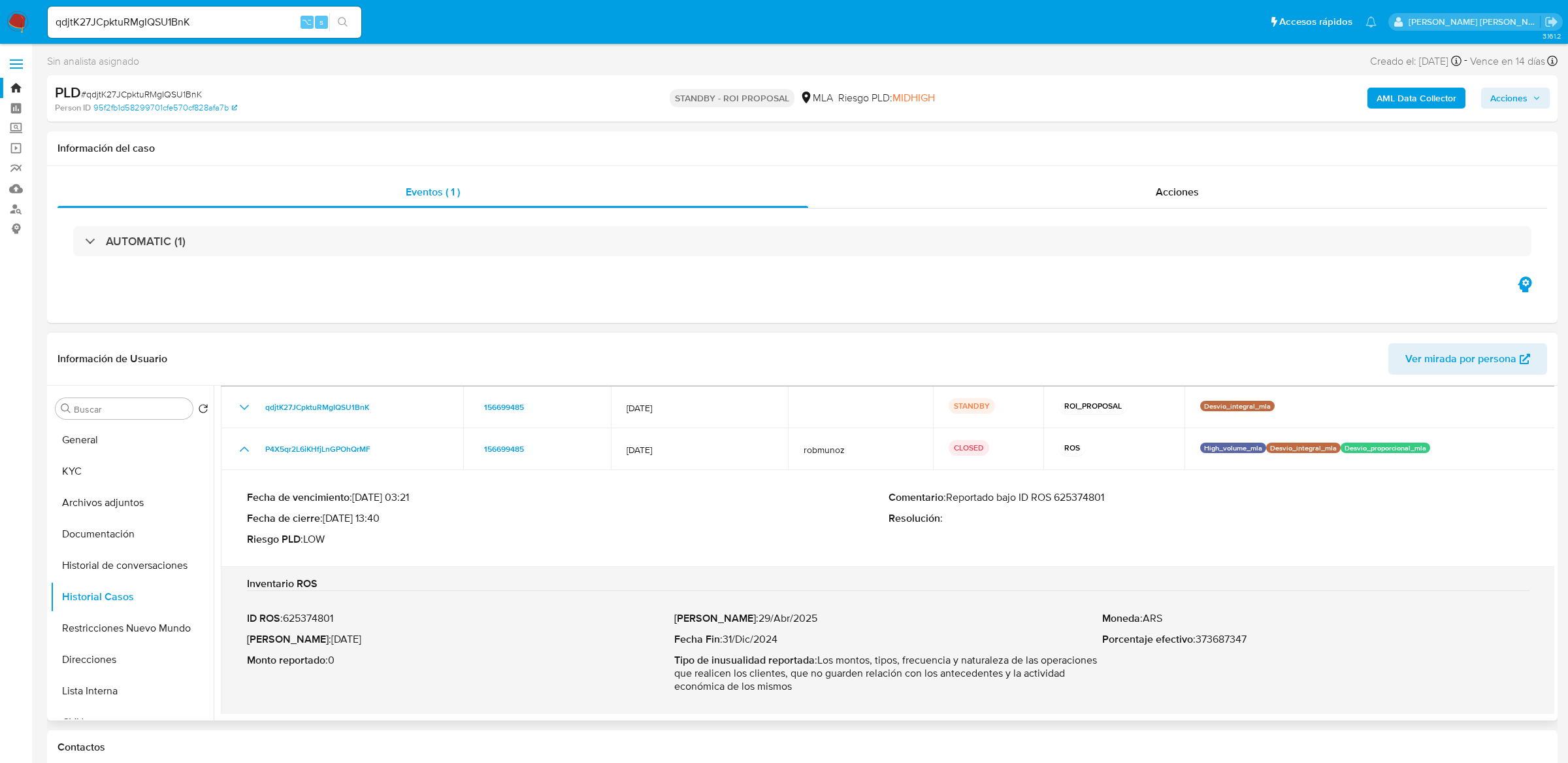
drag, startPoint x: 1121, startPoint y: 498, endPoint x: 1000, endPoint y: 503, distance: 121.1
click at [1000, 503] on p "Comentario : Reportado bajo ID ROS 625374801" at bounding box center [1209, 498] width 642 height 13
click at [127, 509] on button "Archivos adjuntos" at bounding box center [126, 502] width 153 height 32
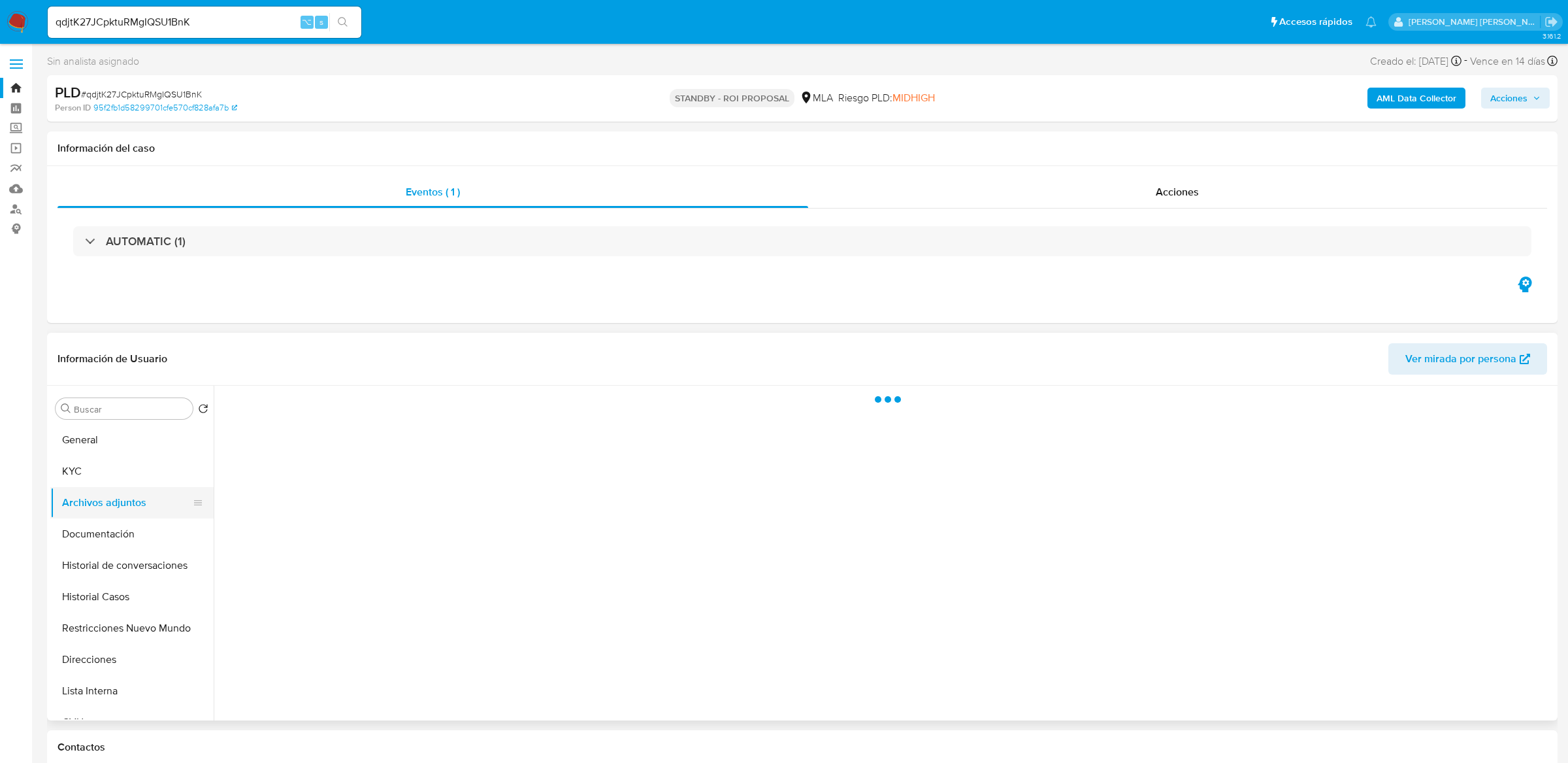
scroll to position [0, 0]
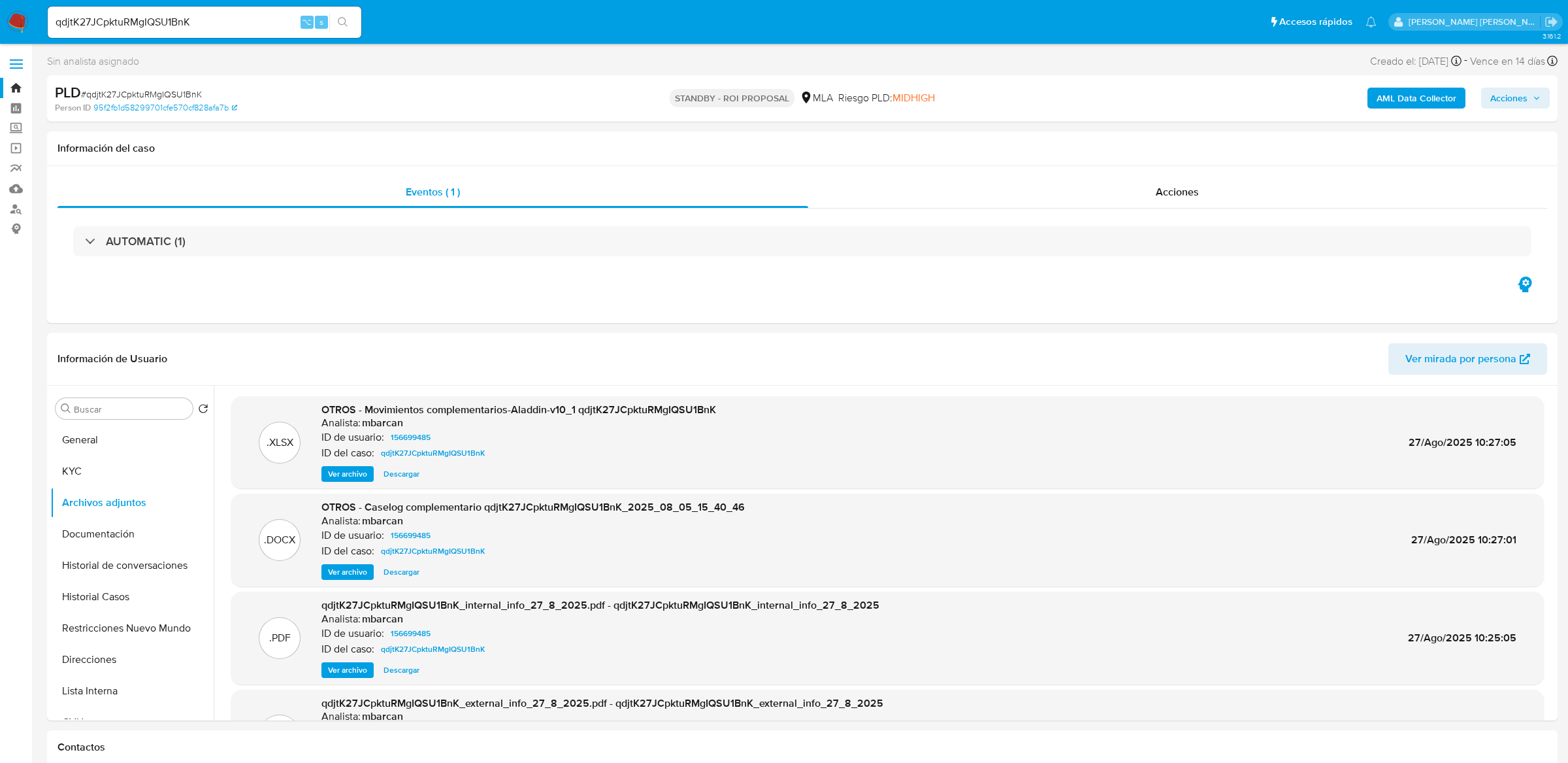
click at [189, 19] on input "qdjtK27JCpktuRMgIQSU1BnK" at bounding box center [205, 22] width 314 height 17
paste input "Ul7wfagvIjrIeST2cEkw4iEU"
type input "Ul7wfagvIjrIeST2cEkw4iEU"
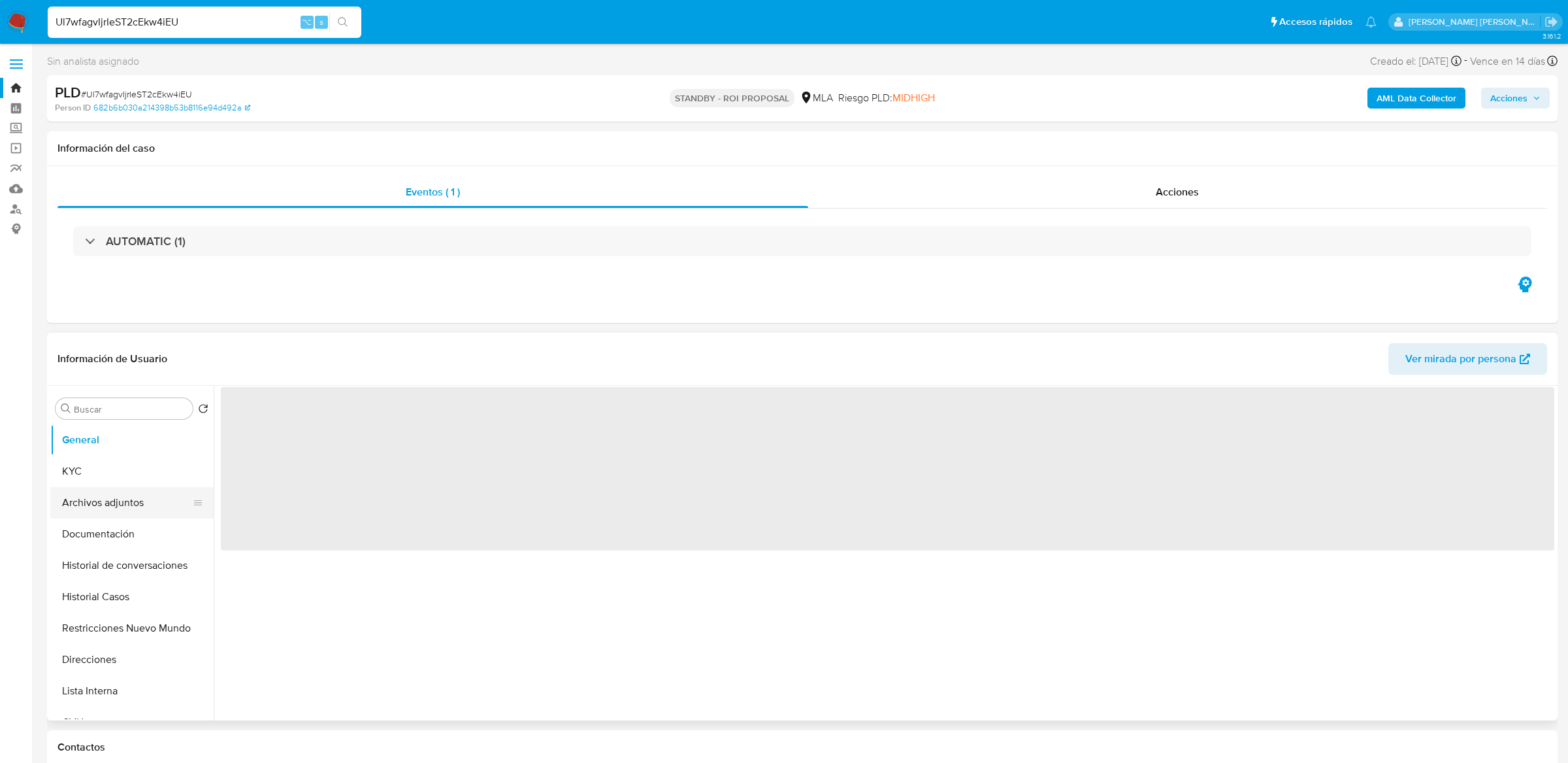
select select "10"
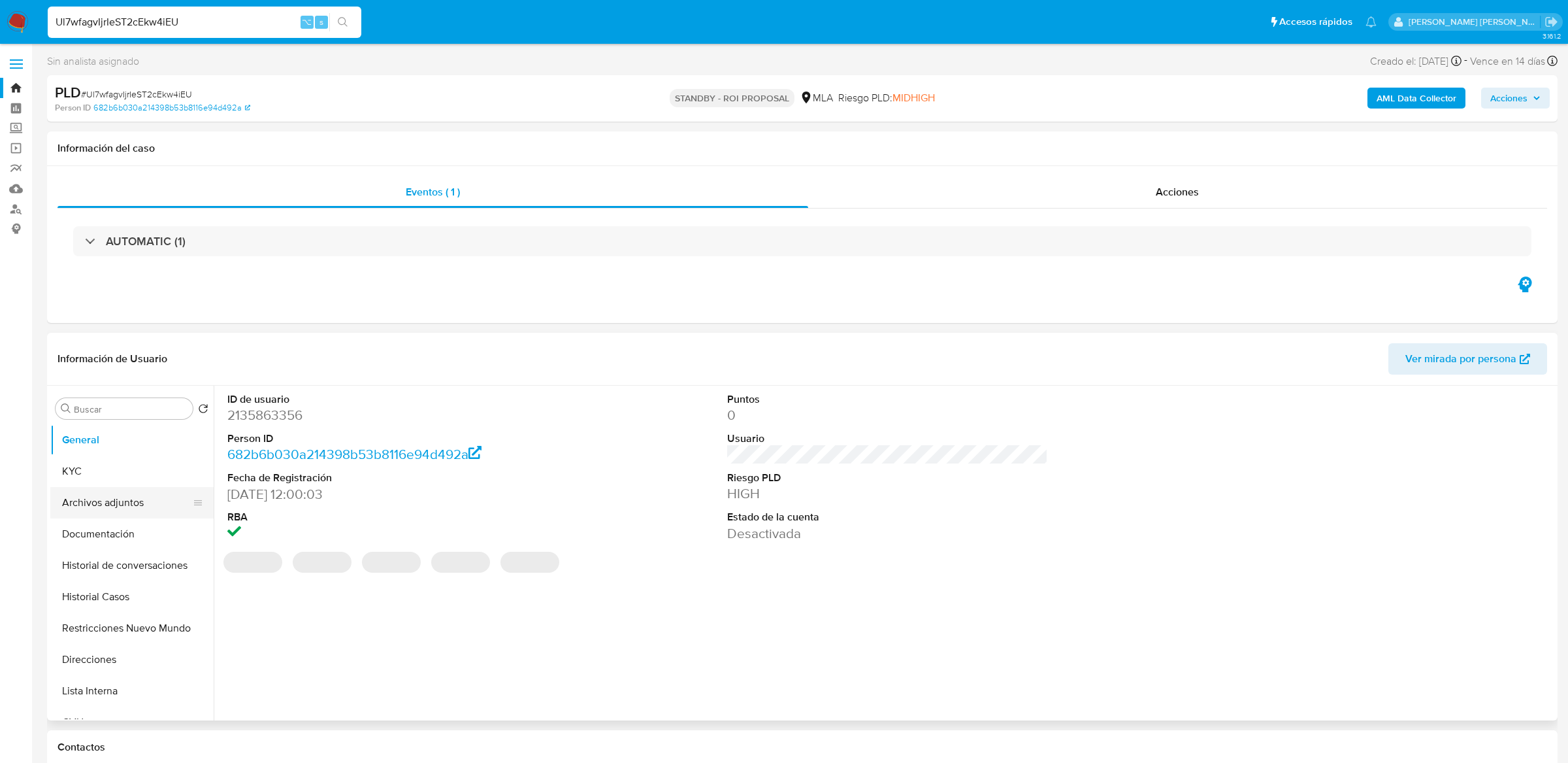
click at [129, 498] on button "Archivos adjuntos" at bounding box center [126, 502] width 153 height 32
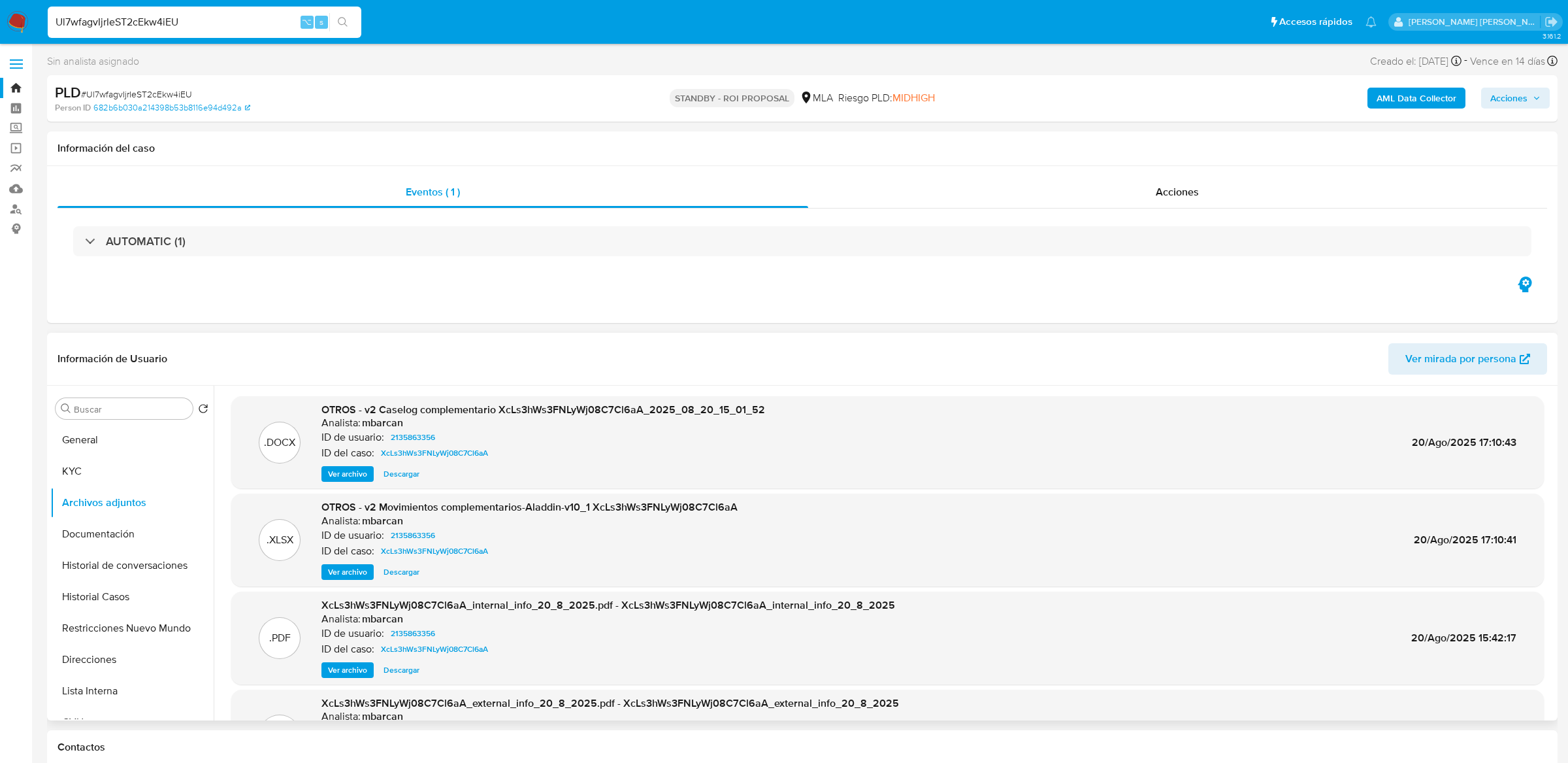
click at [344, 473] on span "Ver archivo" at bounding box center [347, 473] width 39 height 13
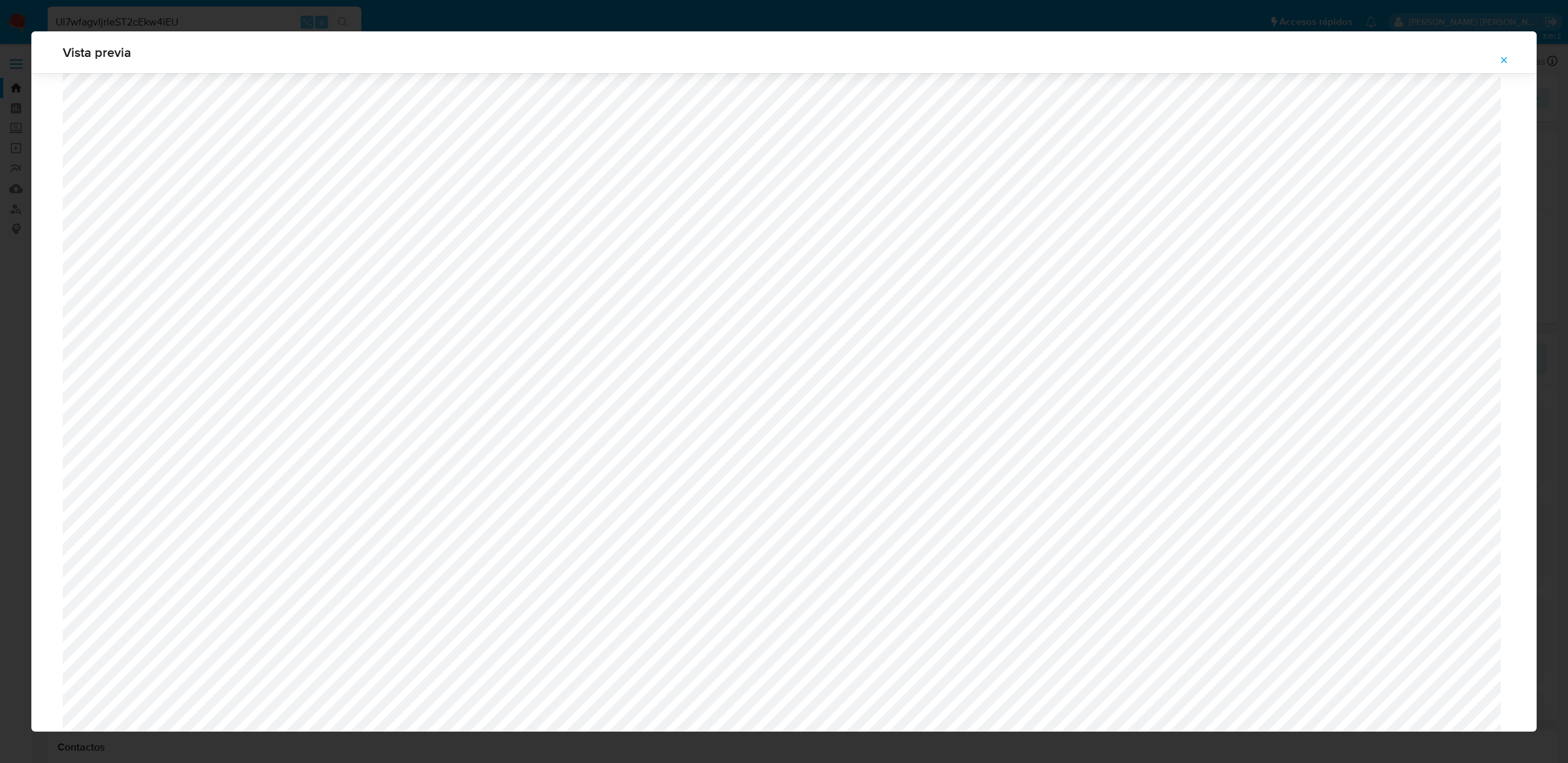
scroll to position [652, 0]
click at [1500, 64] on icon "Attachment preview" at bounding box center [1504, 60] width 11 height 11
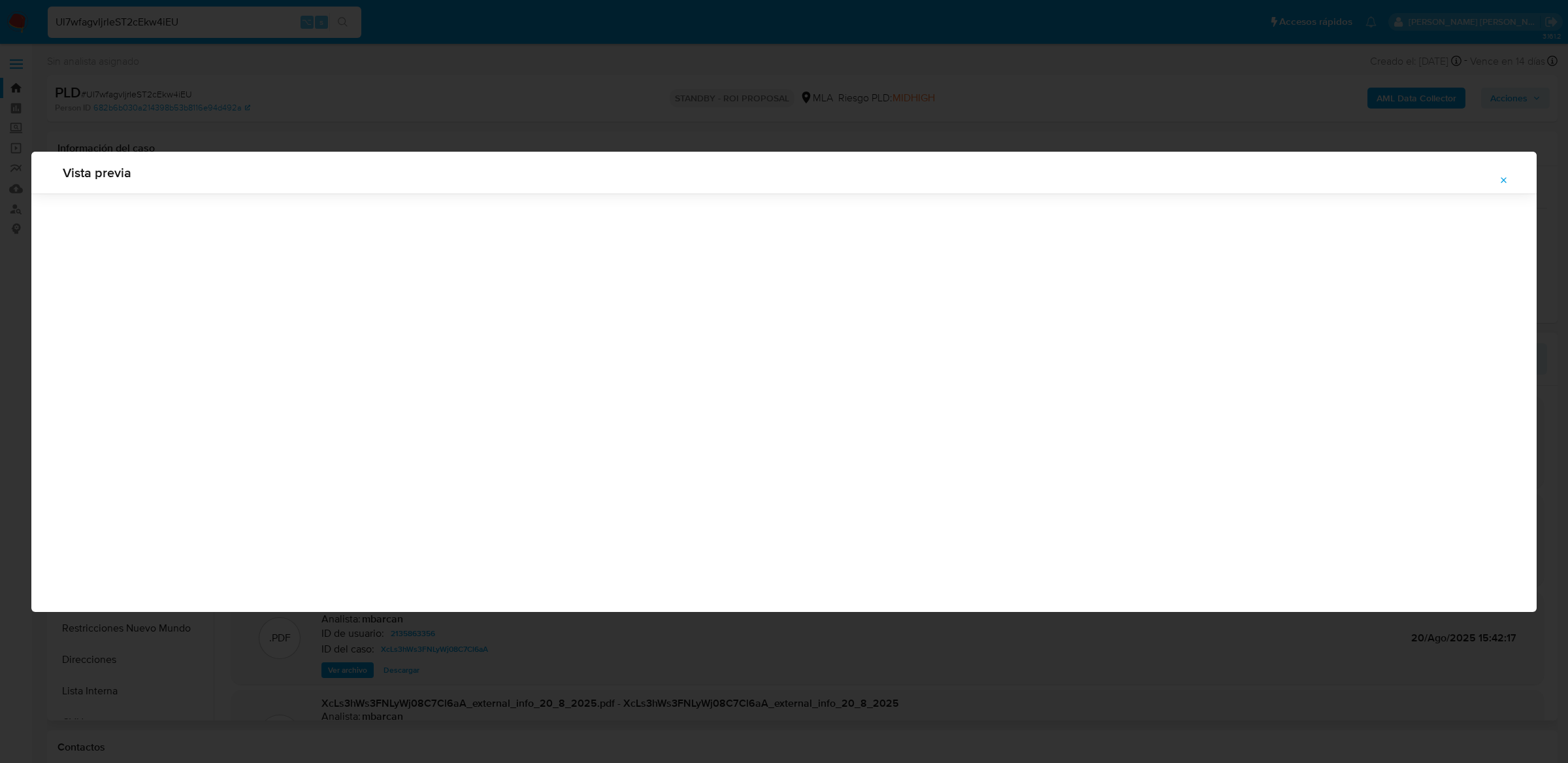
scroll to position [0, 0]
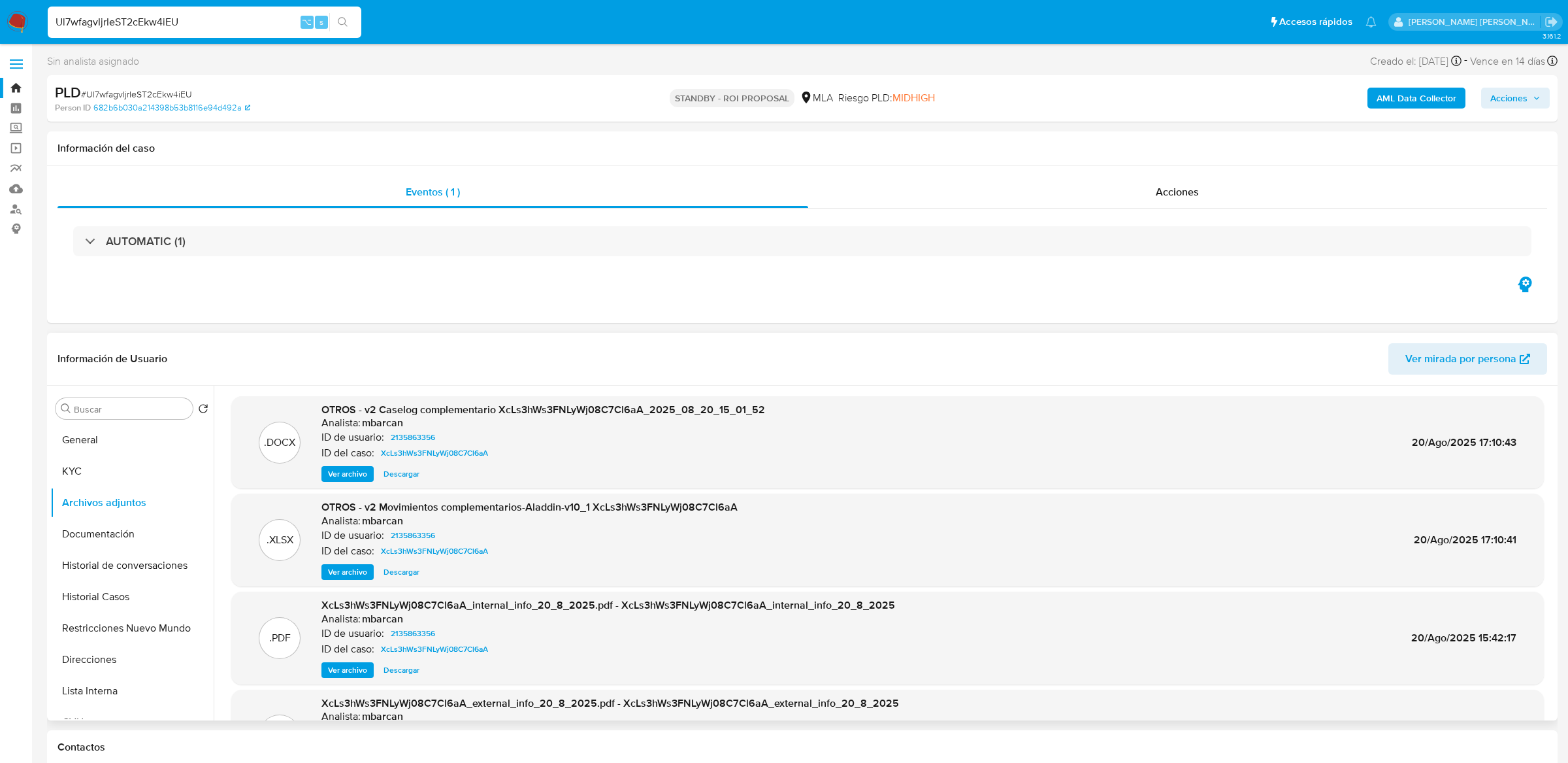
click at [246, 26] on input "Ul7wfagvIjrIeST2cEkw4iEU" at bounding box center [205, 22] width 314 height 17
paste input "81l5zfwXjej2kXHVw4h3zQRO"
type input "81l5zfwXjej2kXHVw4h3zQRO"
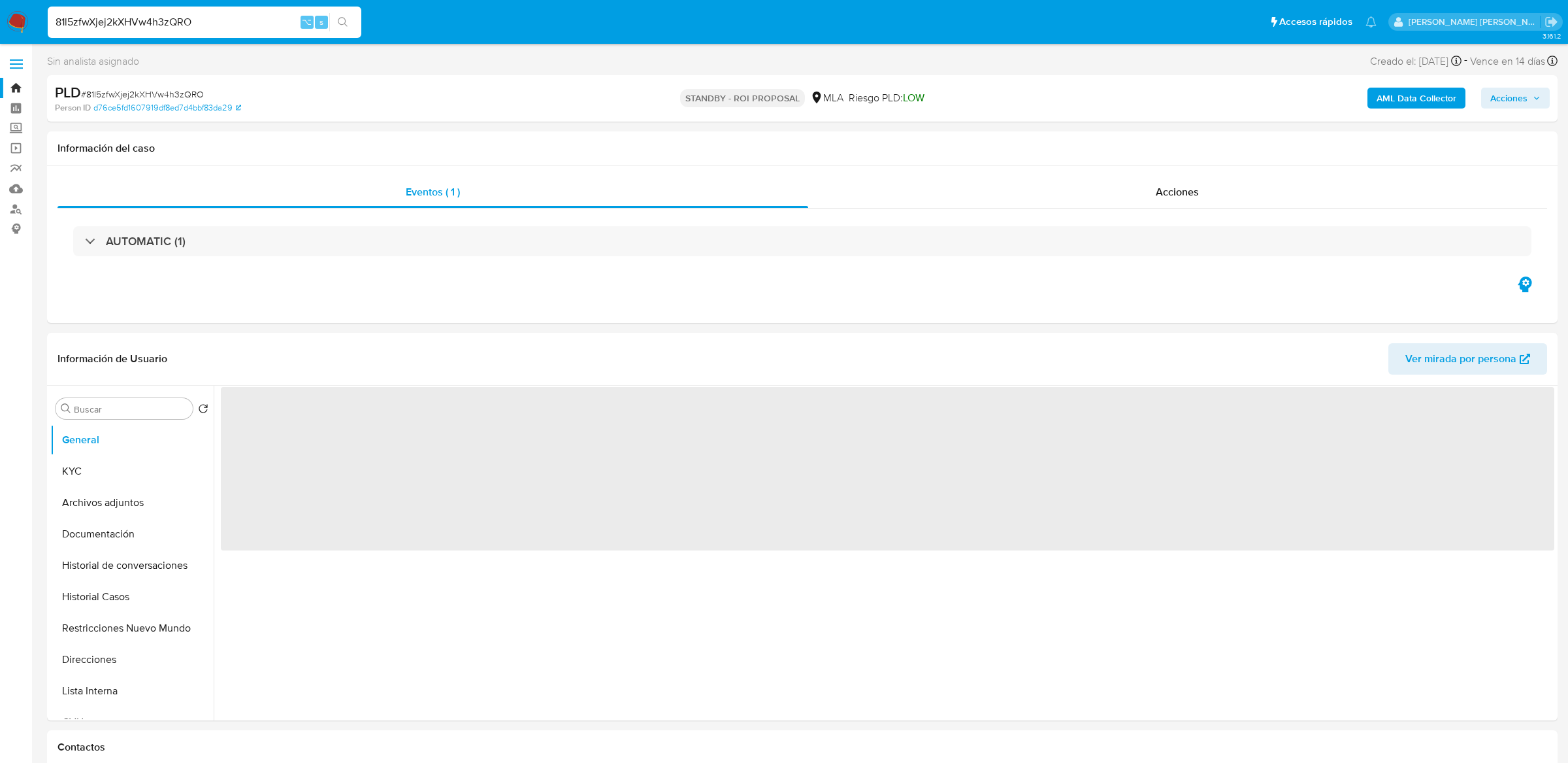
select select "10"
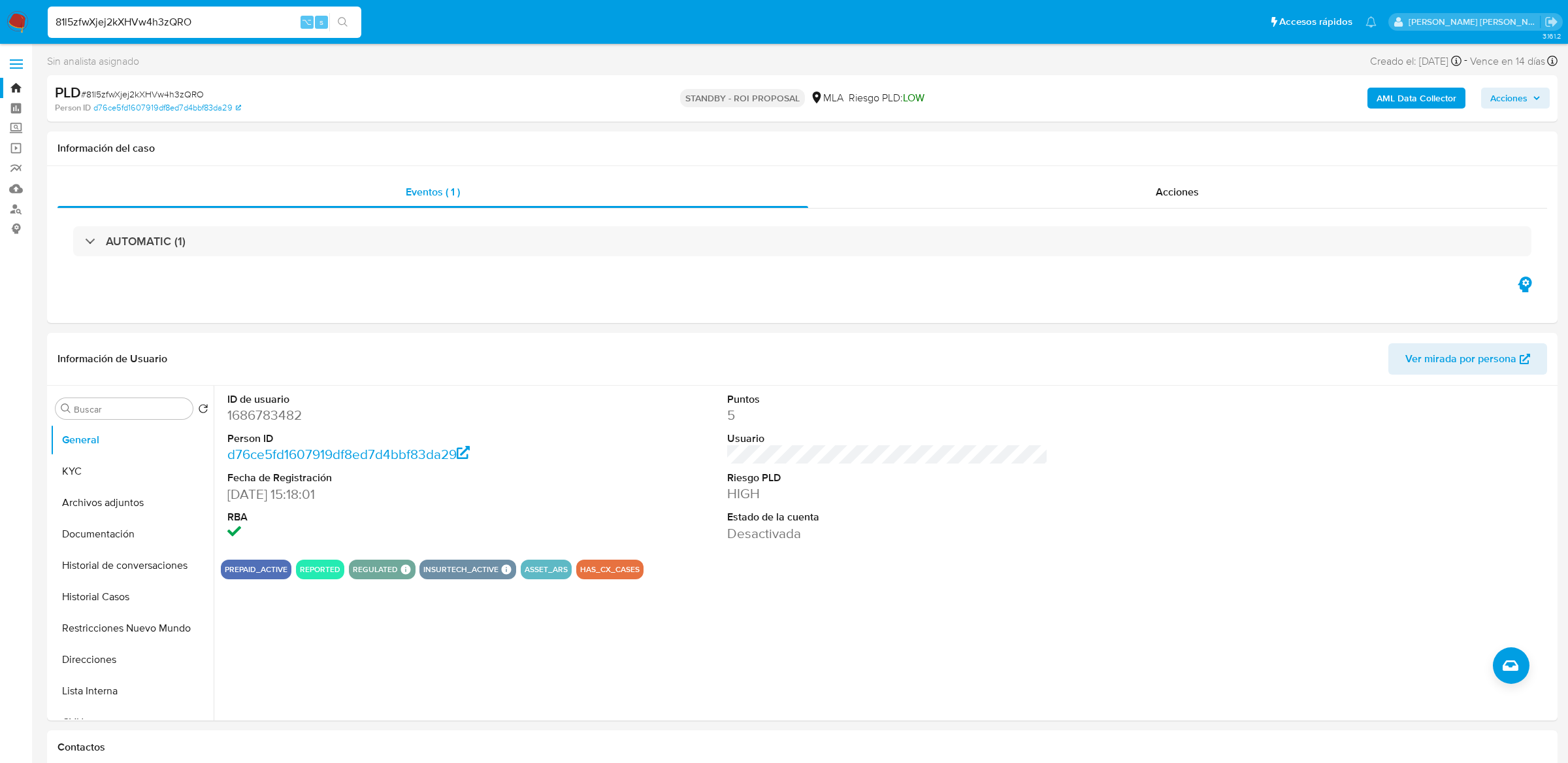
click at [209, 12] on div "81l5zfwXjej2kXHVw4h3zQRO ⌥ s" at bounding box center [205, 22] width 314 height 32
click at [208, 20] on input "81l5zfwXjej2kXHVw4h3zQRO" at bounding box center [205, 22] width 314 height 17
paste input "iycC7h91xYptrCfvqb3TjC4i"
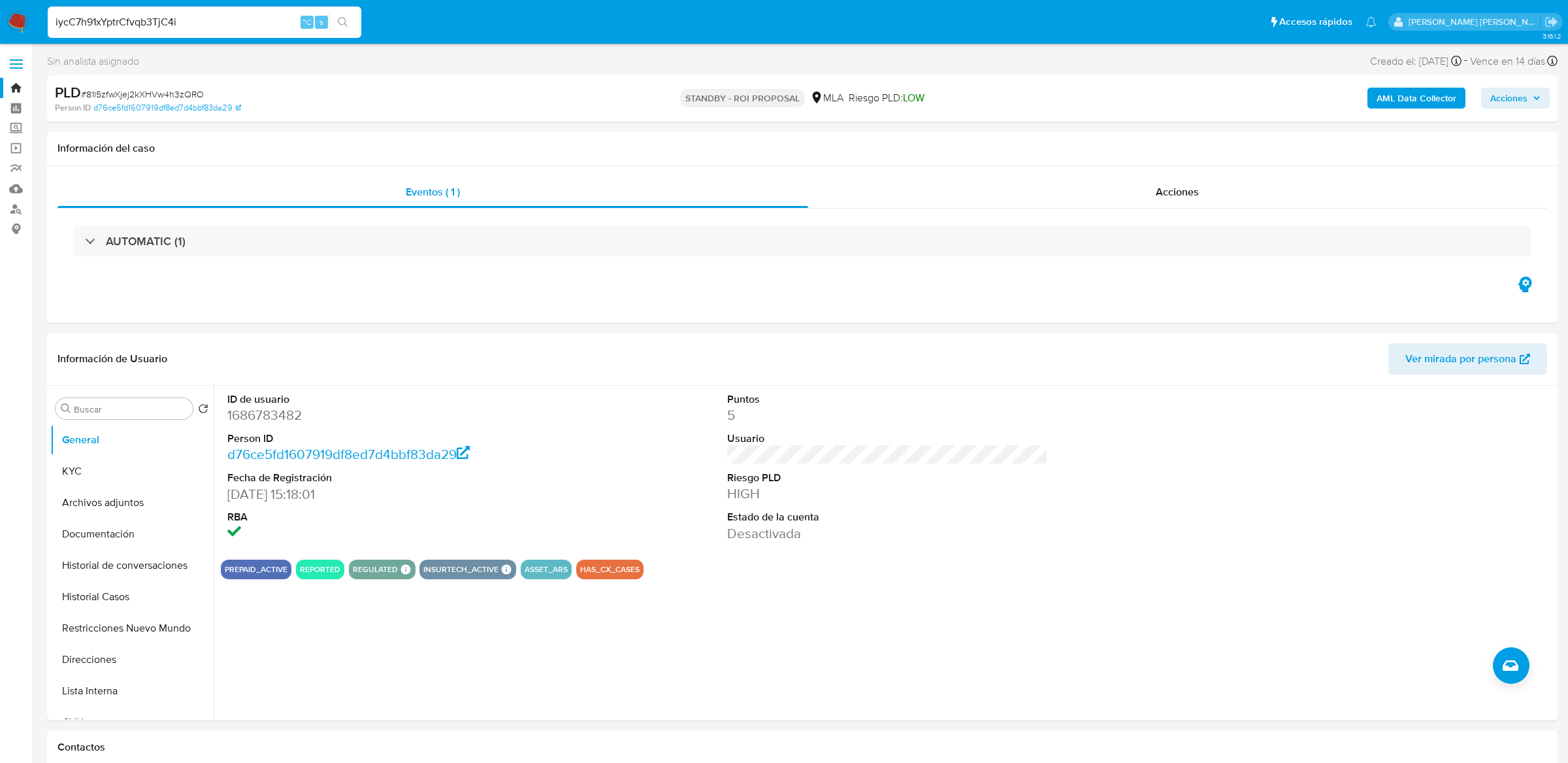
type input "iycC7h91xYptrCfvqb3TjC4i"
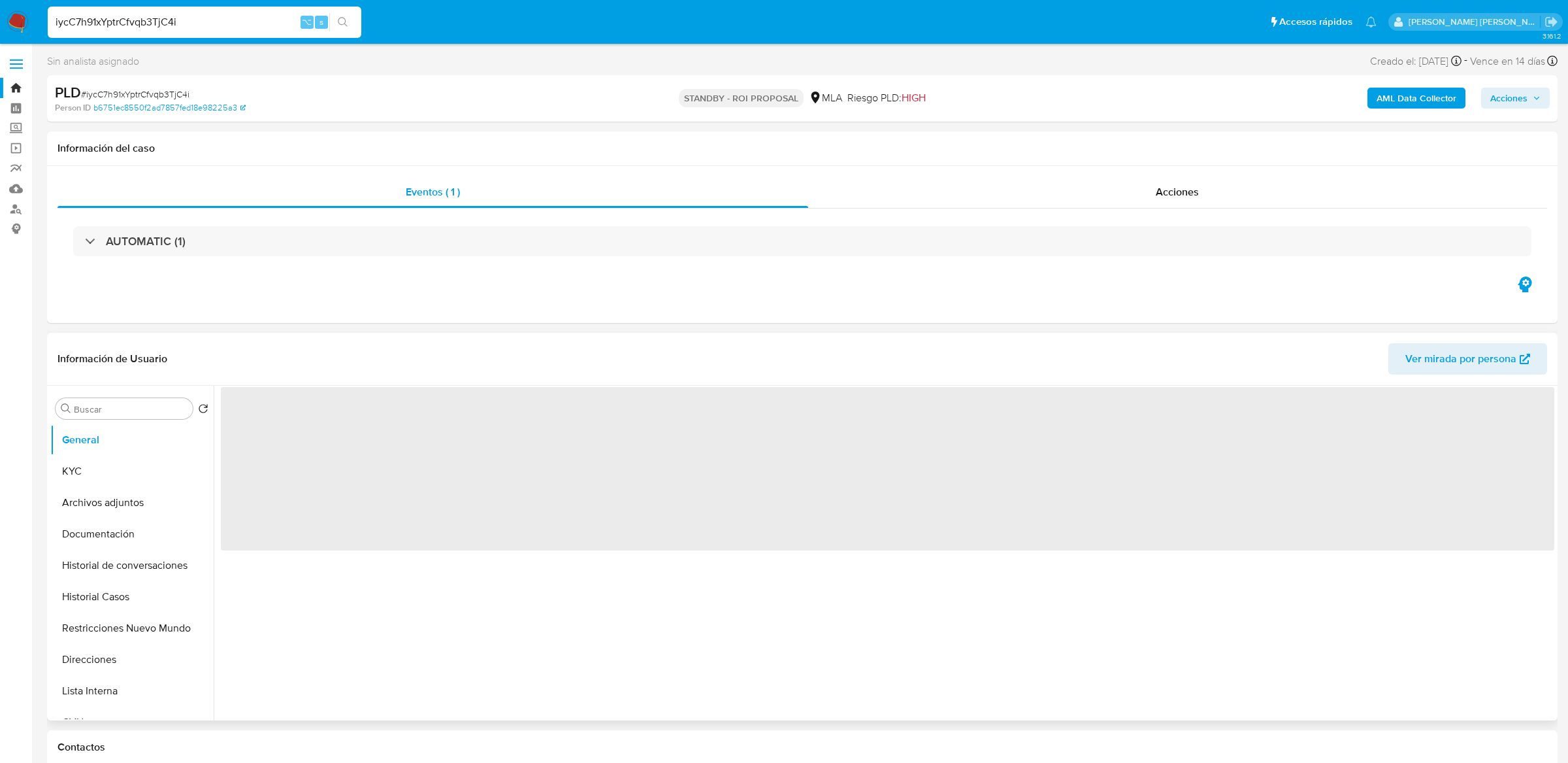
select select "10"
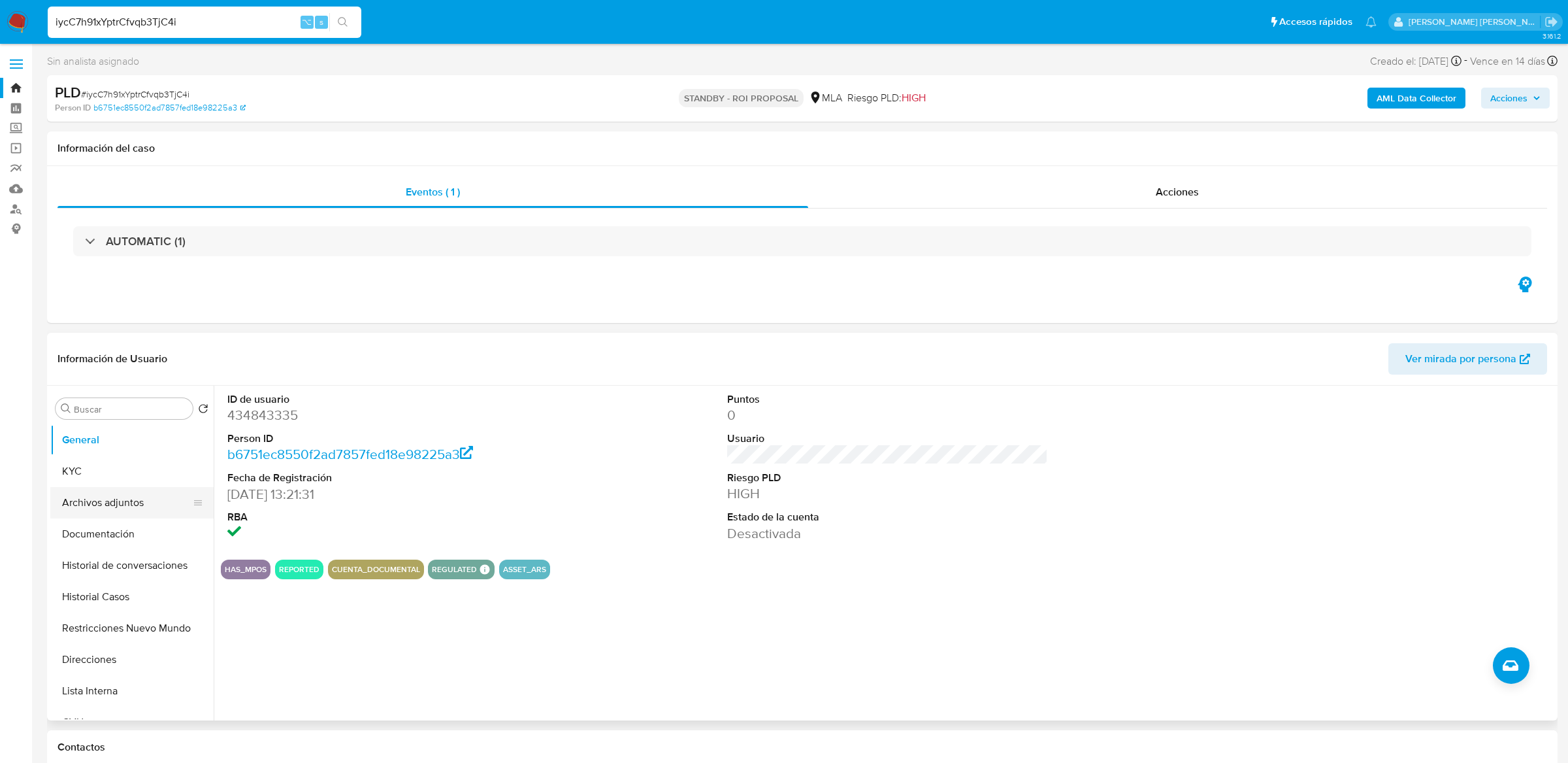
click at [110, 504] on button "Archivos adjuntos" at bounding box center [126, 502] width 153 height 32
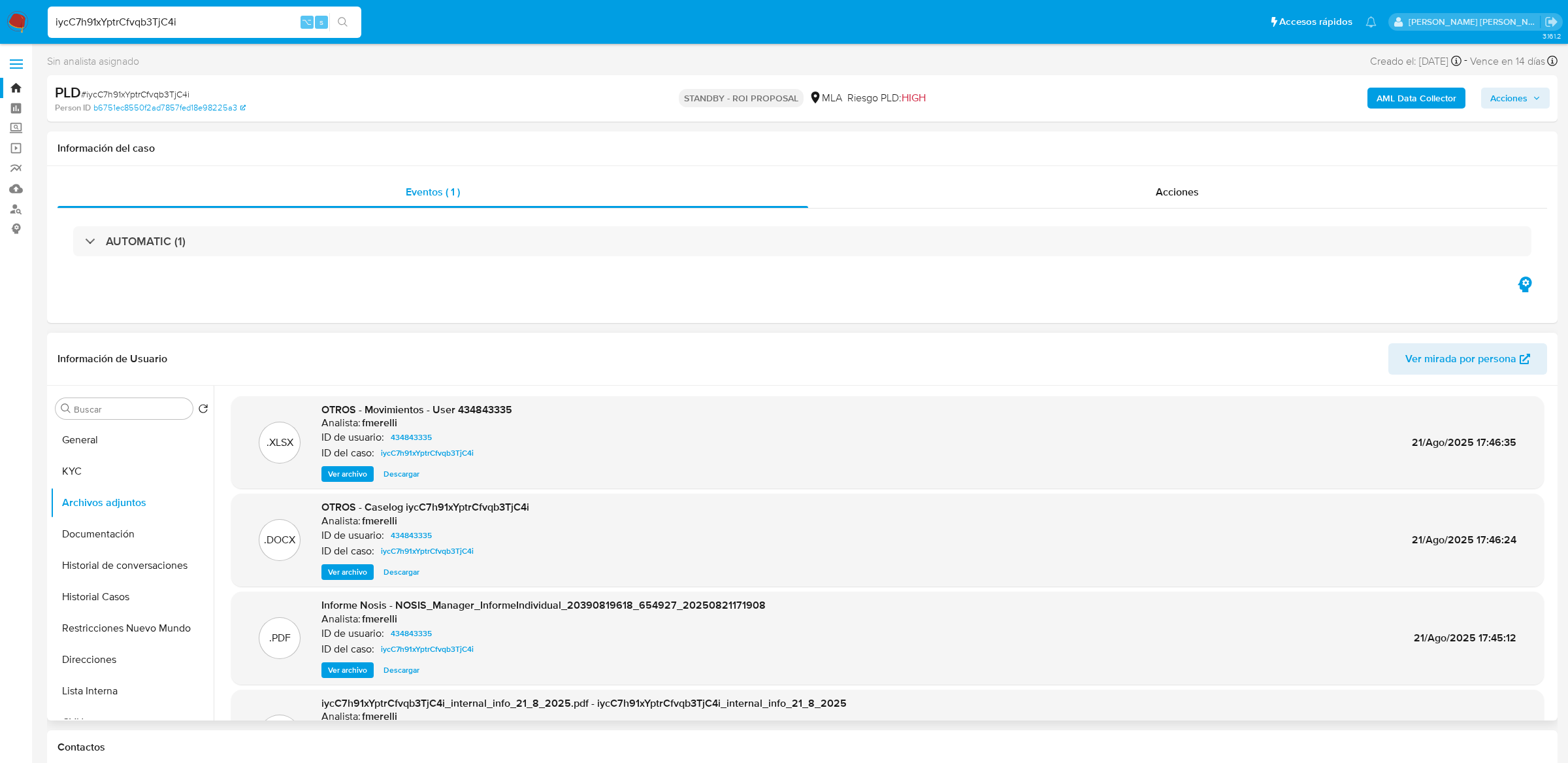
click at [345, 573] on span "Ver archivo" at bounding box center [347, 572] width 39 height 13
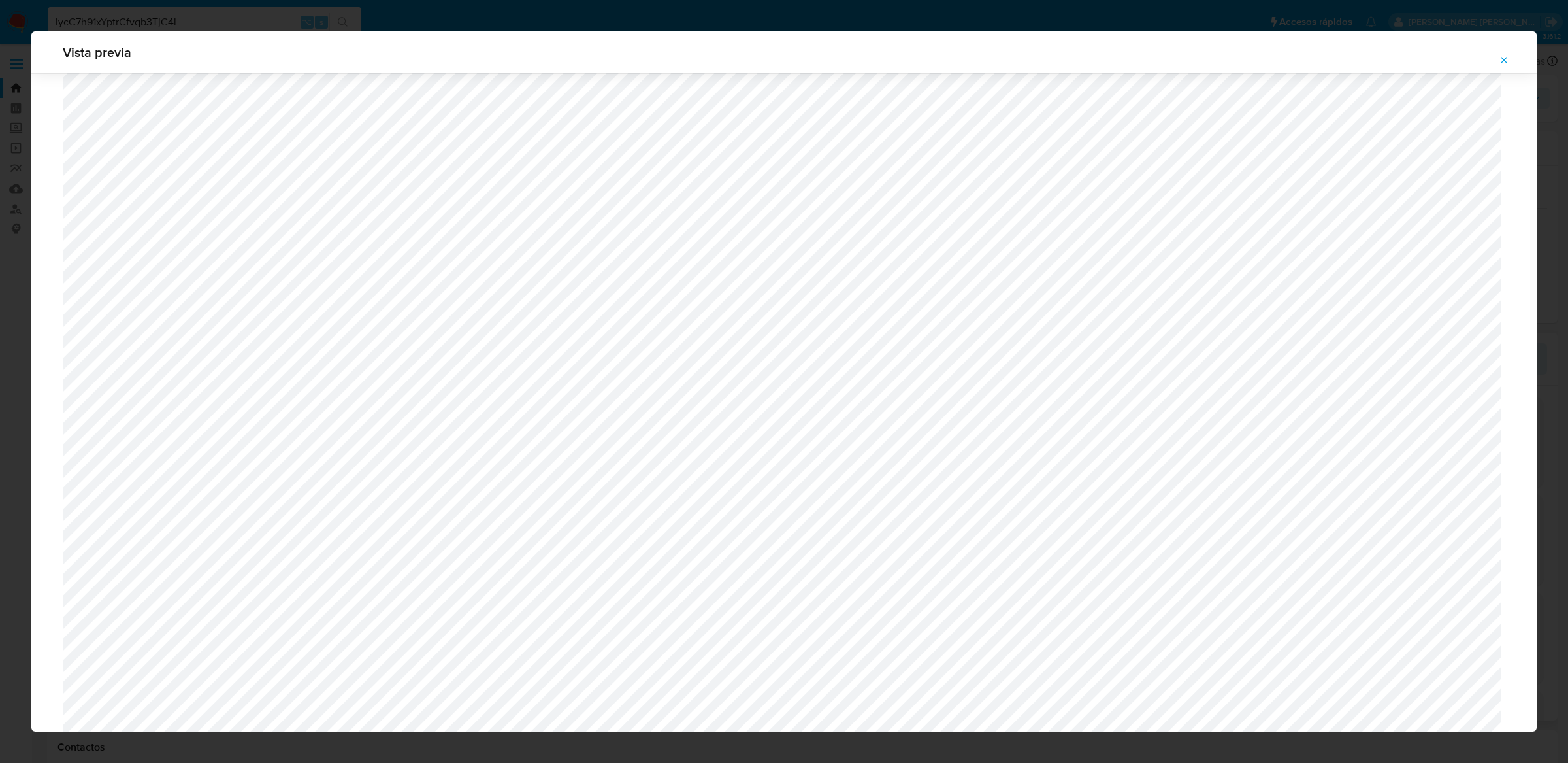
scroll to position [780, 0]
click at [1505, 55] on icon "Attachment preview" at bounding box center [1504, 60] width 11 height 11
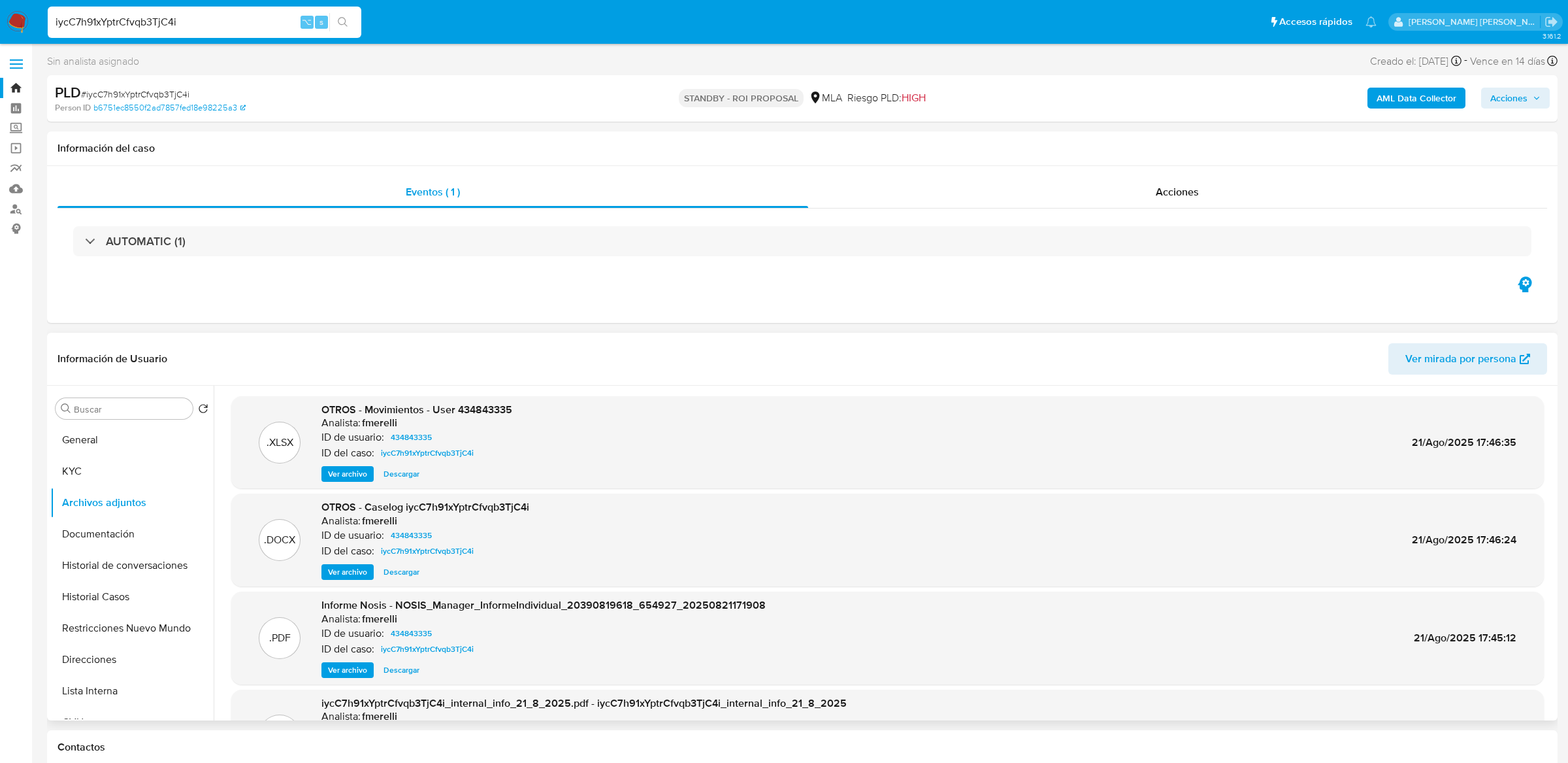
click at [250, 25] on input "iycC7h91xYptrCfvqb3TjC4i" at bounding box center [205, 22] width 314 height 17
paste input "qdjtK27JCpktuRMgIQSU1BnK"
type input "qdjtK27JCpktuRMgIQSU1BnK"
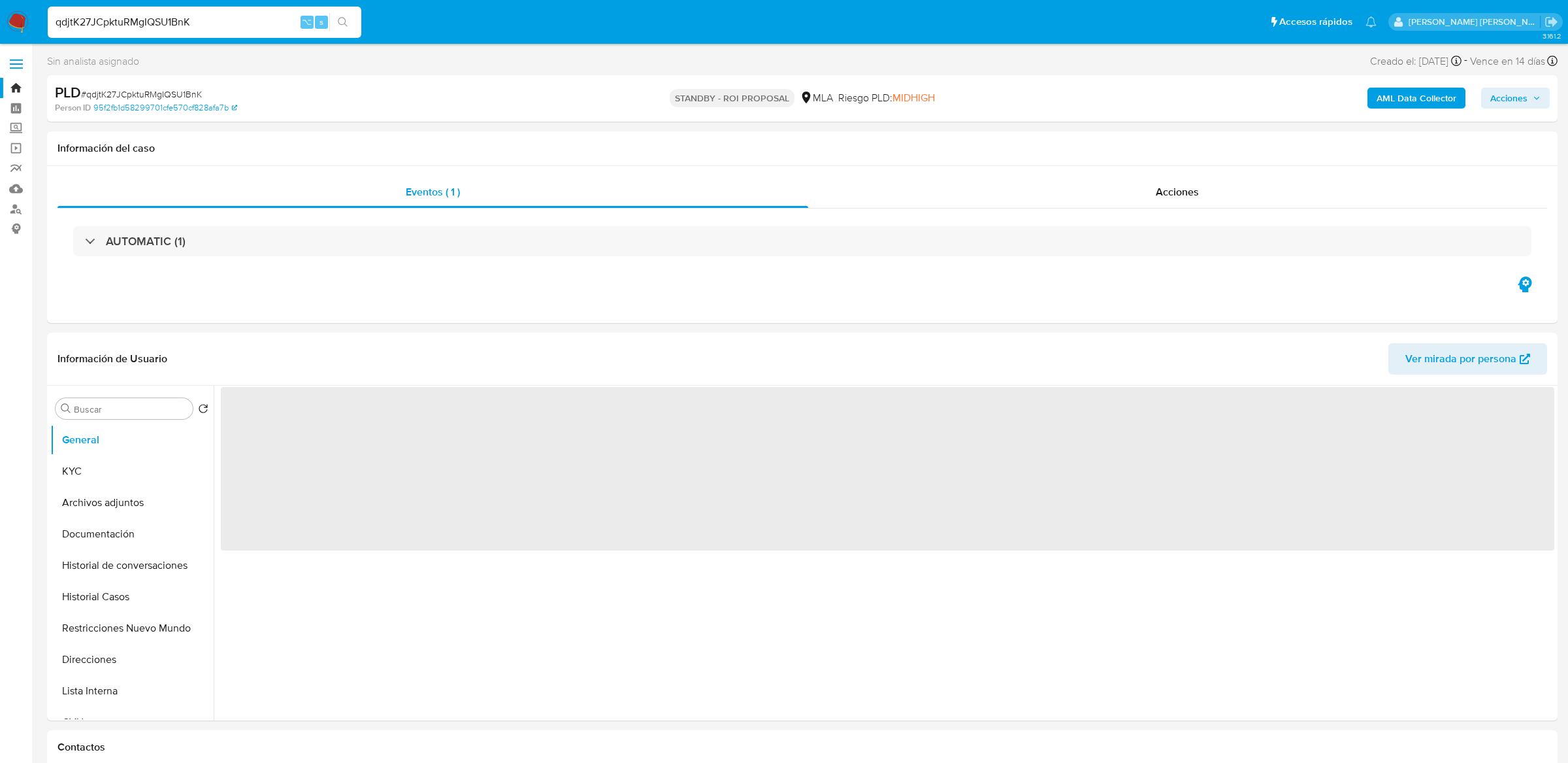
select select "10"
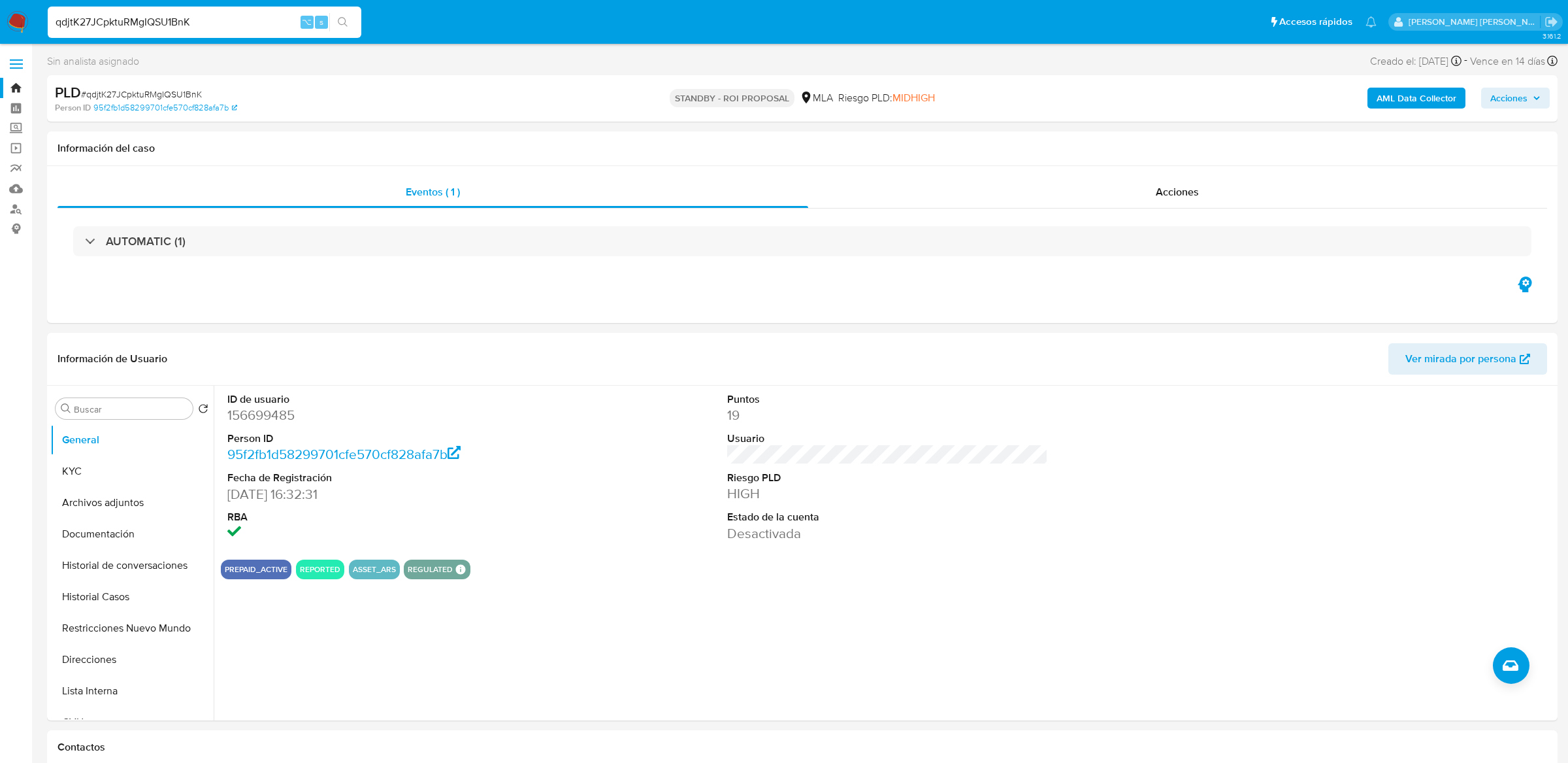
click at [318, 87] on div "PLD # qdjtK27JCpktuRMgIQSU1BnK" at bounding box center [302, 93] width 494 height 19
click at [98, 588] on button "Historial Casos" at bounding box center [126, 596] width 153 height 32
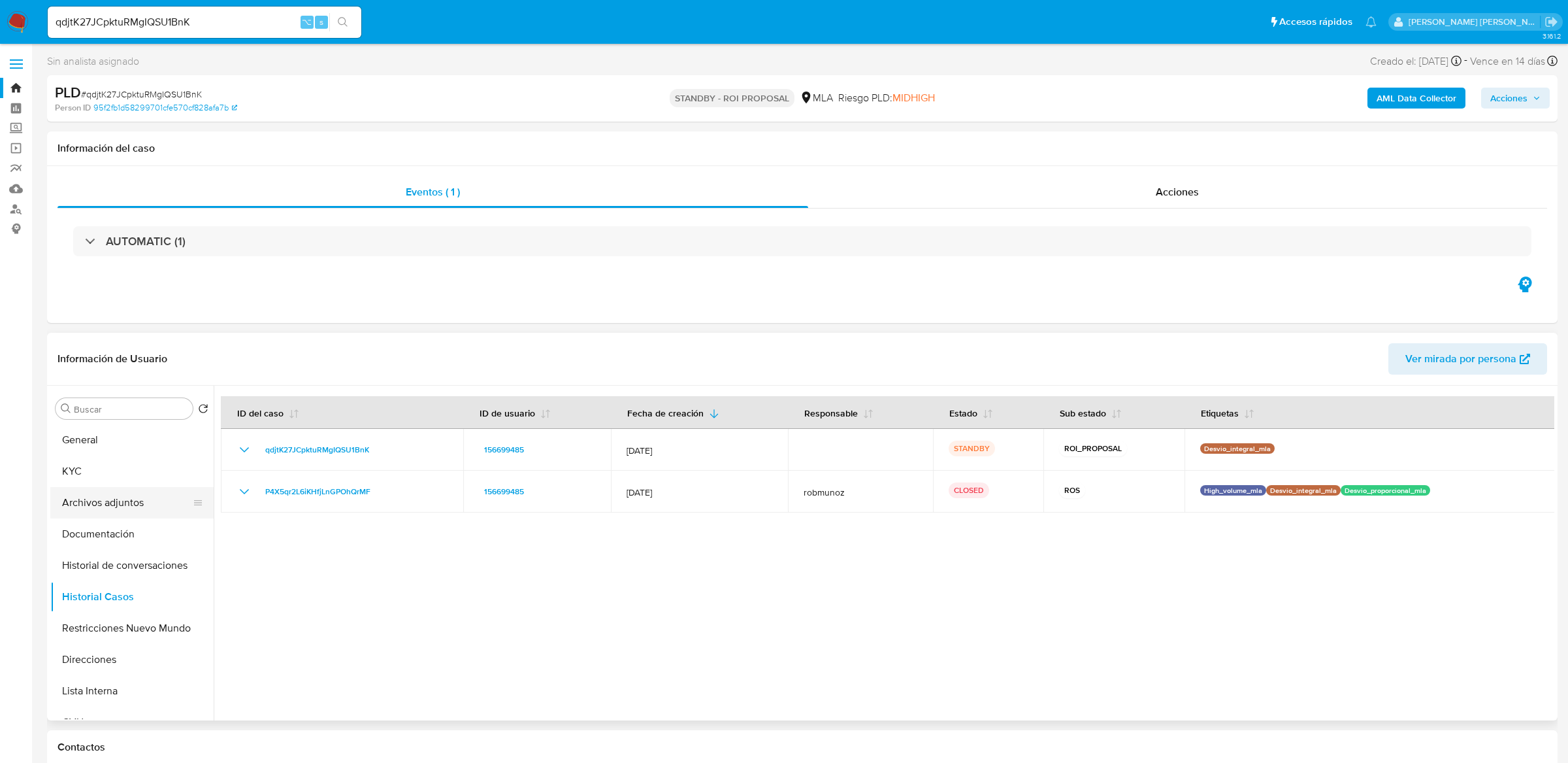
click at [95, 506] on button "Archivos adjuntos" at bounding box center [126, 502] width 153 height 32
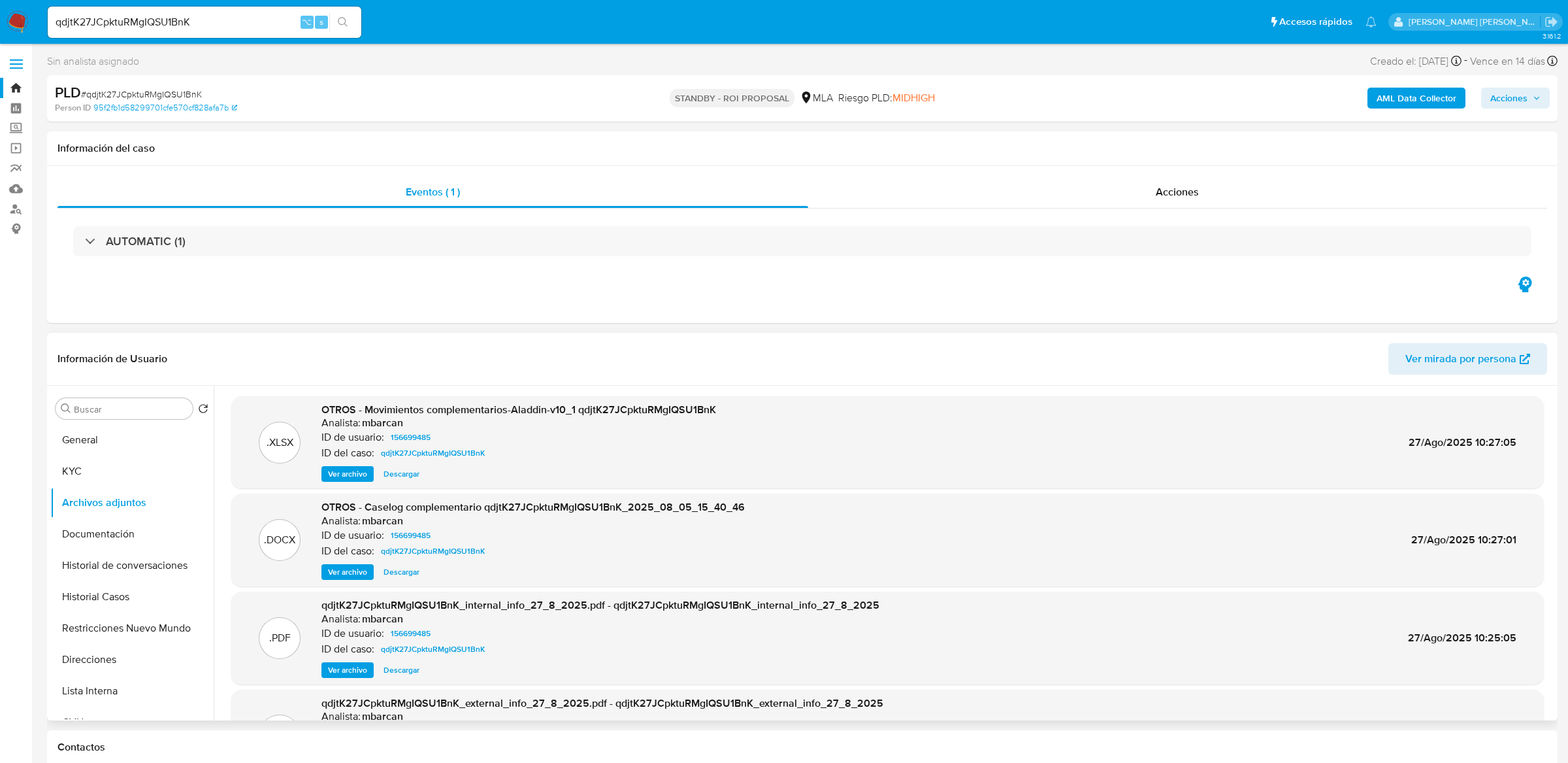
click at [358, 569] on span "Ver archivo" at bounding box center [347, 572] width 39 height 13
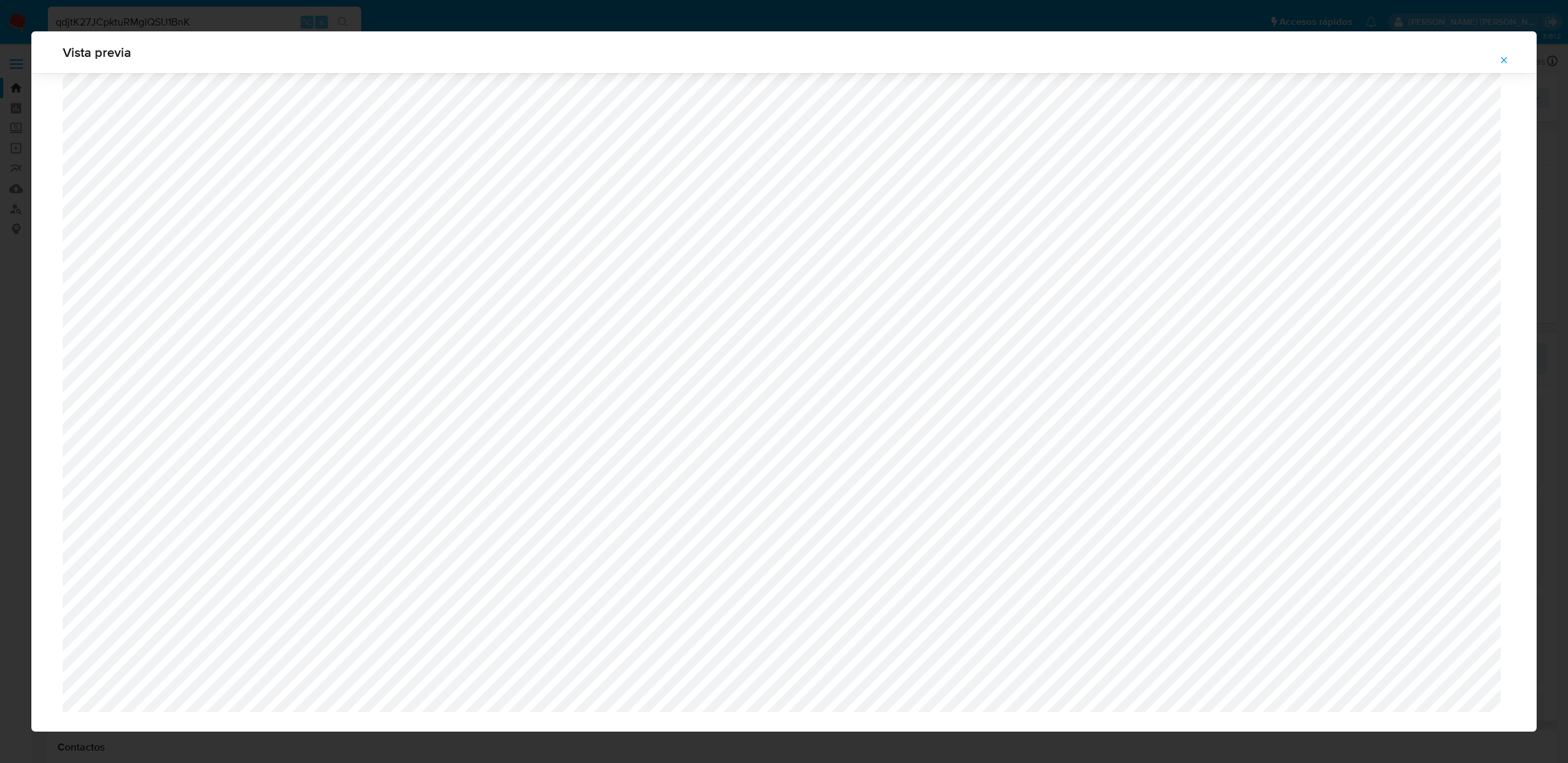
scroll to position [1019, 0]
click at [1505, 59] on icon "Attachment preview" at bounding box center [1504, 59] width 6 height 6
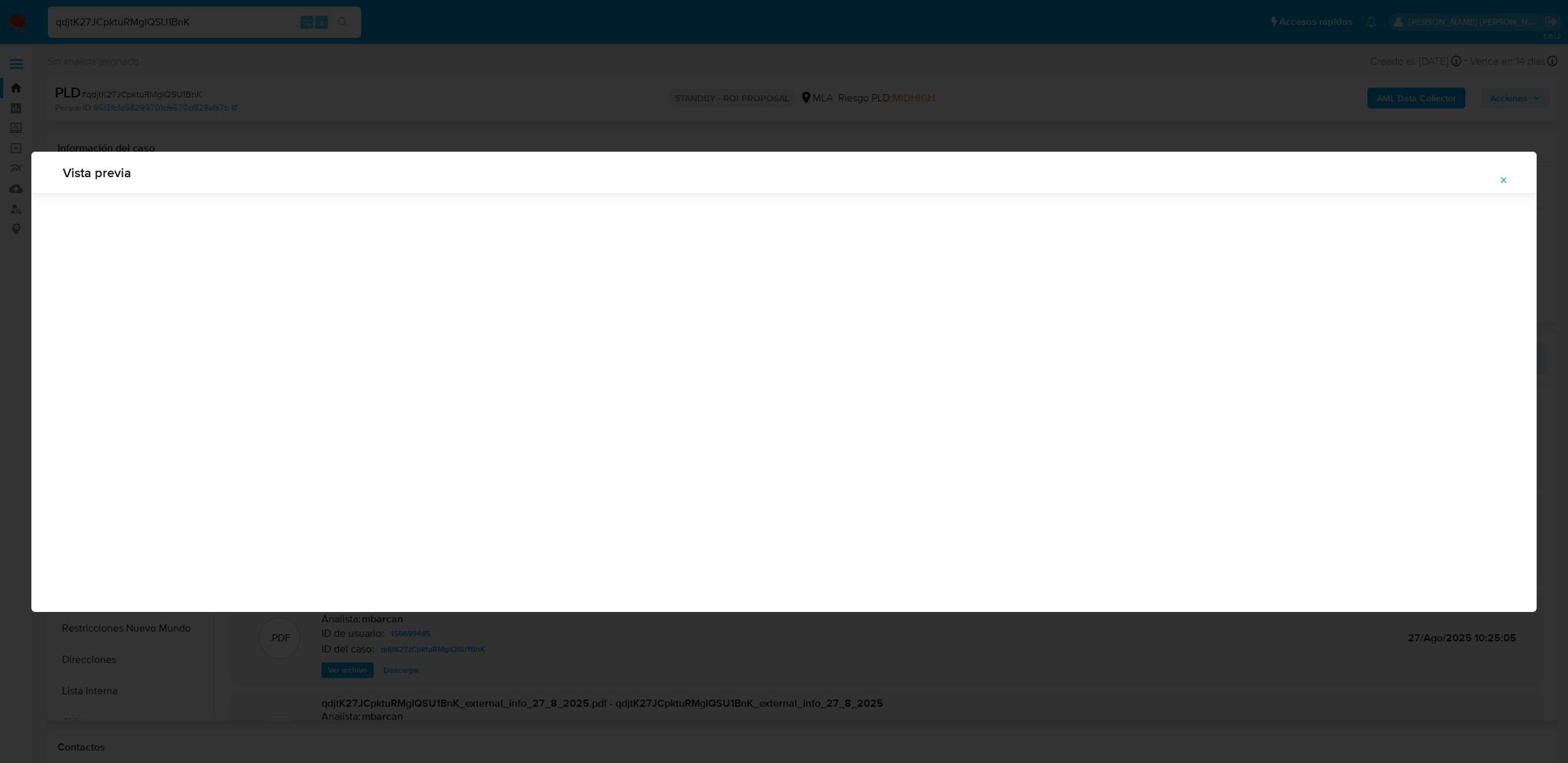
scroll to position [0, 0]
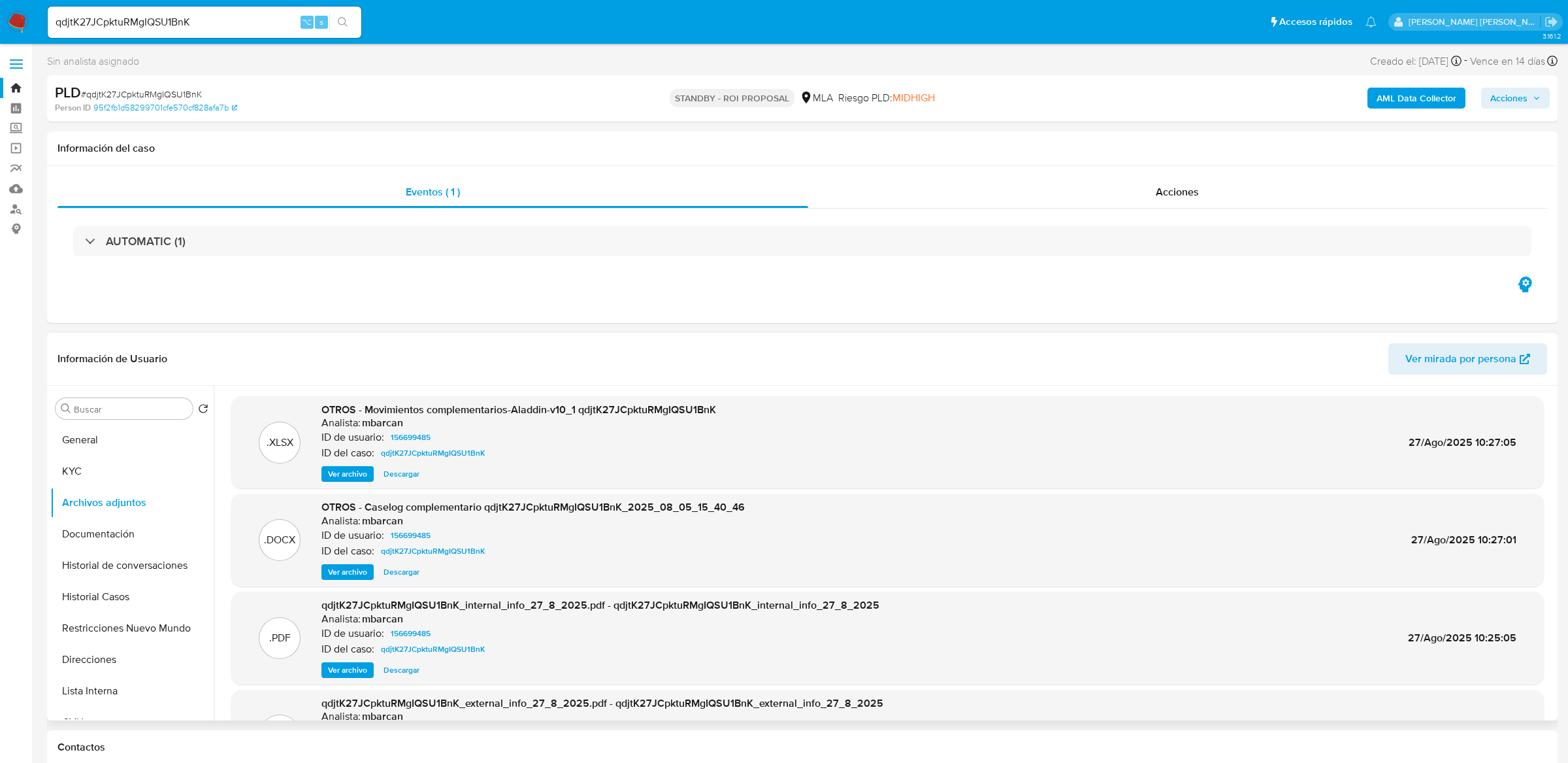
click at [253, 24] on input "qdjtK27JCpktuRMgIQSU1BnK" at bounding box center [205, 22] width 314 height 17
paste input "81l5zfwXjej2kXHVw4h3zQRO"
type input "81l5zfwXjej2kXHVw4h3zQRO"
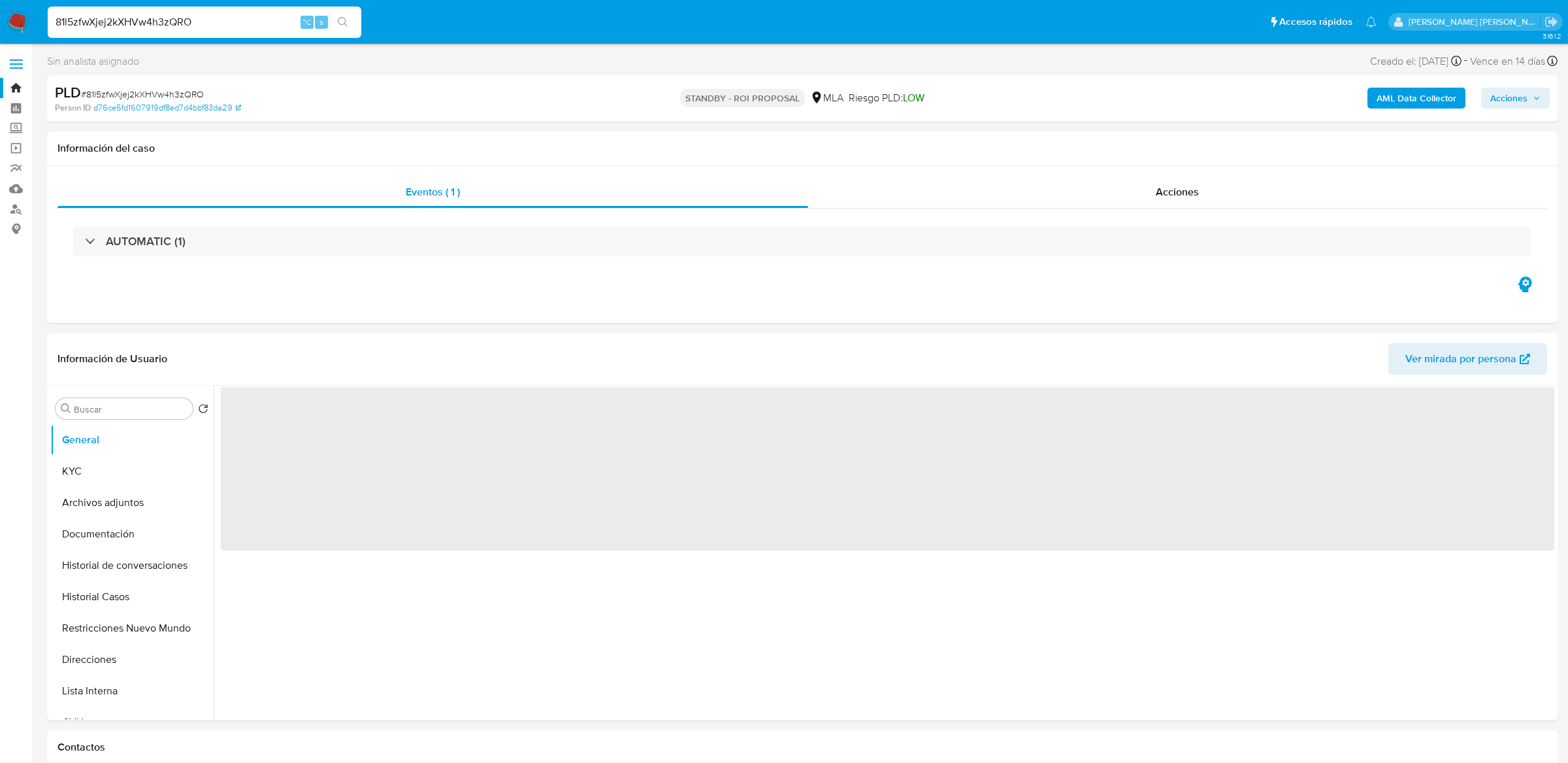
select select "10"
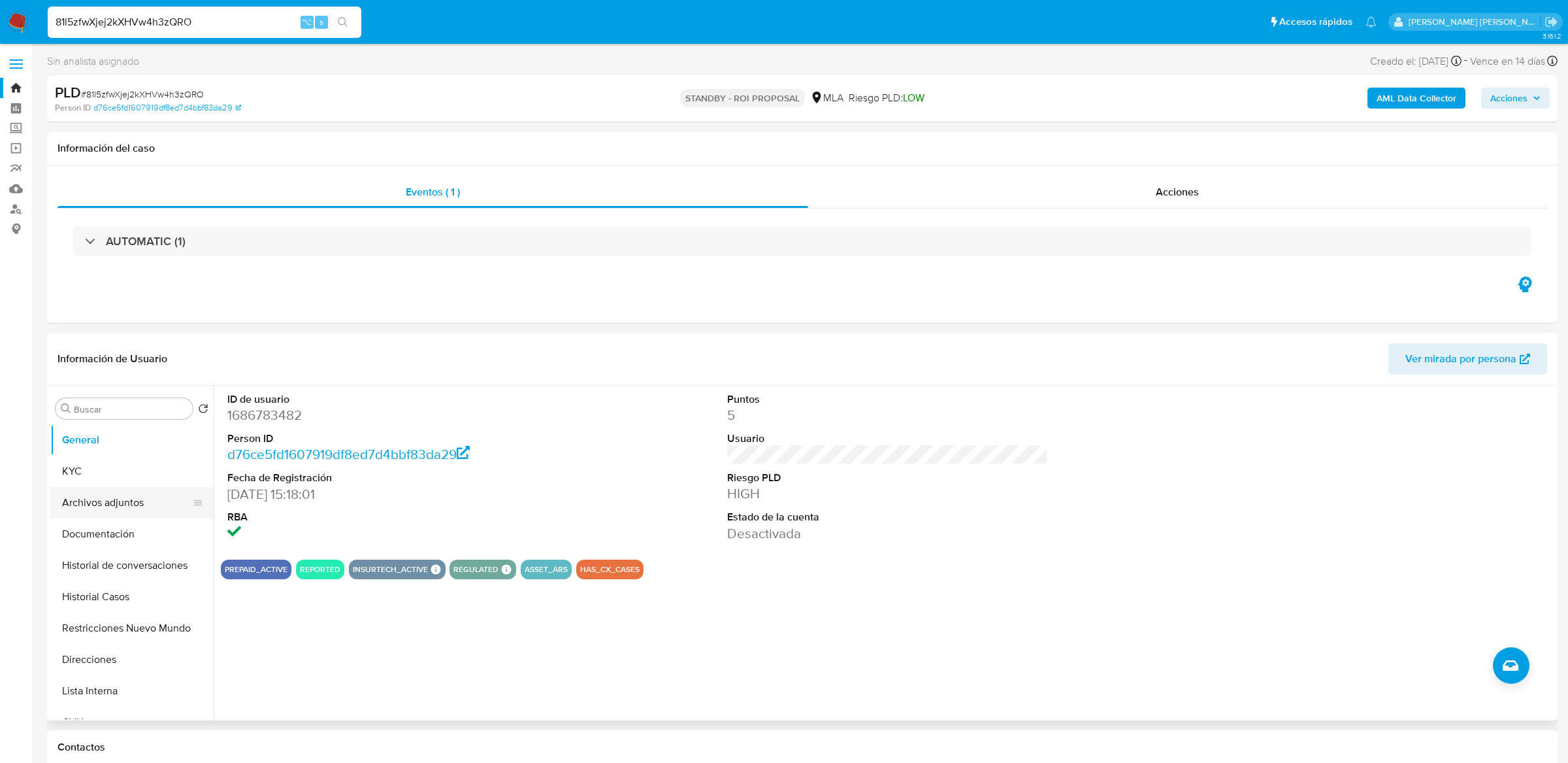
click at [93, 506] on button "Archivos adjuntos" at bounding box center [126, 502] width 153 height 32
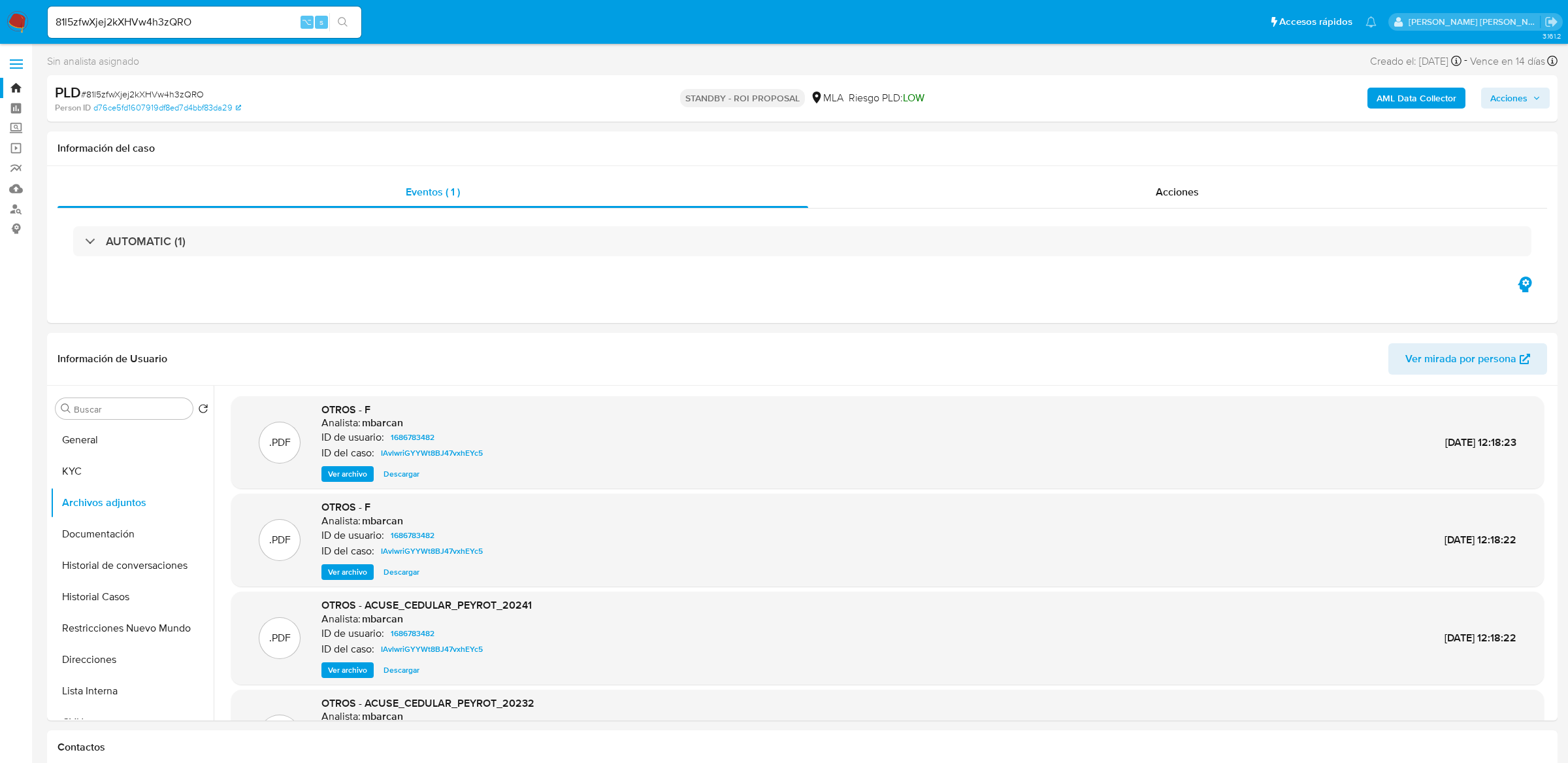
select select "10"
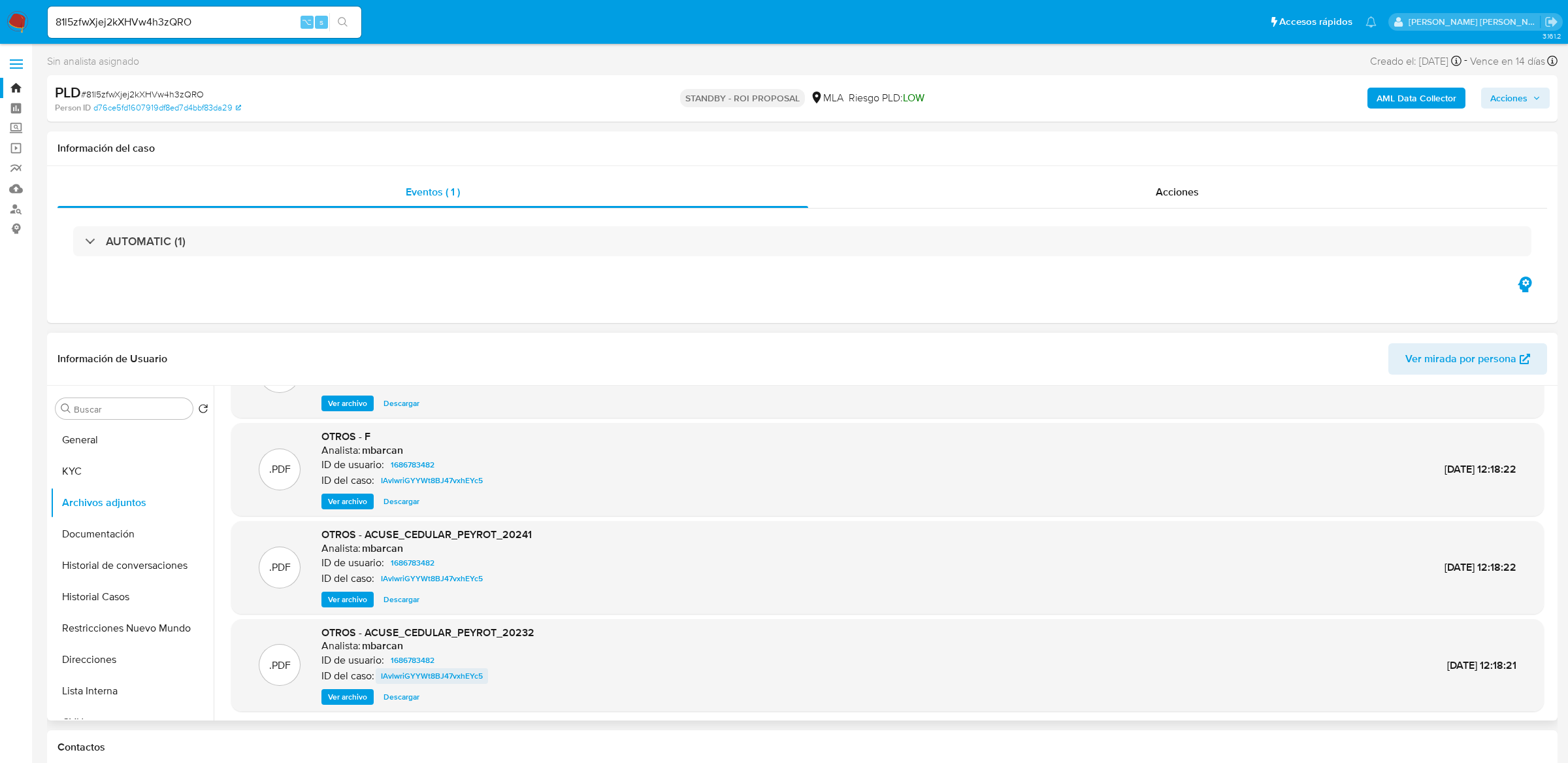
scroll to position [109, 0]
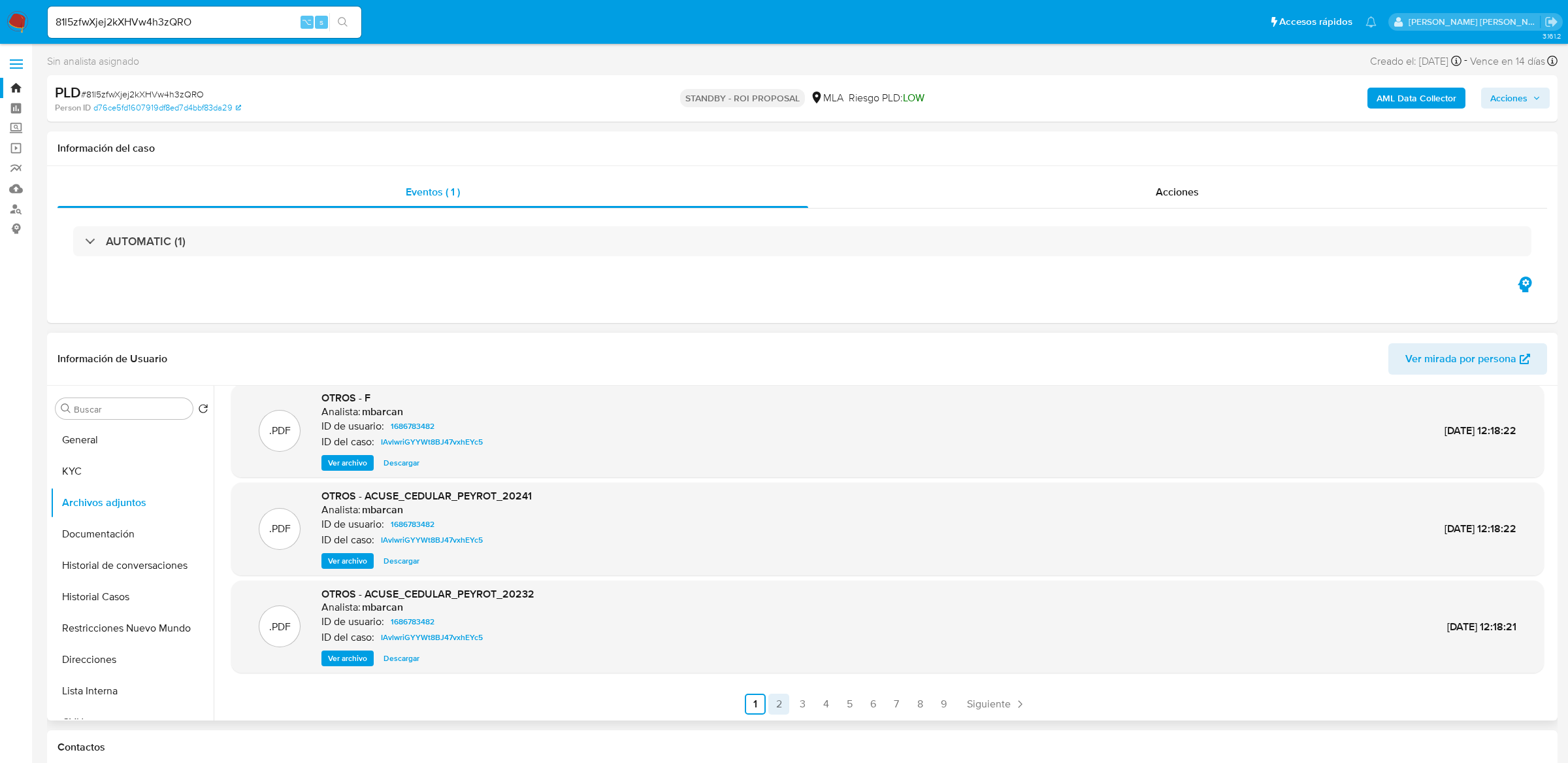
click at [777, 705] on link "2" at bounding box center [779, 704] width 21 height 21
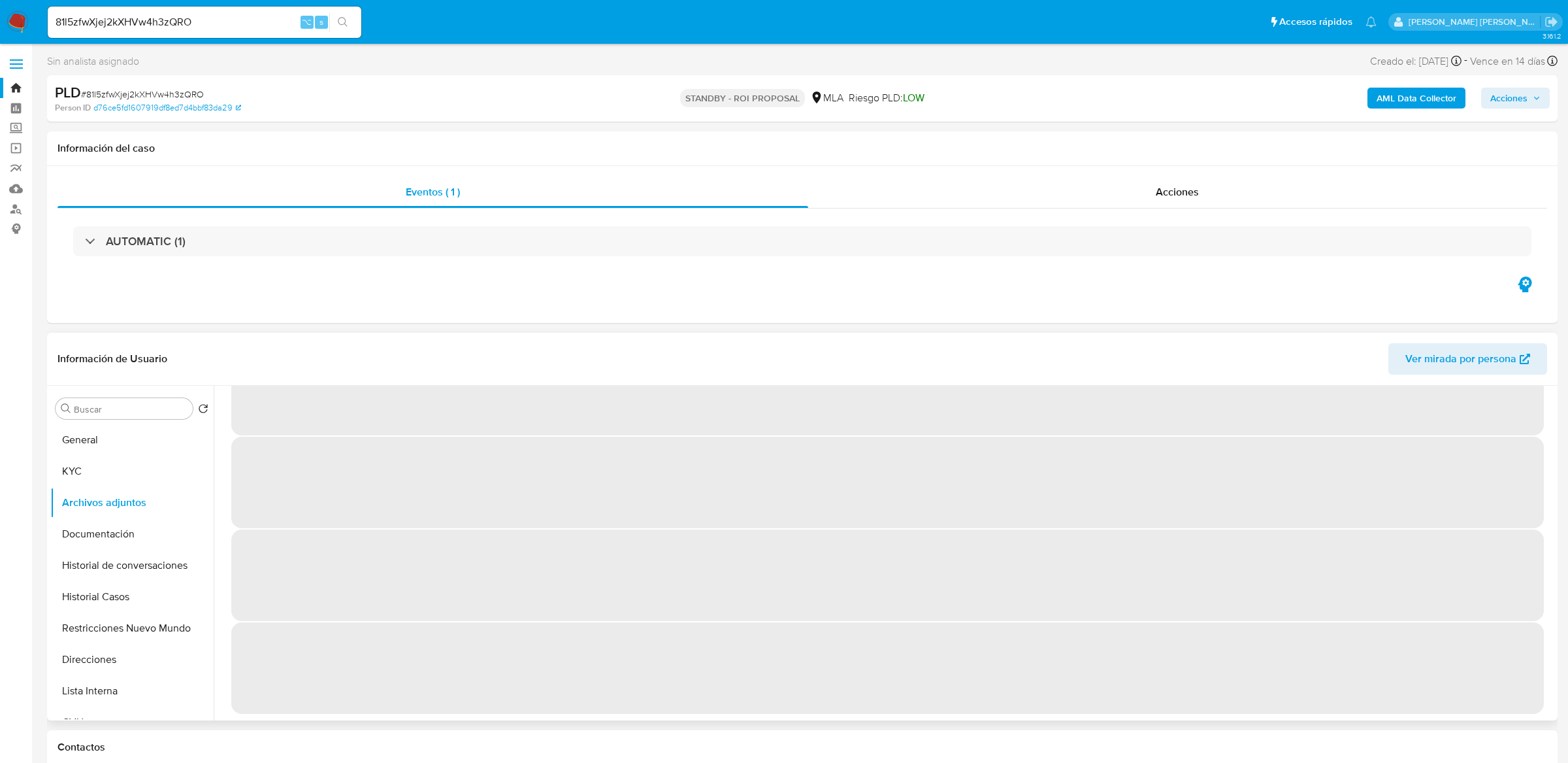
scroll to position [0, 0]
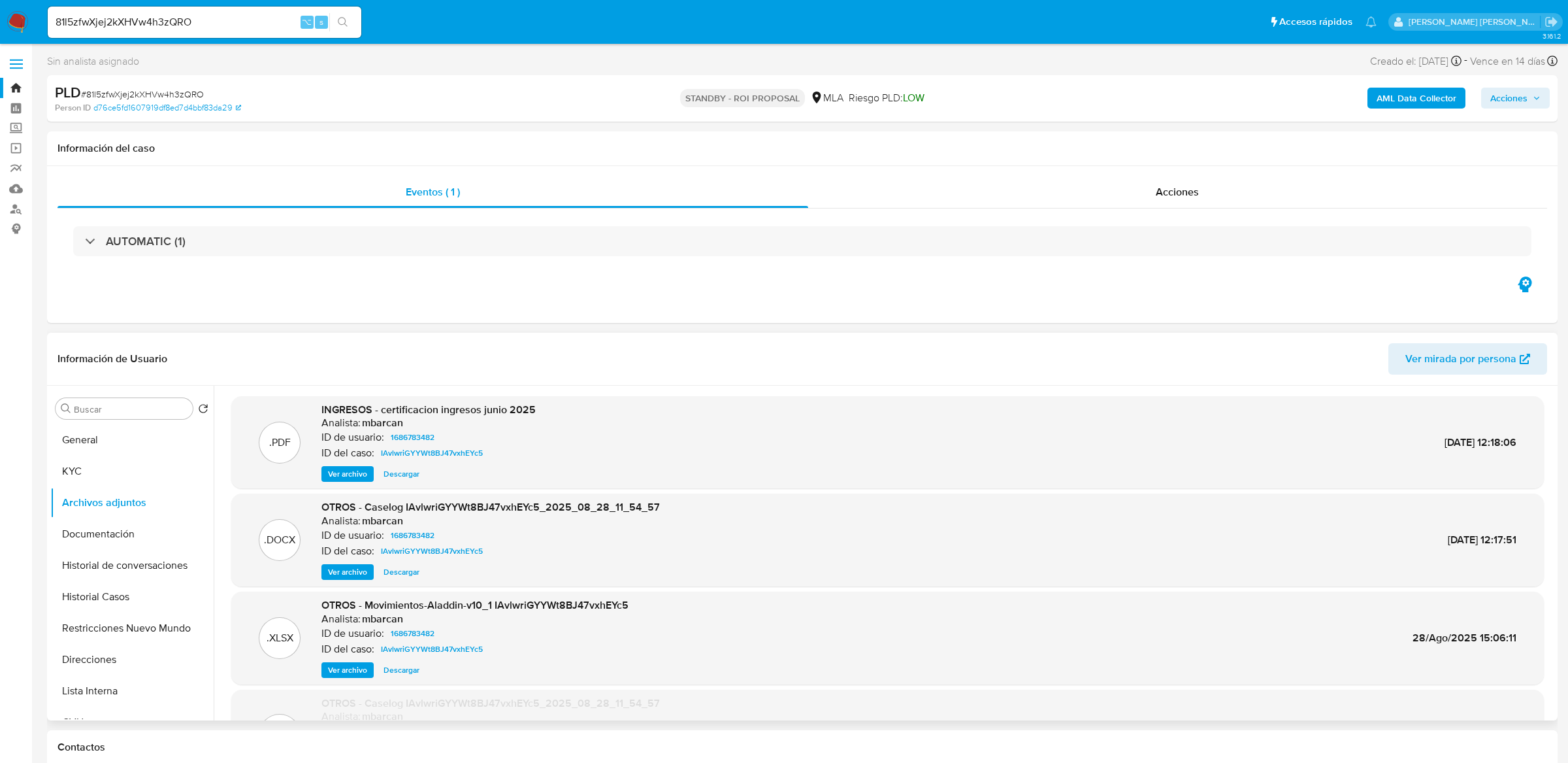
click at [337, 571] on span "Ver archivo" at bounding box center [347, 572] width 39 height 13
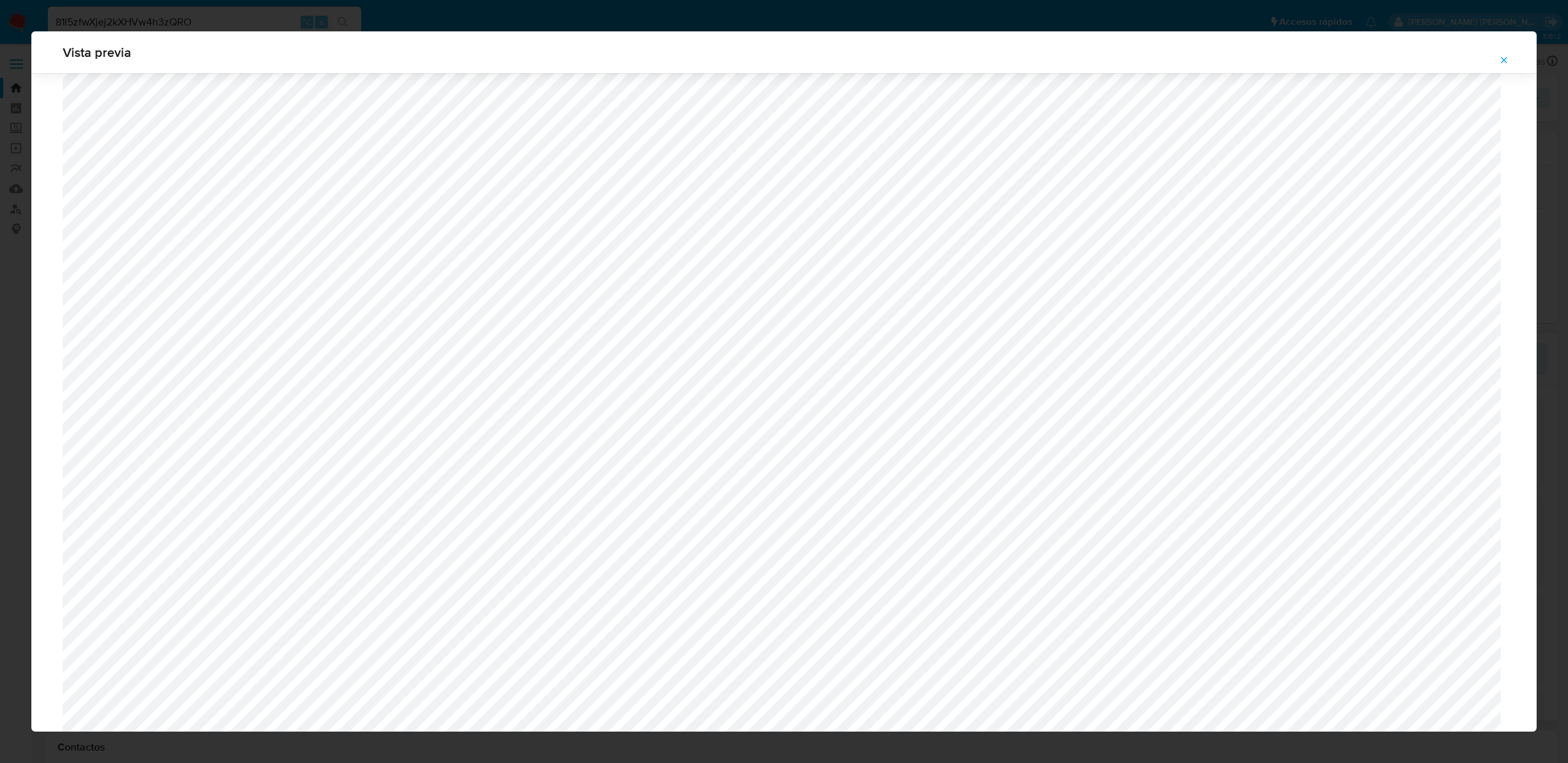
scroll to position [1245, 0]
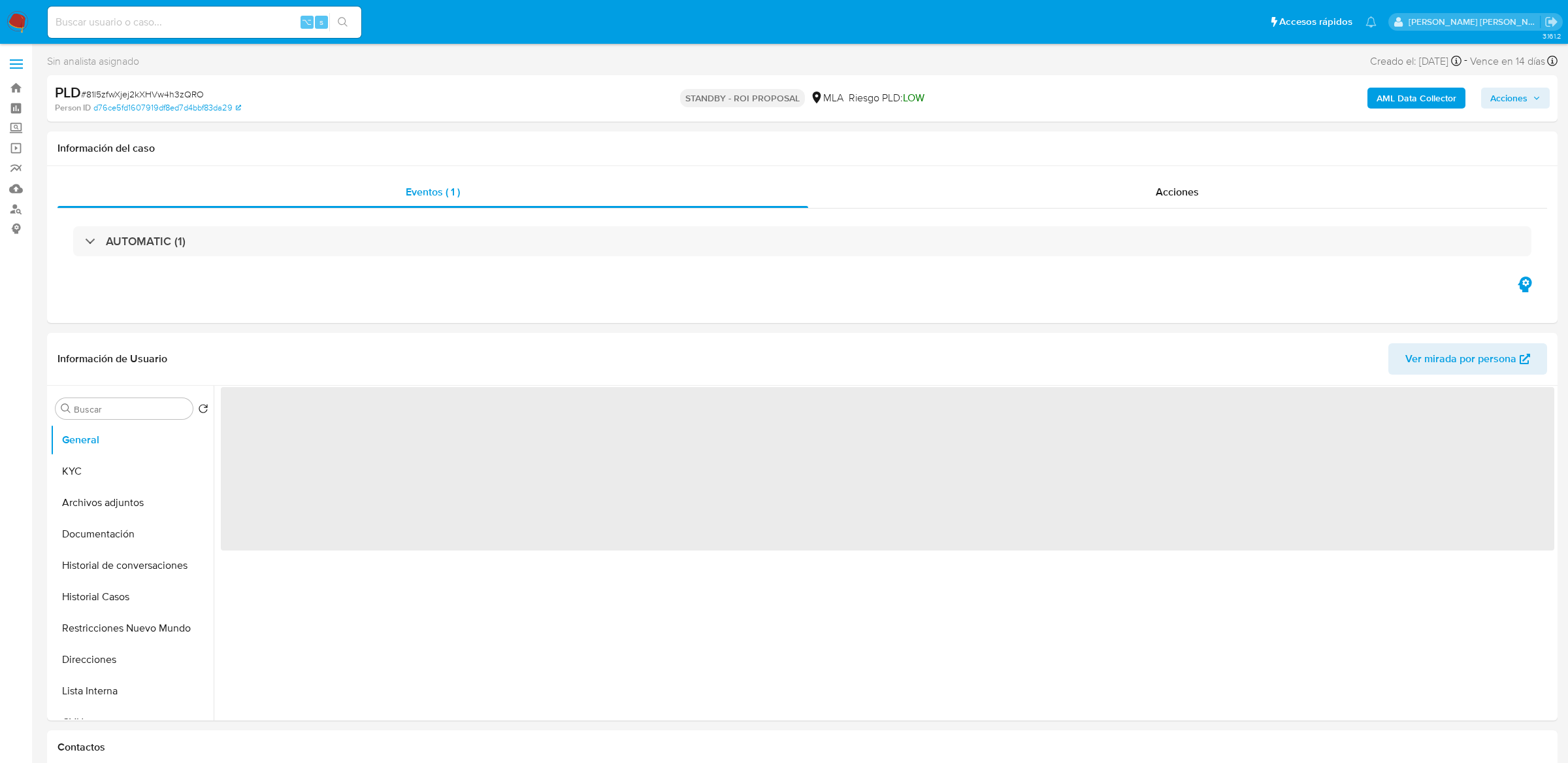
select select "10"
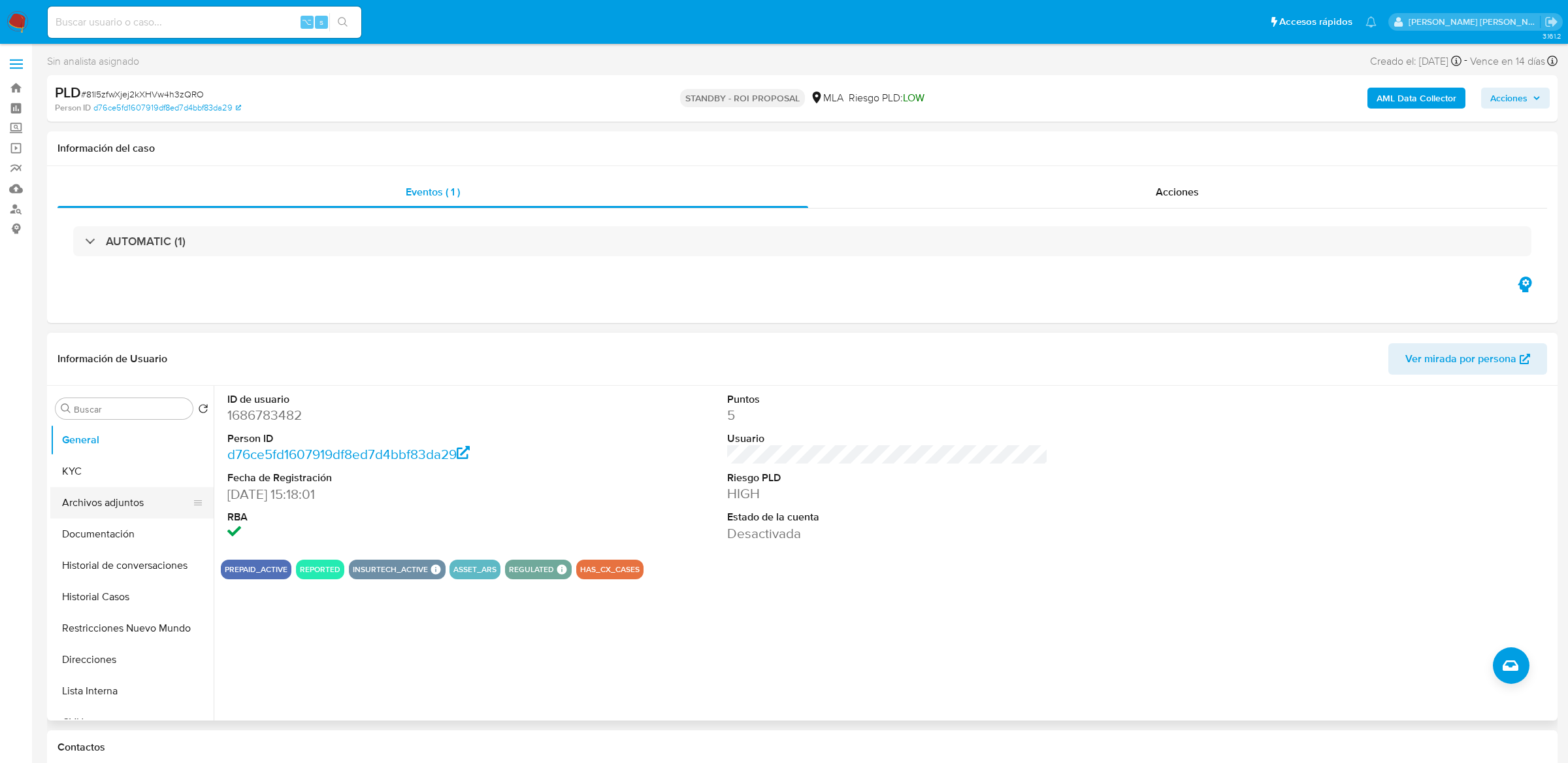
click at [110, 487] on button "Archivos adjuntos" at bounding box center [126, 502] width 153 height 32
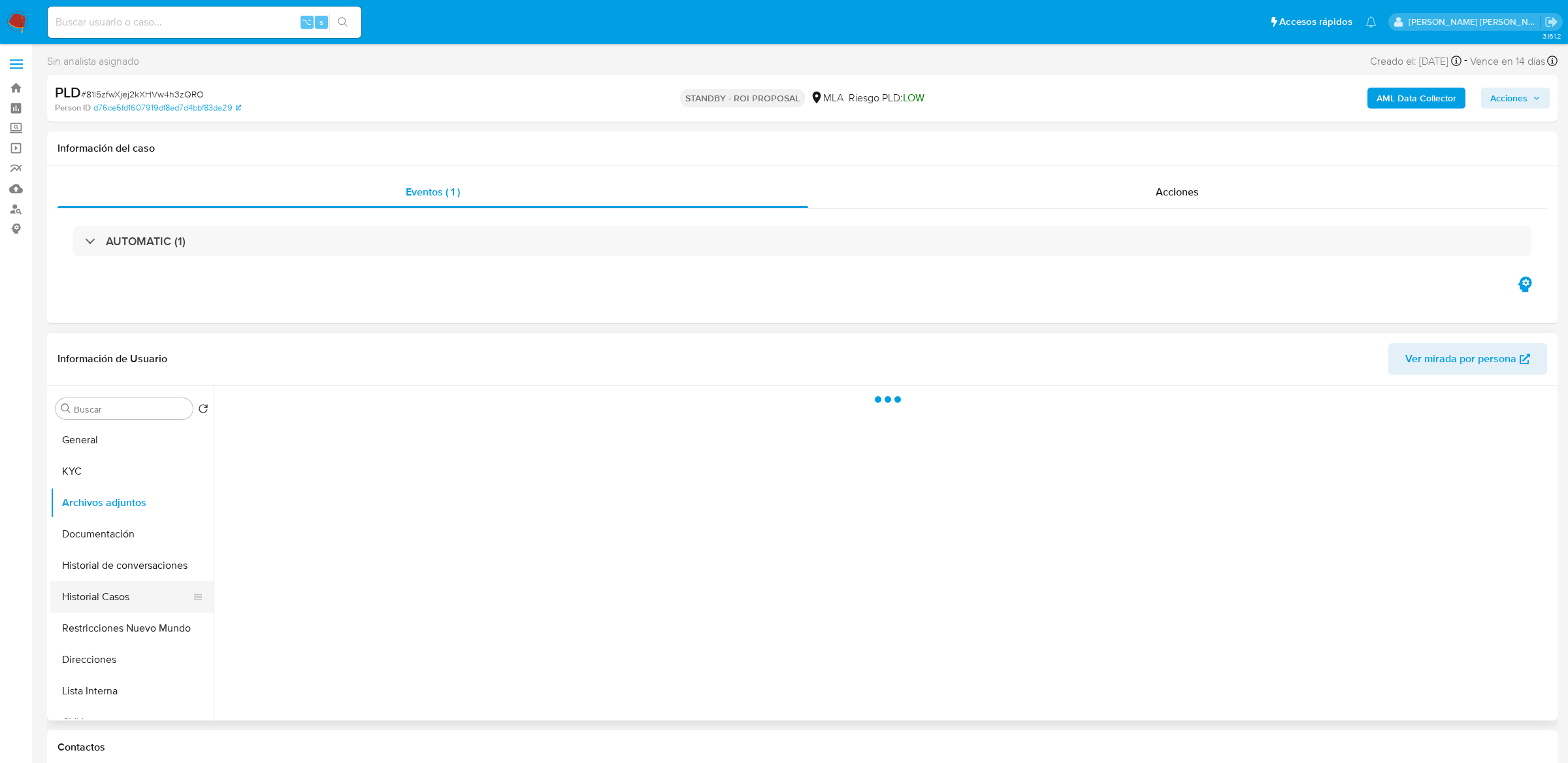
click at [108, 589] on button "Historial Casos" at bounding box center [126, 596] width 153 height 32
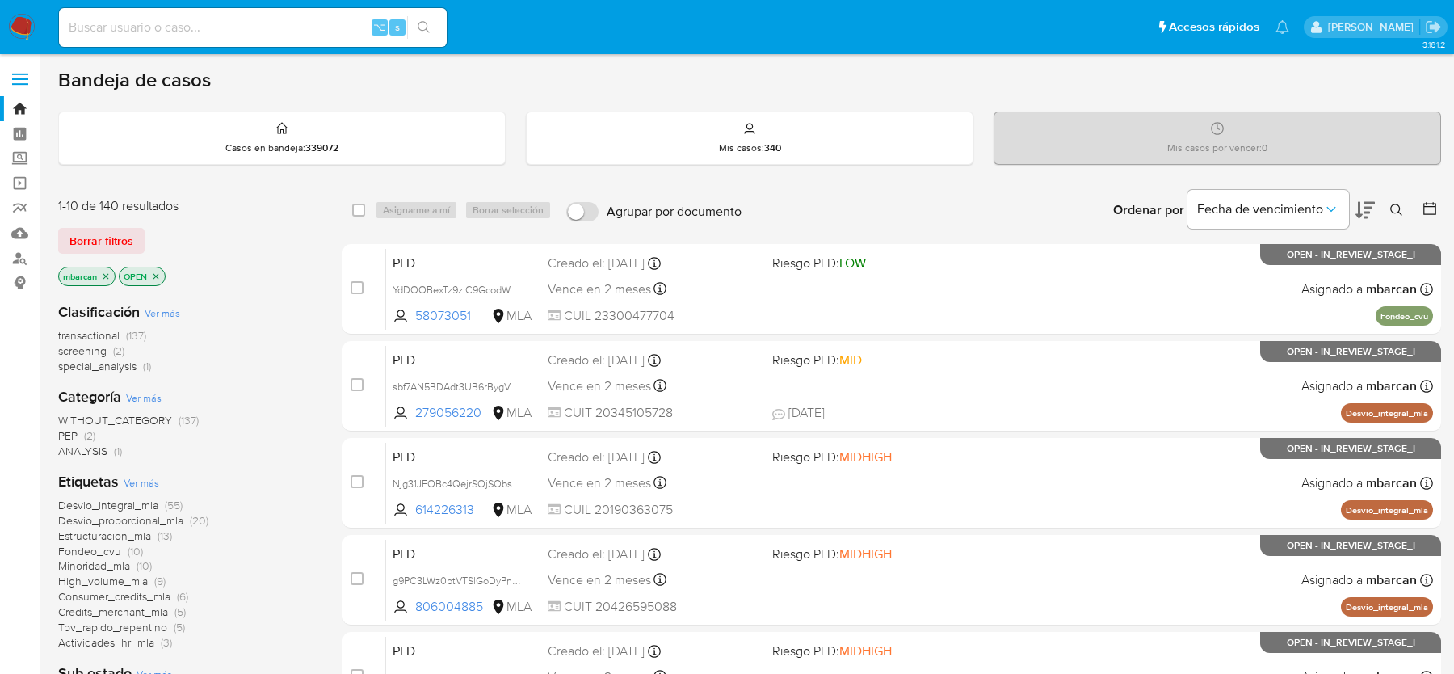
click at [220, 27] on input at bounding box center [253, 27] width 388 height 21
paste input "LoTNyJopXfI2dDu40aYMQozF"
type input "LoTNyJopXfI2dDu40aYMQozF"
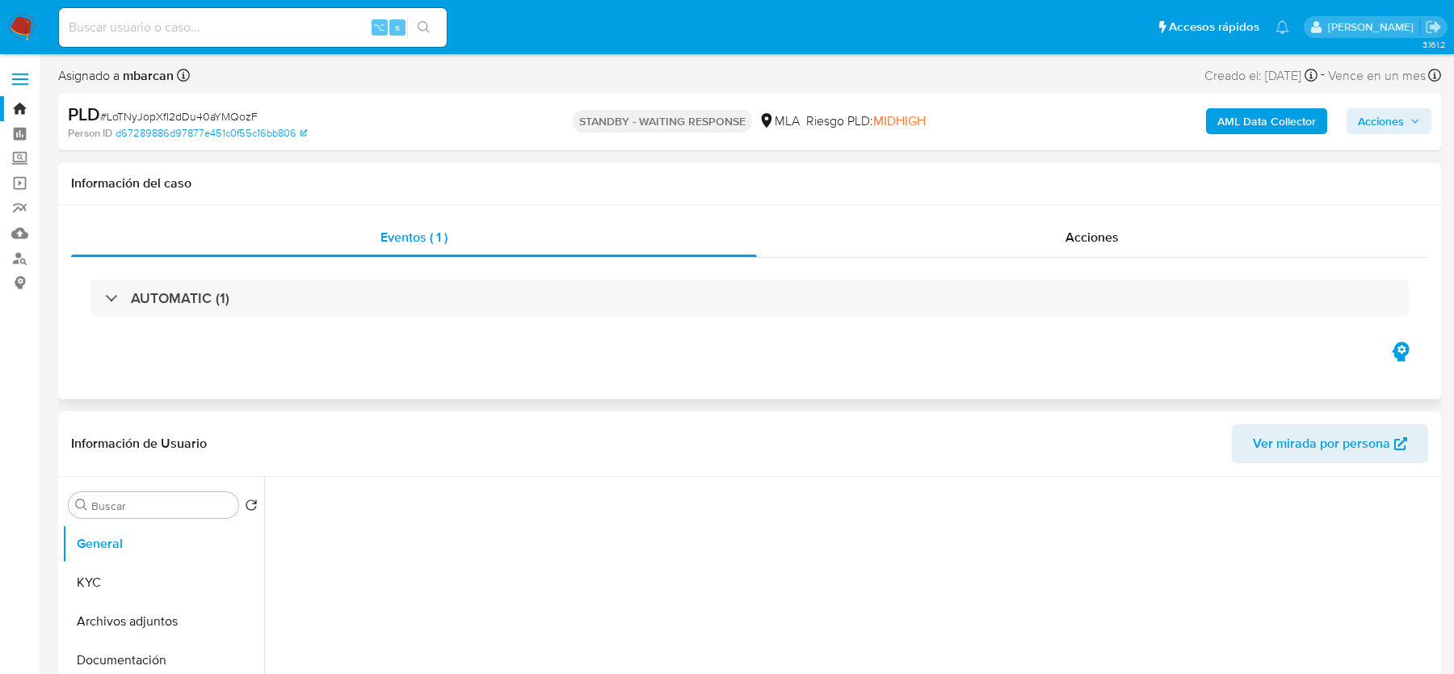
select select "10"
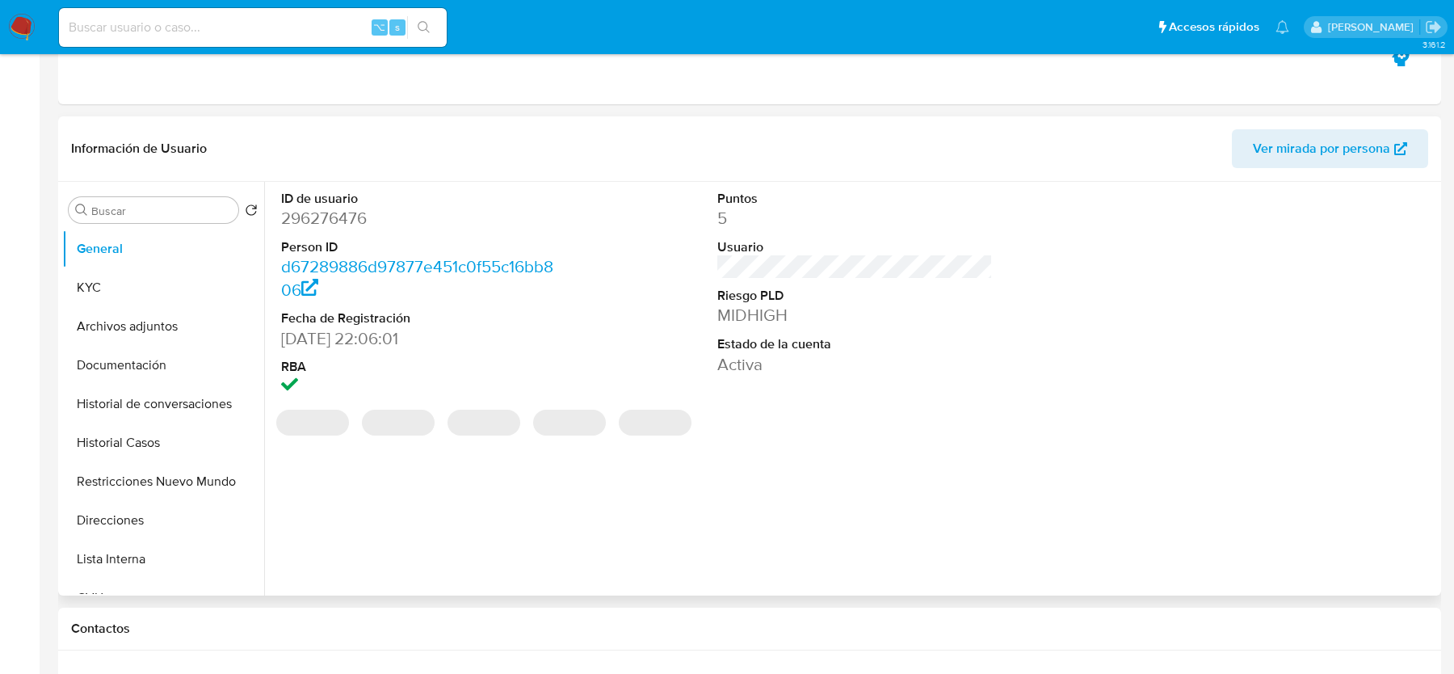
scroll to position [631, 0]
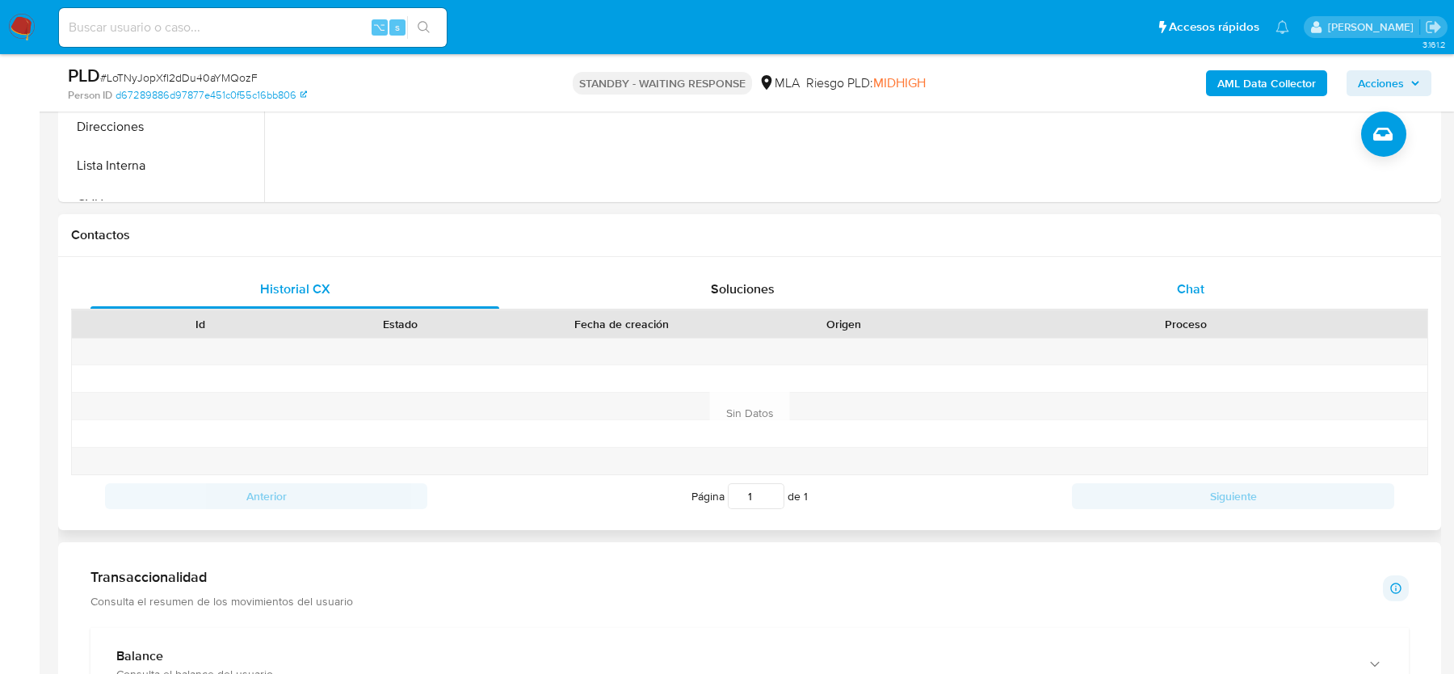
click at [1204, 301] on div "Chat" at bounding box center [1190, 289] width 409 height 39
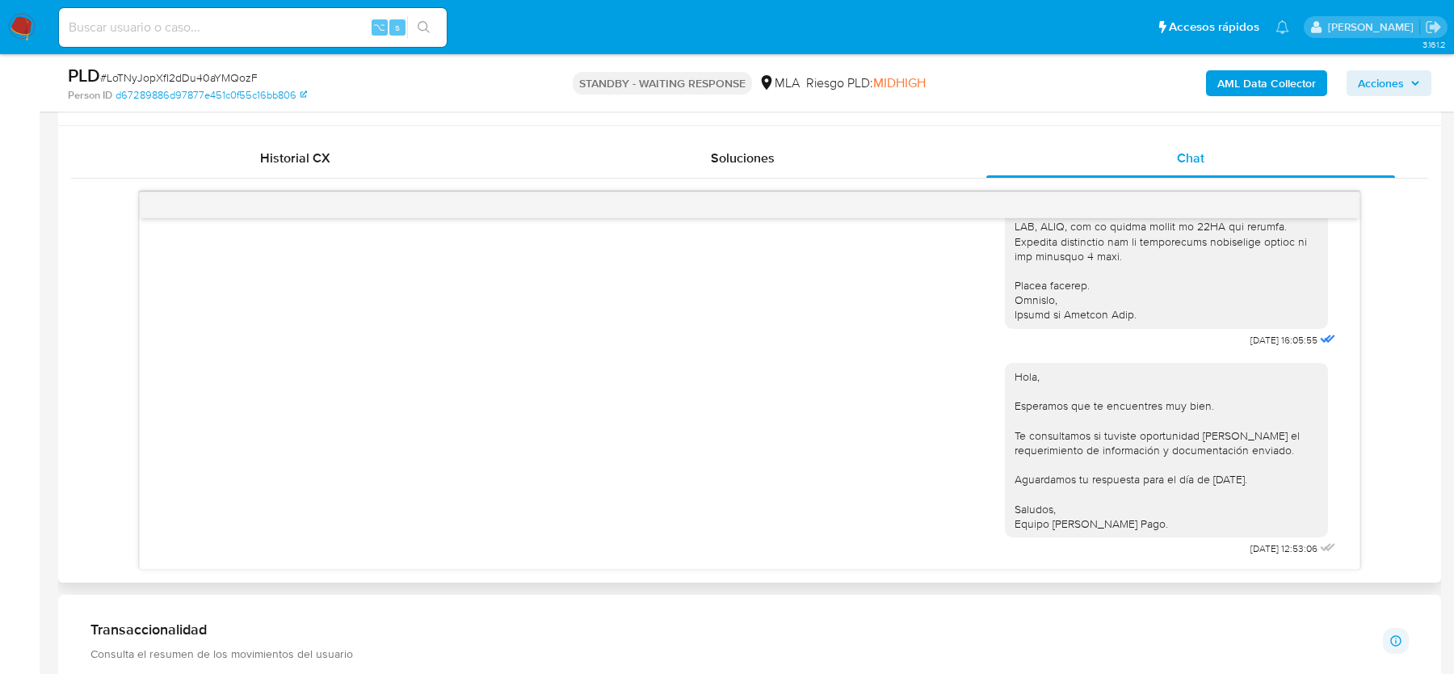
scroll to position [787, 0]
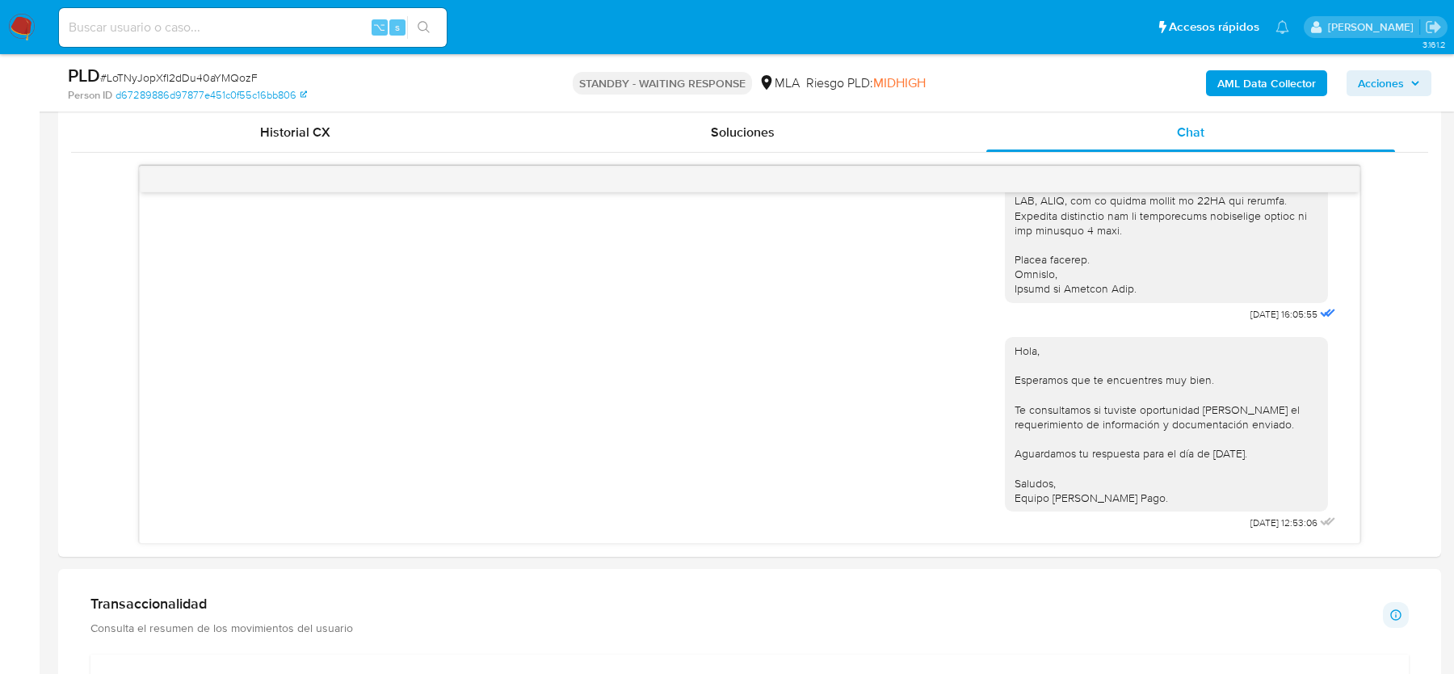
click at [217, 80] on span "# LoTNyJopXfI2dDu40aYMQozF" at bounding box center [178, 77] width 157 height 16
copy span "LoTNyJopXfI2dDu40aYMQozF"
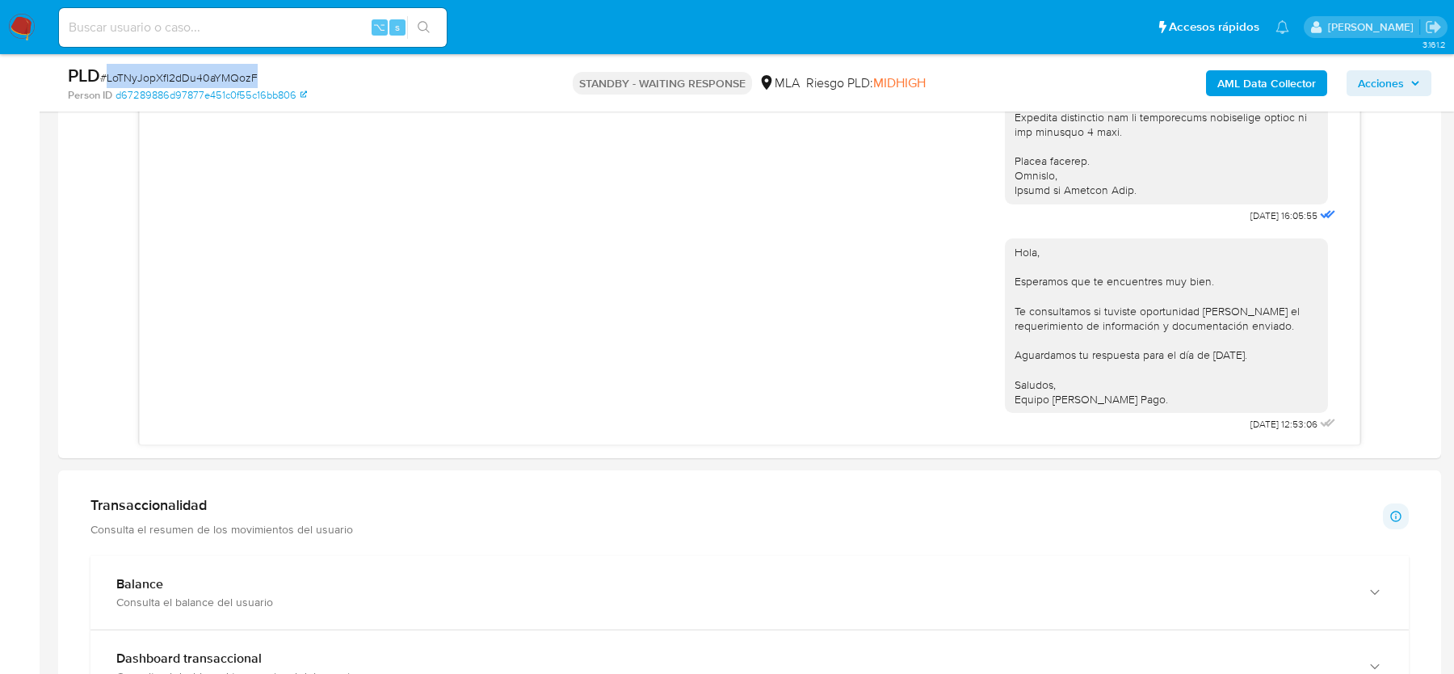
scroll to position [896, 0]
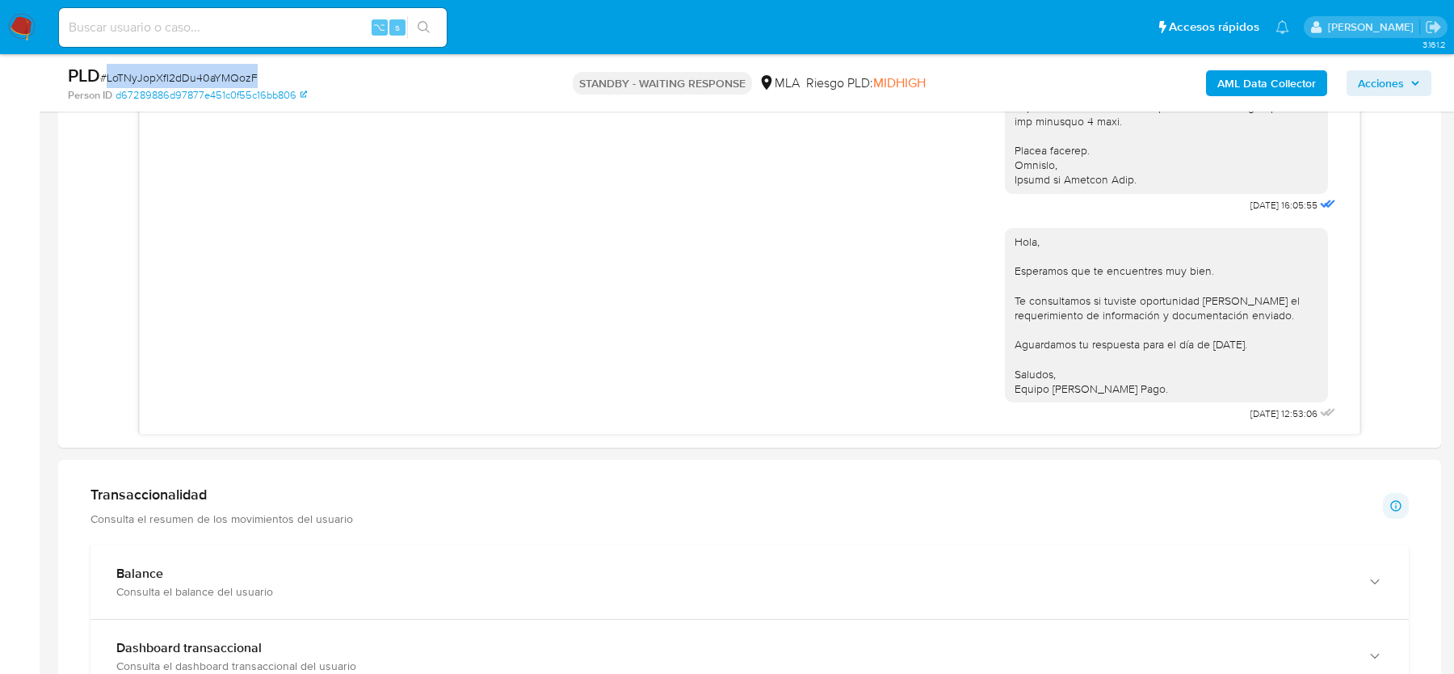
click at [198, 68] on div "PLD # LoTNyJopXfI2dDu40aYMQozF" at bounding box center [292, 76] width 448 height 24
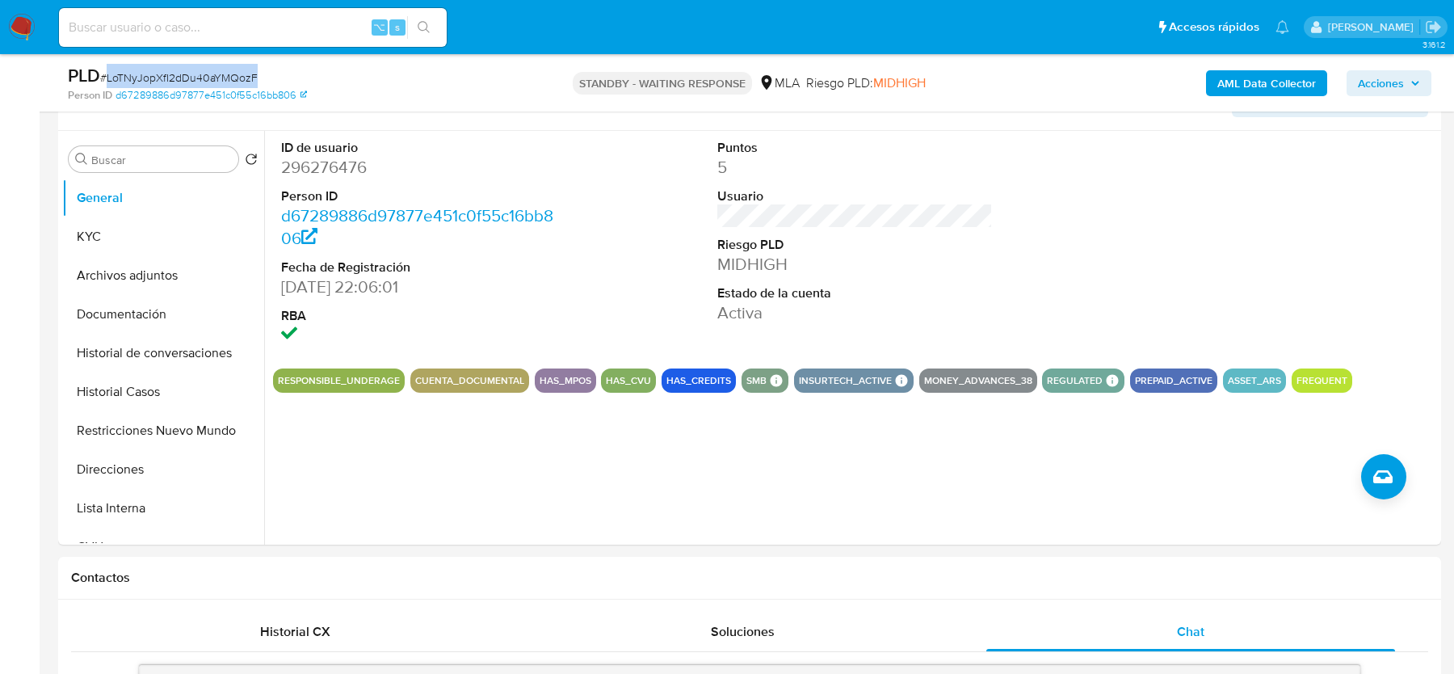
scroll to position [82, 0]
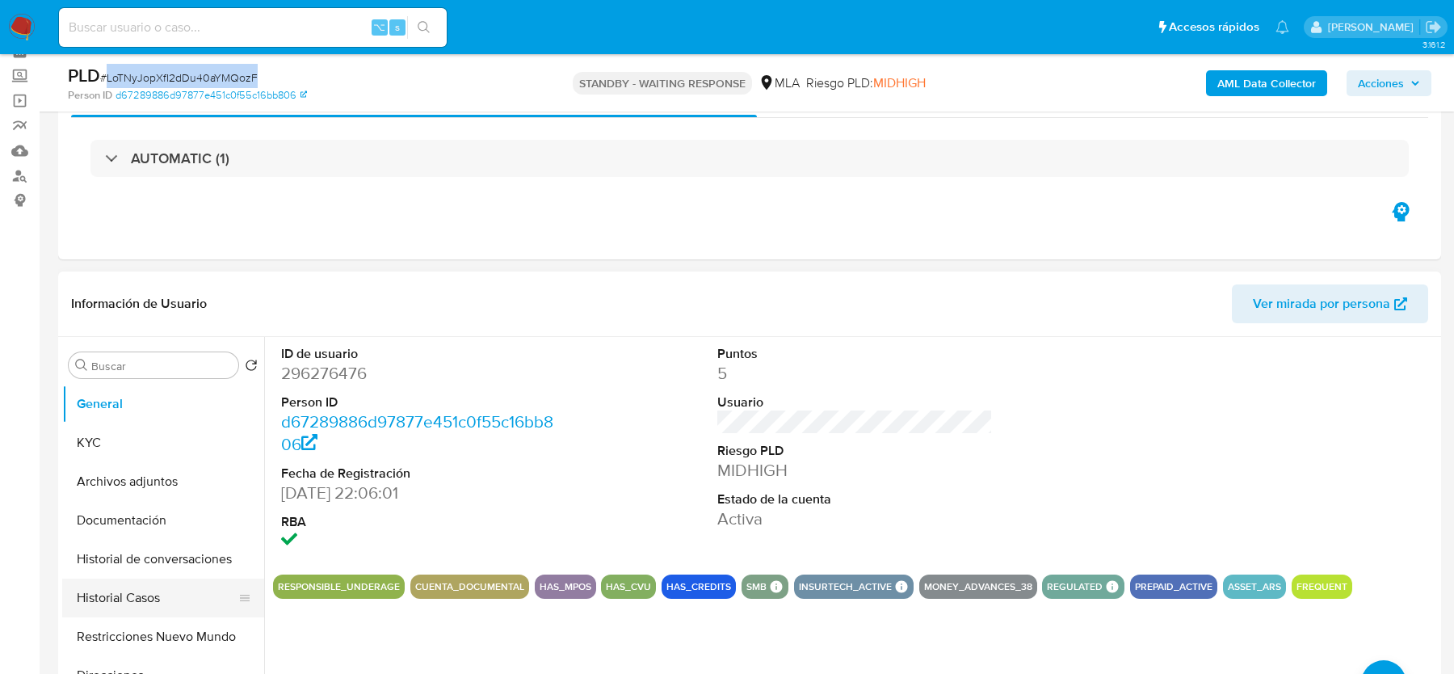
click at [140, 594] on button "Historial Casos" at bounding box center [156, 597] width 189 height 39
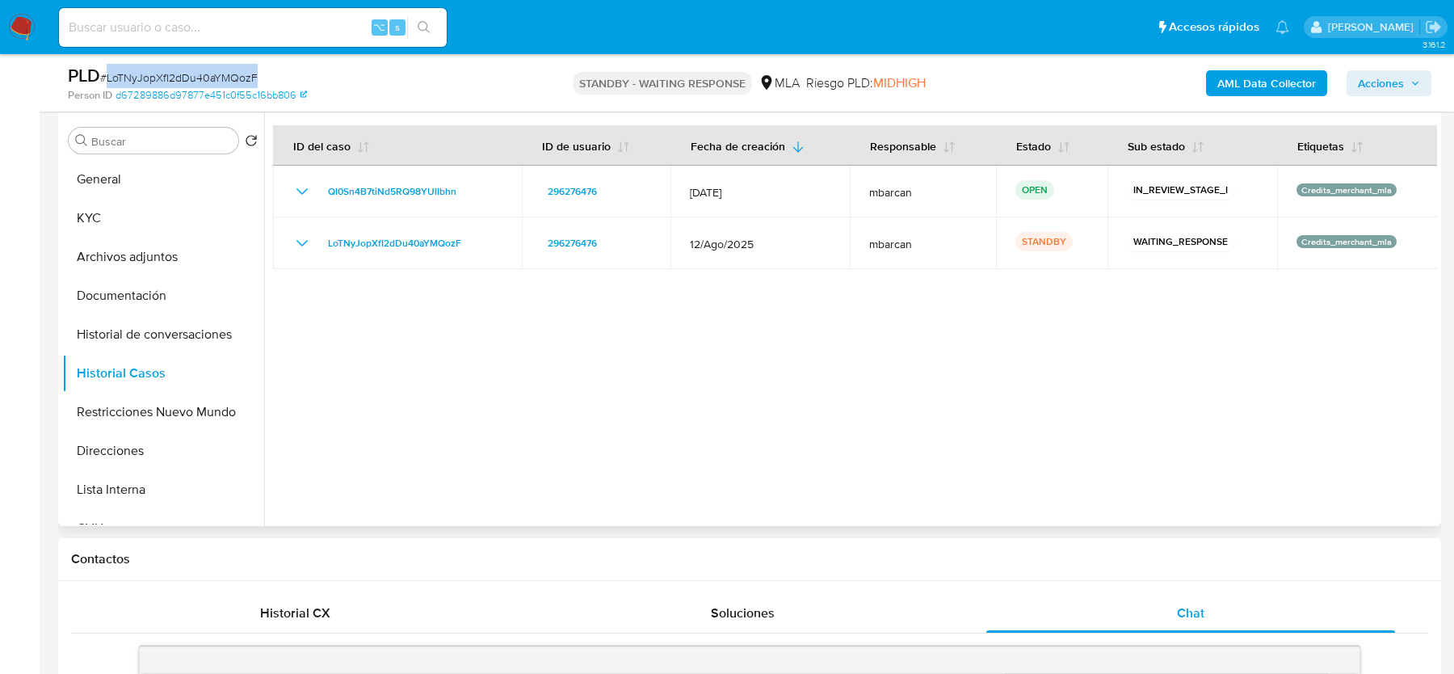
scroll to position [296, 0]
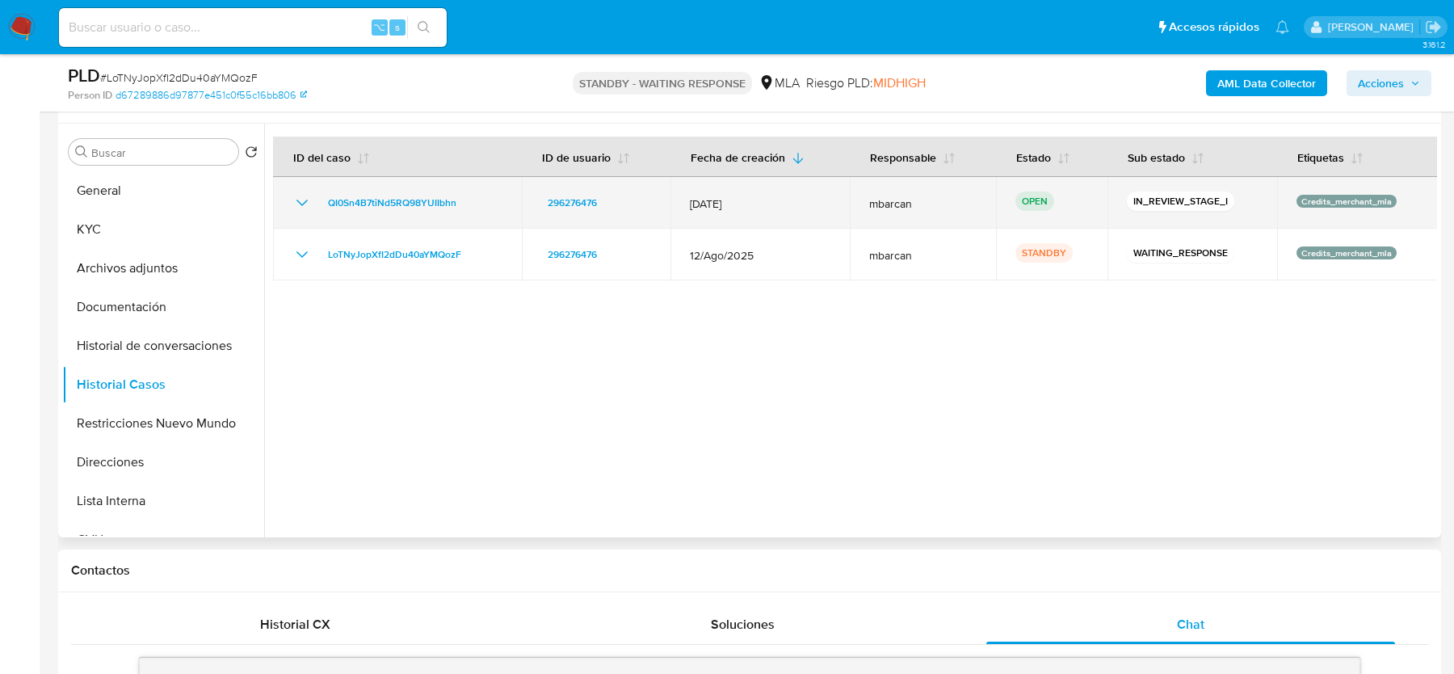
click at [485, 203] on div "QI0Sn4B7tiNd5RQ98YUIIbhn" at bounding box center [397, 202] width 210 height 19
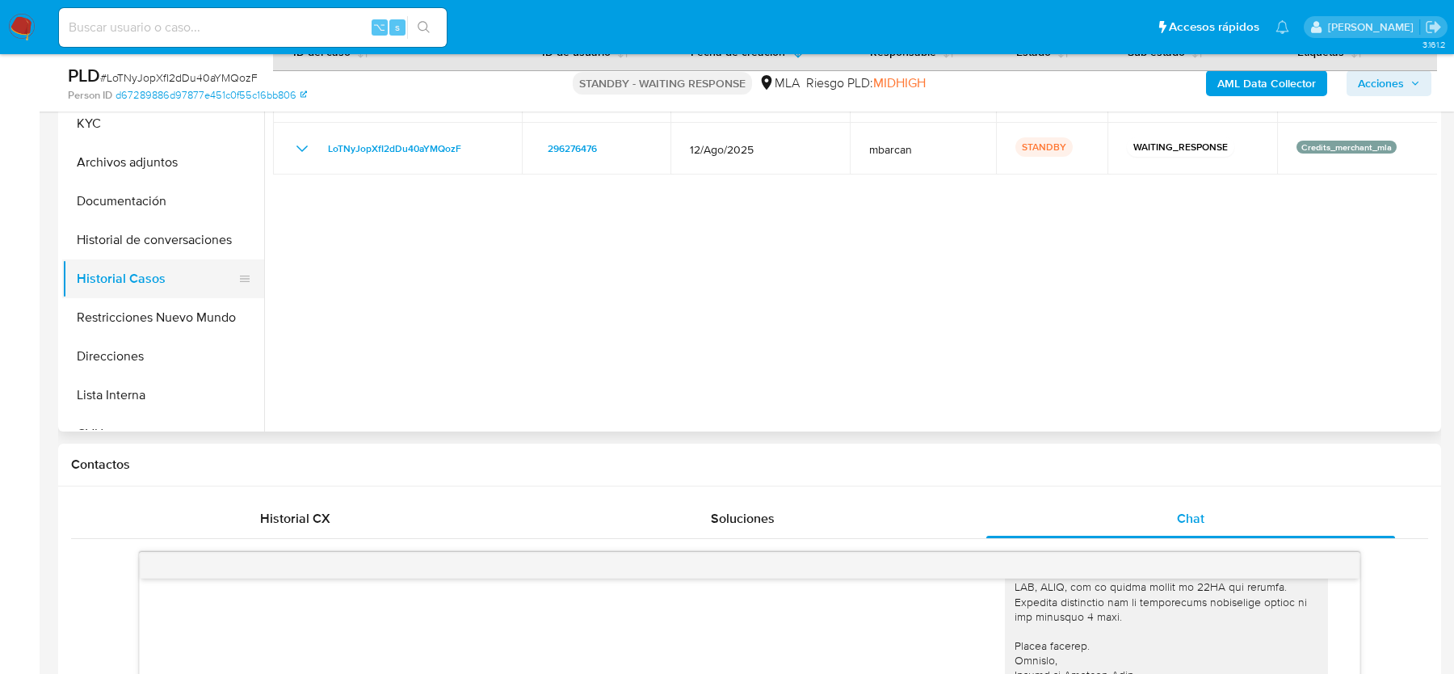
scroll to position [359, 0]
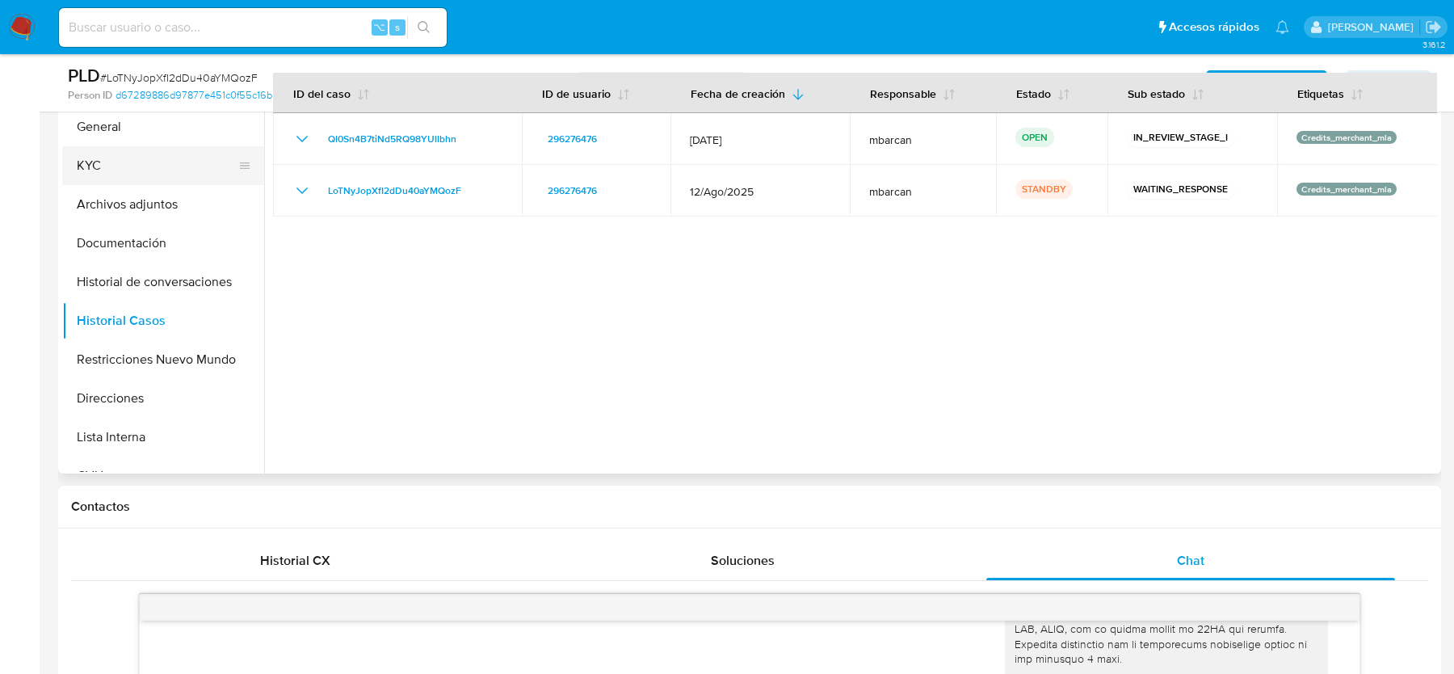
click at [132, 174] on button "KYC" at bounding box center [156, 165] width 189 height 39
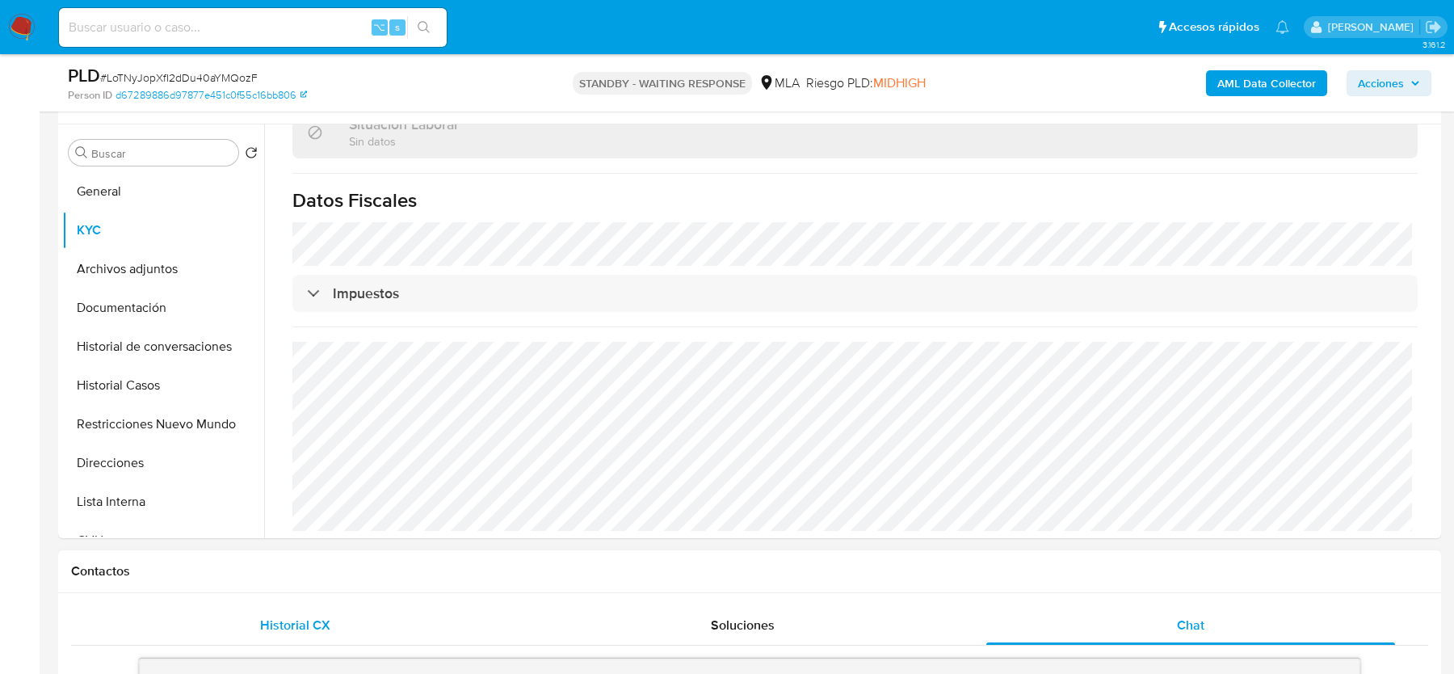
scroll to position [241, 0]
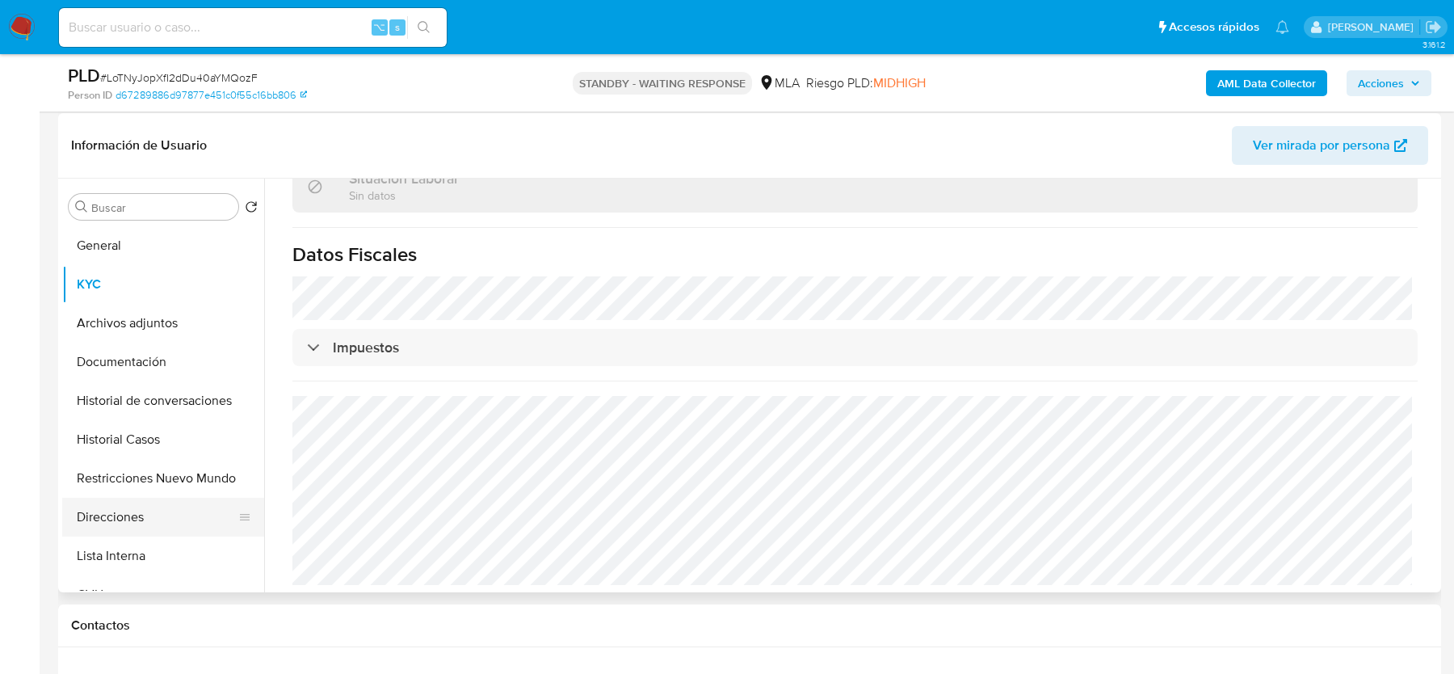
click at [158, 516] on button "Direcciones" at bounding box center [156, 517] width 189 height 39
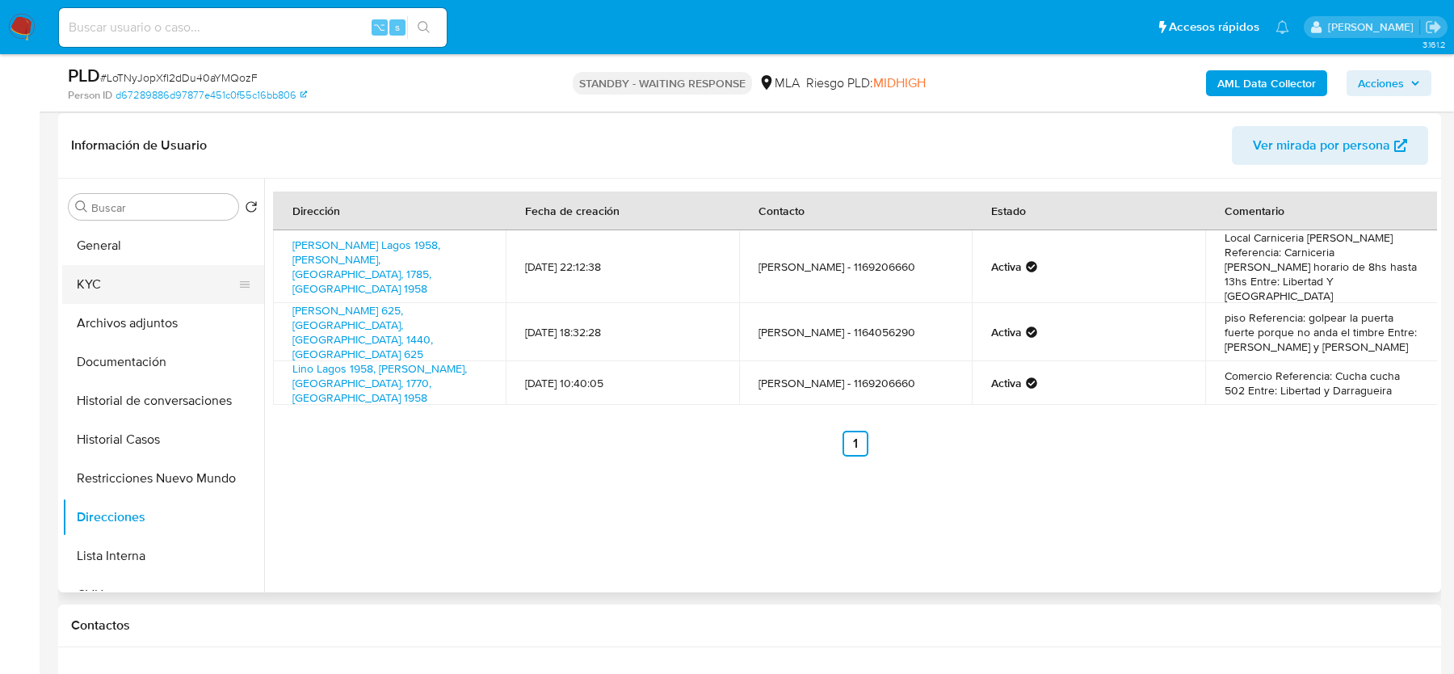
click at [161, 268] on button "KYC" at bounding box center [156, 284] width 189 height 39
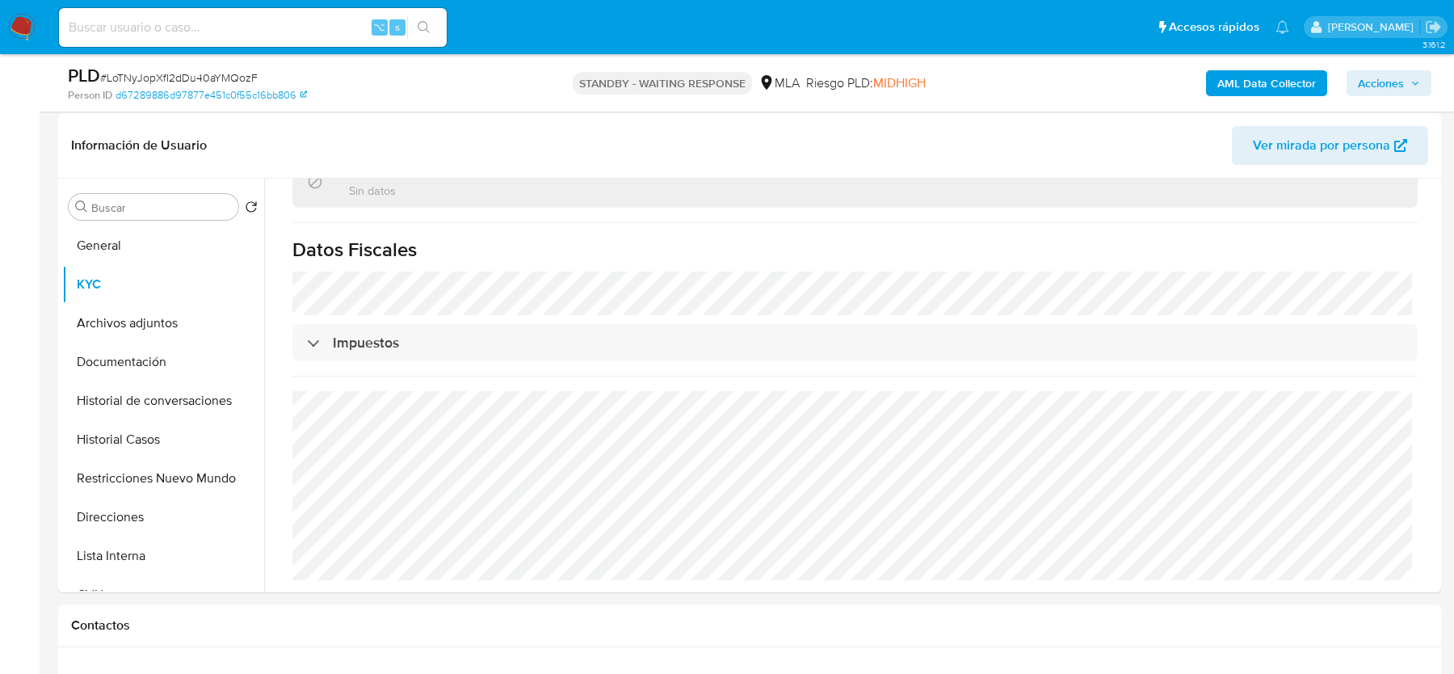
scroll to position [865, 0]
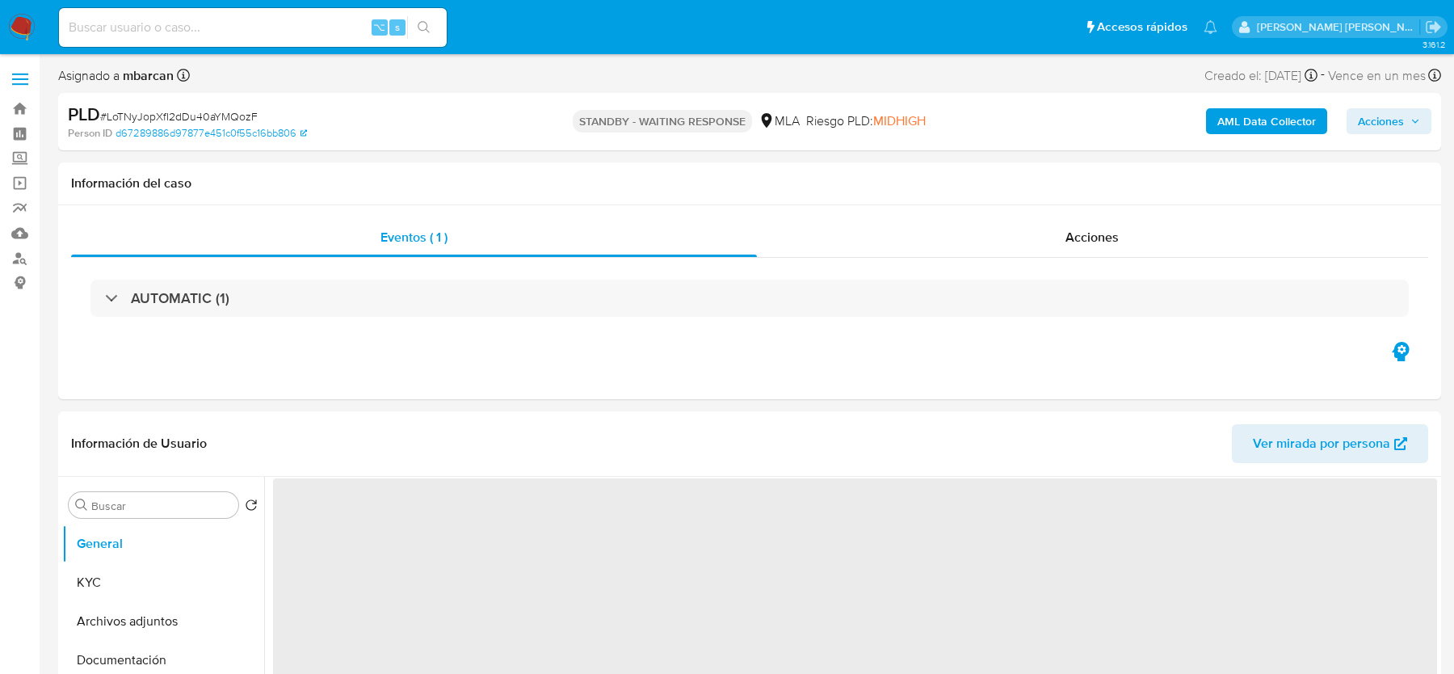
select select "10"
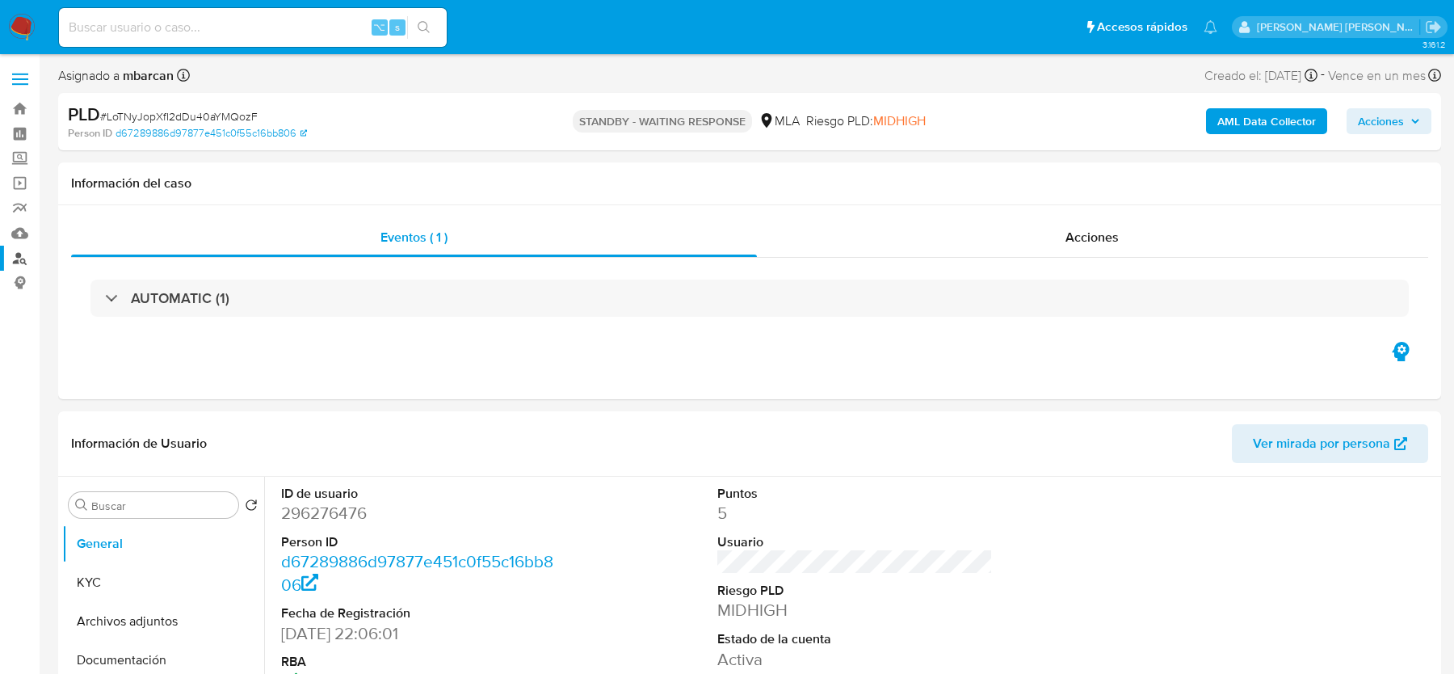
click at [23, 254] on link "Buscador de personas" at bounding box center [96, 258] width 192 height 25
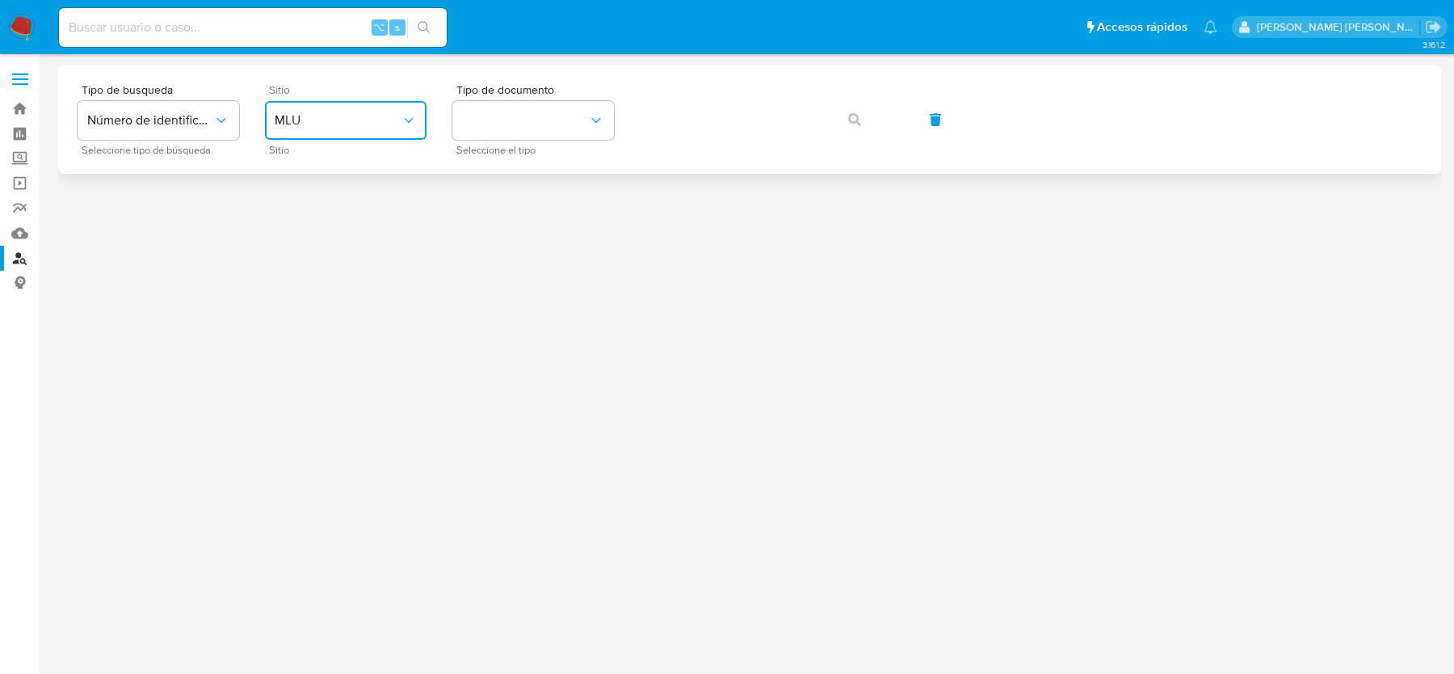
click at [309, 135] on button "MLU" at bounding box center [346, 120] width 162 height 39
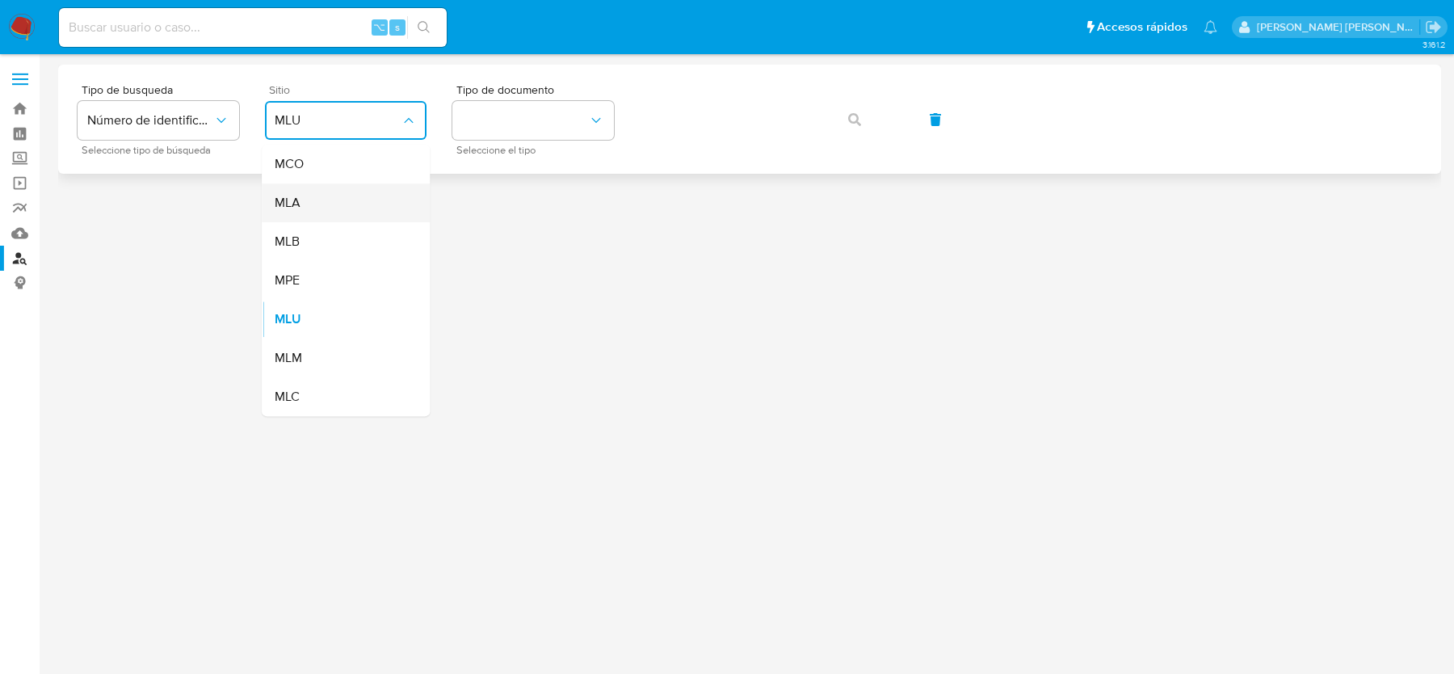
click at [309, 205] on div "MLA" at bounding box center [341, 202] width 132 height 39
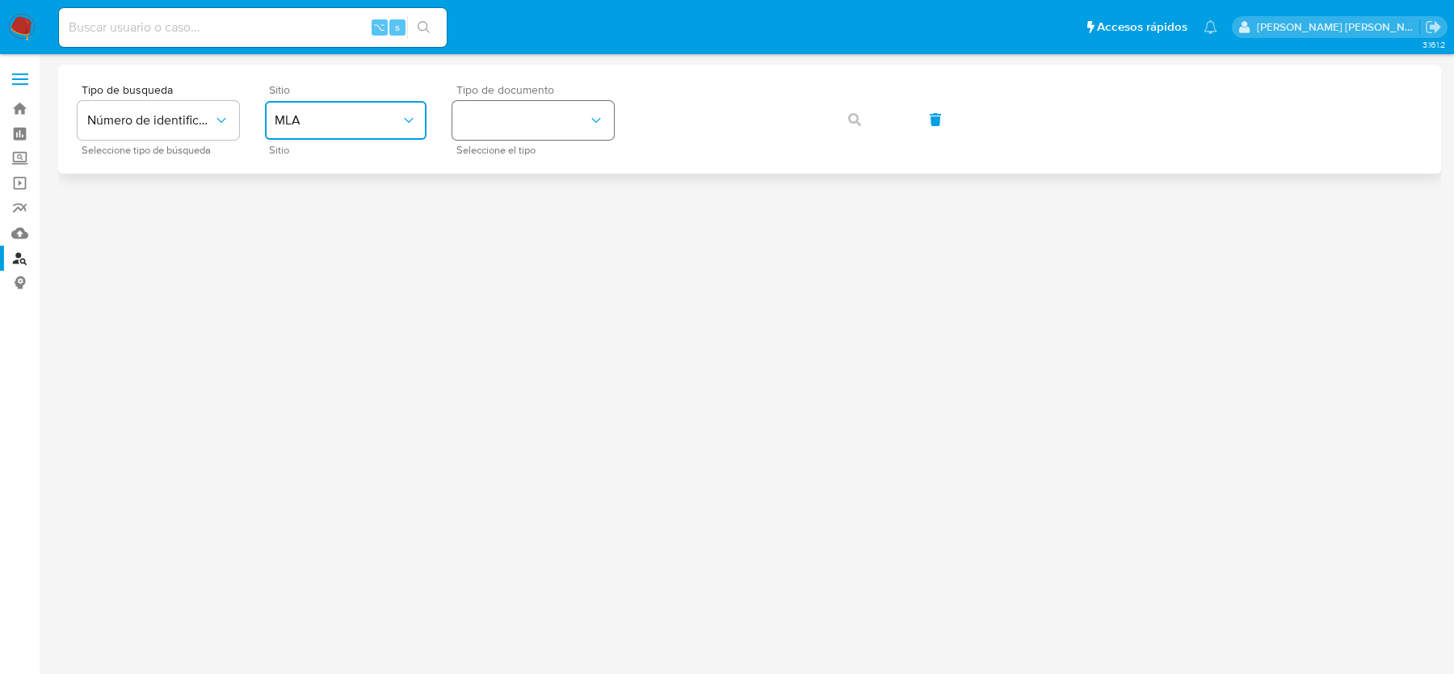
click at [500, 114] on button "identificationType" at bounding box center [533, 120] width 162 height 39
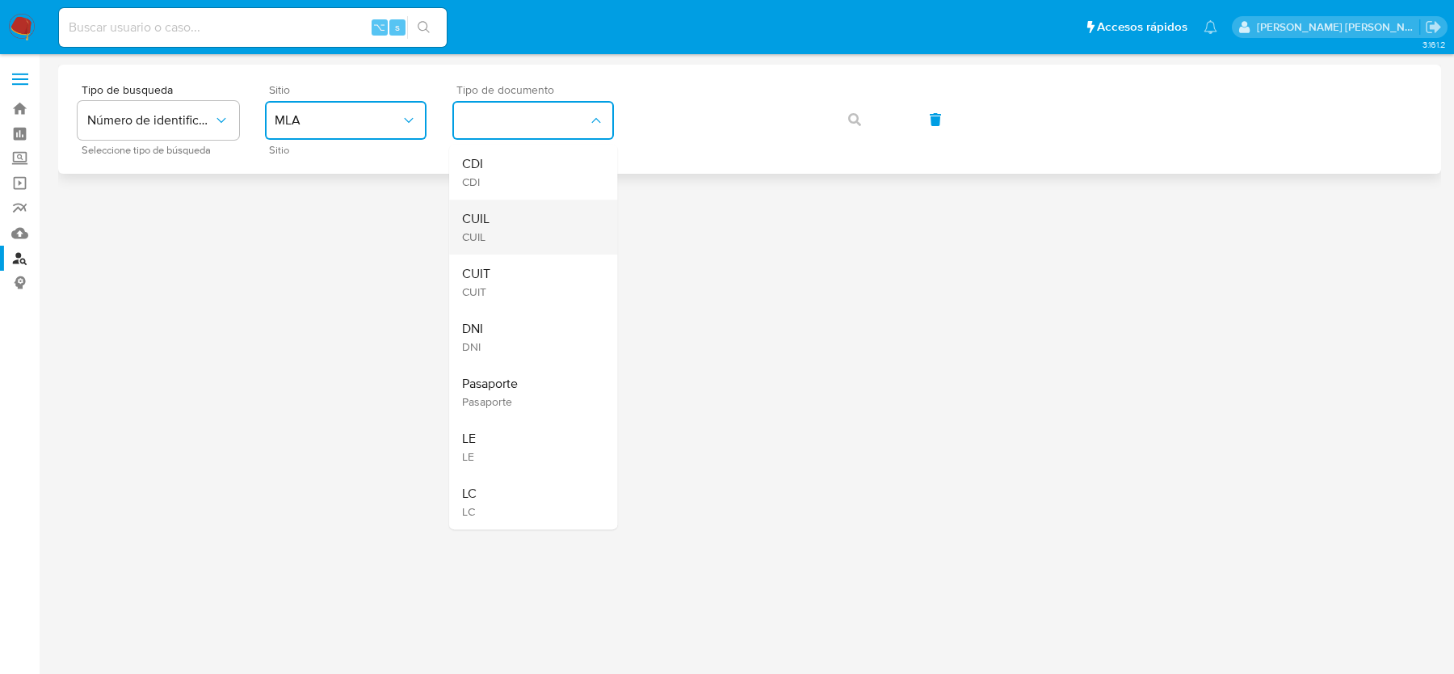
click at [508, 219] on div "CUIL CUIL" at bounding box center [528, 226] width 132 height 55
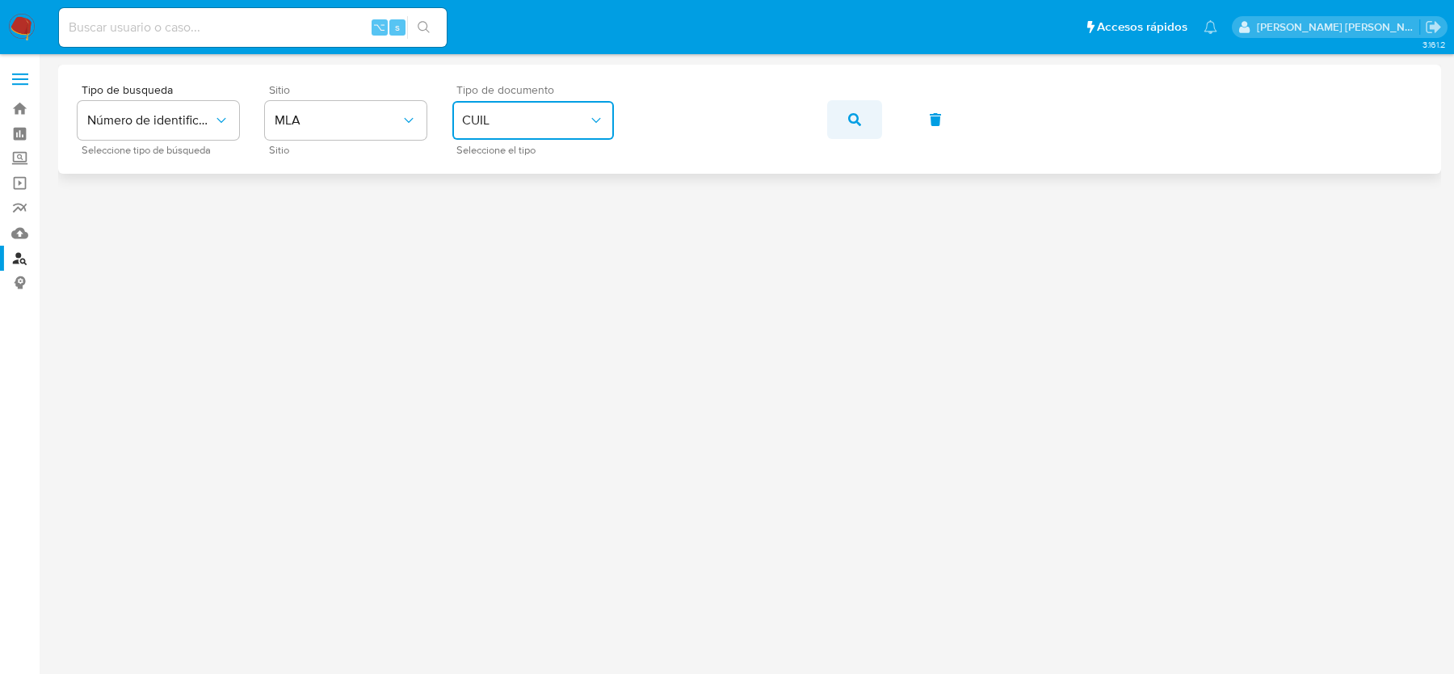
click at [856, 132] on span "button" at bounding box center [854, 120] width 13 height 36
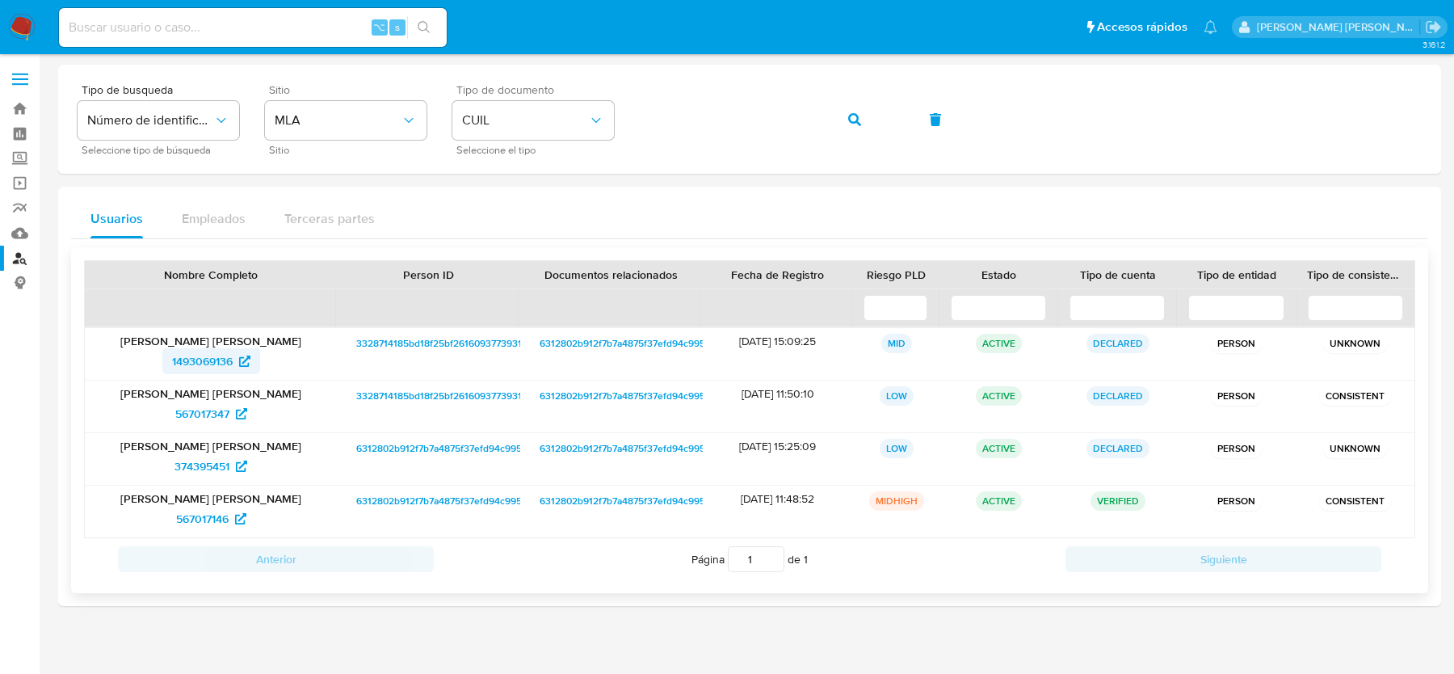
click at [220, 354] on span "1493069136" at bounding box center [202, 361] width 61 height 26
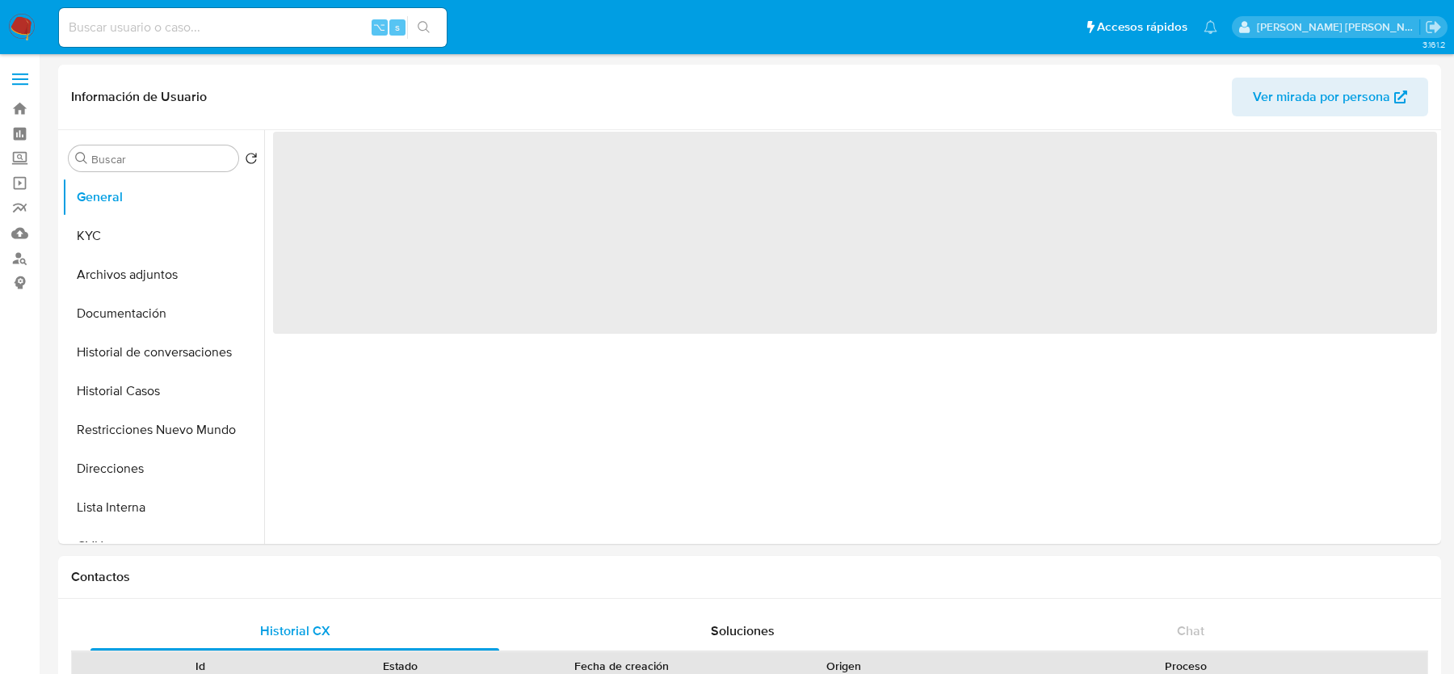
select select "10"
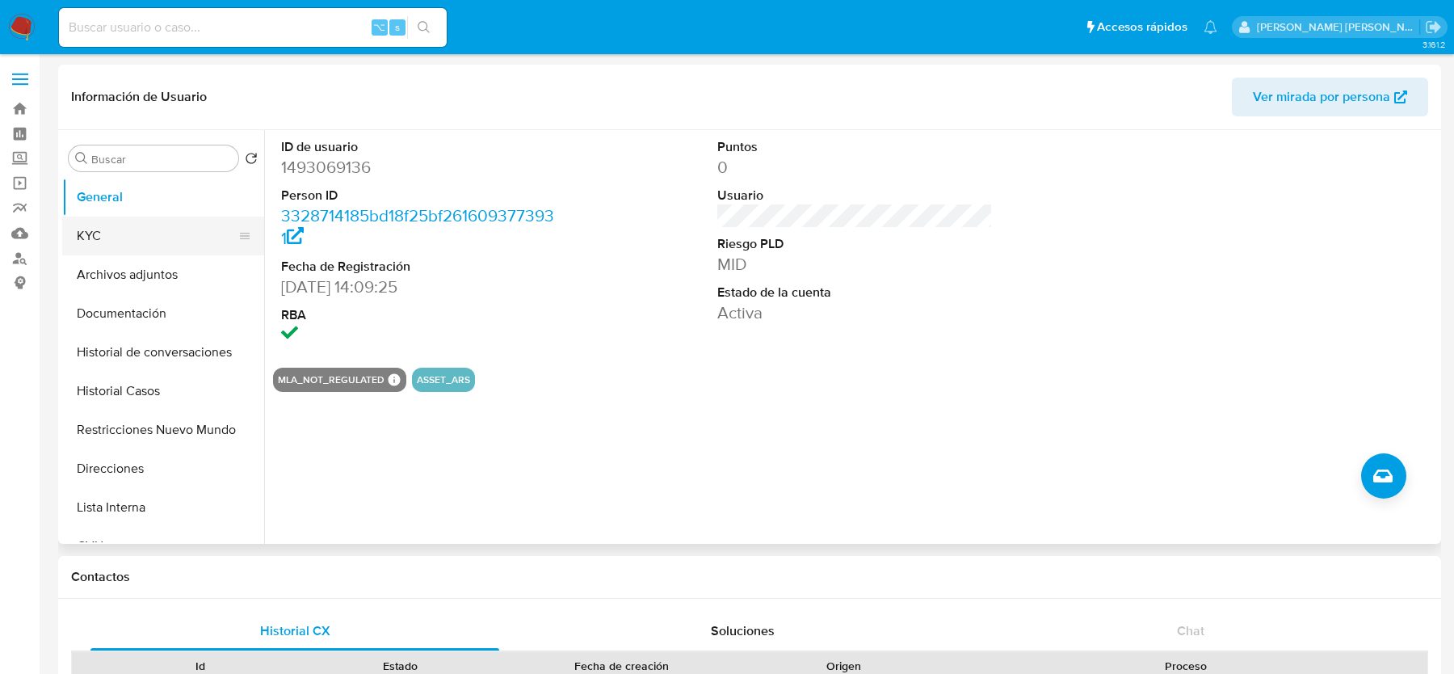
click at [110, 222] on button "KYC" at bounding box center [156, 235] width 189 height 39
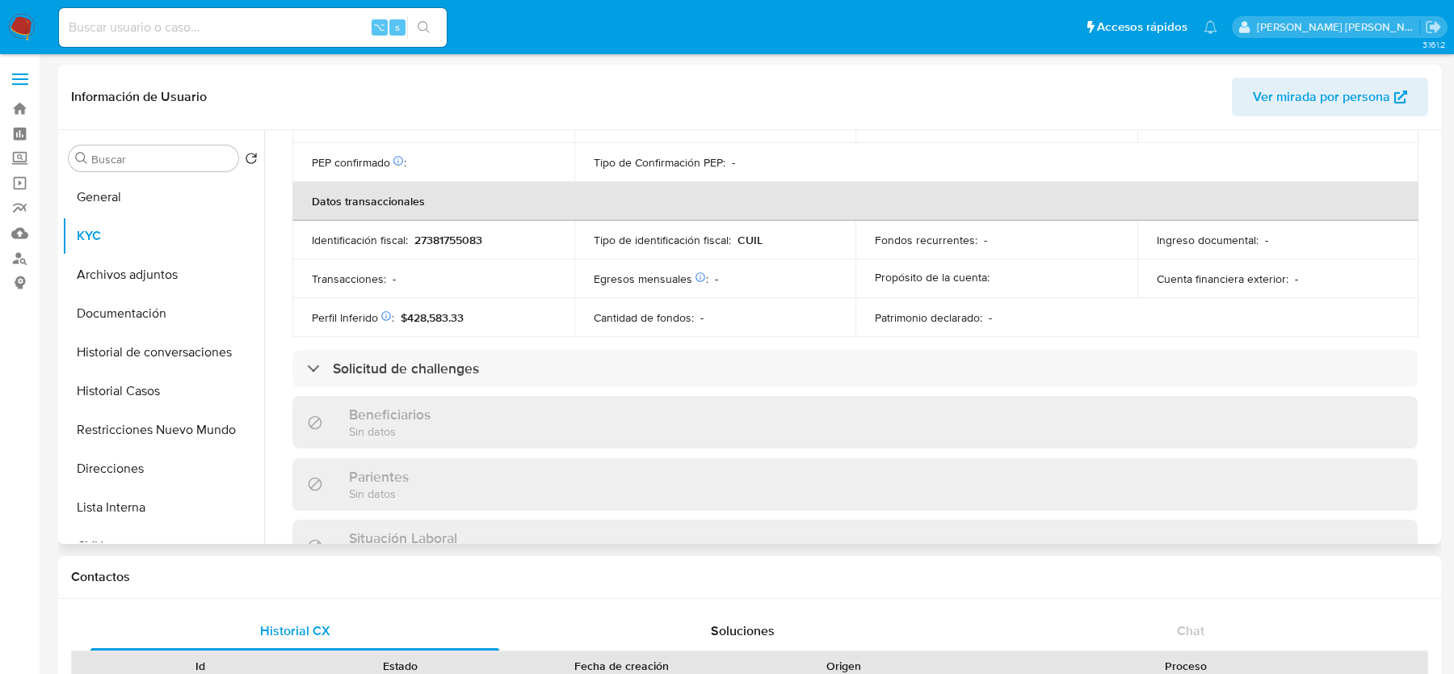
scroll to position [834, 0]
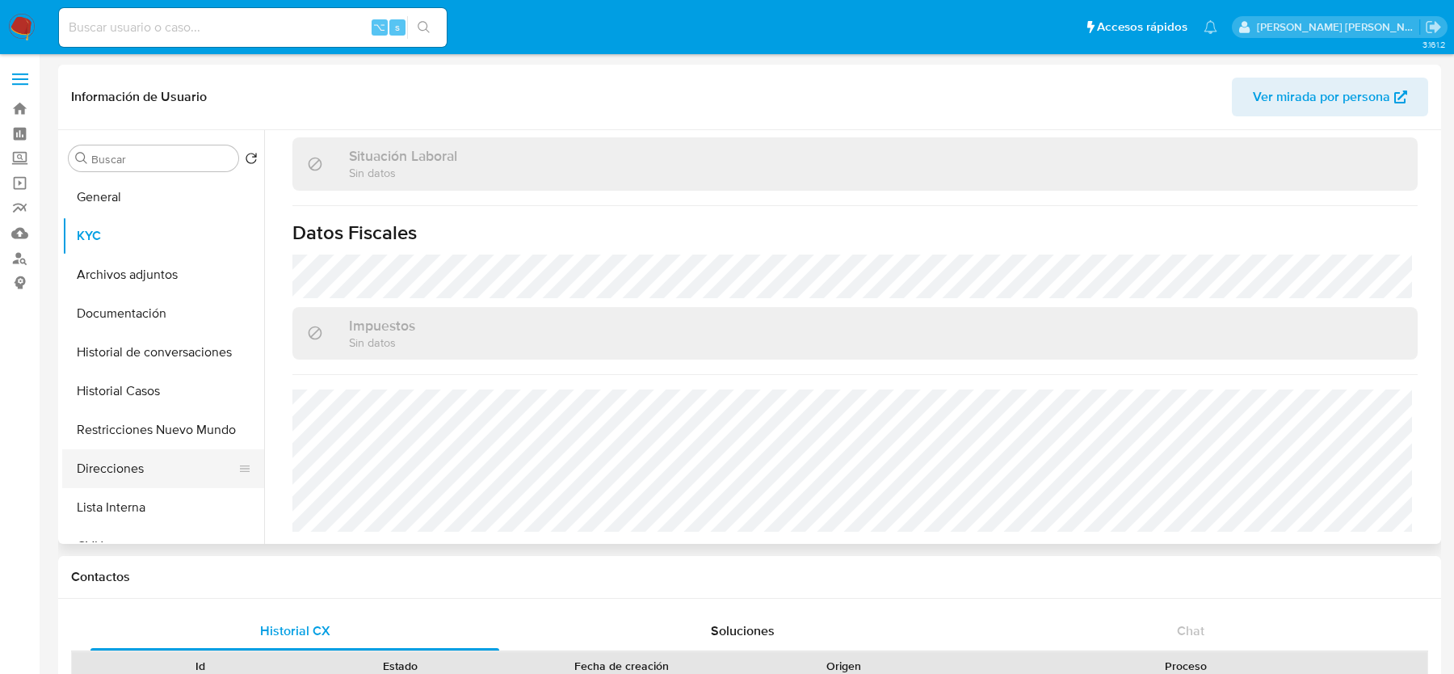
click at [198, 460] on button "Direcciones" at bounding box center [156, 468] width 189 height 39
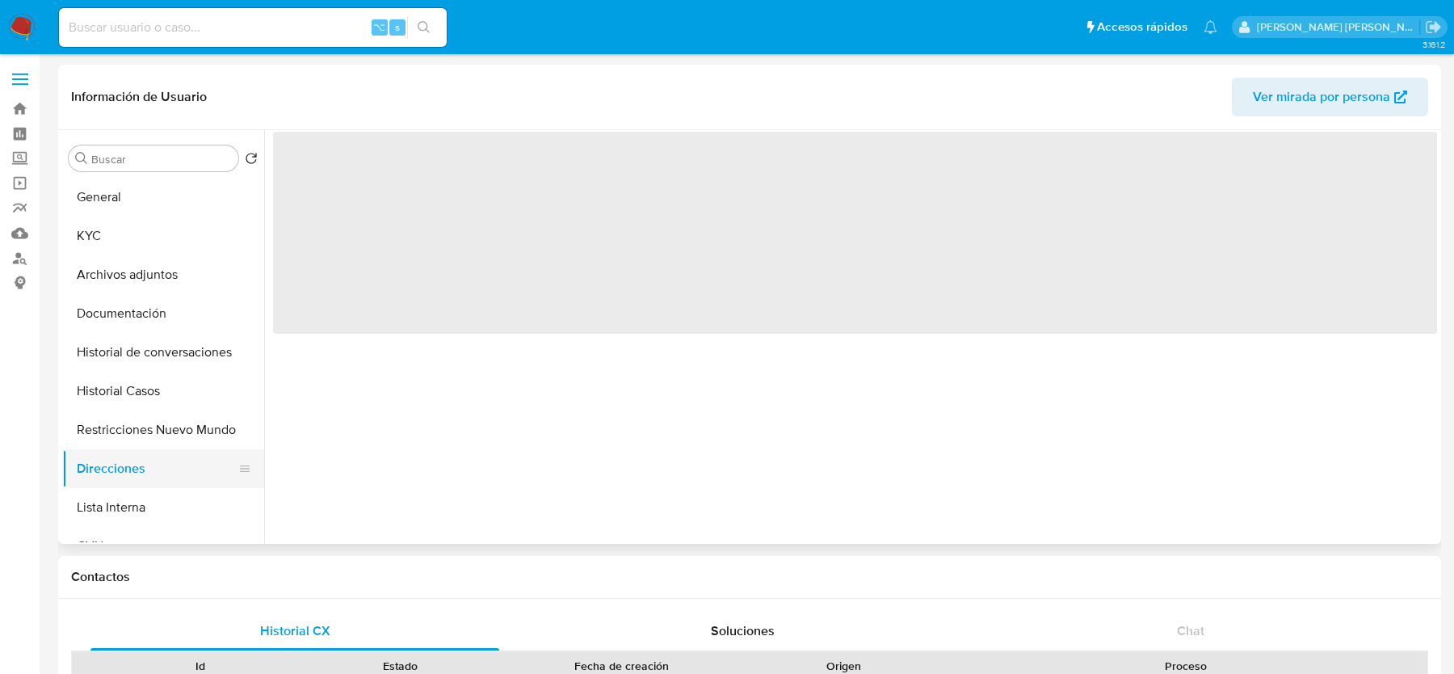
scroll to position [0, 0]
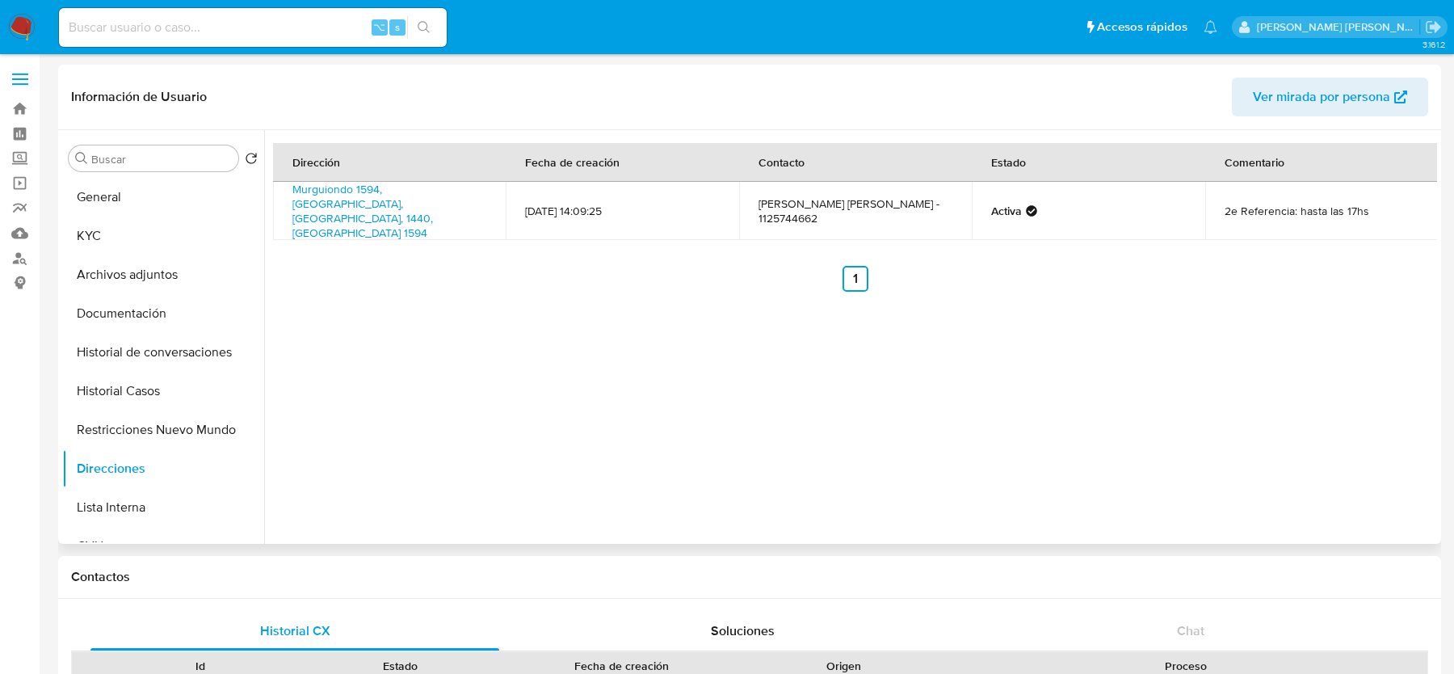
click at [1270, 101] on span "Ver mirada por persona" at bounding box center [1321, 97] width 137 height 39
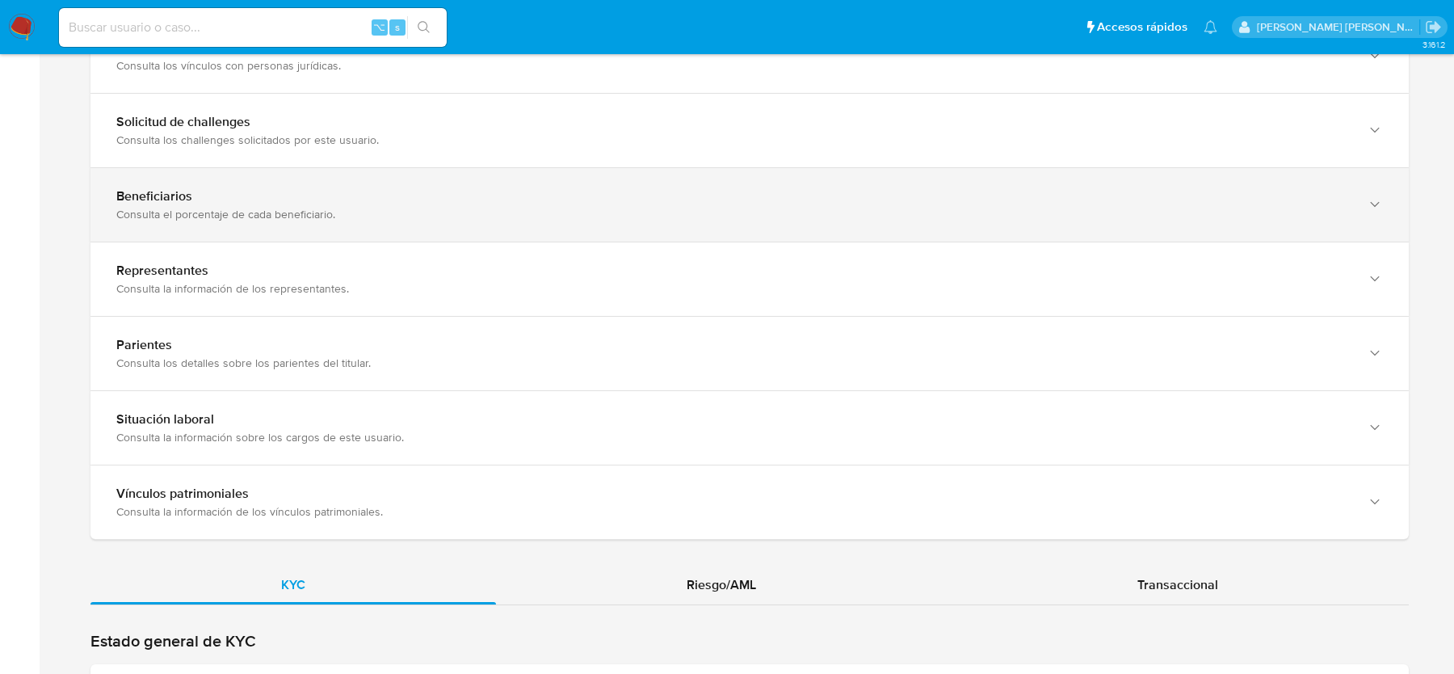
scroll to position [993, 0]
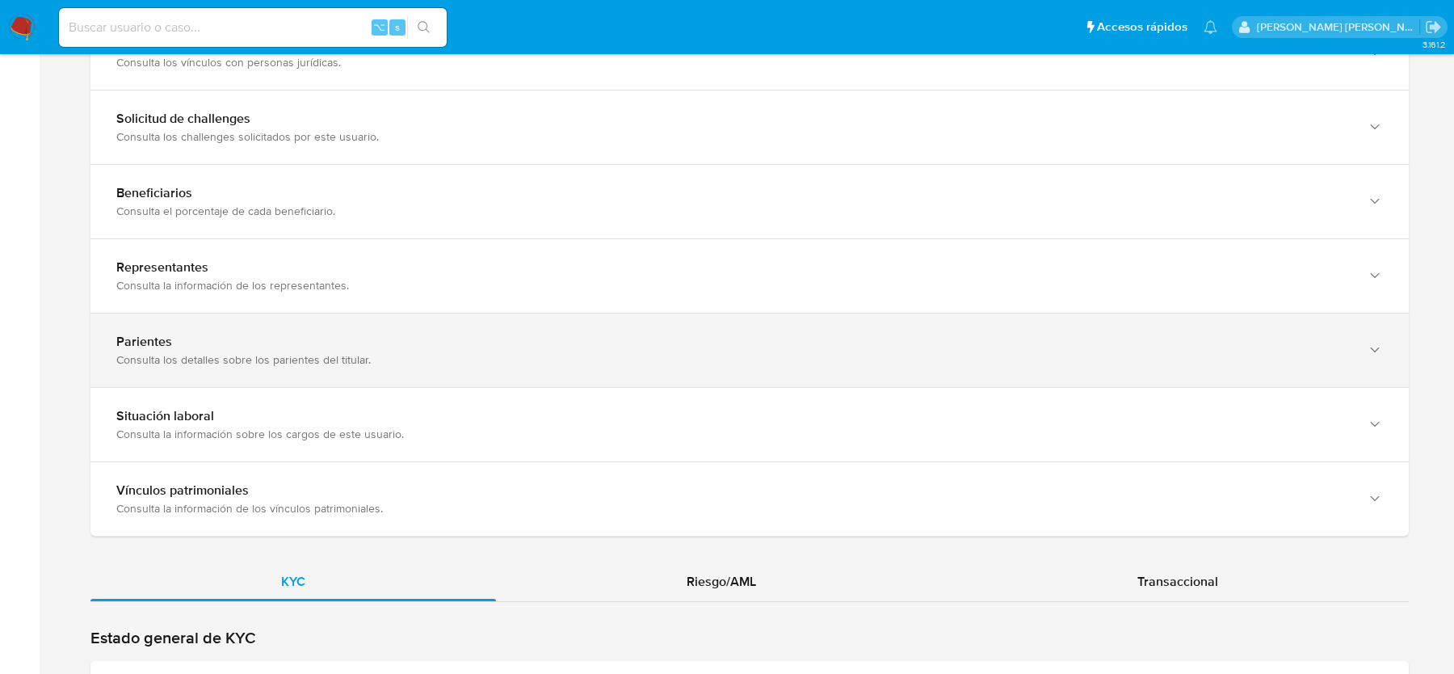
click at [428, 375] on div "Parientes Consulta los detalles sobre los parientes del titular." at bounding box center [749, 349] width 1318 height 73
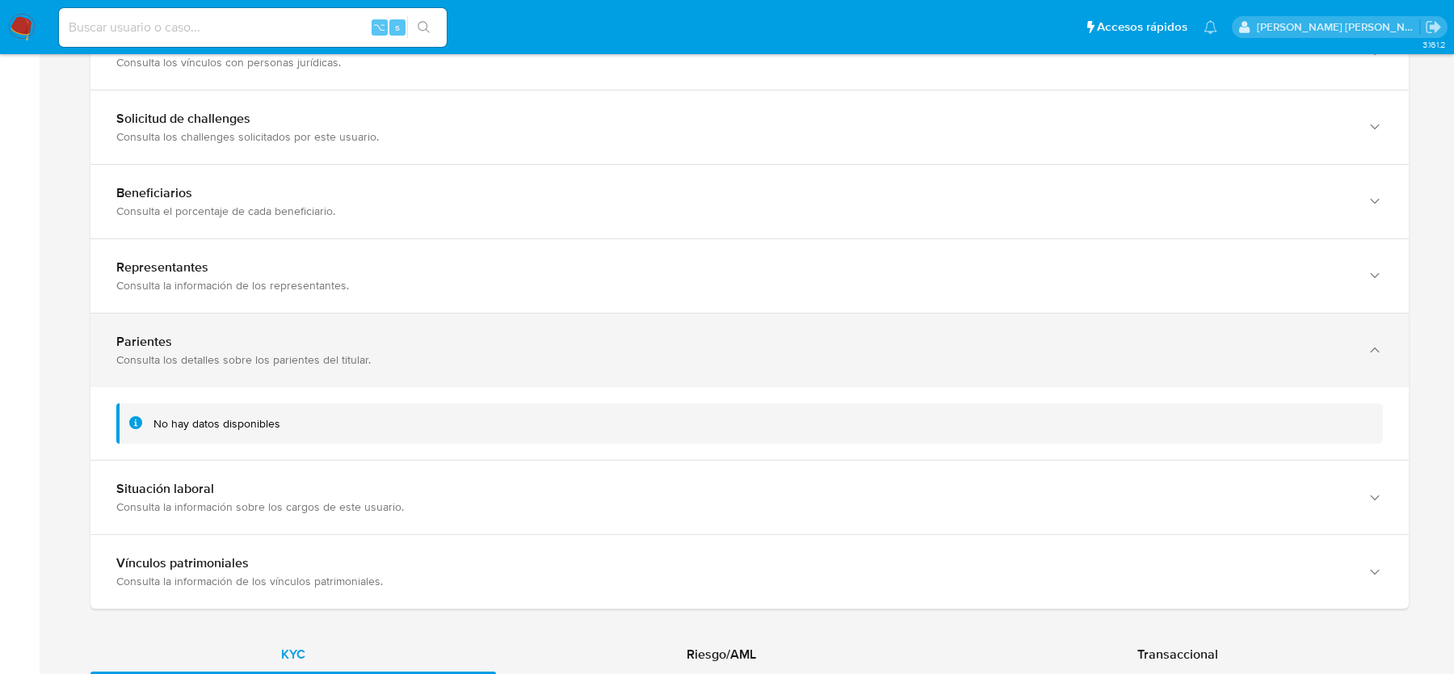
click at [429, 361] on div "Consulta los detalles sobre los parientes del titular." at bounding box center [733, 359] width 1234 height 15
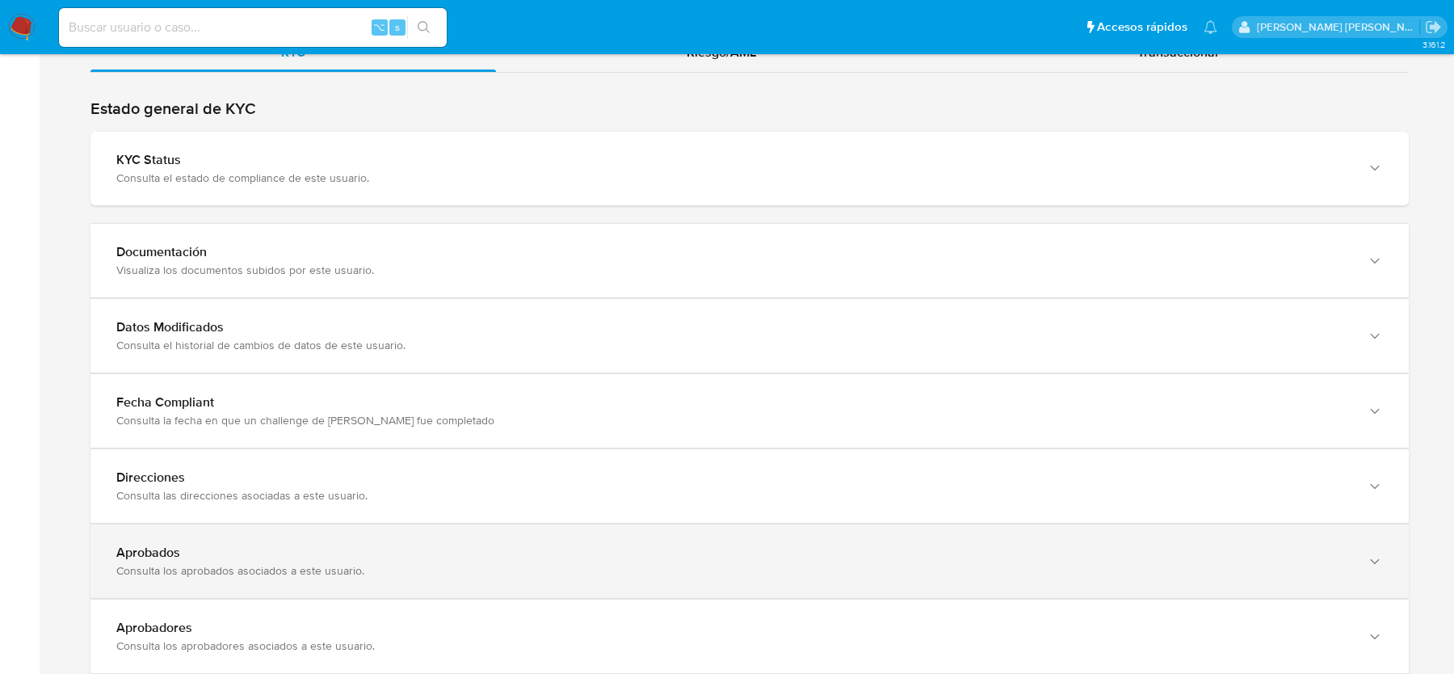
scroll to position [1535, 0]
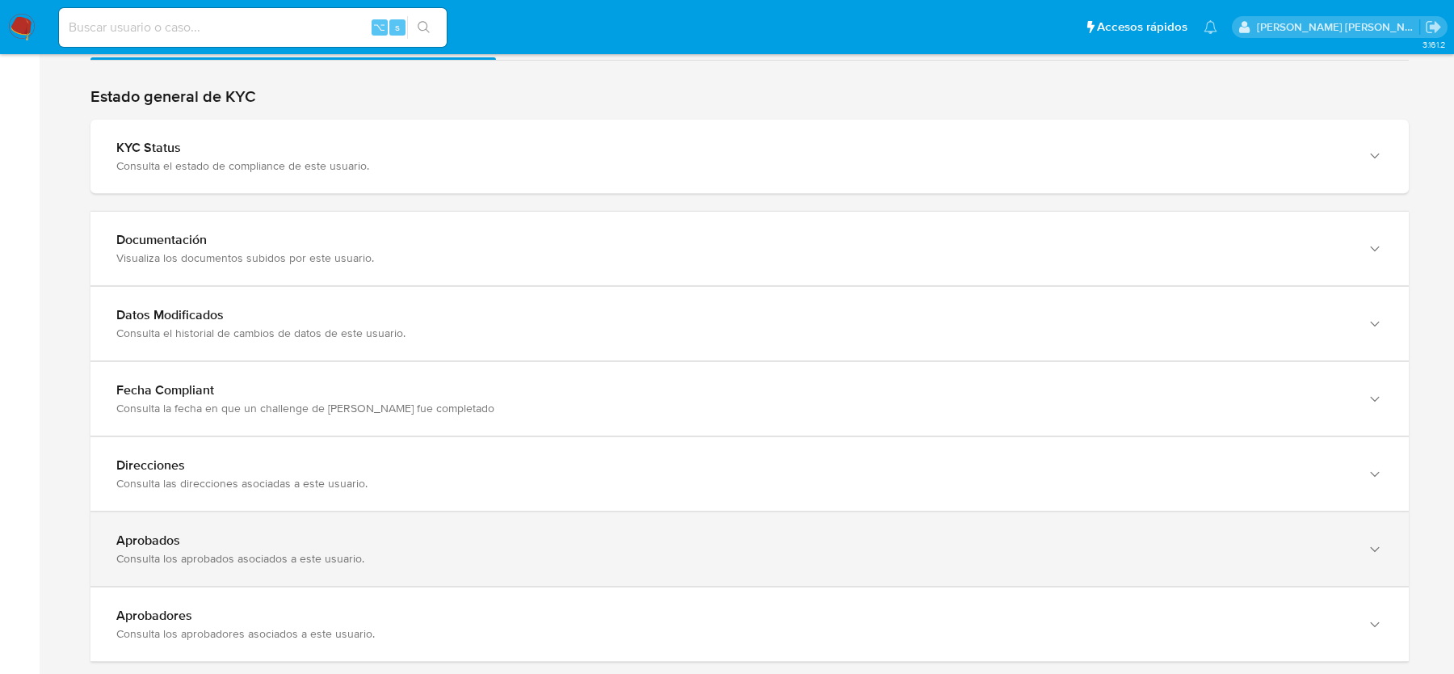
click at [353, 512] on div "Aprobados Consulta los aprobados asociados a este usuario." at bounding box center [749, 548] width 1318 height 73
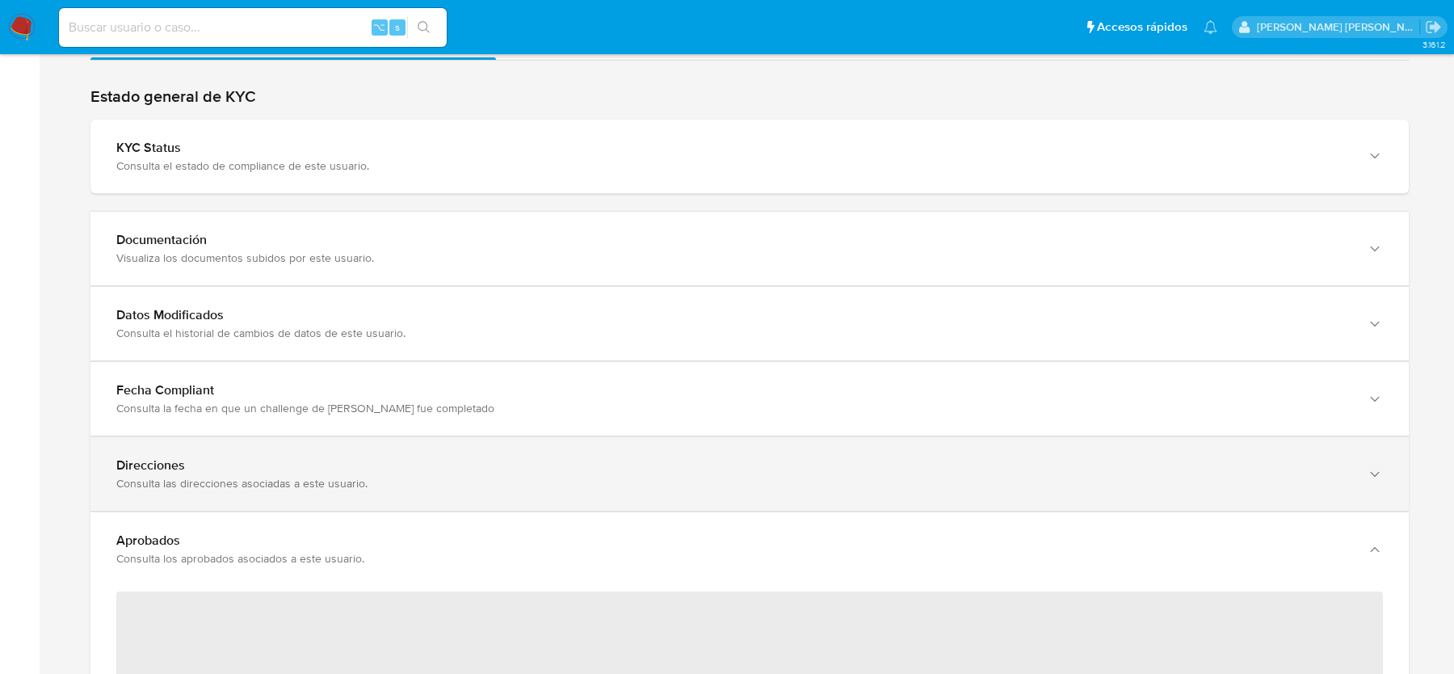
click at [354, 476] on div "Consulta las direcciones asociadas a este usuario." at bounding box center [733, 483] width 1234 height 15
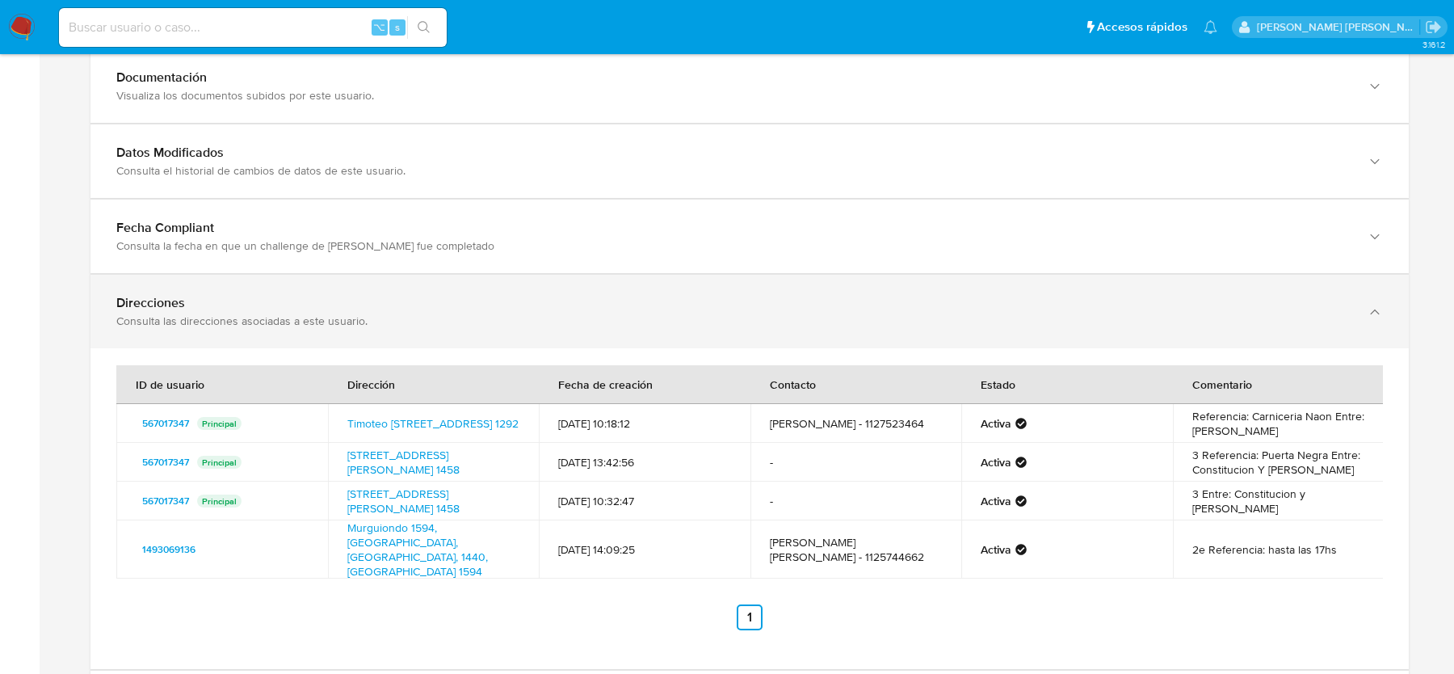
scroll to position [1706, 0]
